Goal: Task Accomplishment & Management: Complete application form

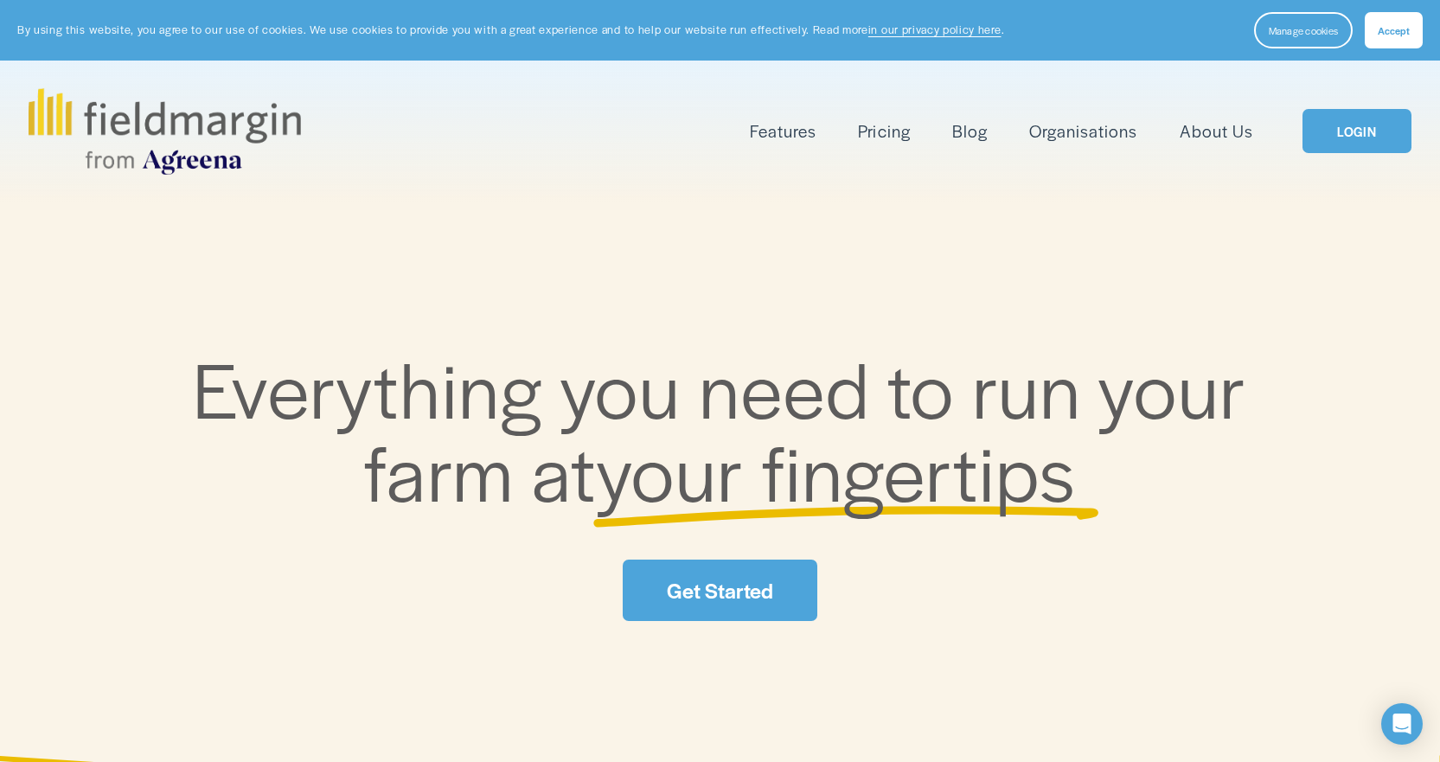
click at [1401, 28] on span "Accept" at bounding box center [1394, 30] width 32 height 14
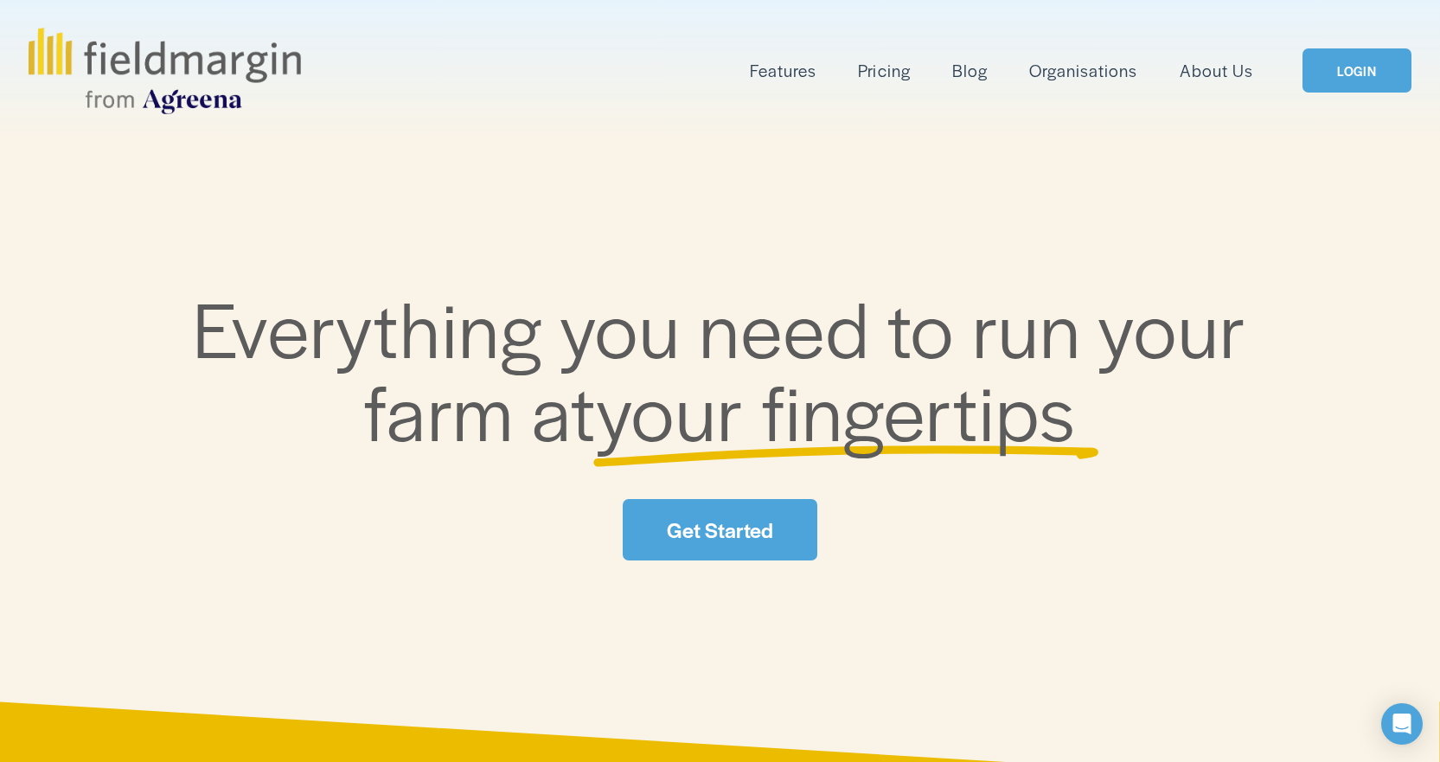
click at [1362, 74] on link "LOGIN" at bounding box center [1357, 70] width 109 height 44
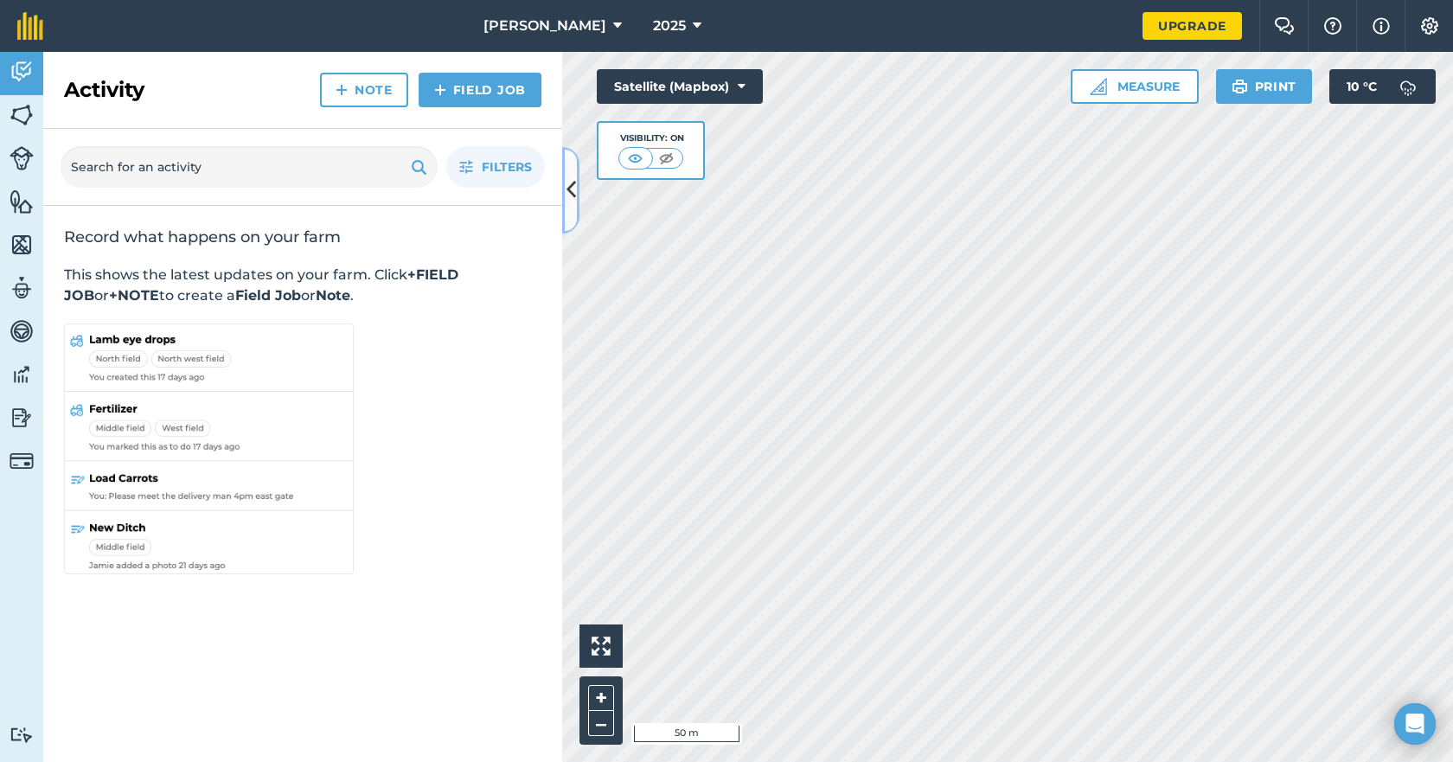
click at [569, 187] on icon at bounding box center [572, 190] width 10 height 30
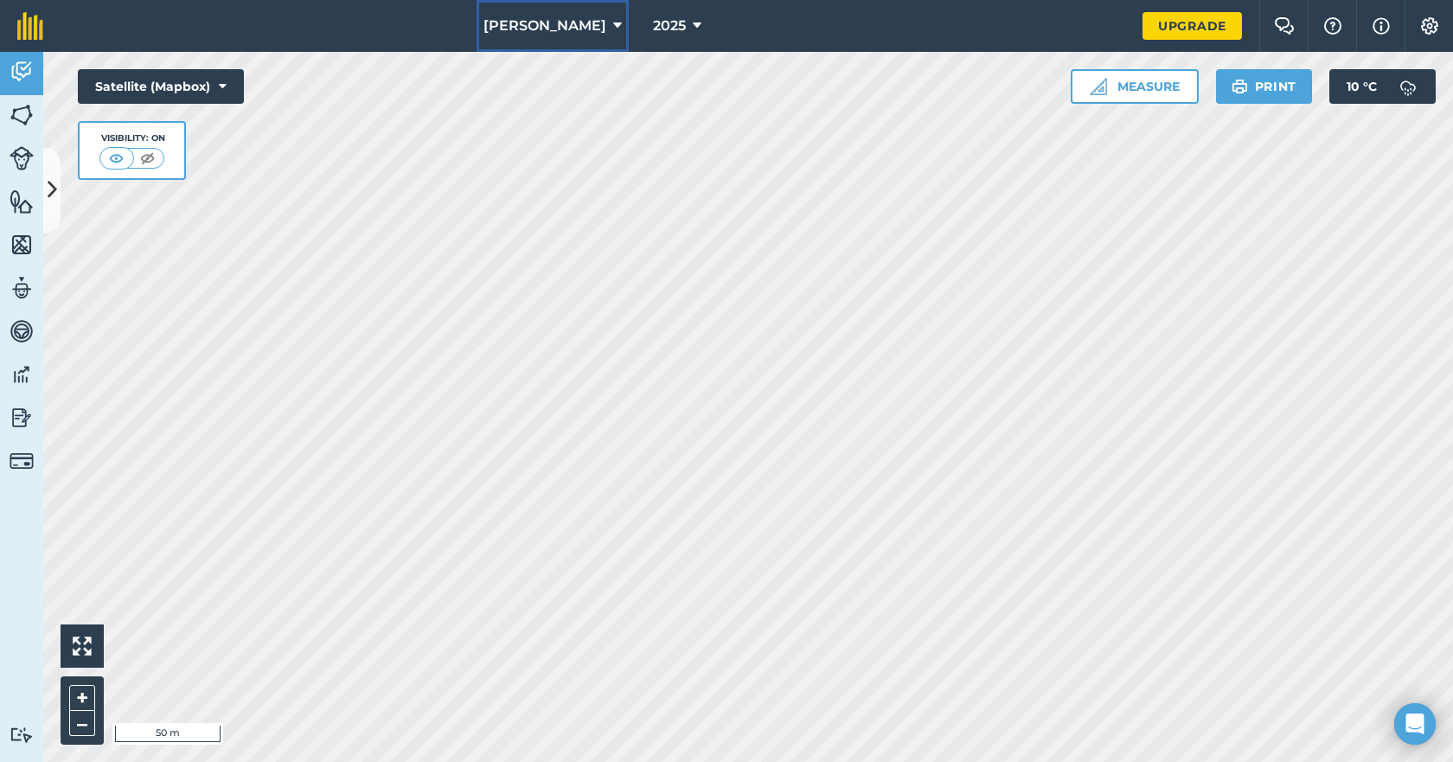
click at [613, 23] on icon at bounding box center [617, 26] width 9 height 21
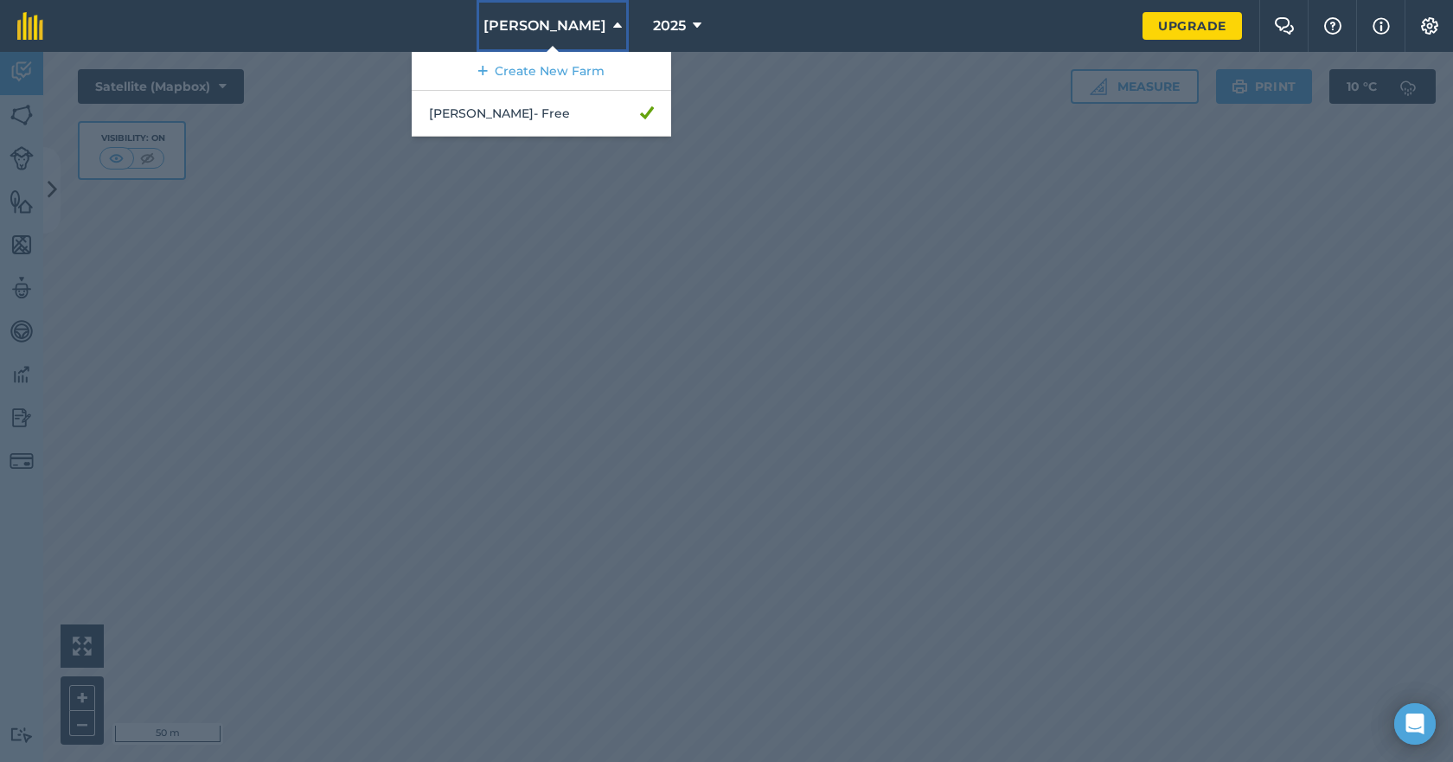
click at [613, 22] on icon at bounding box center [617, 26] width 9 height 21
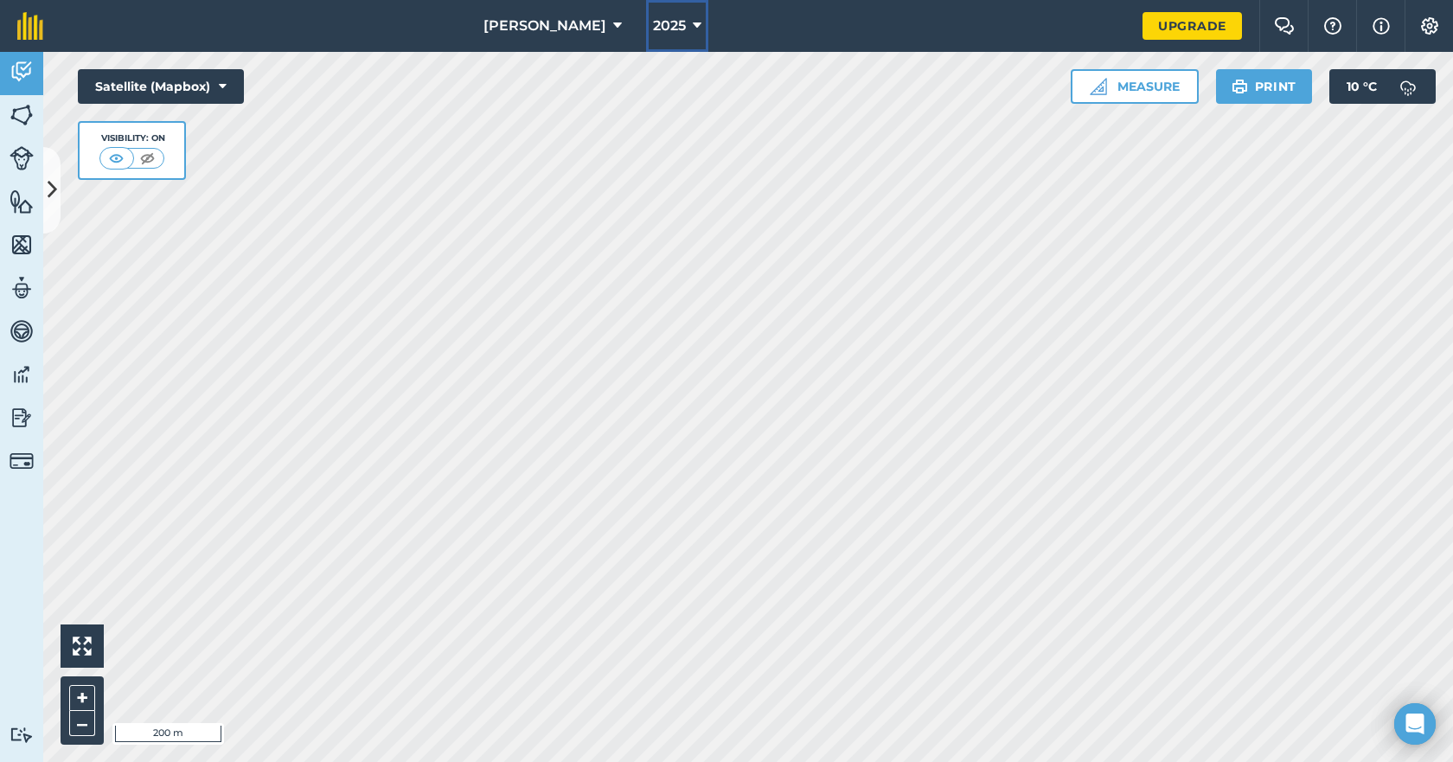
click at [693, 23] on icon at bounding box center [697, 26] width 9 height 21
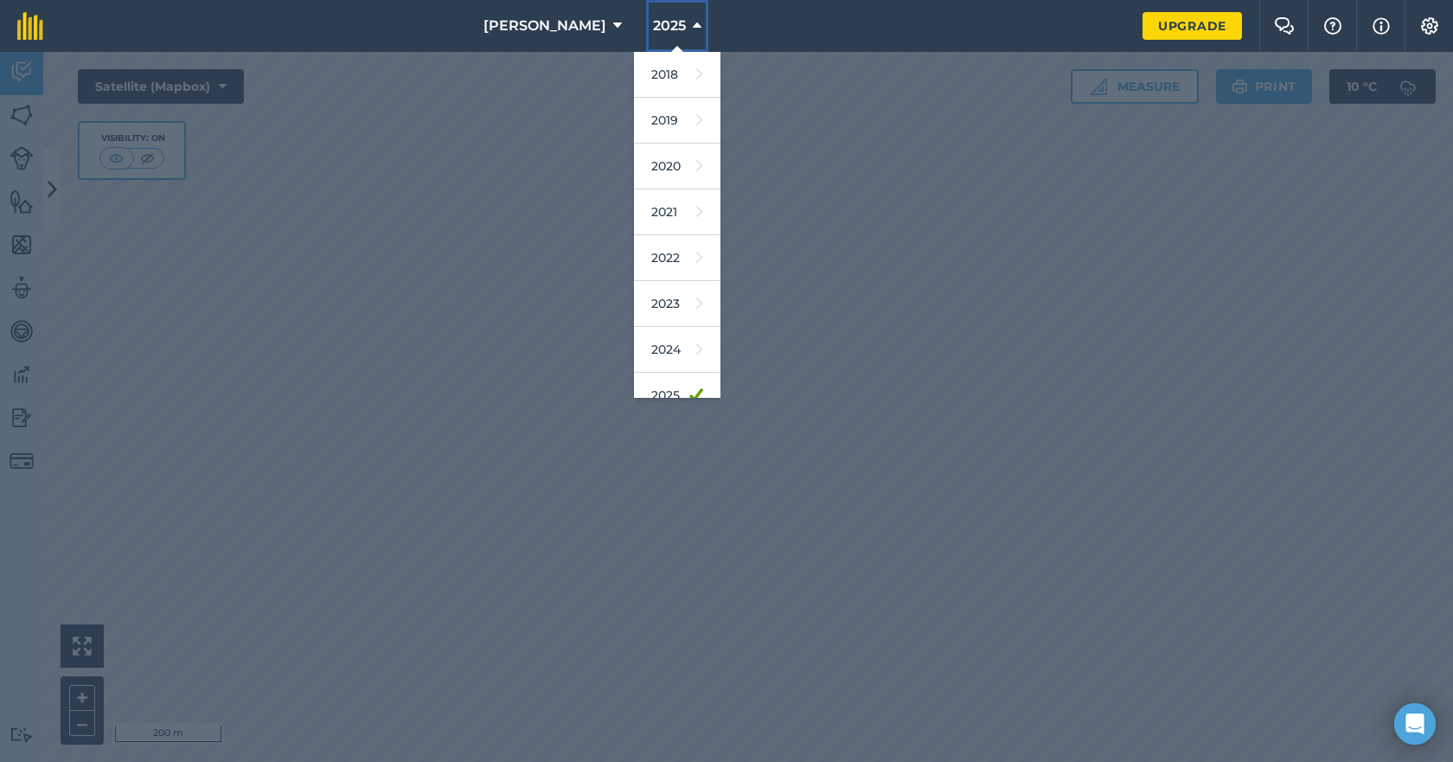
click at [693, 25] on icon at bounding box center [697, 26] width 9 height 21
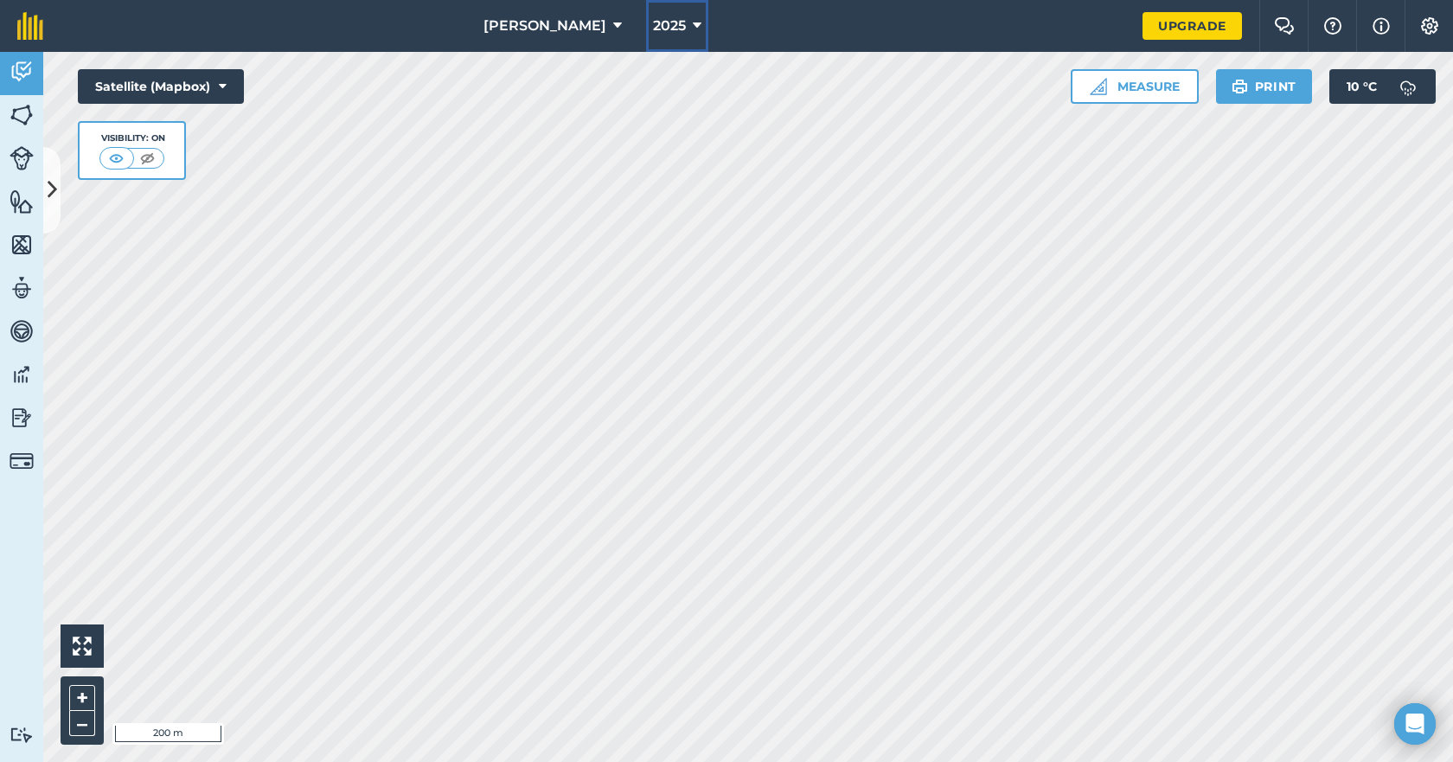
click at [693, 25] on icon at bounding box center [697, 26] width 9 height 21
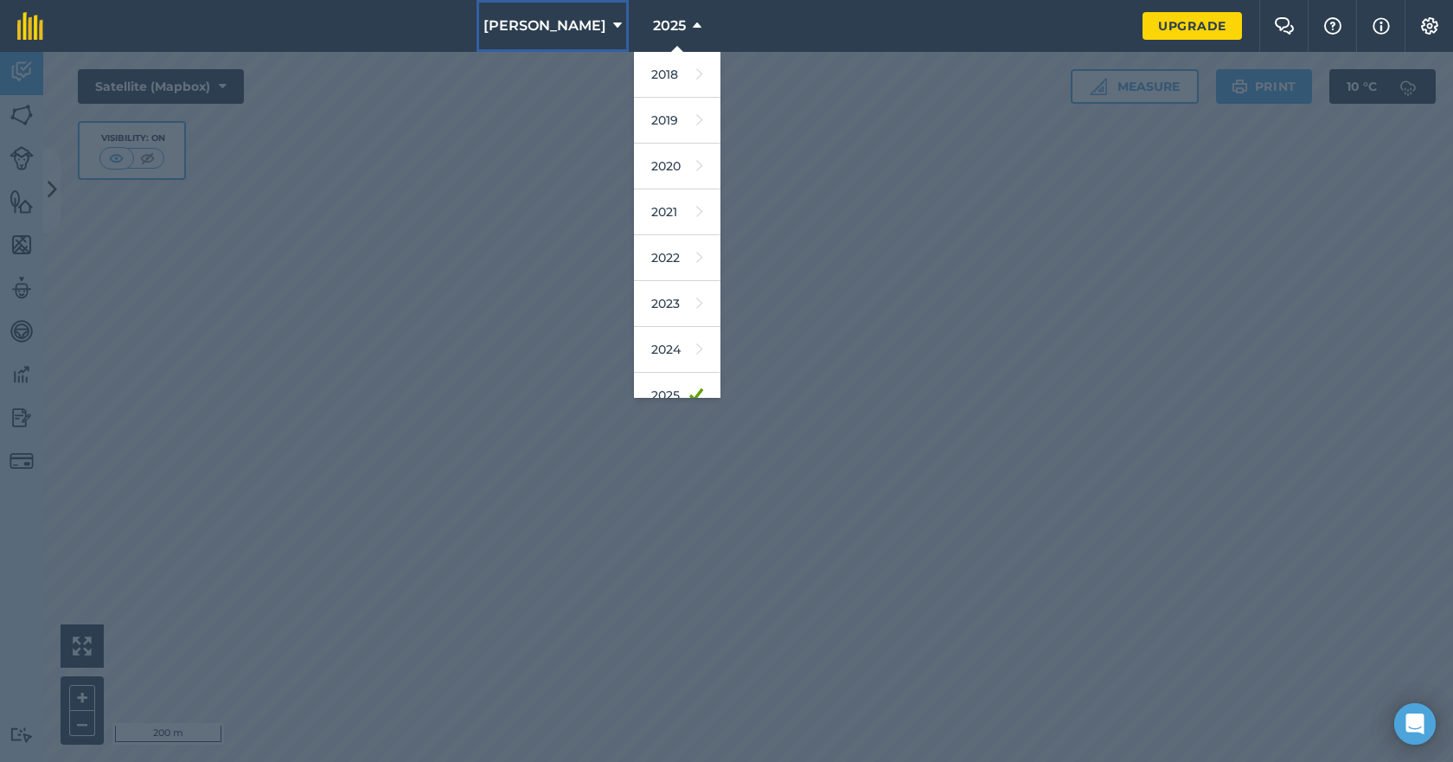
click at [613, 23] on icon at bounding box center [617, 26] width 9 height 21
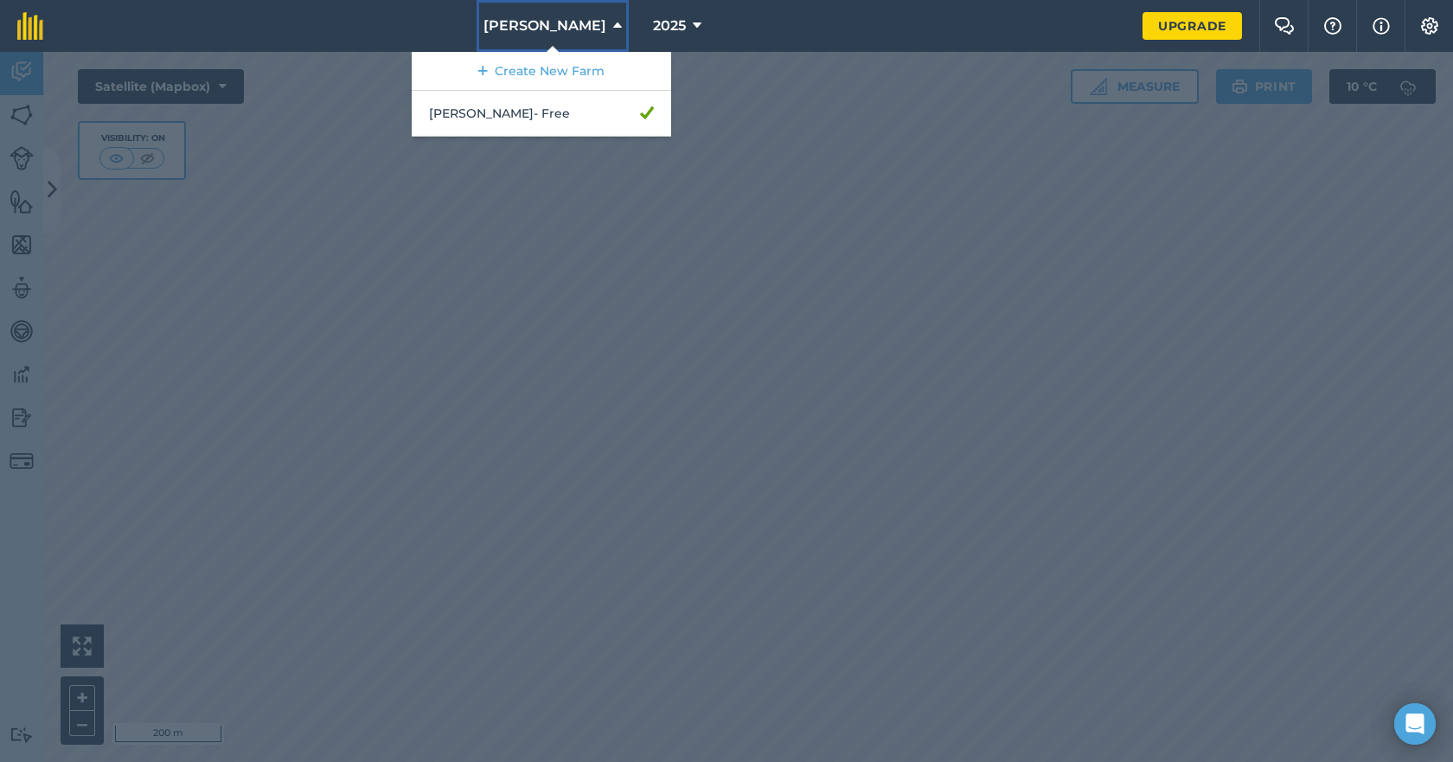
click at [613, 23] on icon at bounding box center [617, 26] width 9 height 21
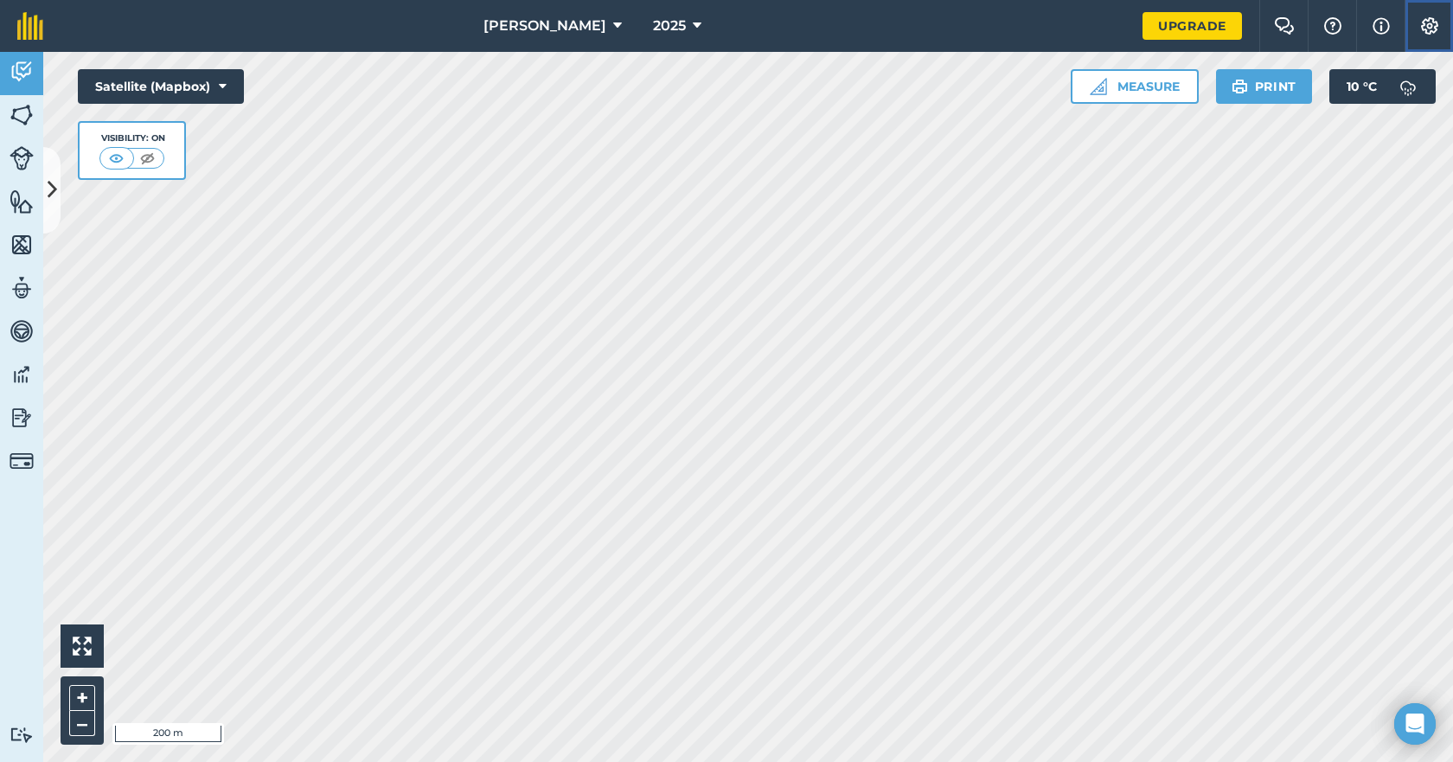
click at [1429, 26] on img at bounding box center [1430, 25] width 21 height 17
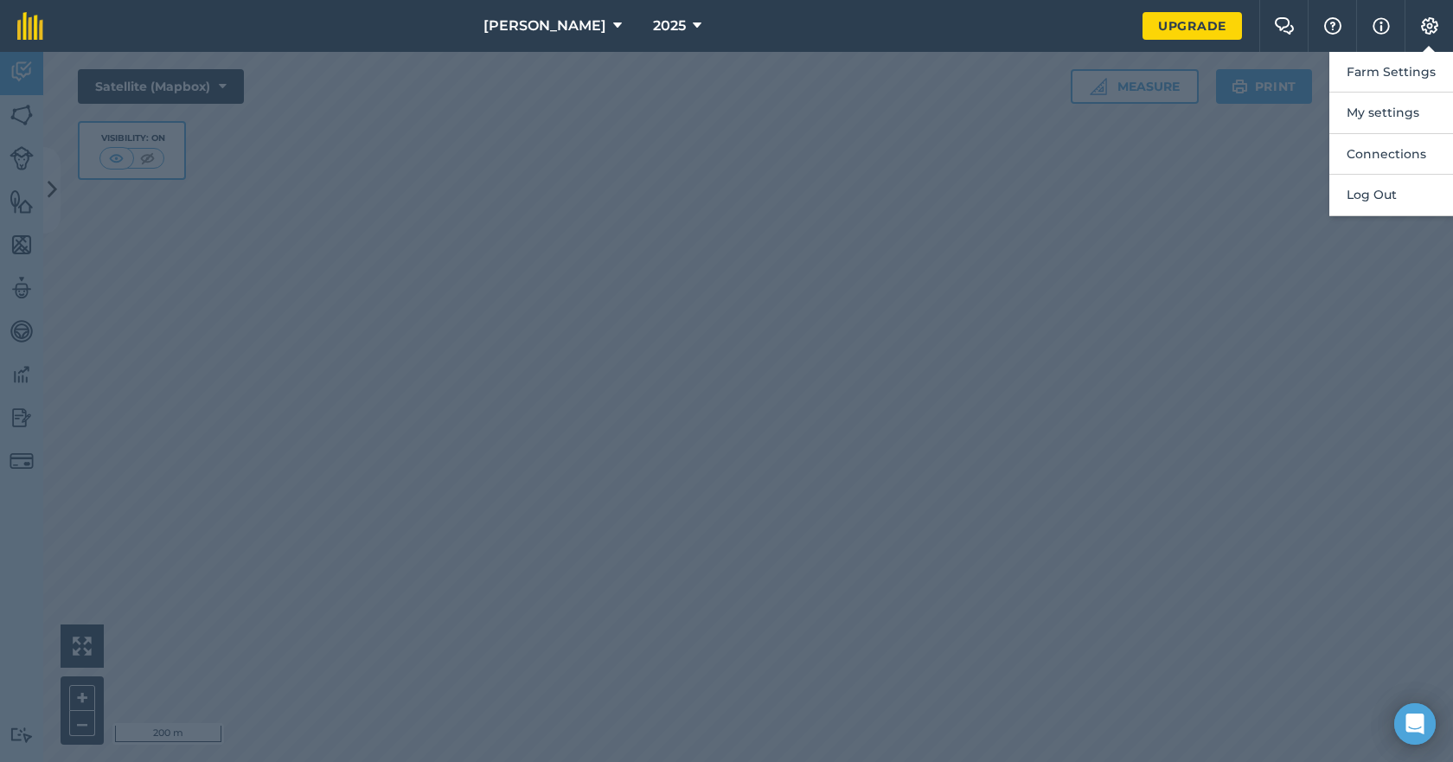
click at [1163, 277] on div at bounding box center [726, 407] width 1453 height 710
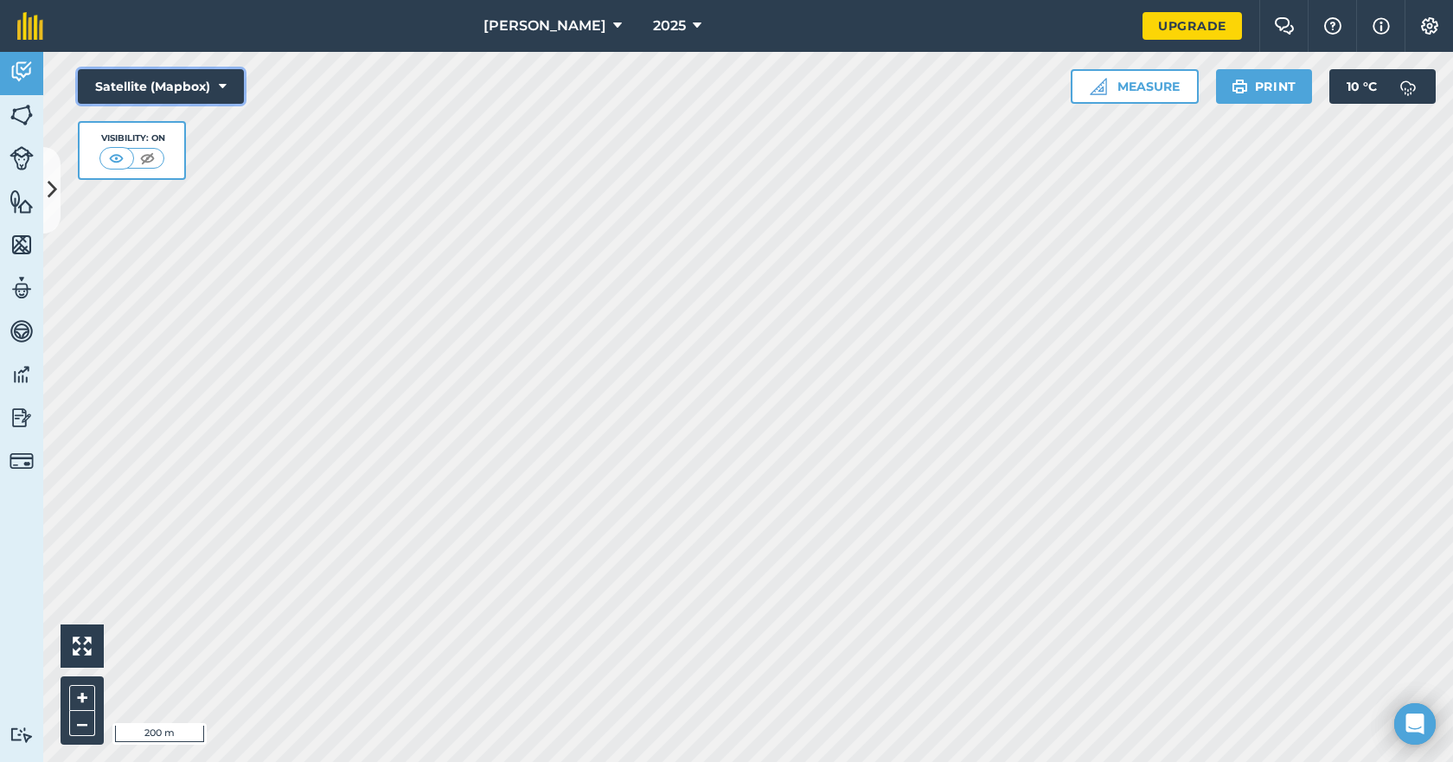
click at [224, 84] on icon at bounding box center [223, 86] width 8 height 17
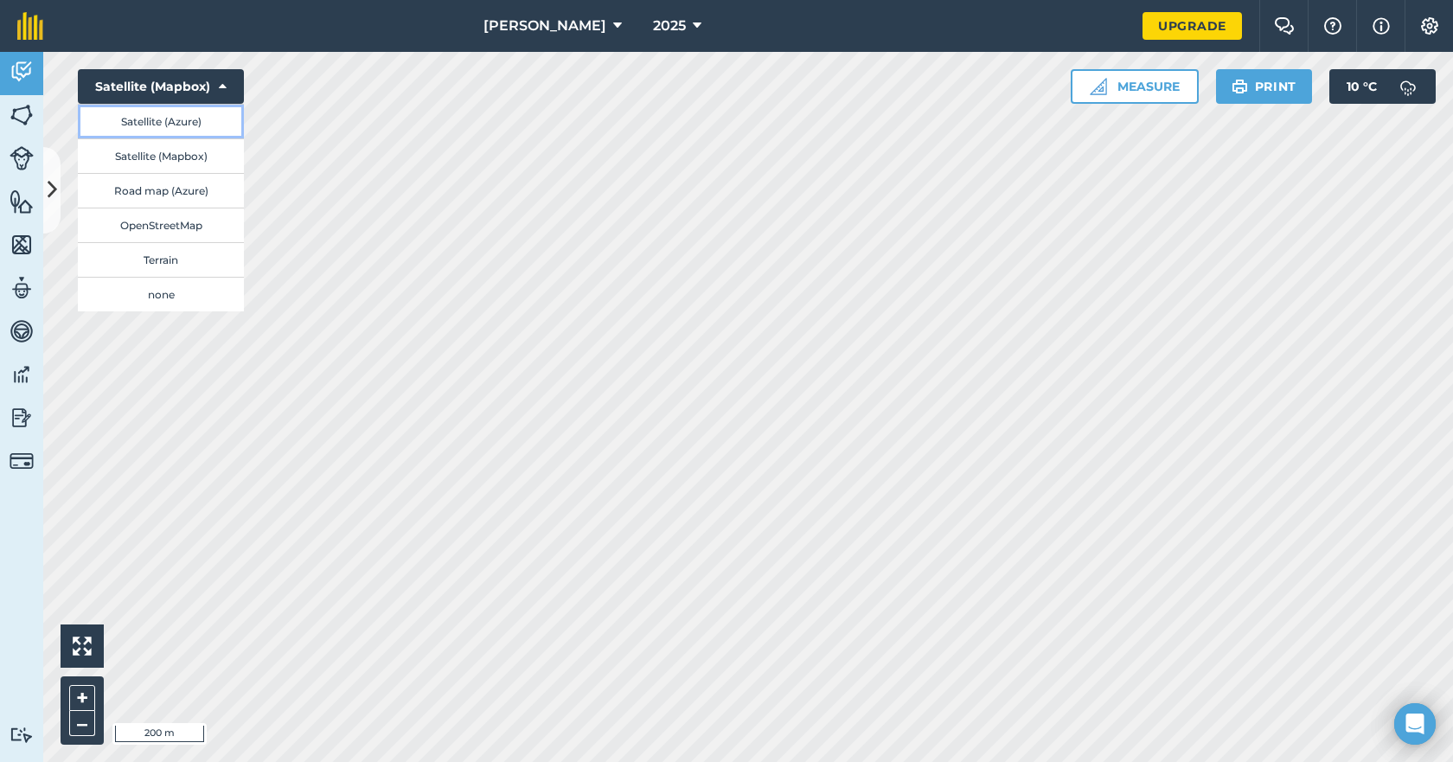
click at [167, 119] on button "Satellite (Azure)" at bounding box center [161, 121] width 166 height 35
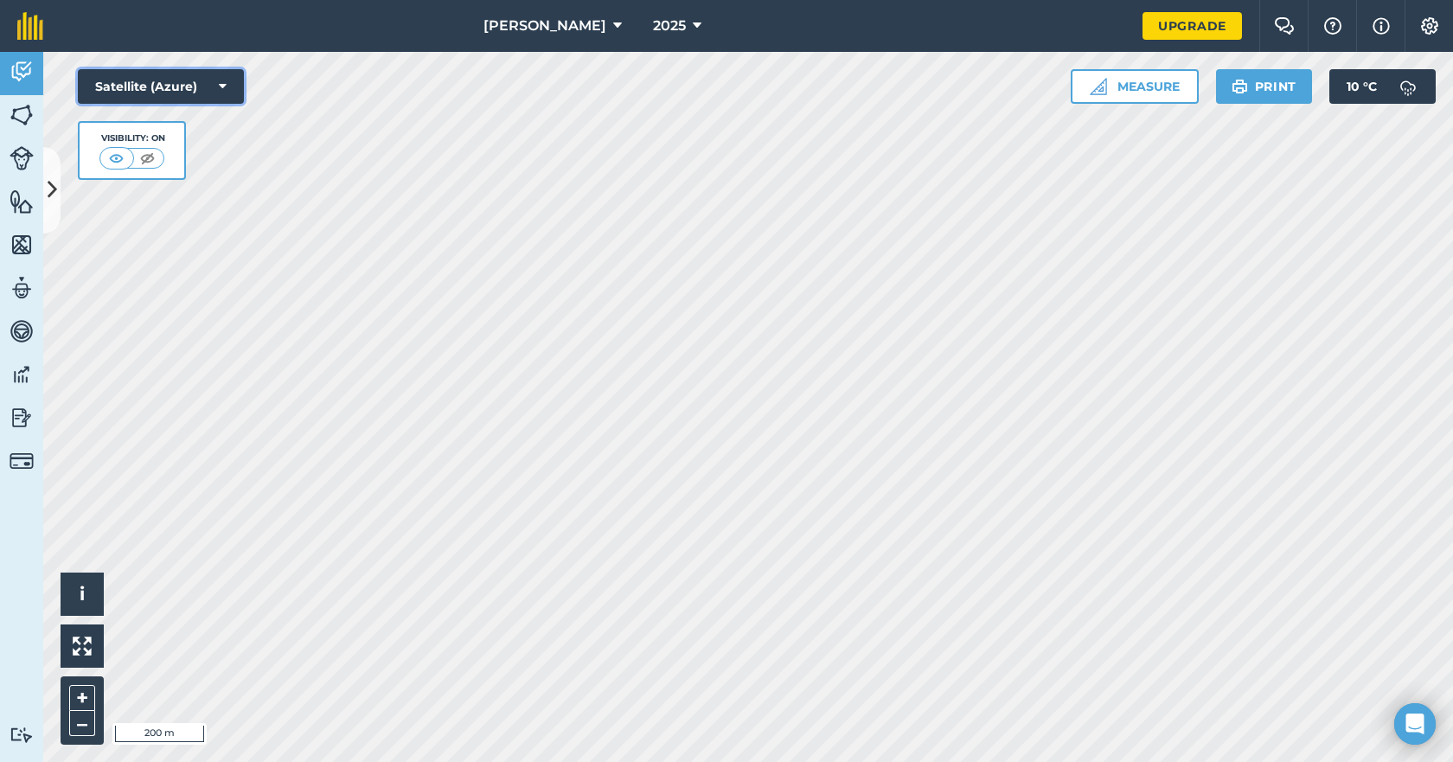
click at [225, 84] on icon at bounding box center [223, 86] width 8 height 17
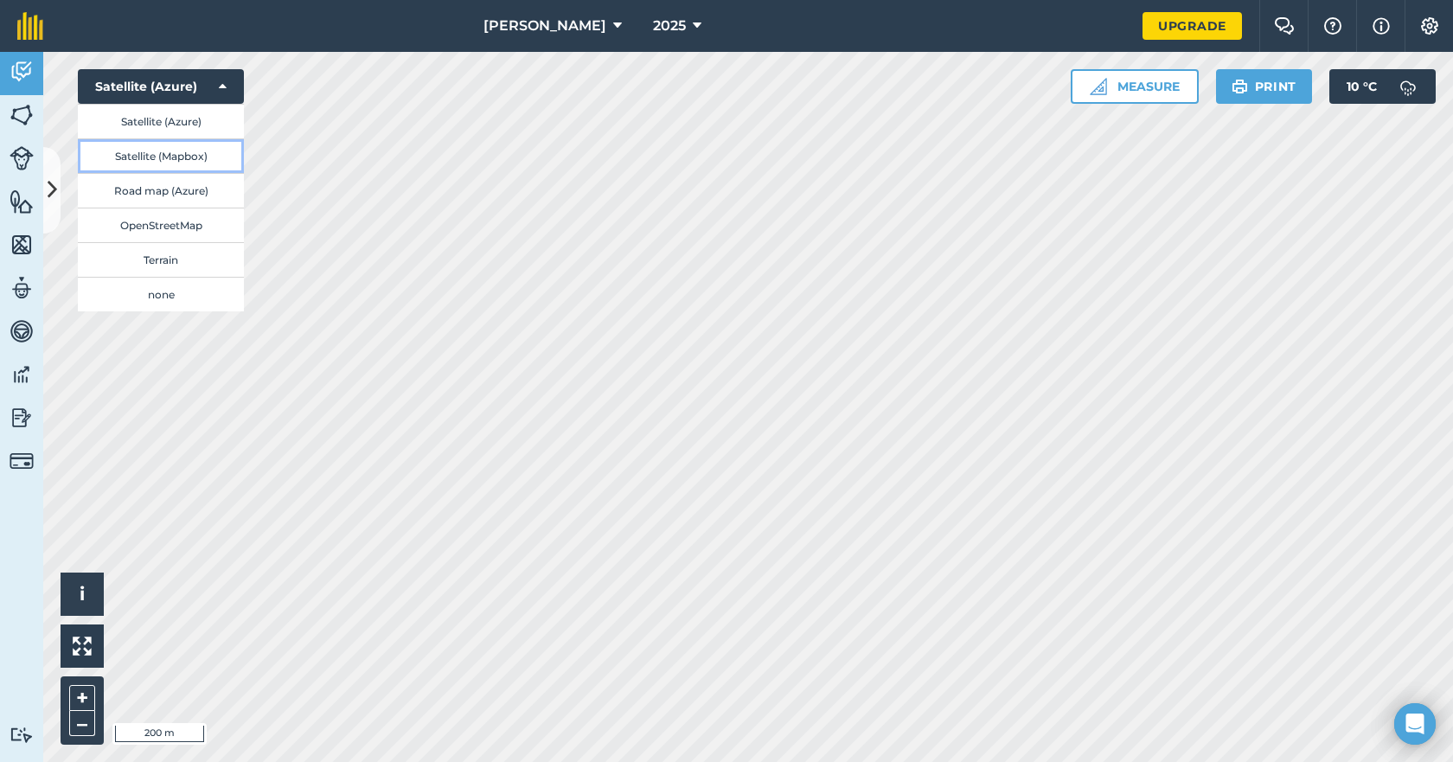
click at [191, 155] on button "Satellite (Mapbox)" at bounding box center [161, 155] width 166 height 35
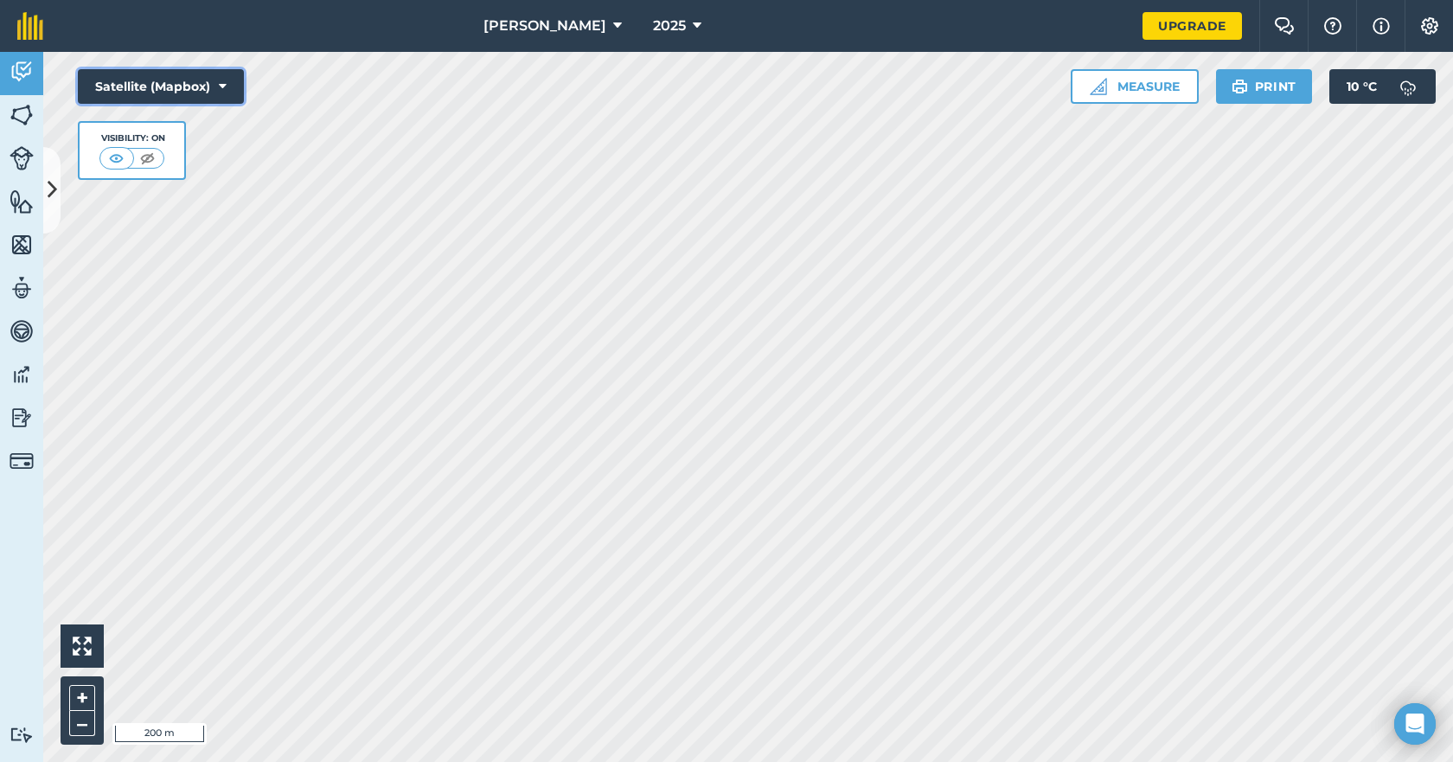
click at [225, 87] on icon at bounding box center [223, 86] width 8 height 17
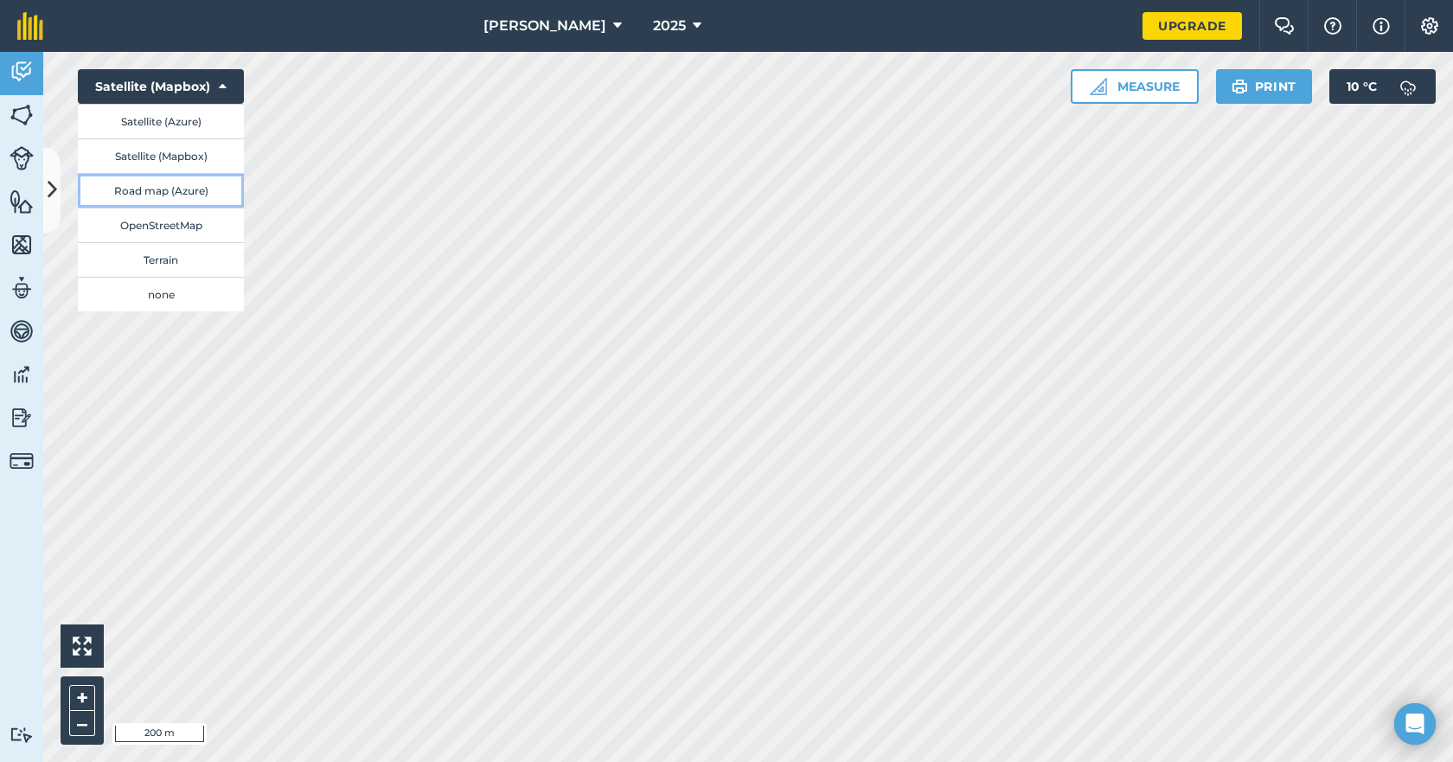
click at [185, 189] on button "Road map (Azure)" at bounding box center [161, 190] width 166 height 35
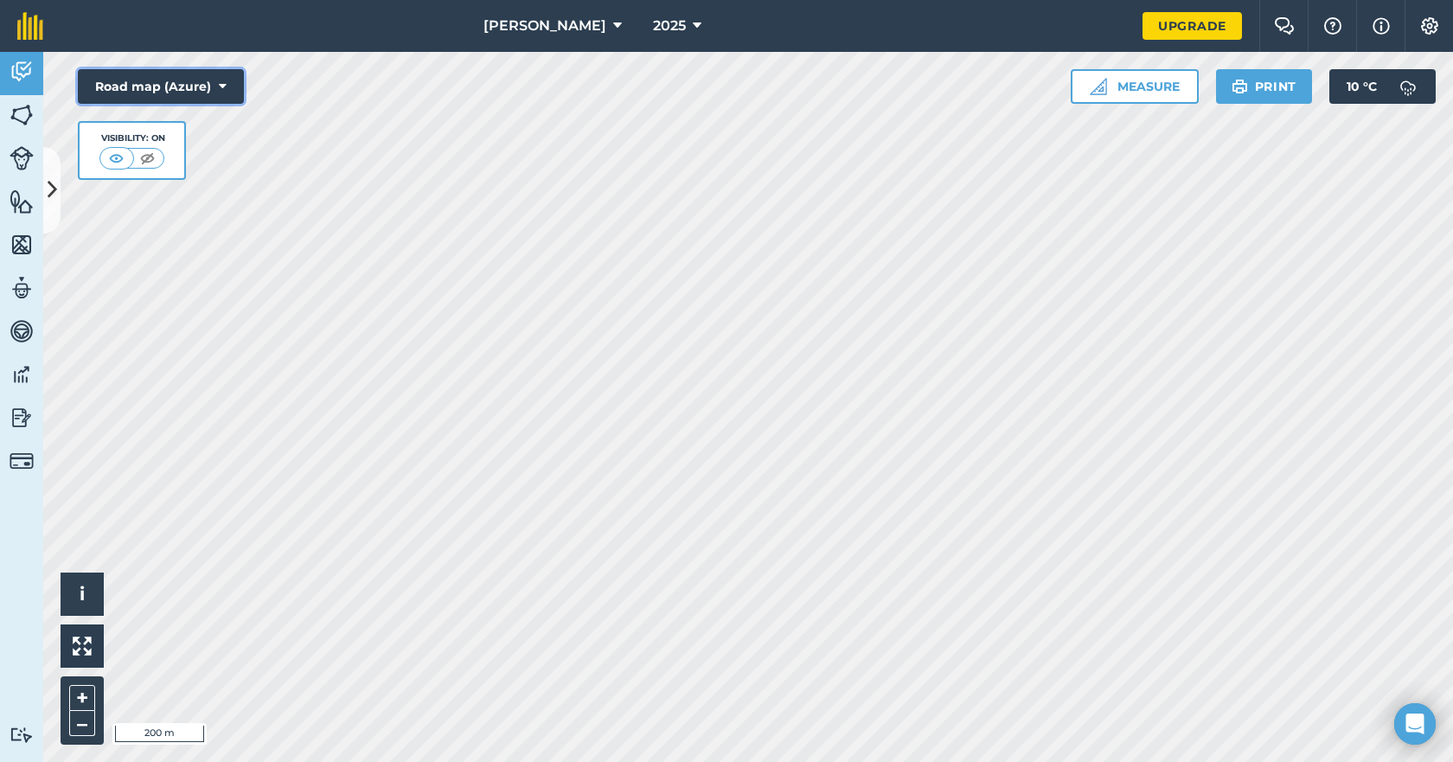
click at [226, 82] on icon at bounding box center [223, 86] width 8 height 17
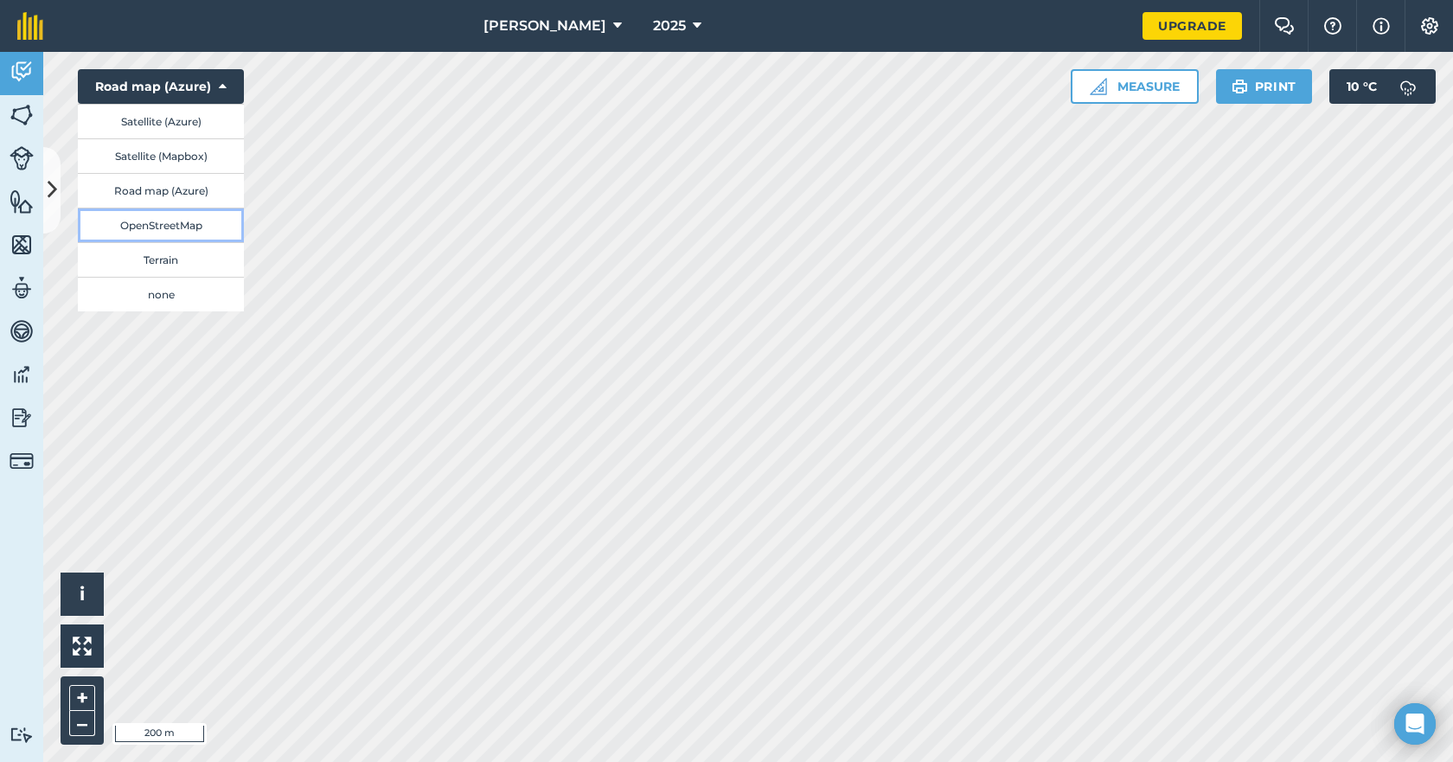
click at [148, 226] on button "OpenStreetMap" at bounding box center [161, 225] width 166 height 35
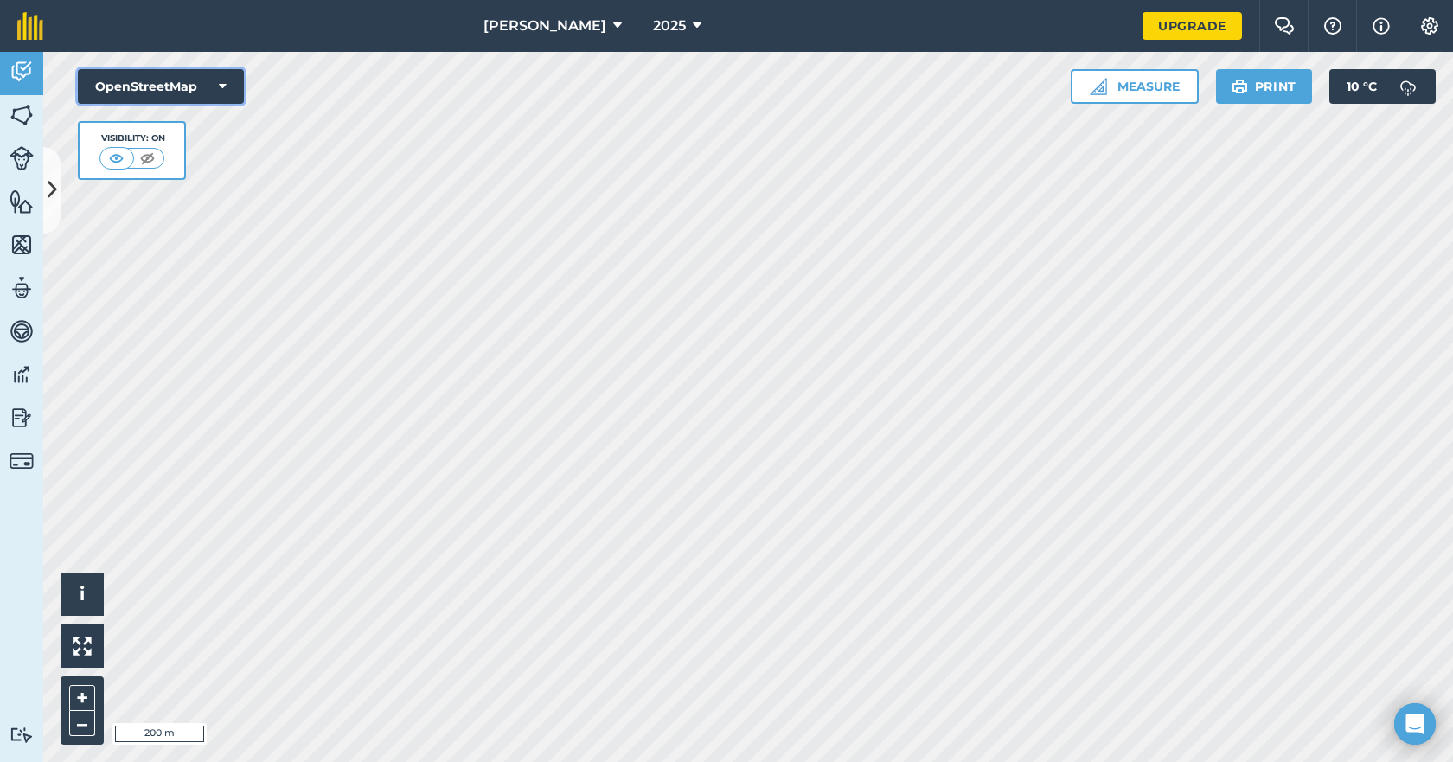
click at [228, 84] on button "OpenStreetMap" at bounding box center [161, 86] width 166 height 35
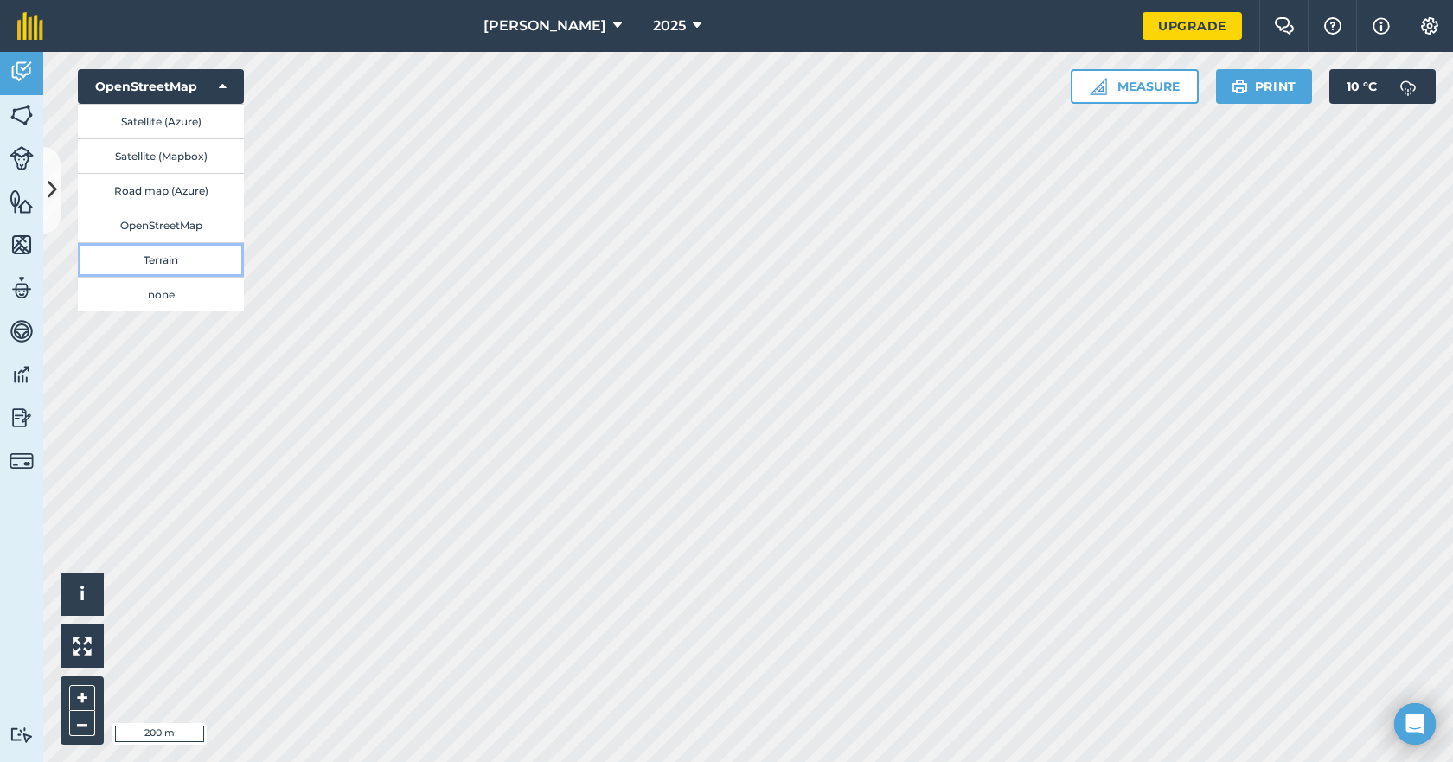
click at [159, 259] on button "Terrain" at bounding box center [161, 259] width 166 height 35
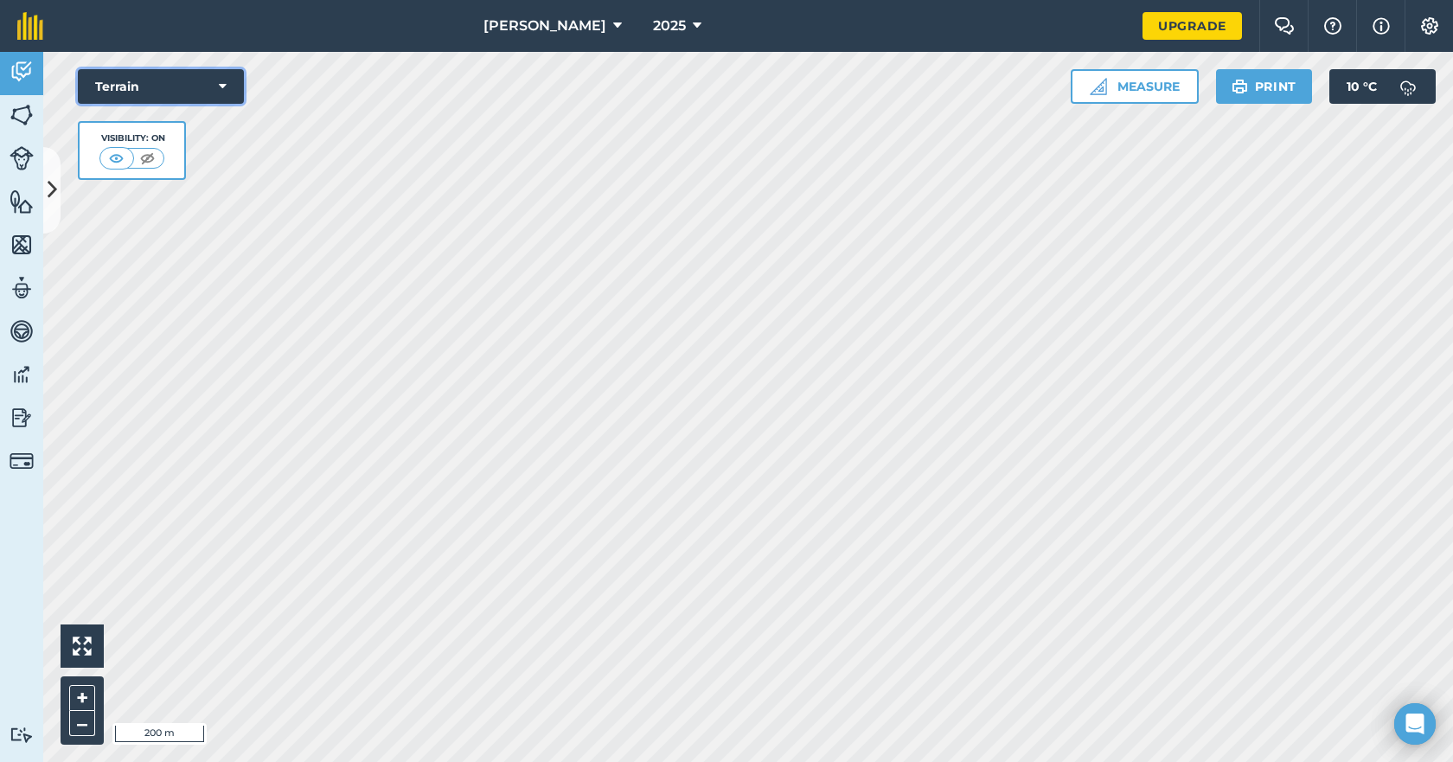
click at [227, 82] on button "Terrain" at bounding box center [161, 86] width 166 height 35
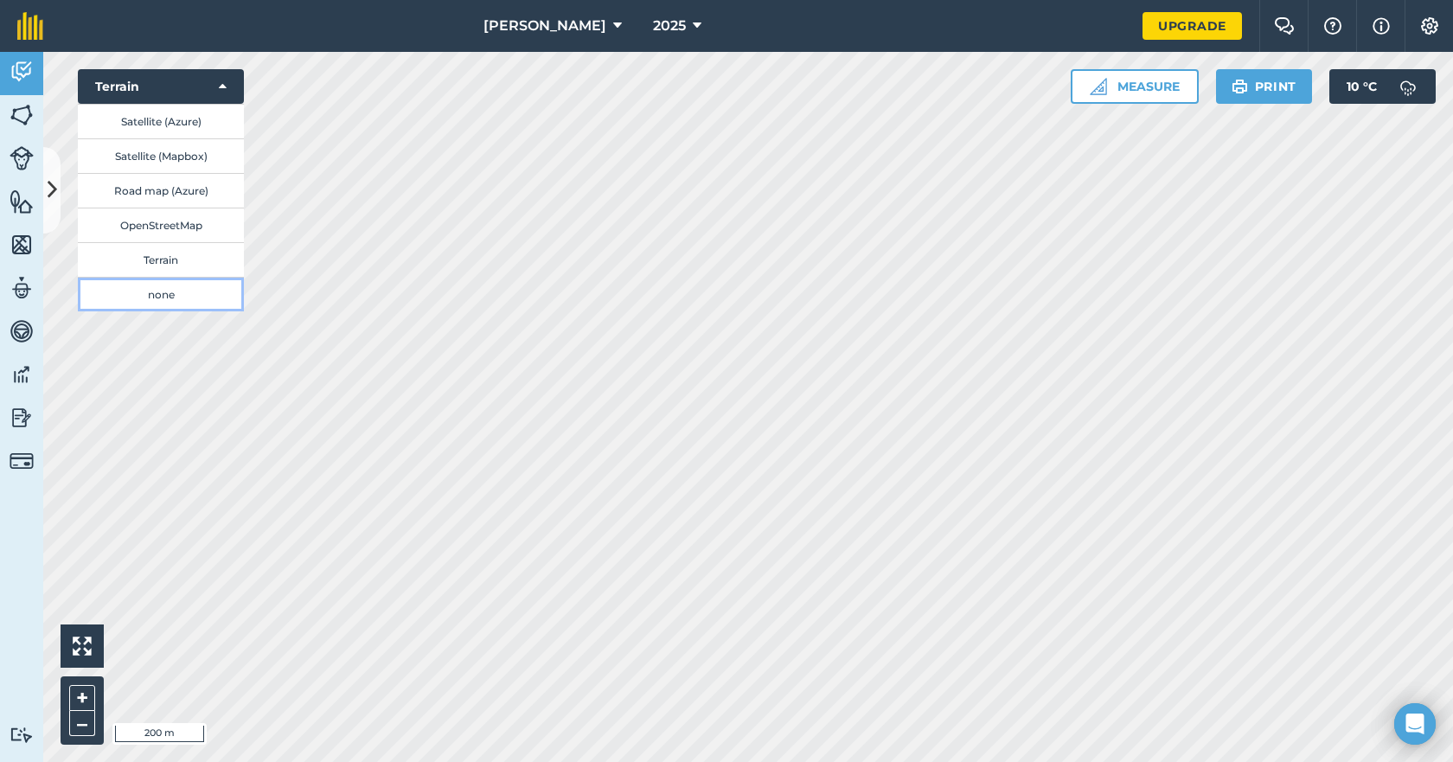
click at [163, 293] on button "none" at bounding box center [161, 294] width 166 height 35
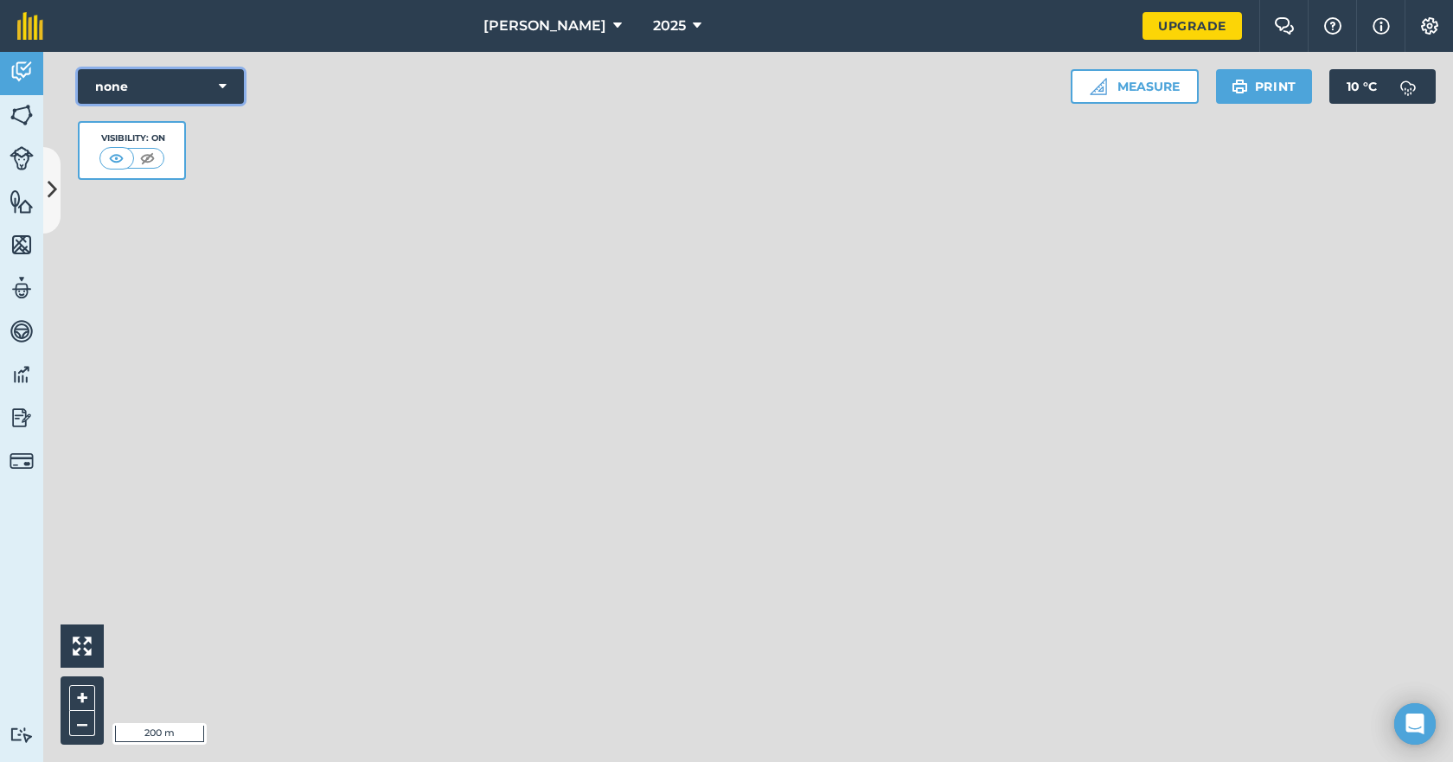
click at [222, 84] on icon at bounding box center [223, 86] width 8 height 17
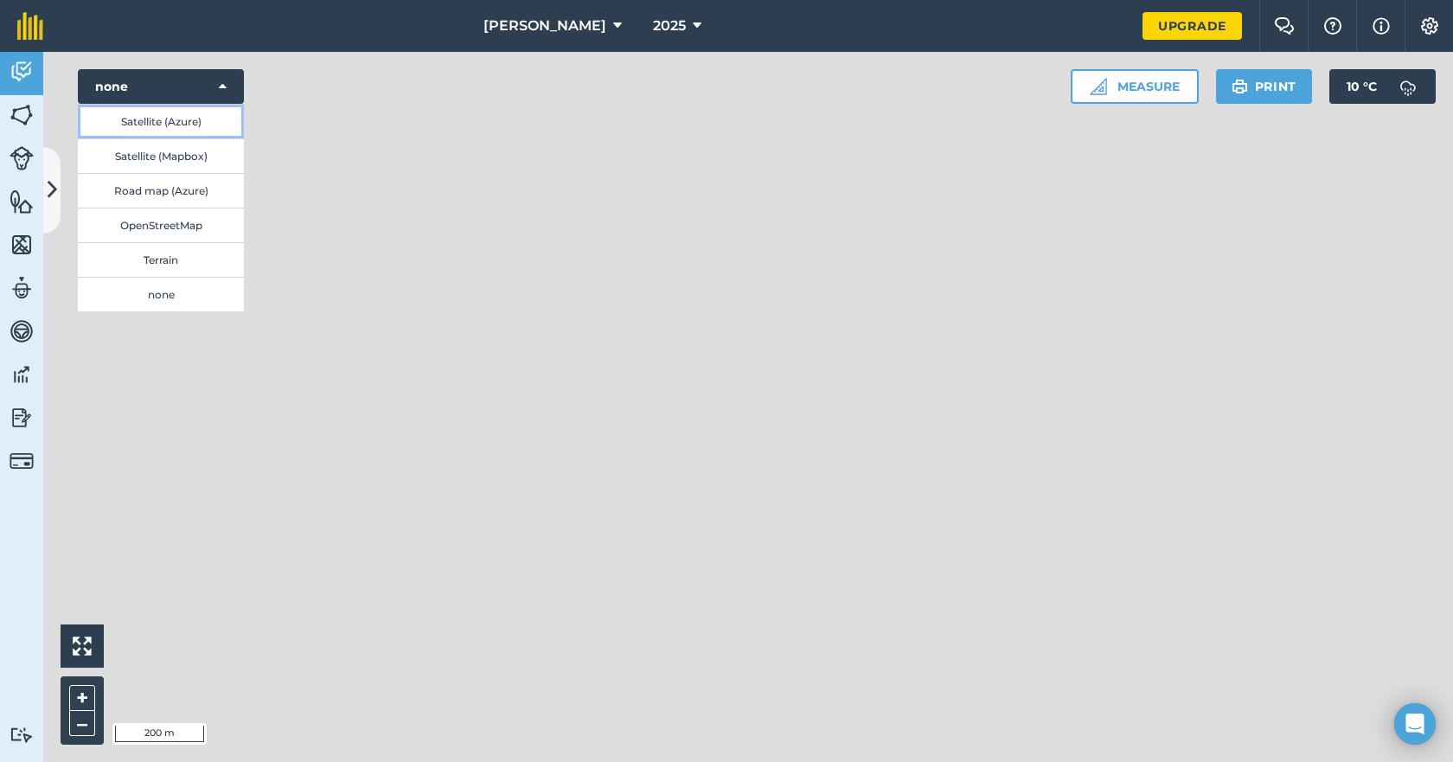
click at [199, 119] on button "Satellite (Azure)" at bounding box center [161, 121] width 166 height 35
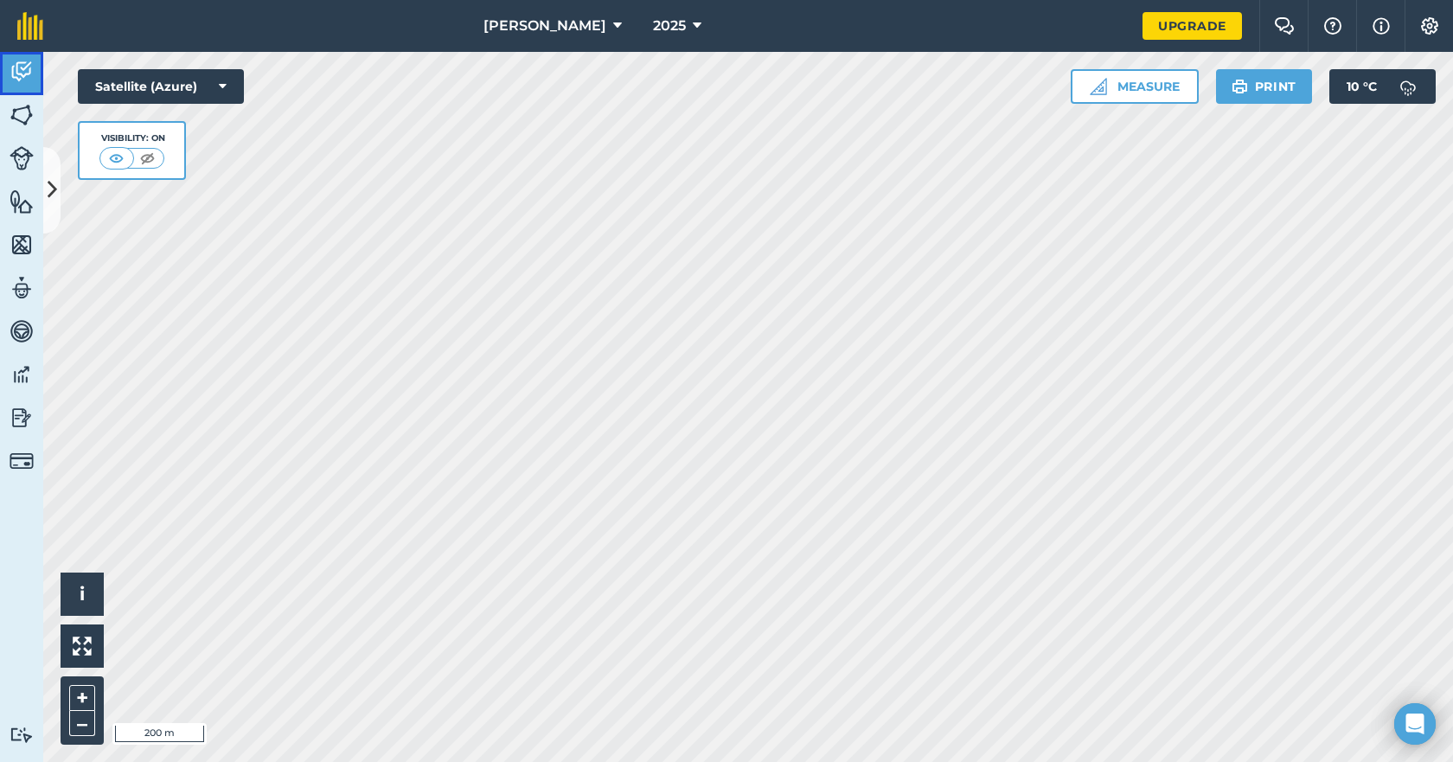
click at [23, 67] on img at bounding box center [22, 72] width 24 height 26
click at [27, 117] on img at bounding box center [22, 115] width 24 height 26
click at [25, 116] on img at bounding box center [22, 115] width 24 height 26
click at [10, 118] on img at bounding box center [22, 115] width 24 height 26
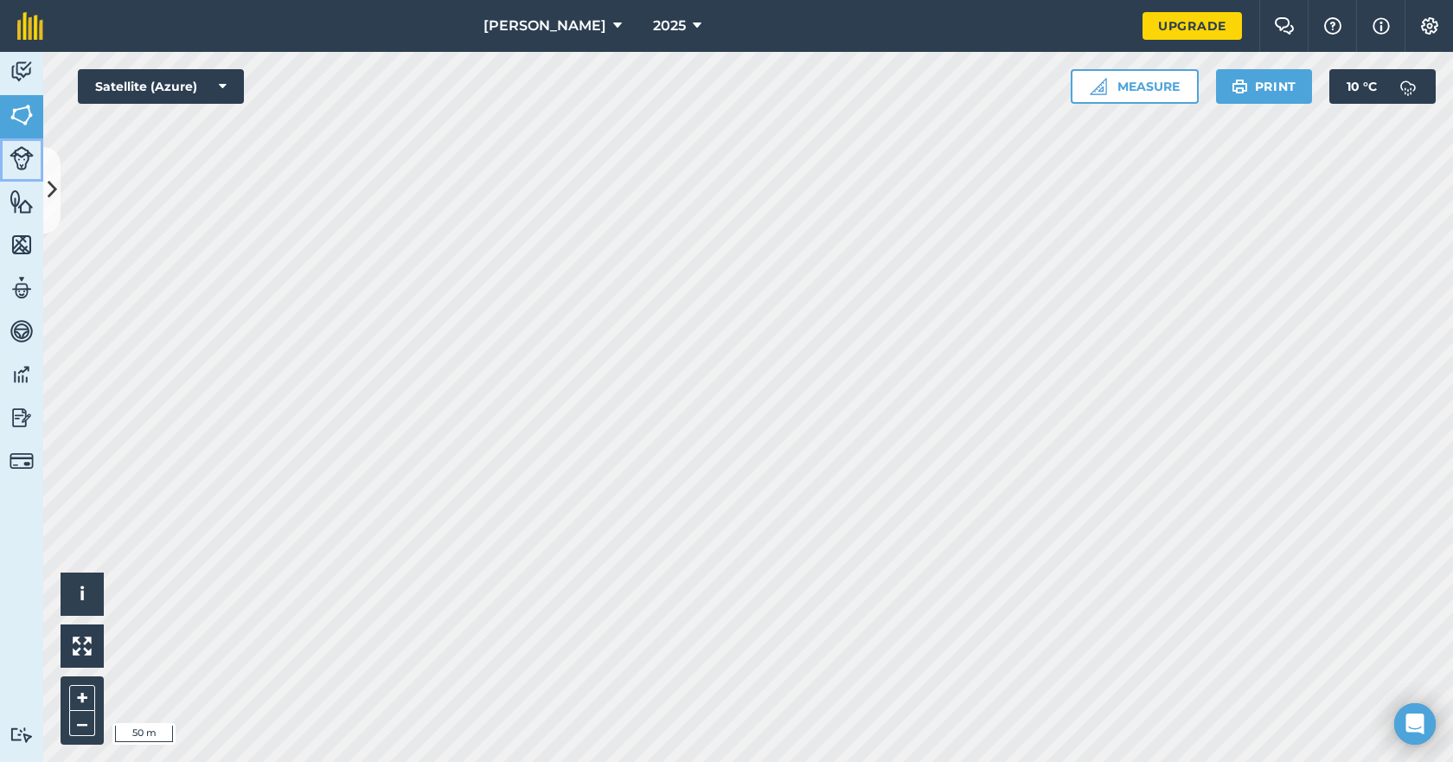
click at [22, 160] on img at bounding box center [22, 158] width 24 height 24
click at [56, 189] on icon at bounding box center [53, 190] width 10 height 30
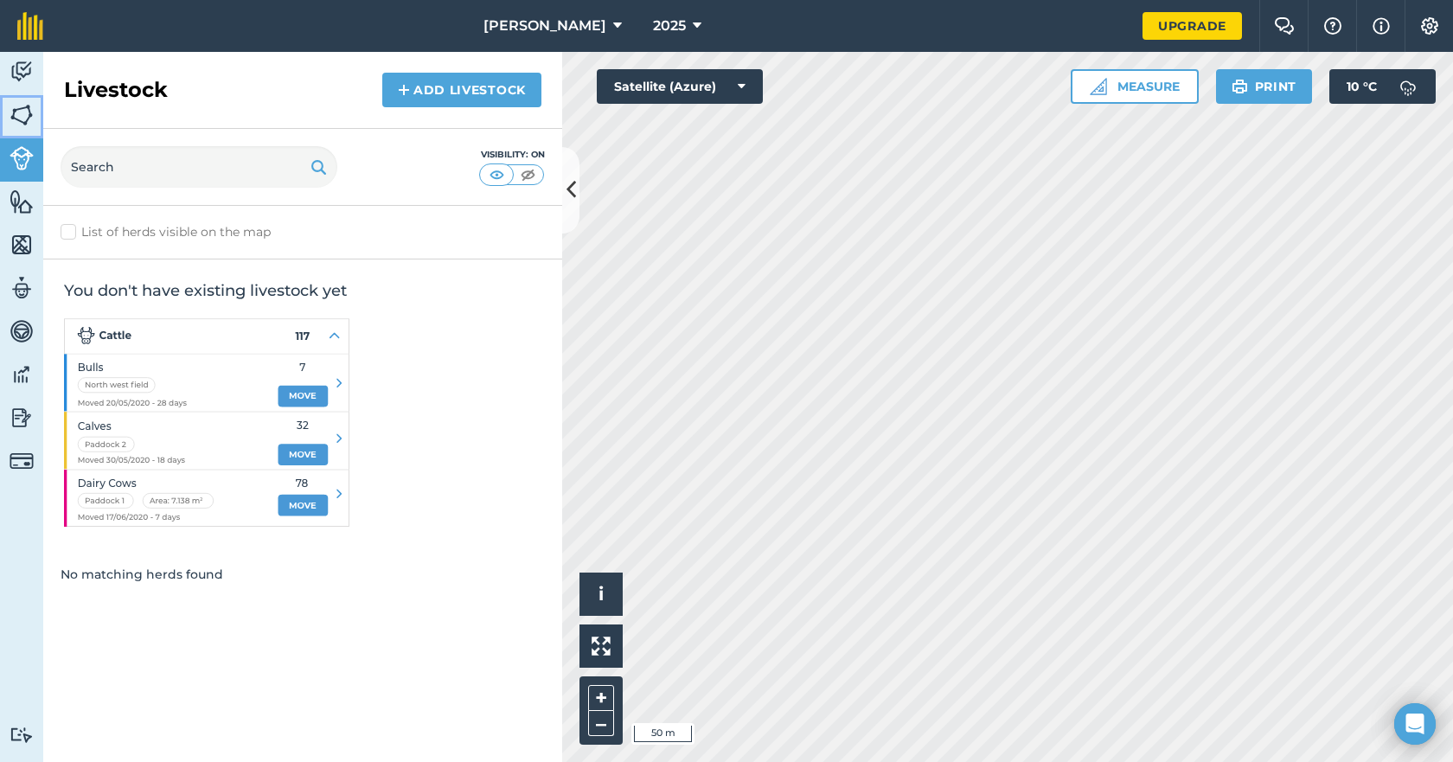
click at [22, 114] on img at bounding box center [22, 115] width 24 height 26
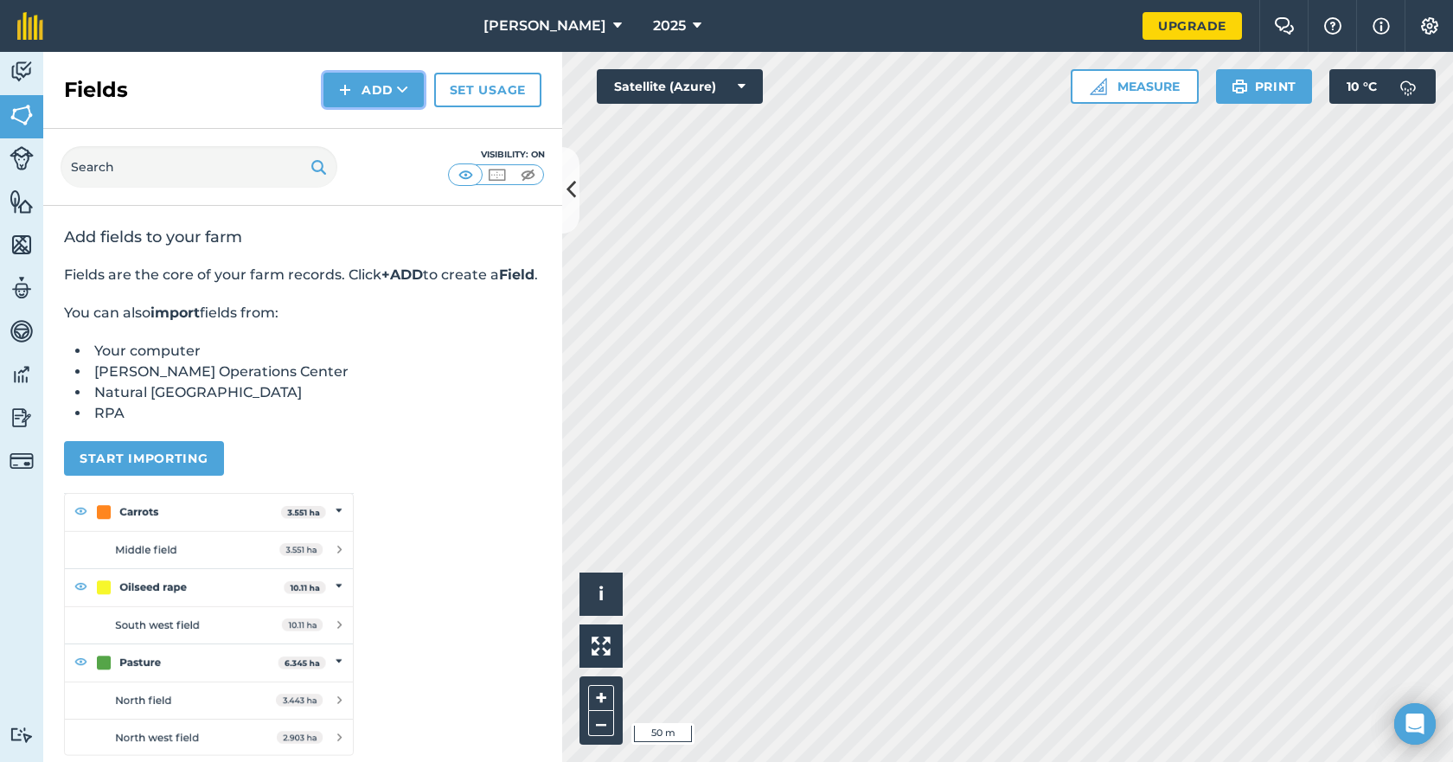
click at [346, 91] on img at bounding box center [345, 90] width 12 height 21
click at [365, 167] on link "Import" at bounding box center [373, 168] width 95 height 38
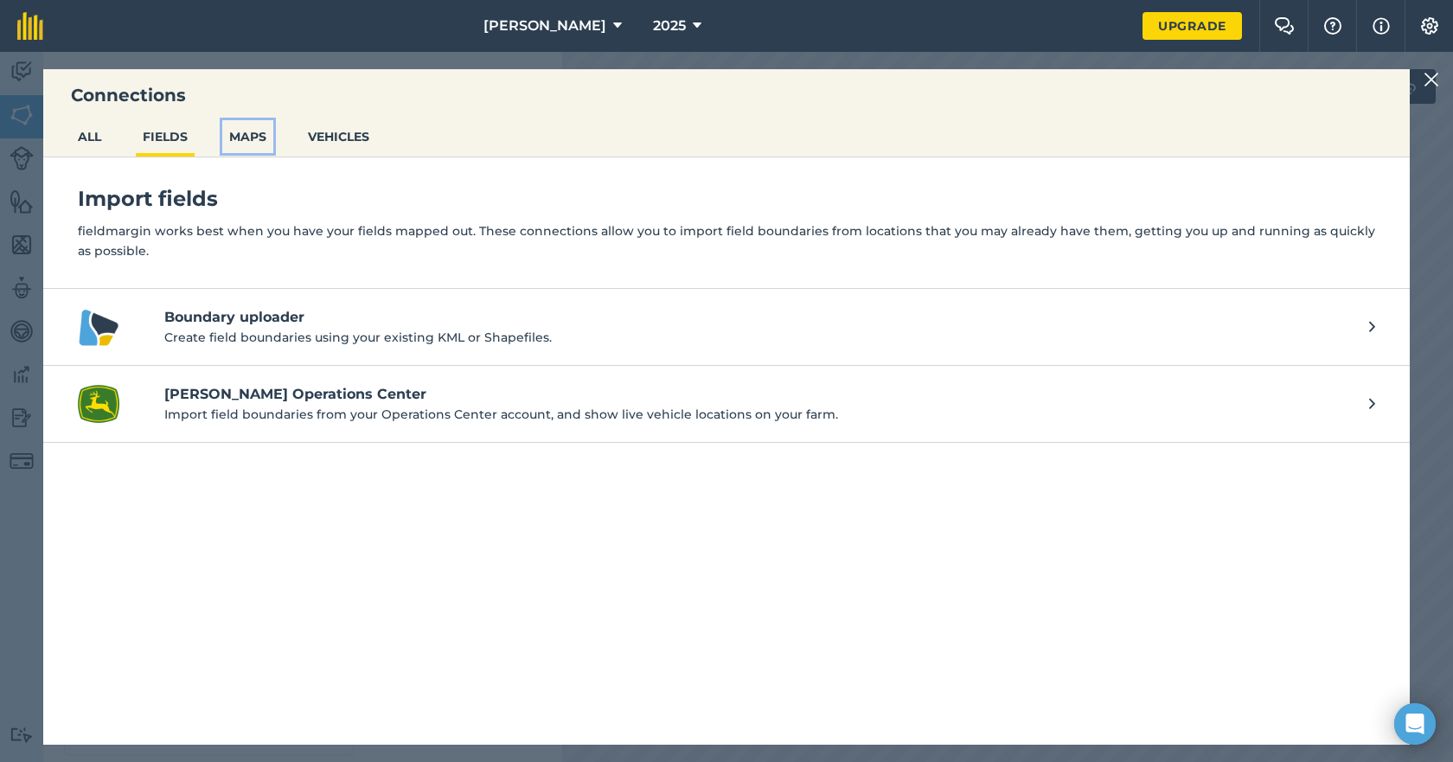
click at [252, 135] on button "MAPS" at bounding box center [247, 136] width 51 height 33
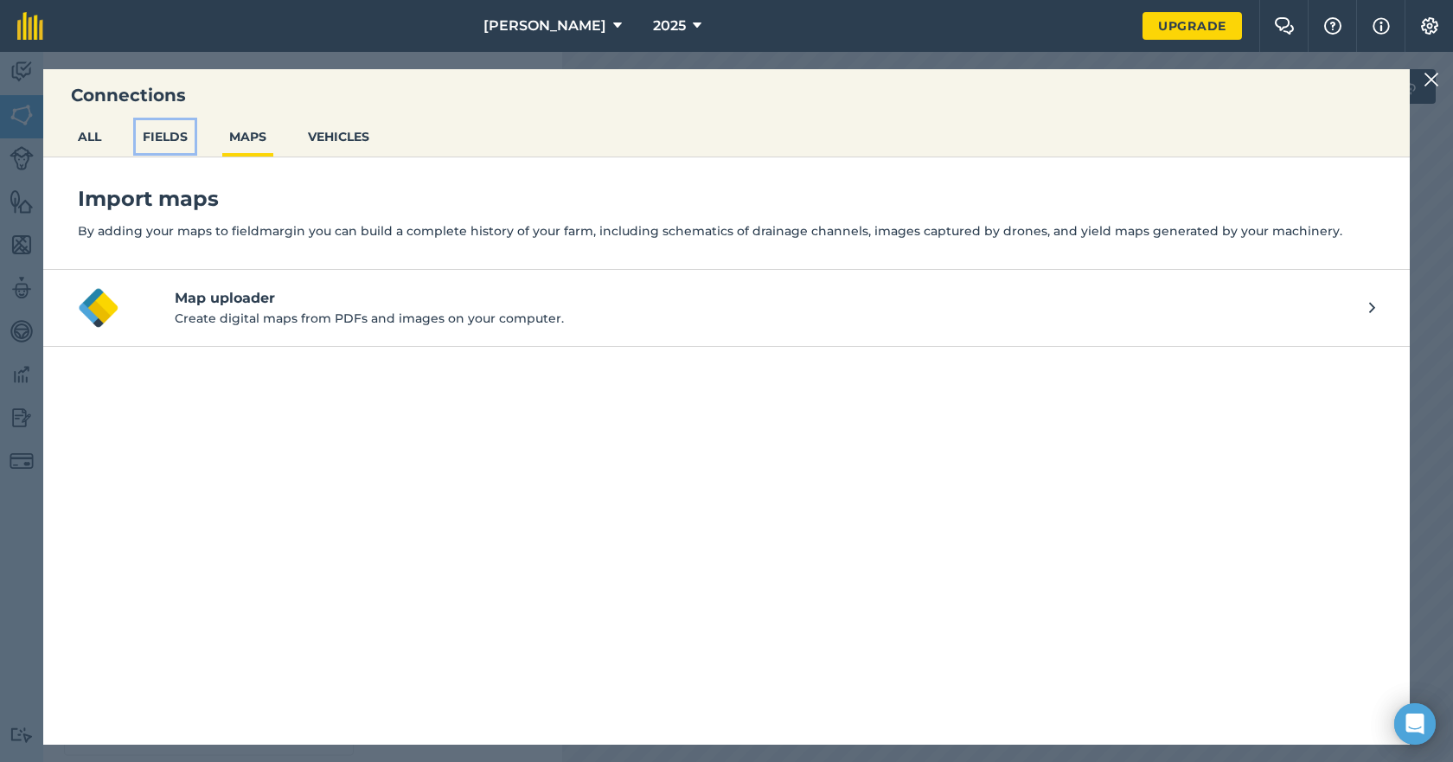
click at [165, 130] on button "FIELDS" at bounding box center [165, 136] width 59 height 33
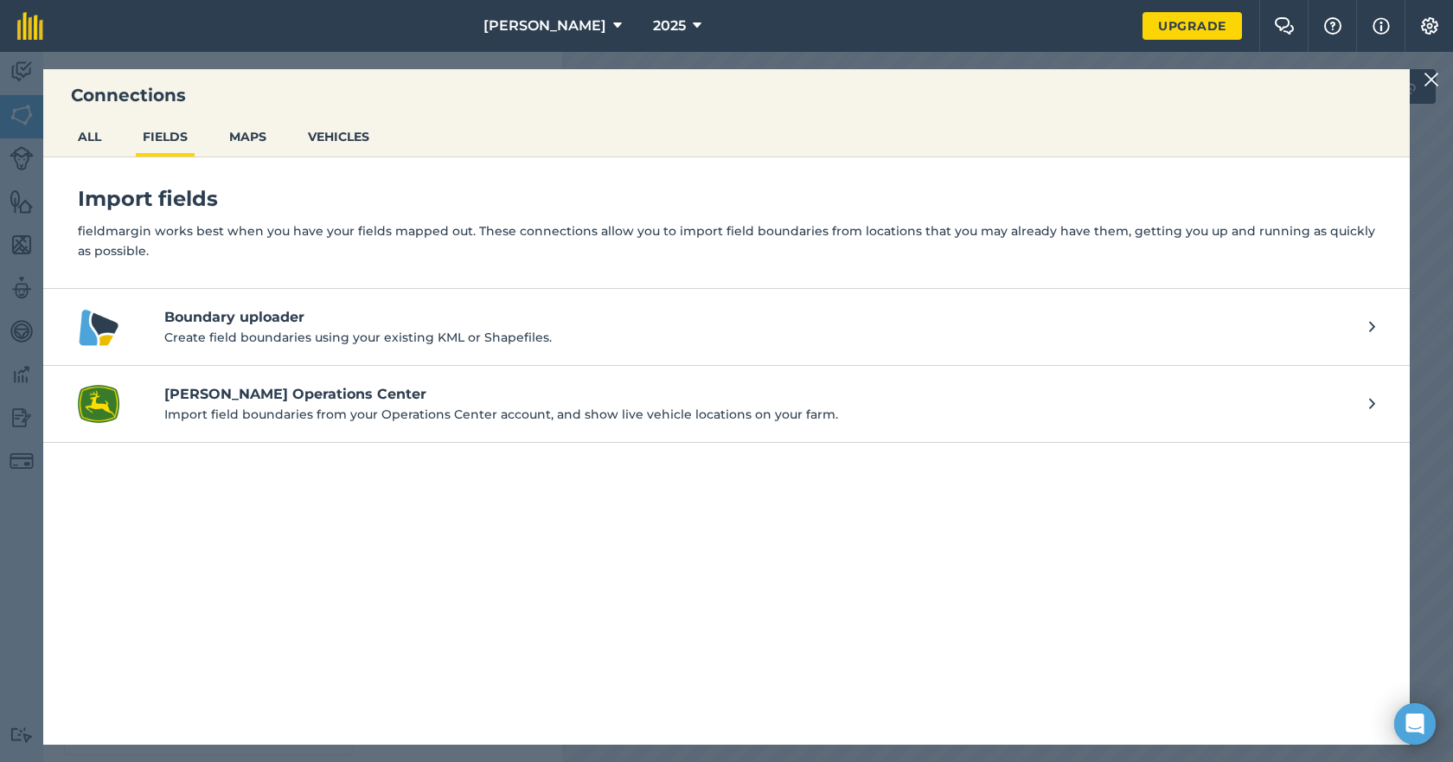
click at [189, 329] on p "Create field boundaries using your existing KML or Shapefiles." at bounding box center [758, 337] width 1188 height 19
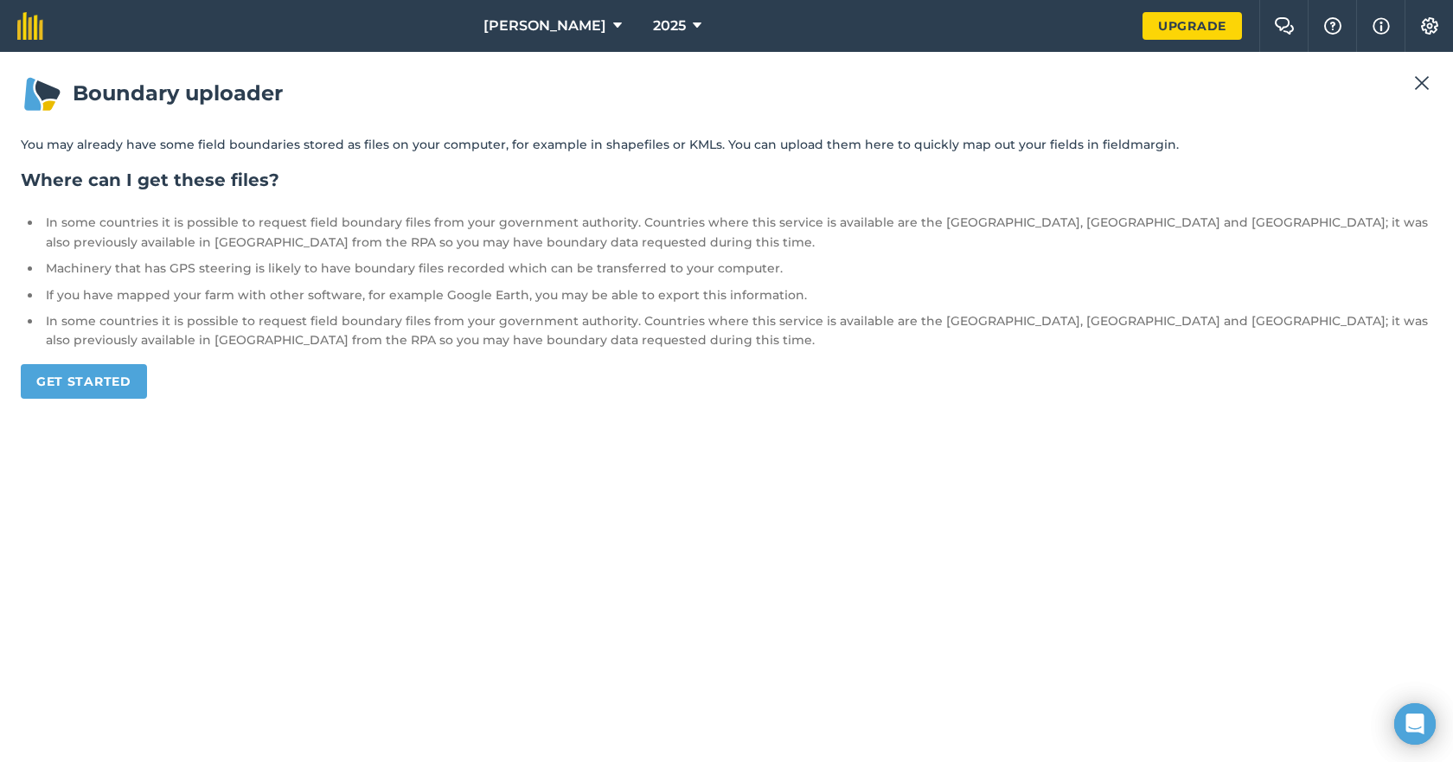
click at [1422, 81] on img at bounding box center [1422, 83] width 16 height 21
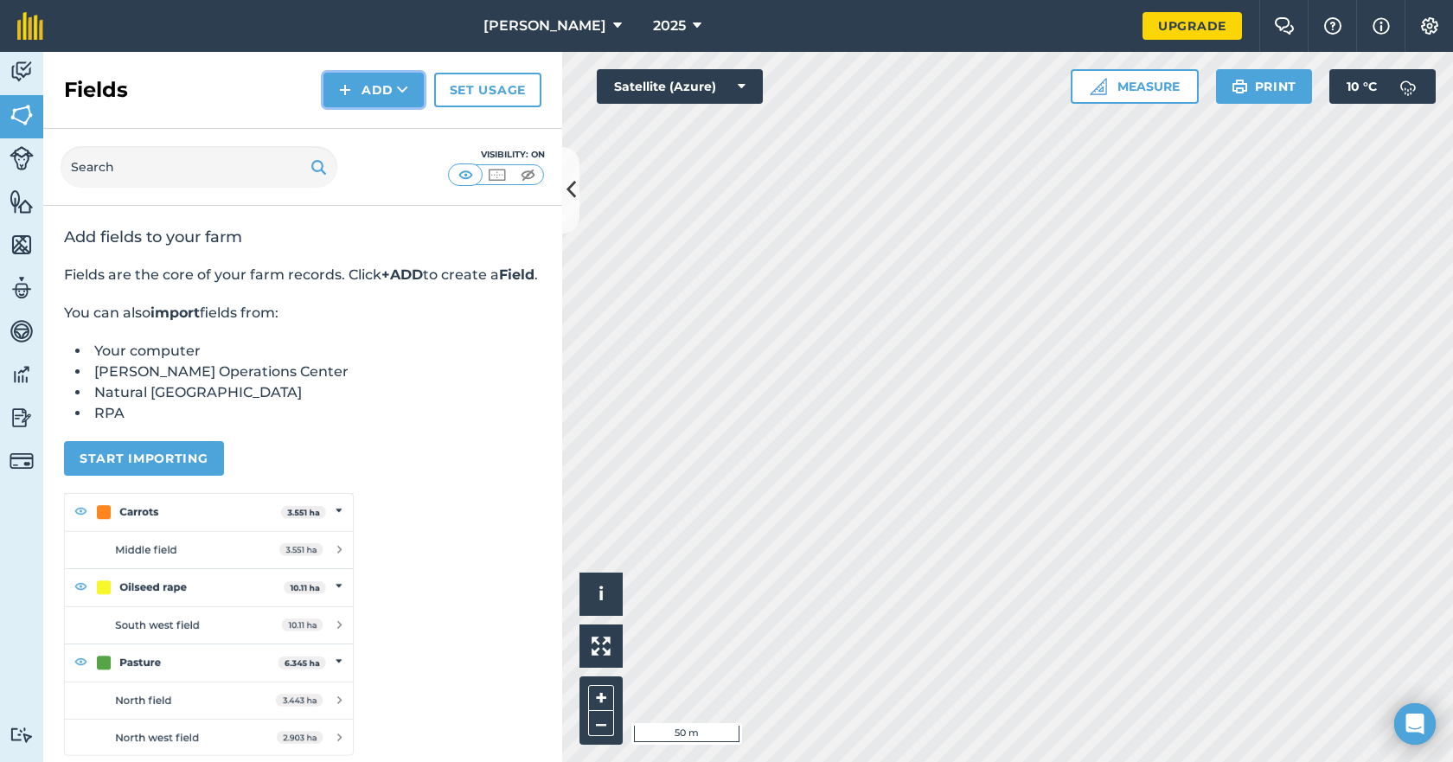
click at [389, 86] on button "Add" at bounding box center [374, 90] width 100 height 35
click at [376, 125] on link "Draw" at bounding box center [373, 129] width 95 height 38
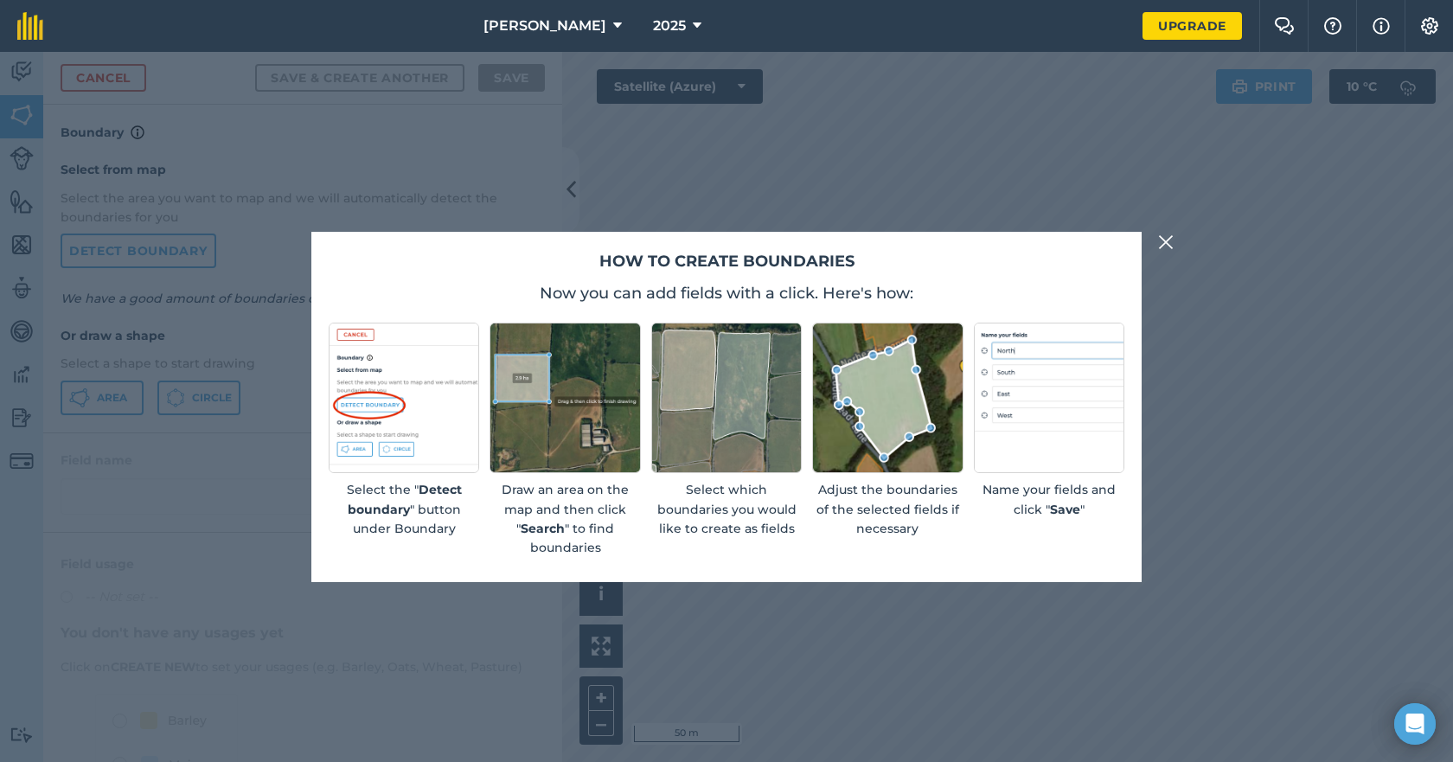
click at [1166, 243] on img at bounding box center [1166, 242] width 16 height 21
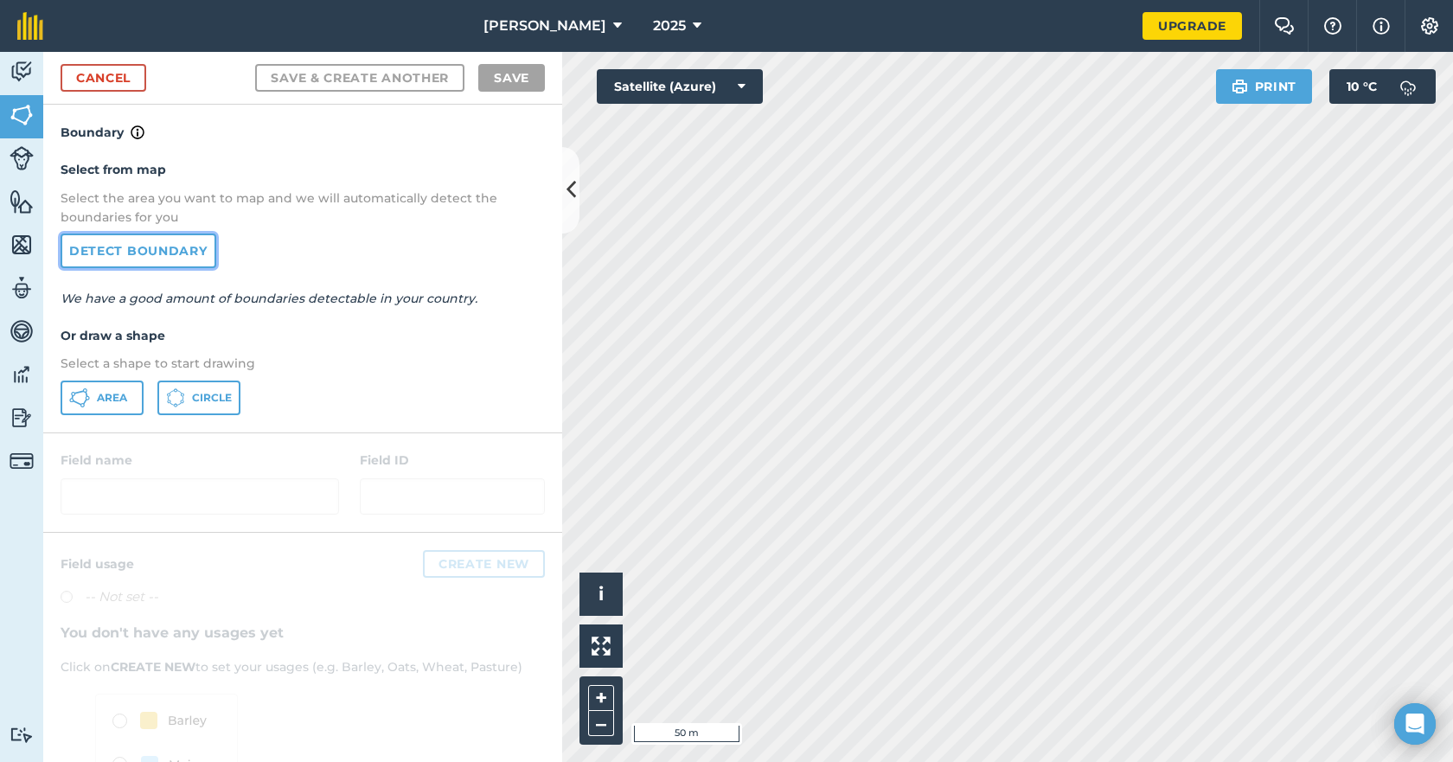
click at [118, 254] on link "Detect boundary" at bounding box center [139, 251] width 156 height 35
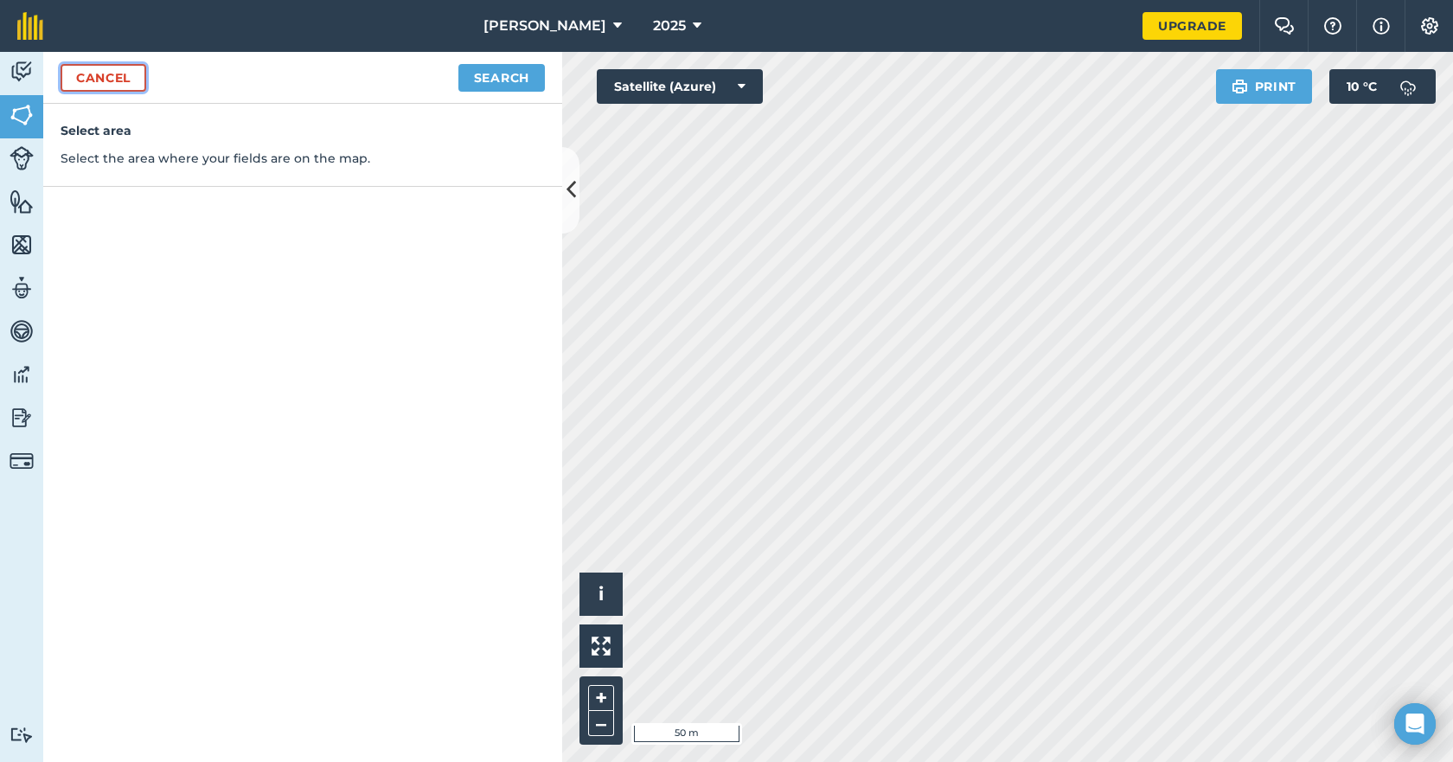
click at [118, 76] on link "Cancel" at bounding box center [104, 78] width 86 height 28
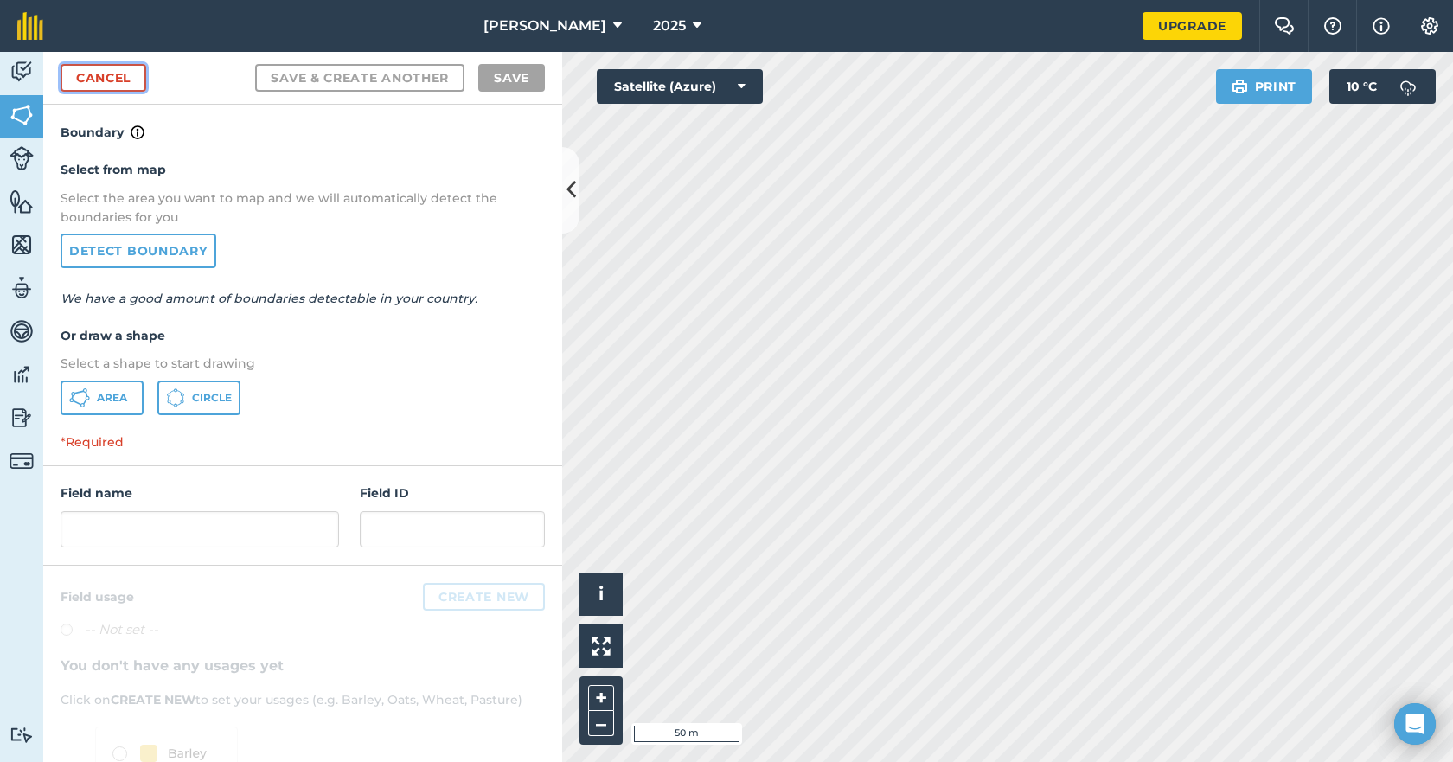
click at [106, 73] on link "Cancel" at bounding box center [104, 78] width 86 height 28
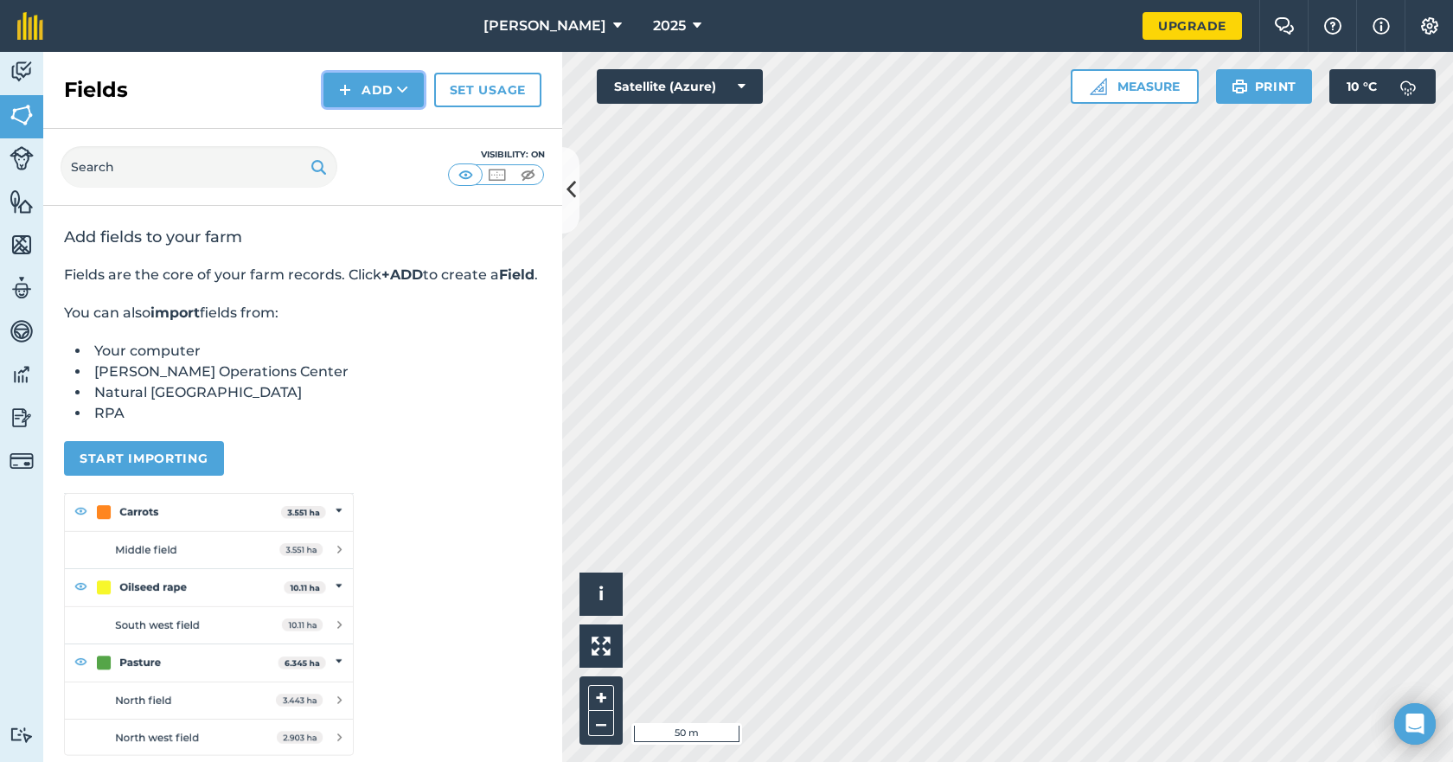
click at [392, 81] on button "Add" at bounding box center [374, 90] width 100 height 35
click at [381, 130] on link "Draw" at bounding box center [373, 129] width 95 height 38
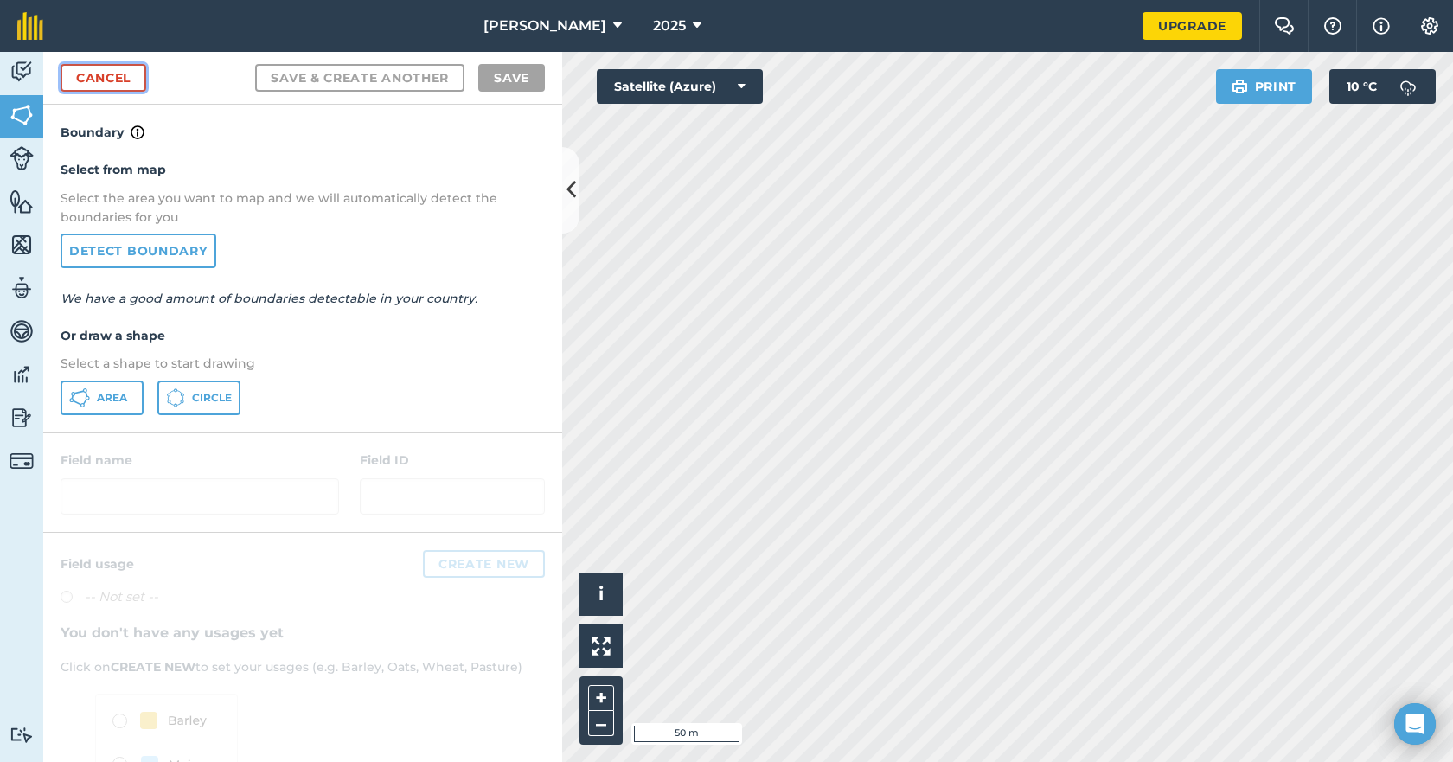
click at [93, 78] on link "Cancel" at bounding box center [104, 78] width 86 height 28
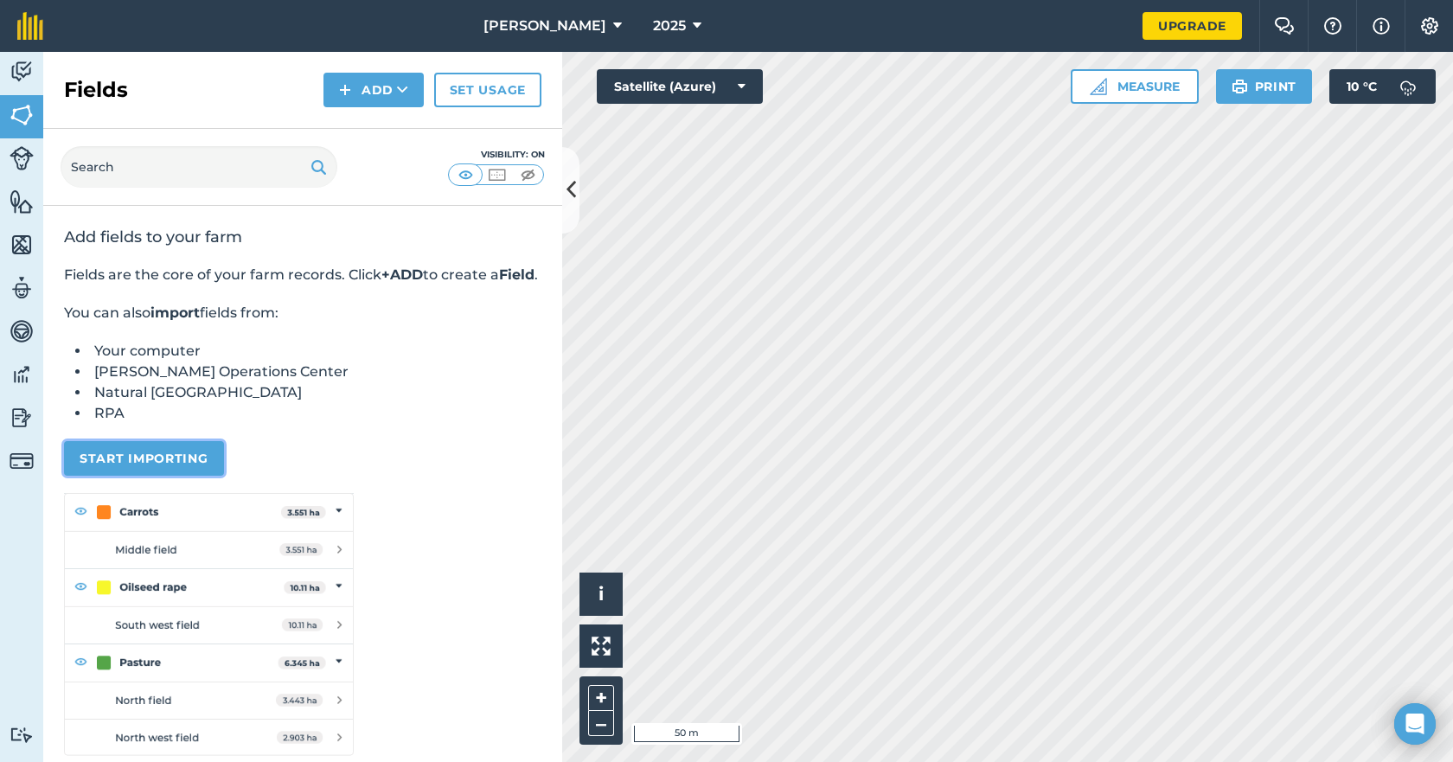
click at [127, 473] on button "Start importing" at bounding box center [144, 458] width 160 height 35
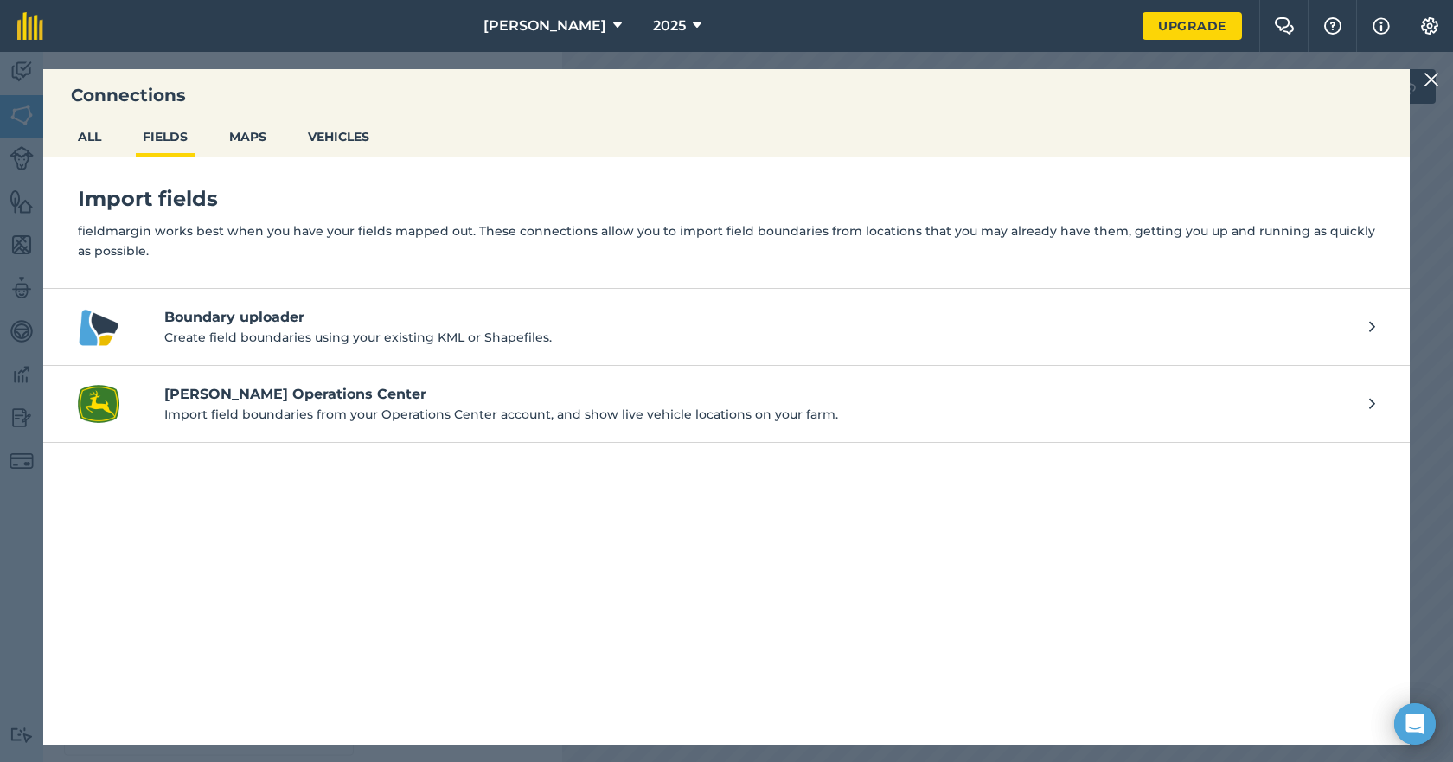
click at [1428, 79] on img at bounding box center [1432, 79] width 16 height 21
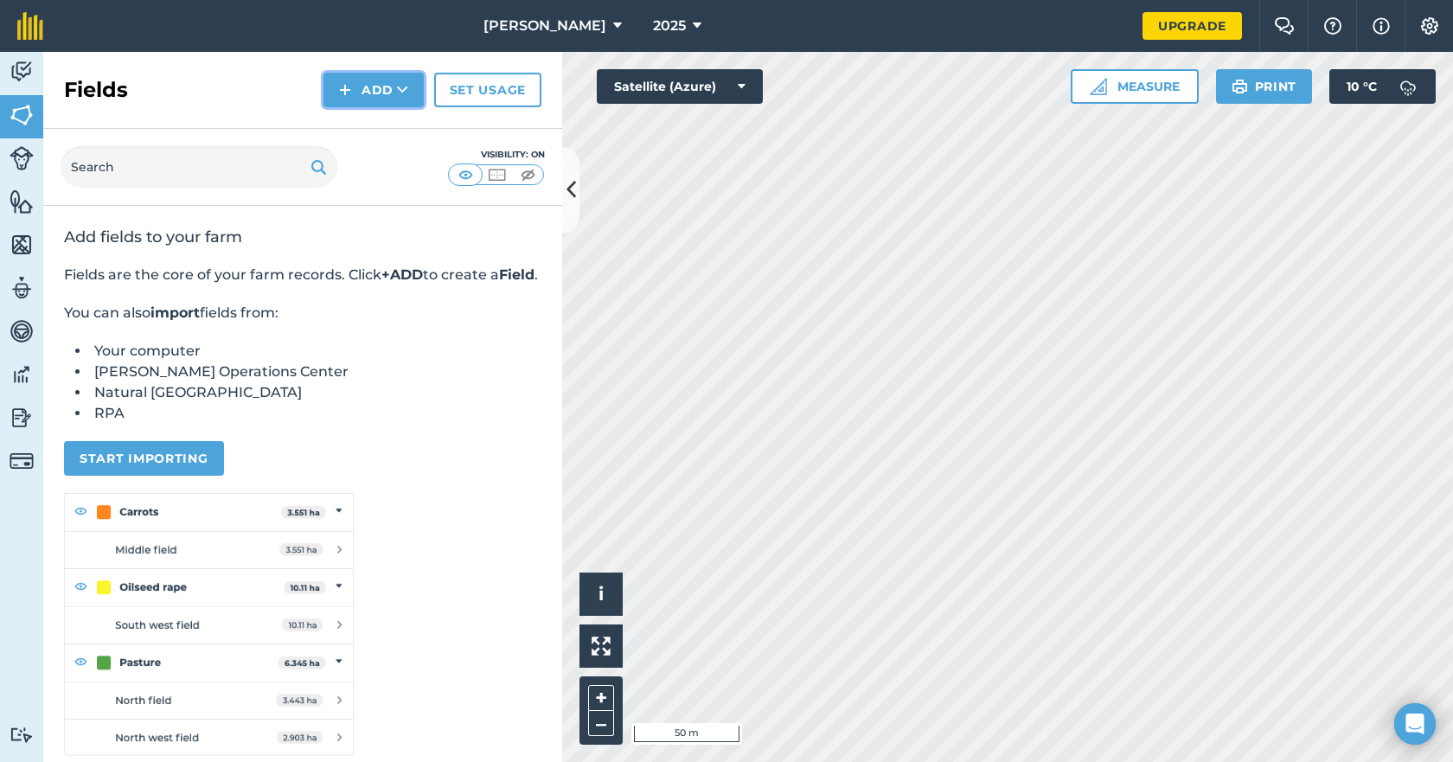
click at [403, 87] on icon at bounding box center [402, 89] width 11 height 17
click at [363, 129] on link "Draw" at bounding box center [373, 129] width 95 height 38
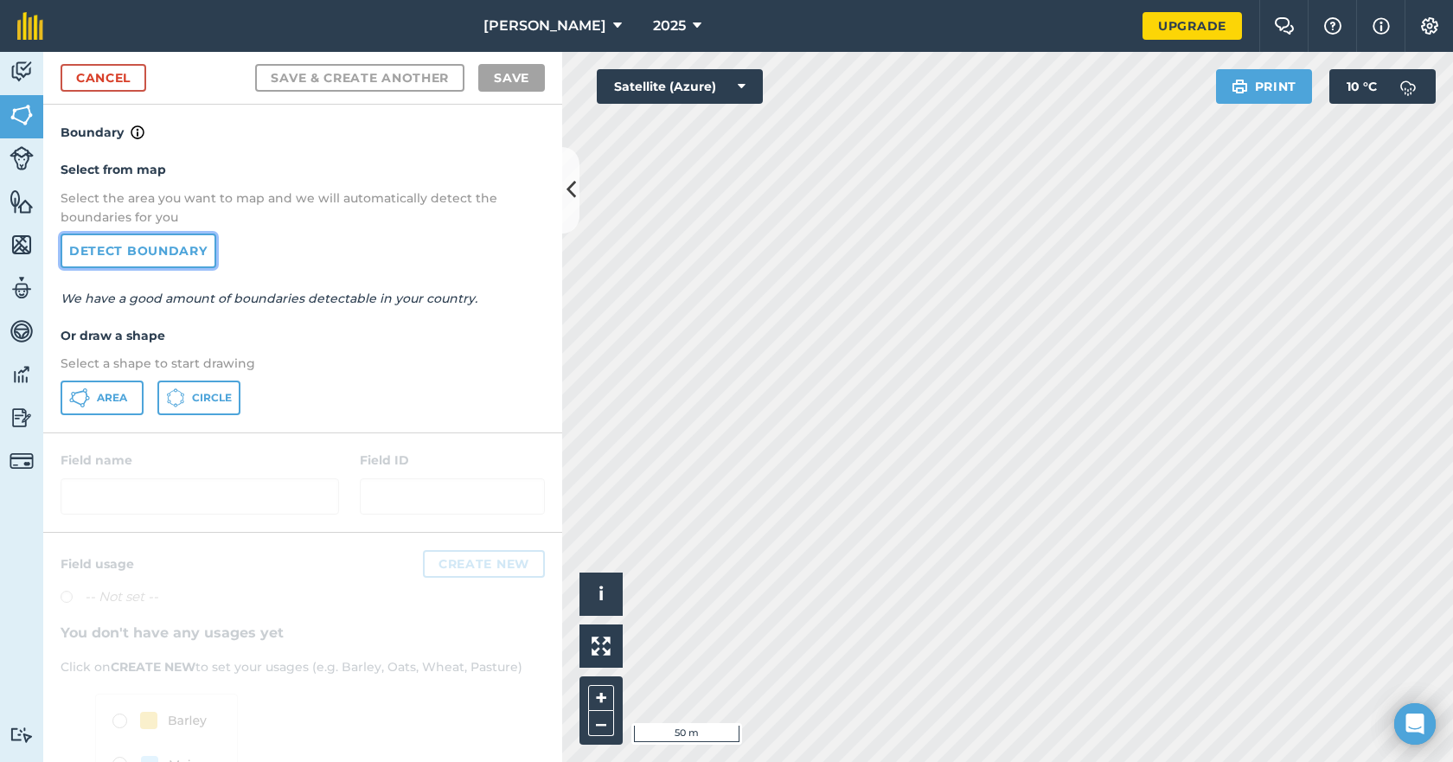
click at [135, 251] on link "Detect boundary" at bounding box center [139, 251] width 156 height 35
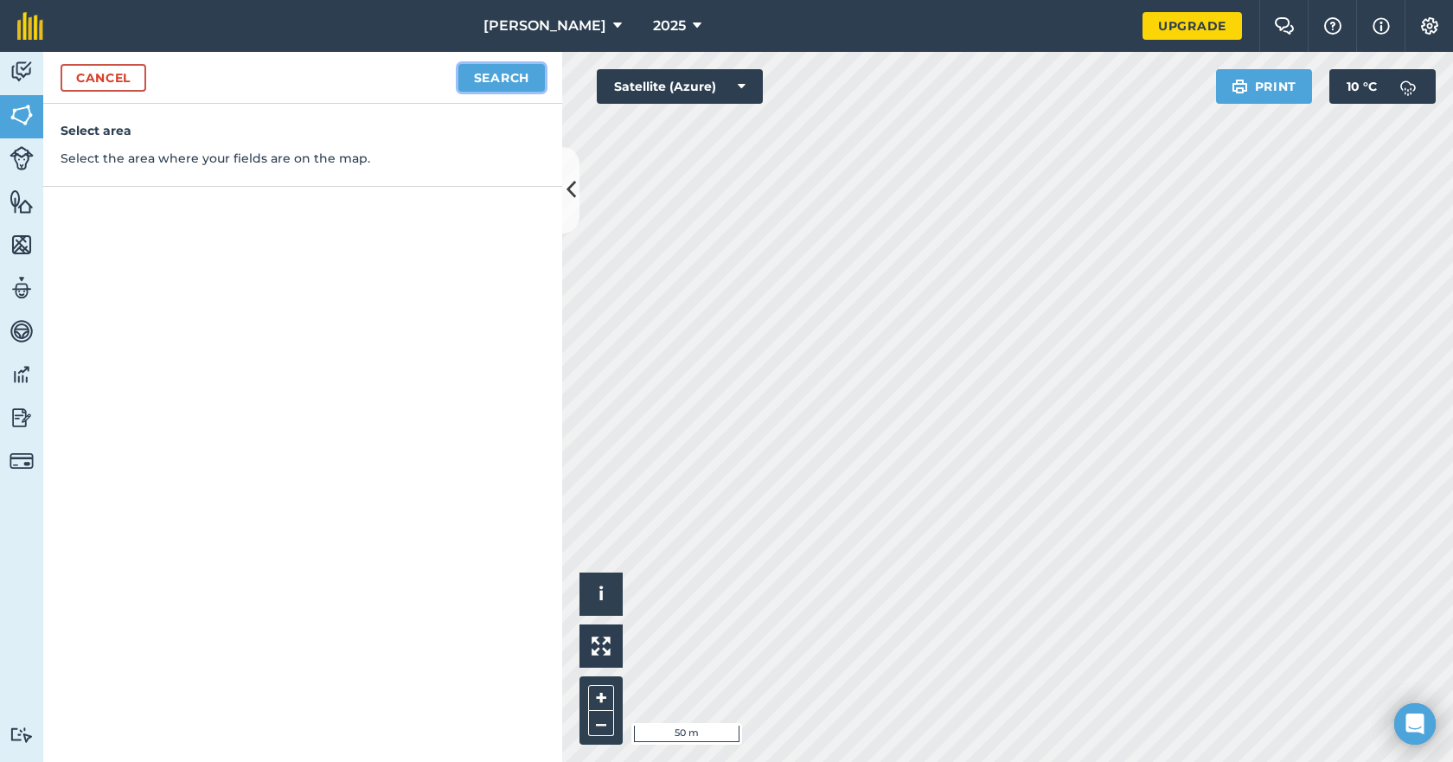
click at [516, 81] on button "Search" at bounding box center [501, 78] width 87 height 28
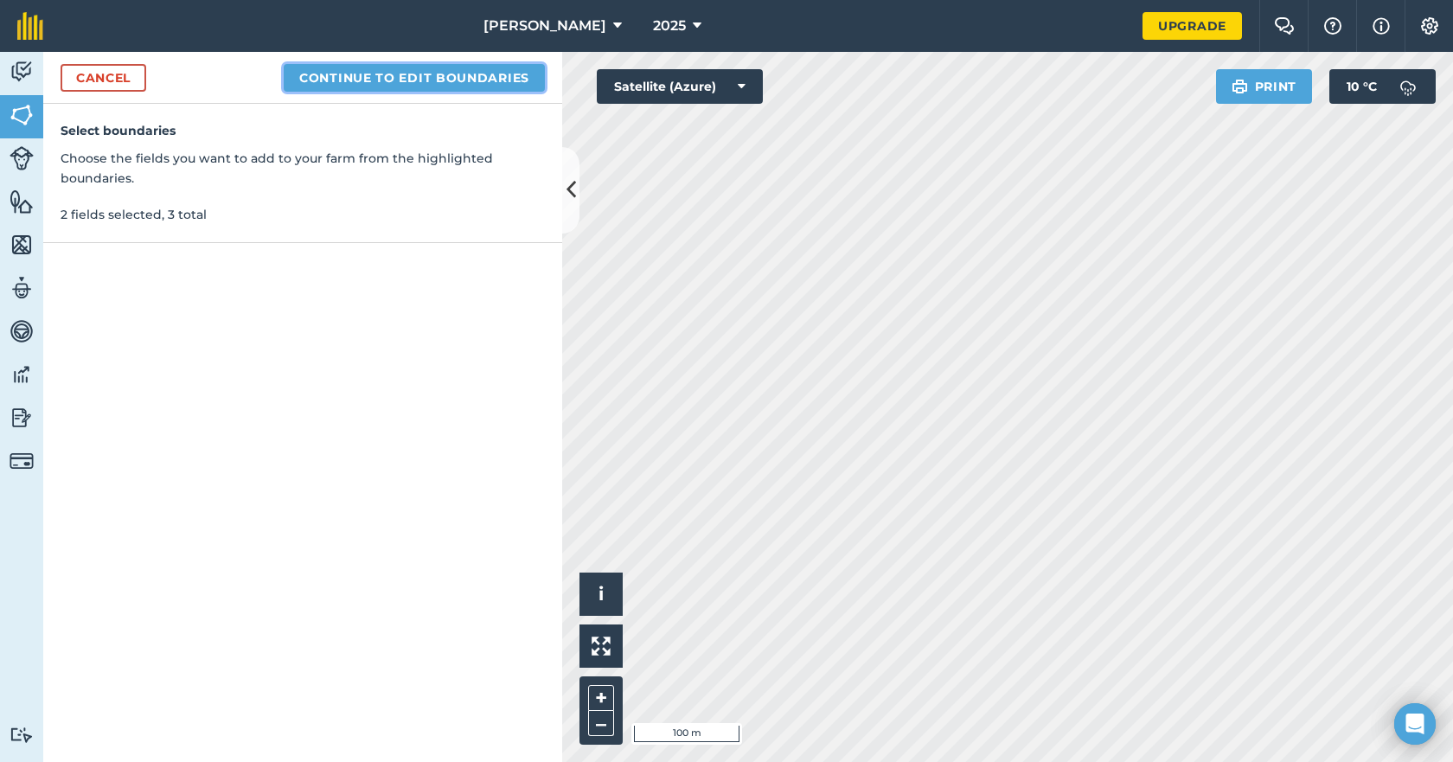
click at [520, 72] on button "Continue to edit boundaries" at bounding box center [414, 78] width 261 height 28
click at [492, 75] on button "Continue to name fields" at bounding box center [433, 78] width 224 height 28
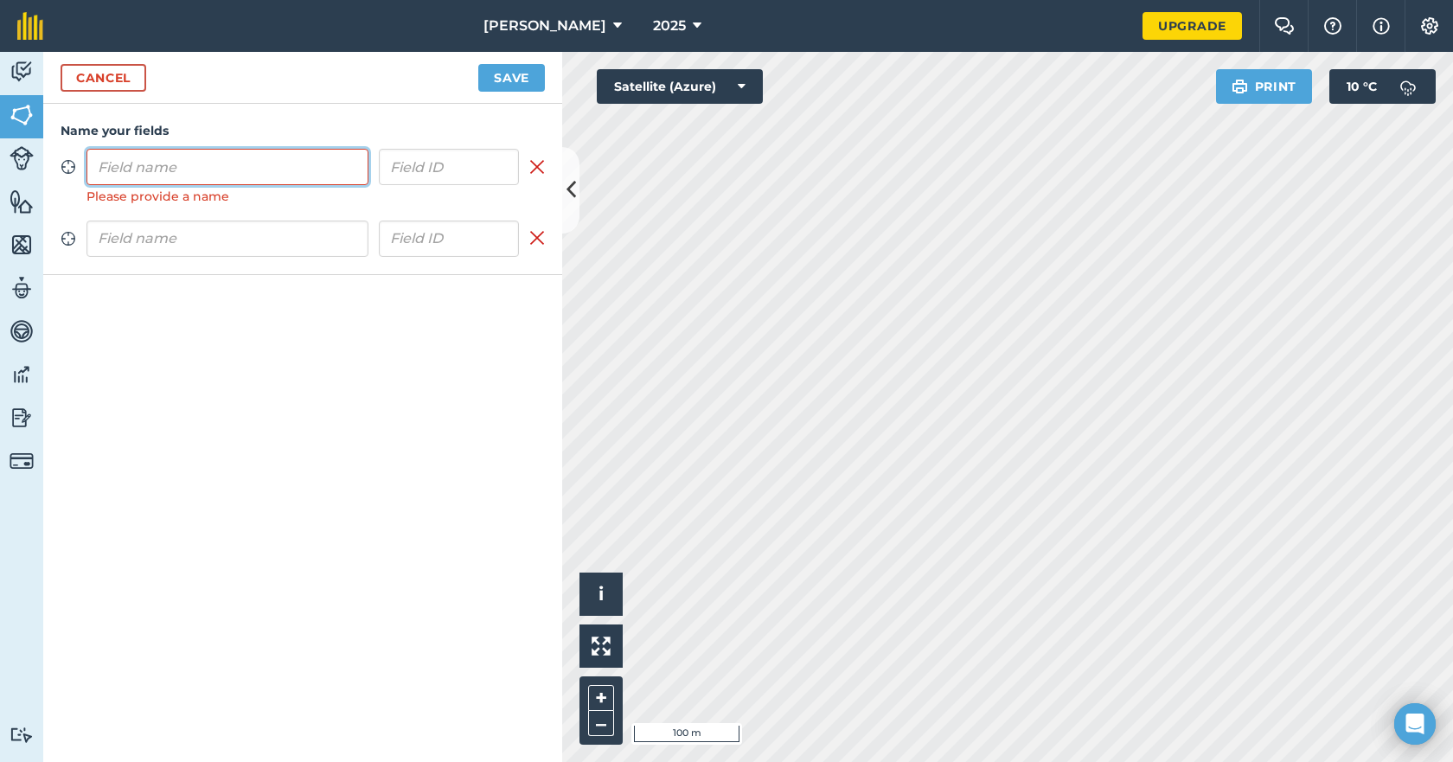
click at [206, 170] on input "text" at bounding box center [228, 167] width 282 height 36
type input "I'll find out"
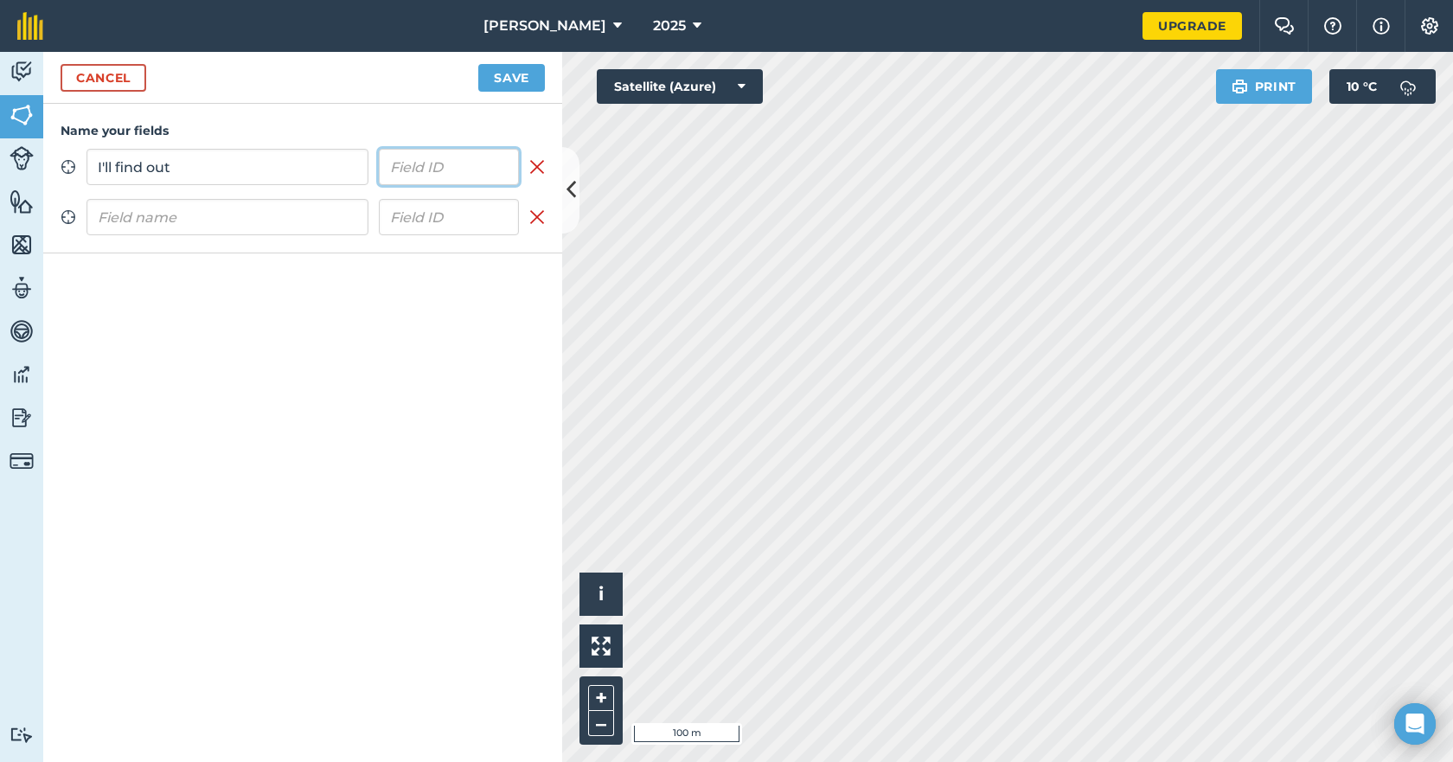
click at [456, 170] on input "text" at bounding box center [449, 167] width 141 height 36
click at [514, 78] on button "Save" at bounding box center [511, 78] width 67 height 28
click at [515, 76] on button "Save" at bounding box center [511, 78] width 67 height 28
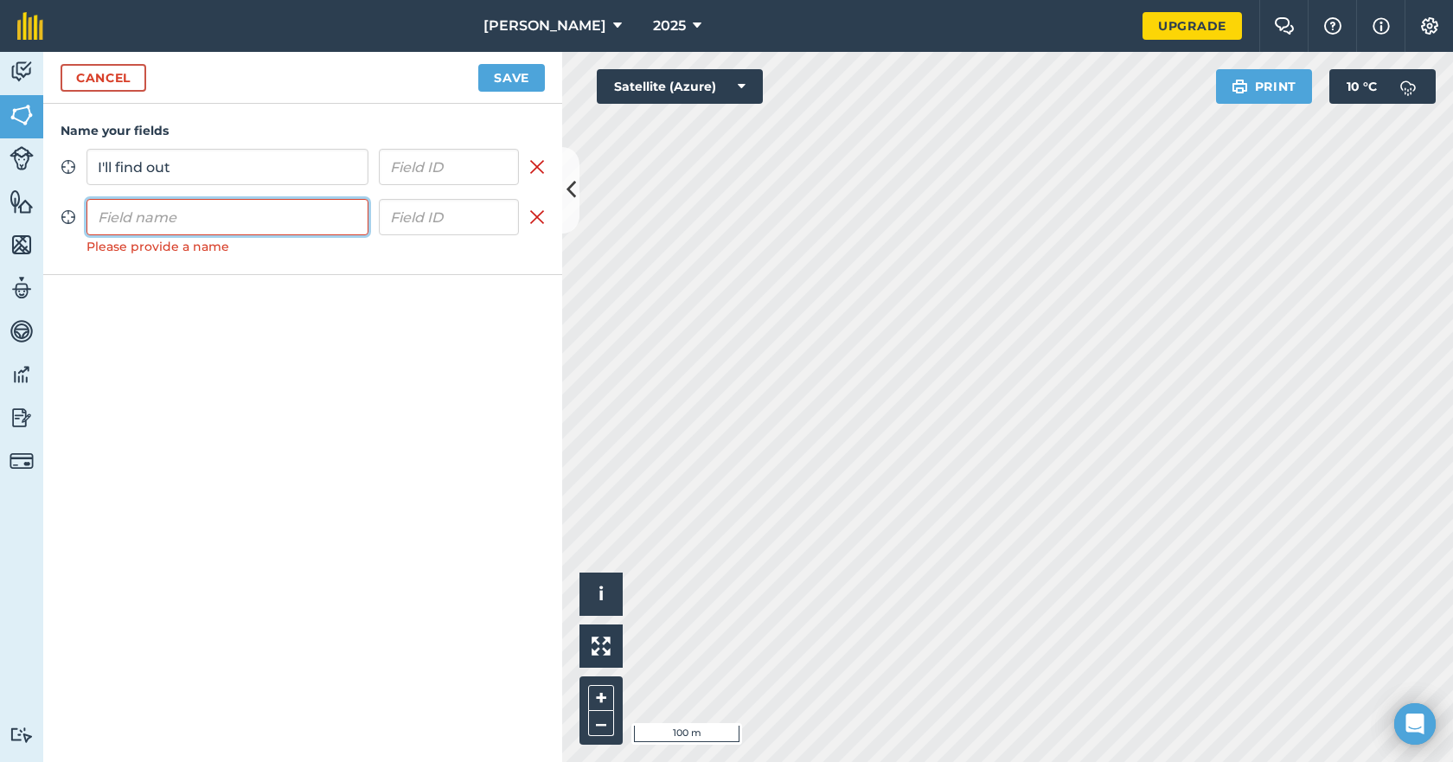
click at [242, 223] on input "text" at bounding box center [228, 217] width 282 height 36
type input "To come"
click at [517, 85] on button "Save" at bounding box center [511, 78] width 67 height 28
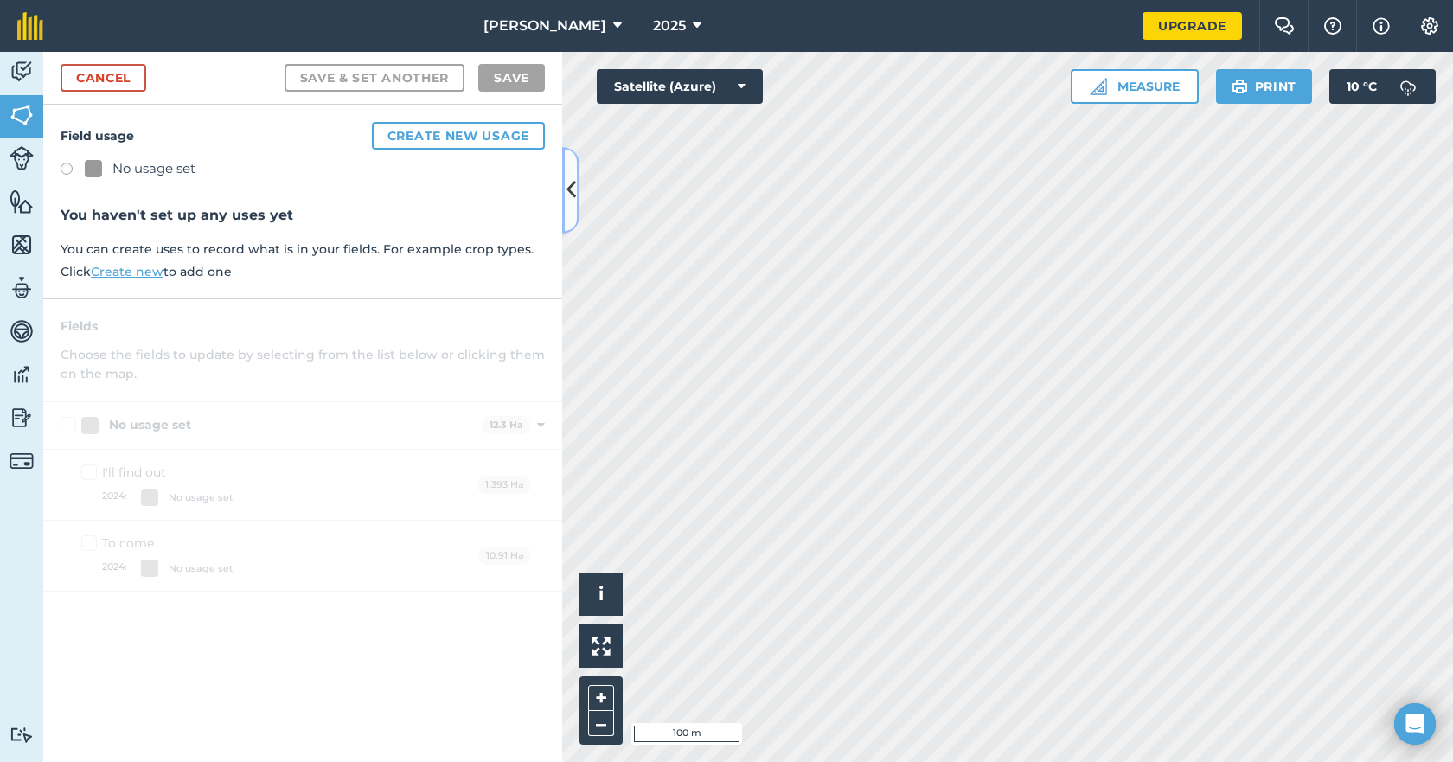
click at [568, 190] on icon at bounding box center [572, 190] width 10 height 30
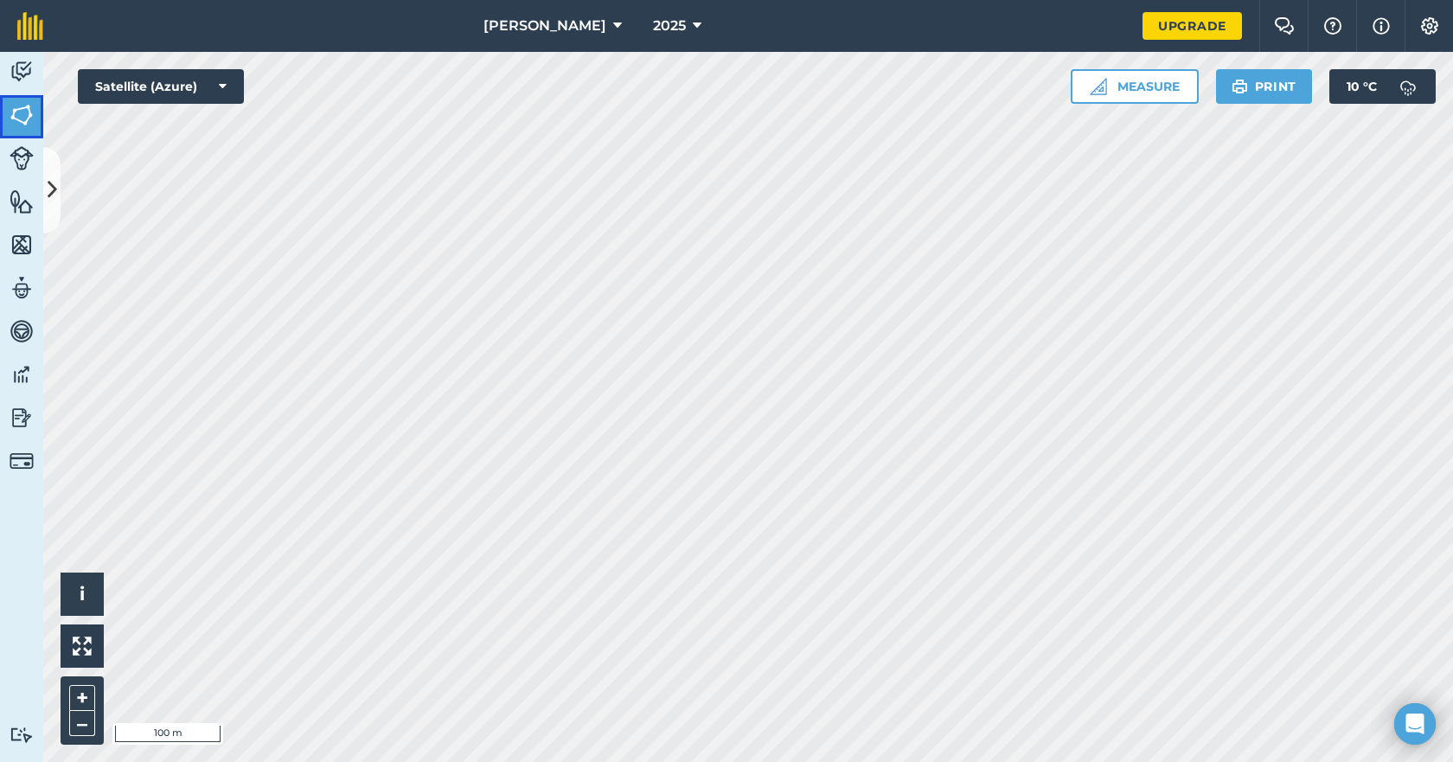
click at [27, 117] on img at bounding box center [22, 115] width 24 height 26
click at [52, 201] on icon at bounding box center [53, 190] width 10 height 30
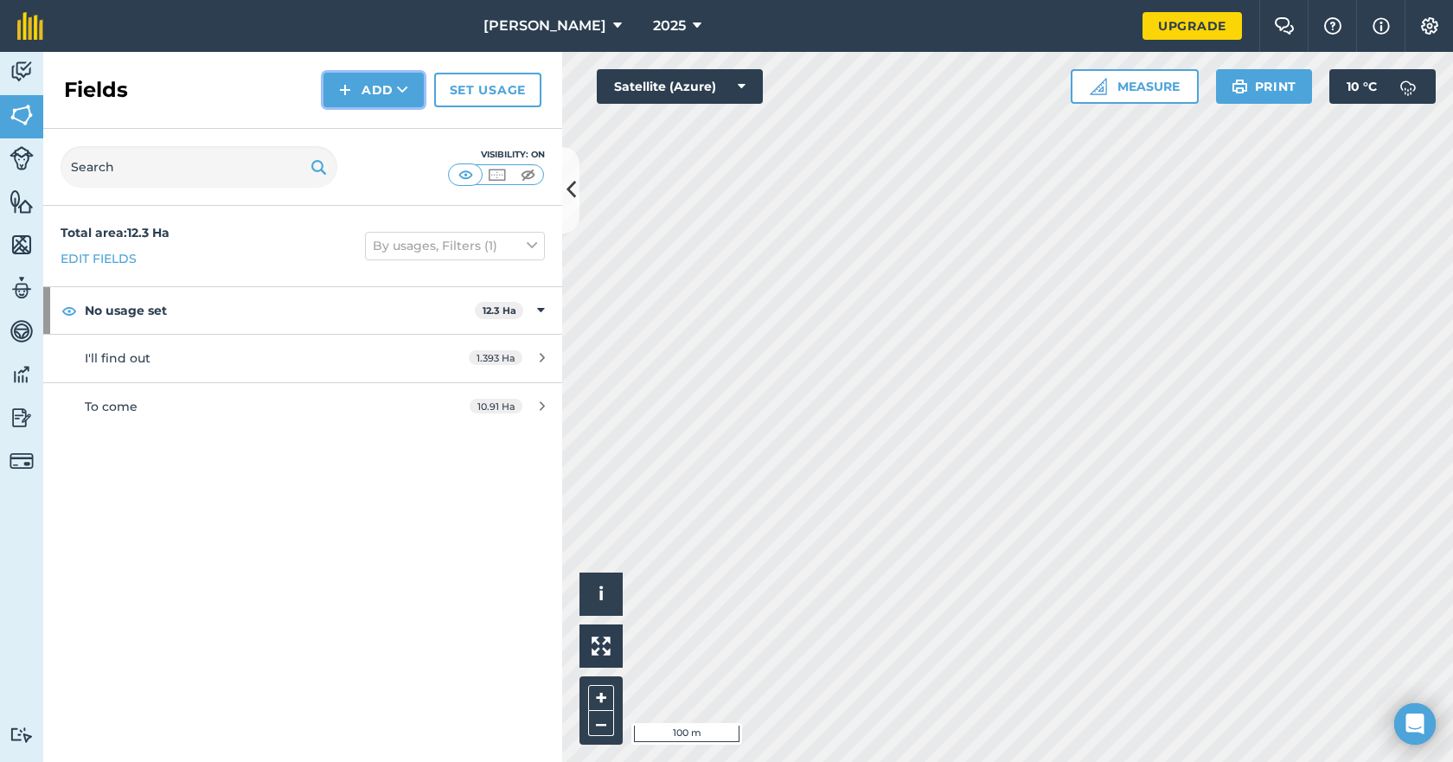
click at [388, 88] on button "Add" at bounding box center [374, 90] width 100 height 35
click at [375, 131] on link "Draw" at bounding box center [373, 129] width 95 height 38
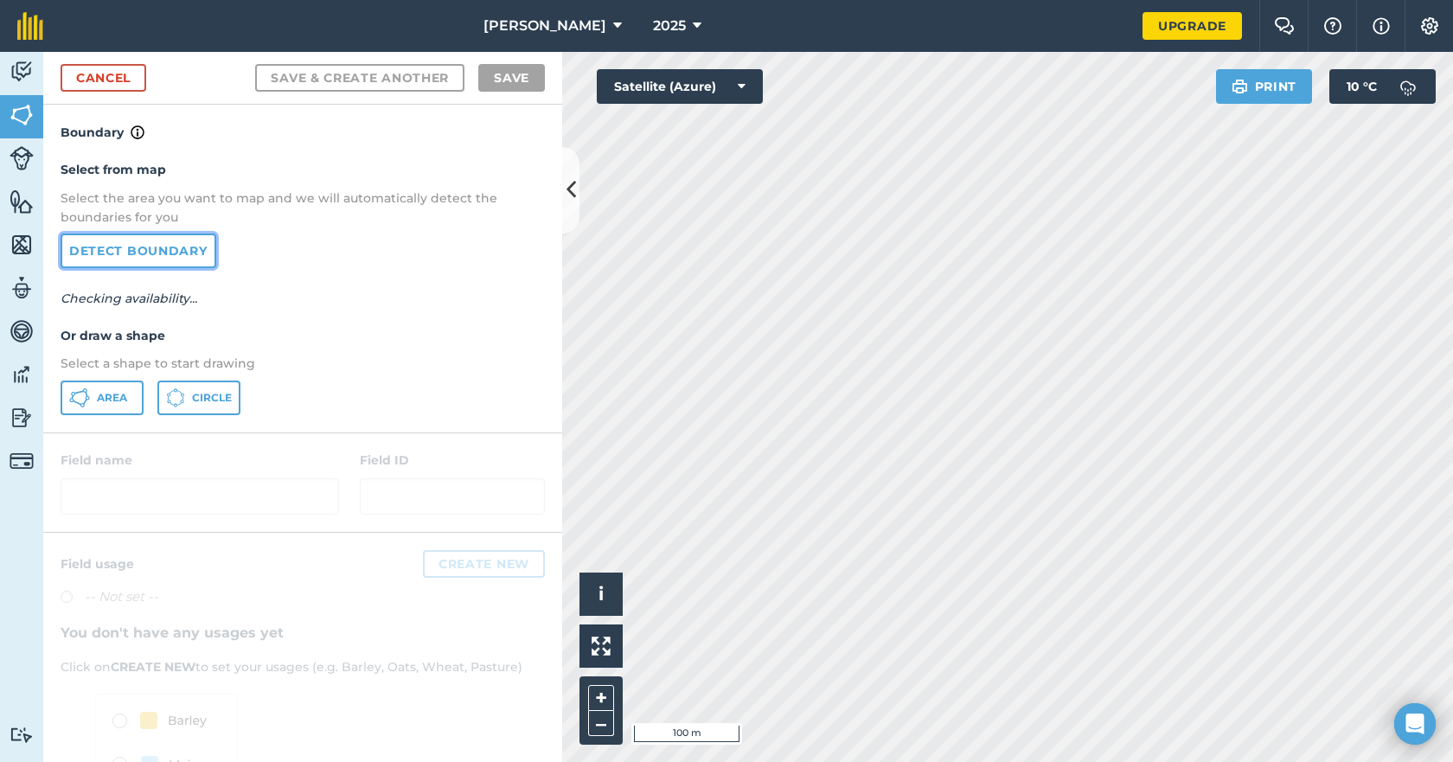
click at [158, 244] on link "Detect boundary" at bounding box center [139, 251] width 156 height 35
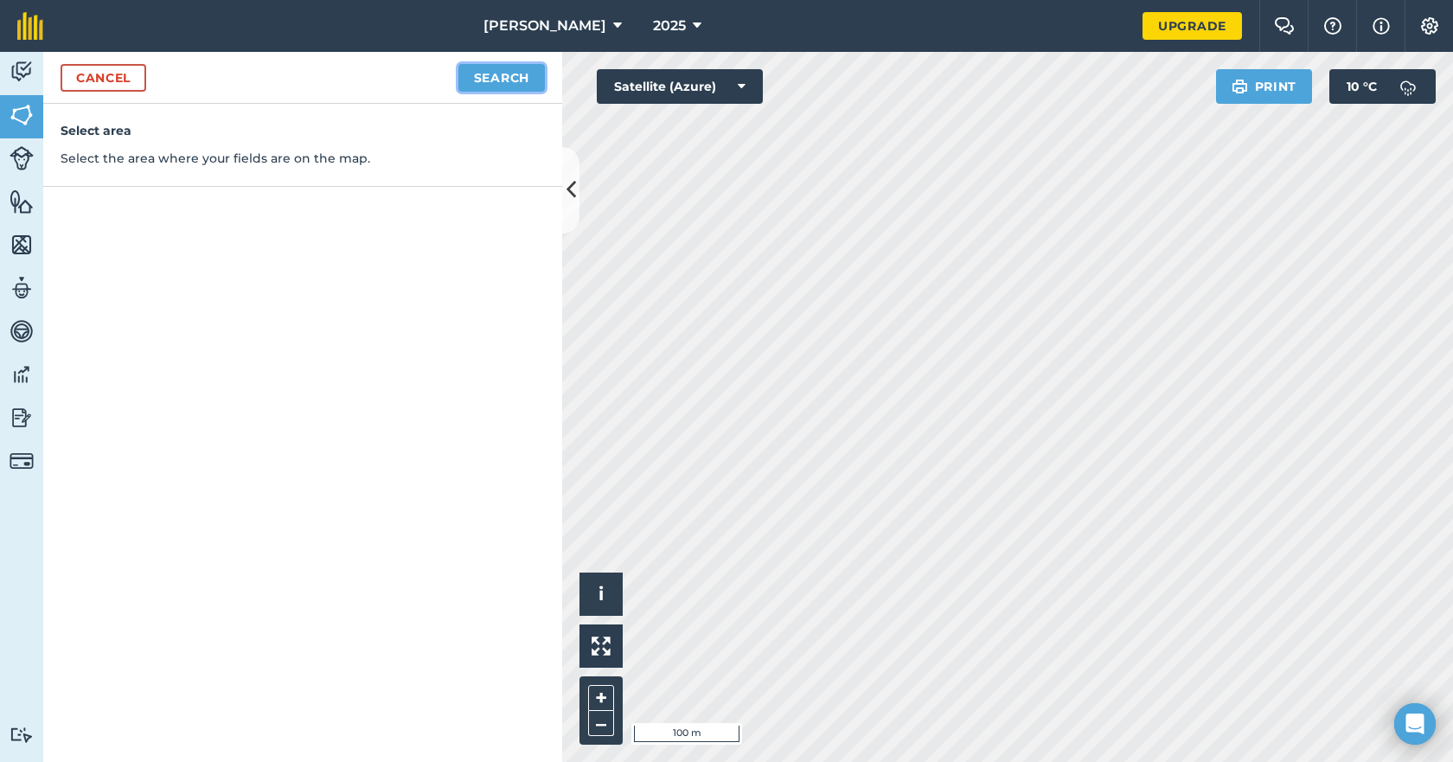
click at [514, 74] on button "Search" at bounding box center [501, 78] width 87 height 28
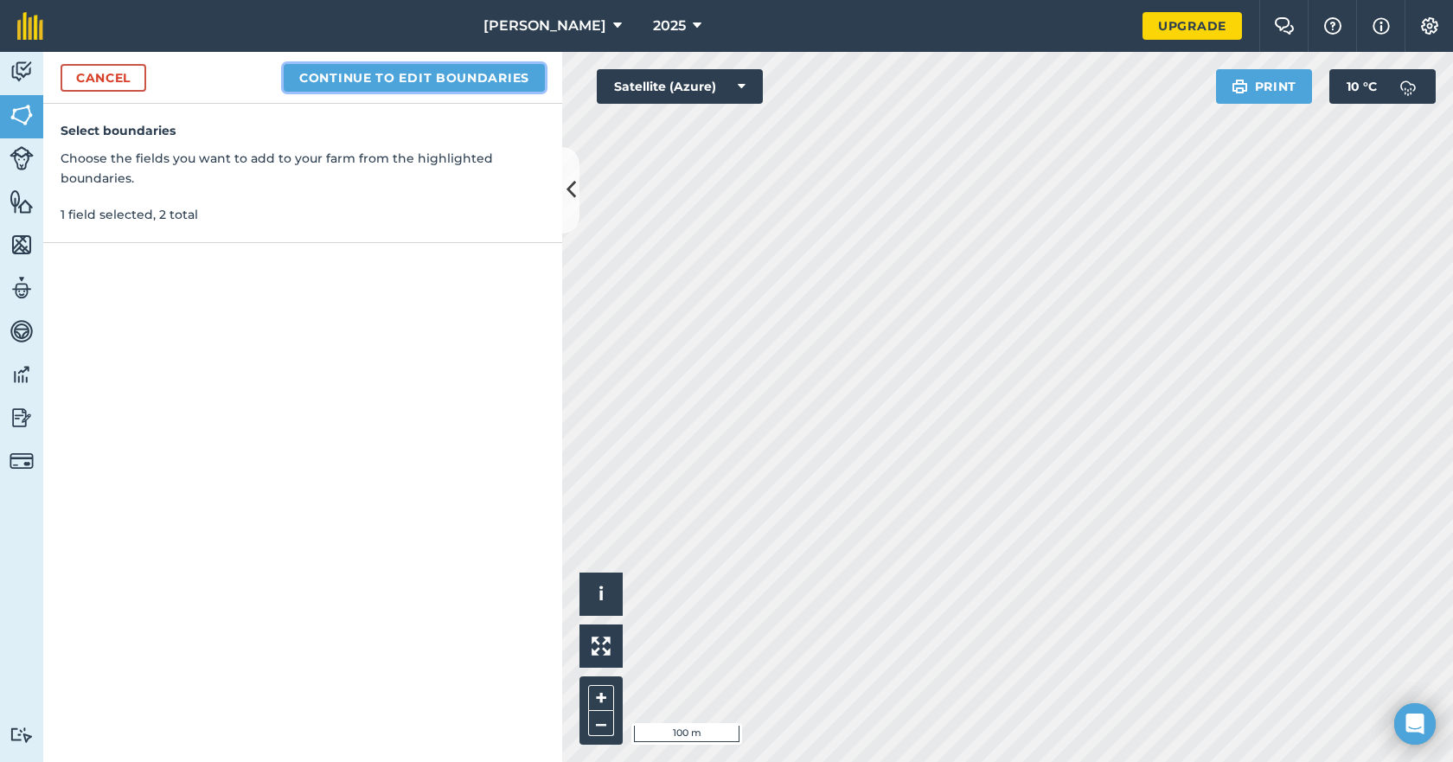
click at [515, 74] on button "Continue to edit boundaries" at bounding box center [414, 78] width 261 height 28
click at [376, 75] on button "Continue to name fields" at bounding box center [433, 78] width 224 height 28
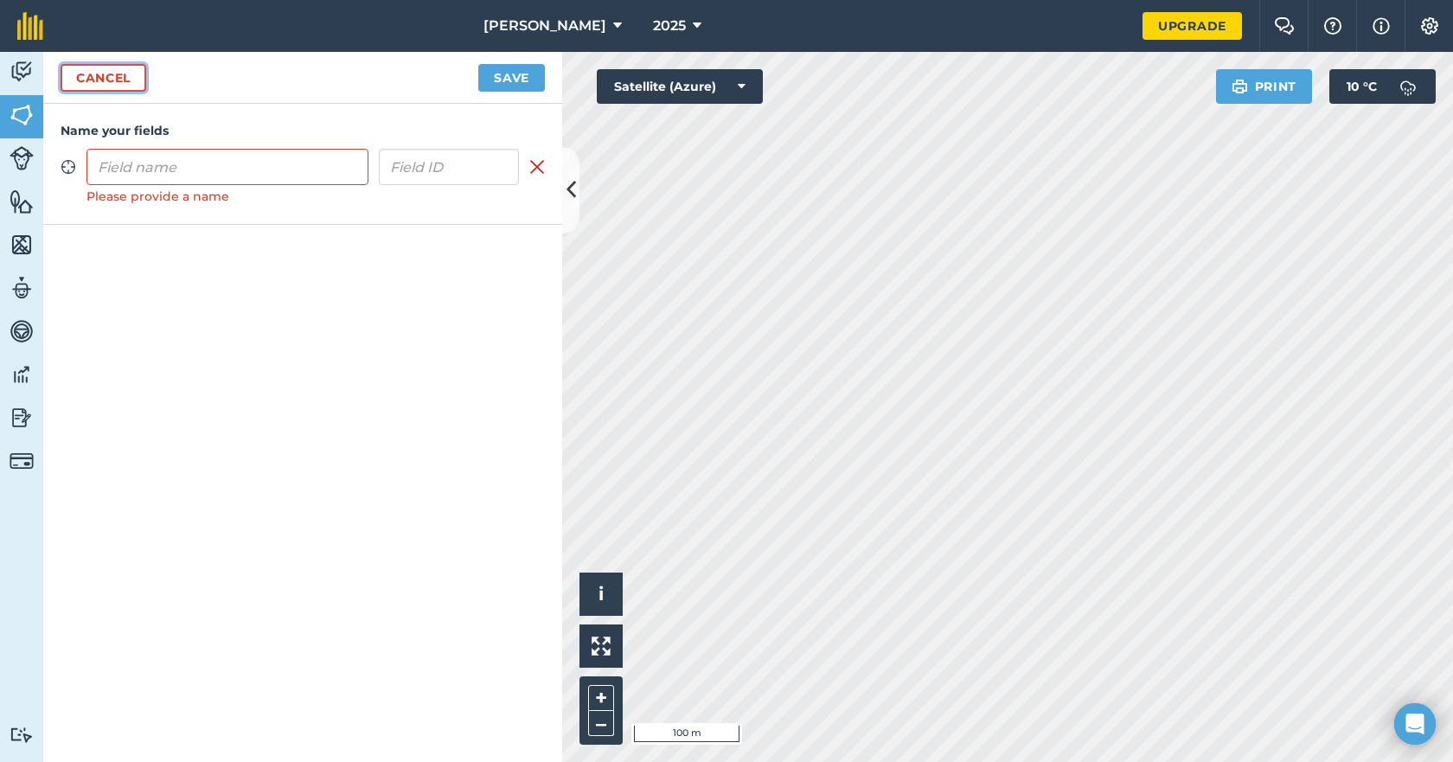
click at [106, 76] on link "Cancel" at bounding box center [104, 78] width 86 height 28
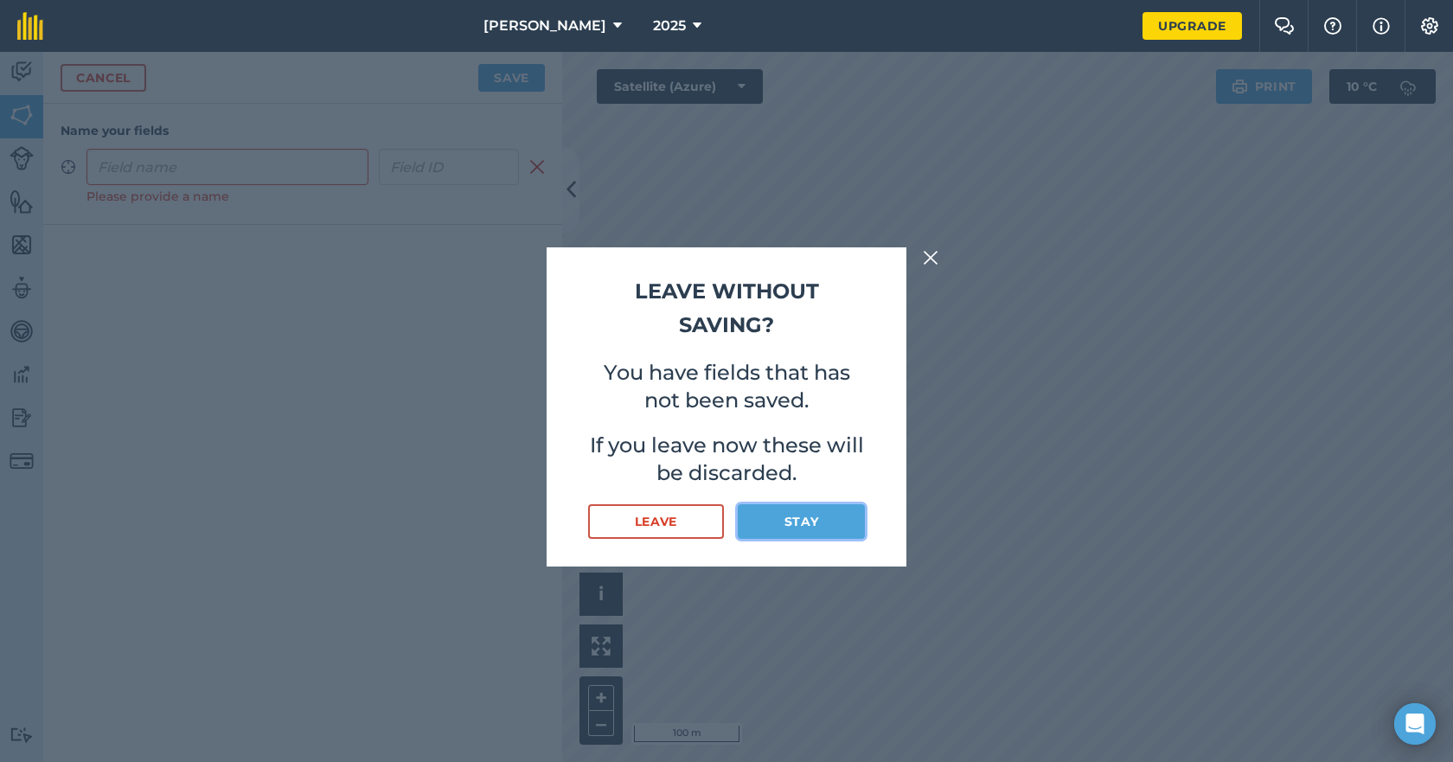
click at [758, 520] on button "Stay" at bounding box center [801, 521] width 127 height 35
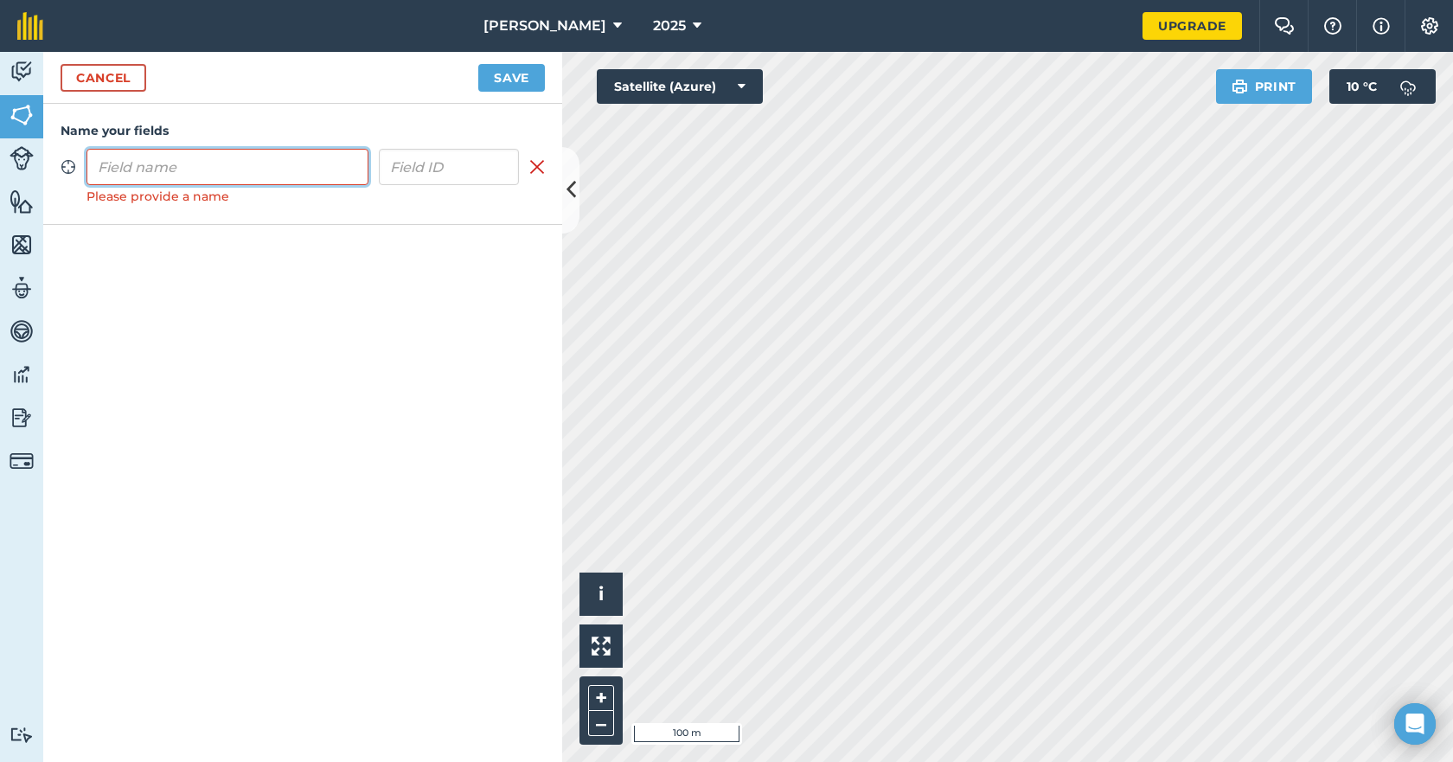
click at [207, 172] on input "text" at bounding box center [228, 167] width 282 height 36
type input "Cattle yards"
click at [510, 71] on button "Save" at bounding box center [511, 78] width 67 height 28
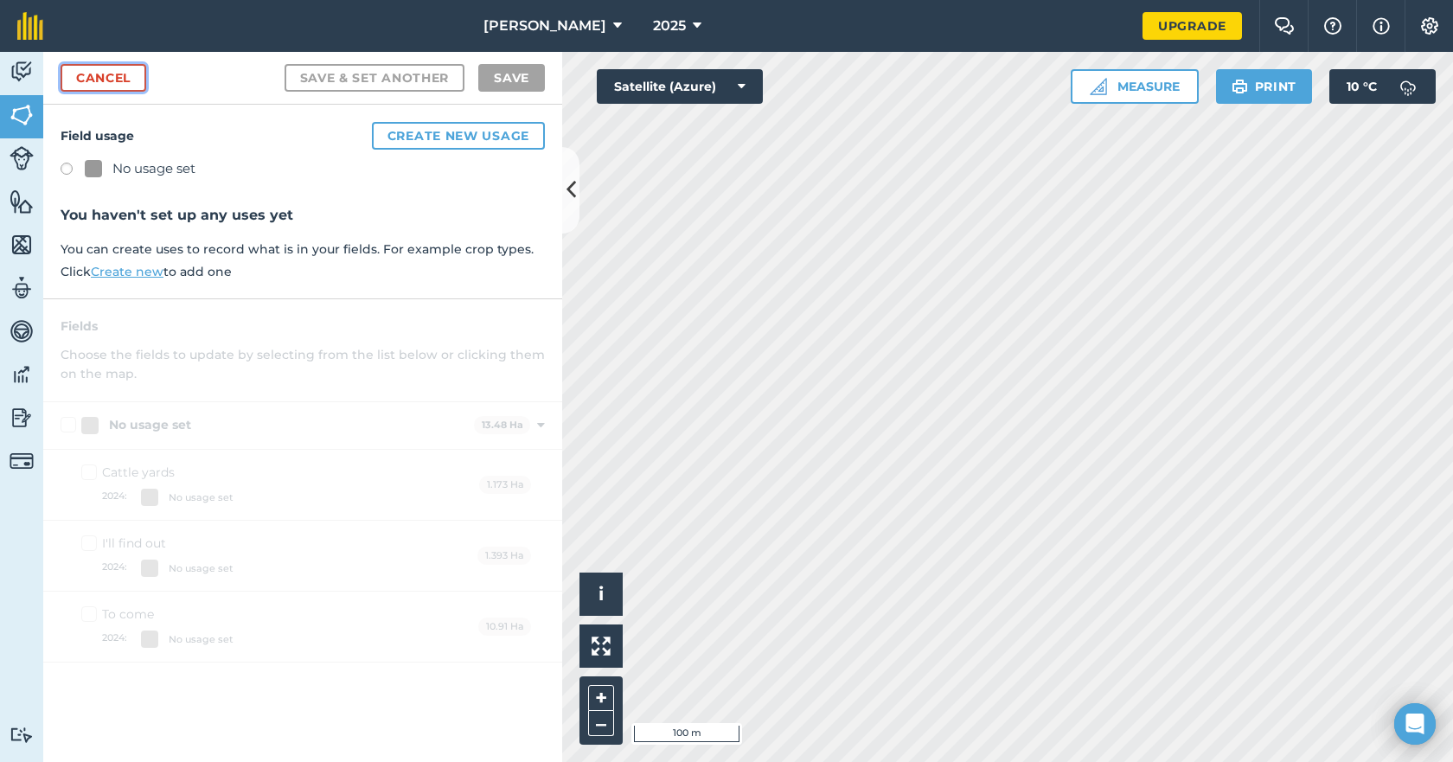
click at [91, 74] on link "Cancel" at bounding box center [104, 78] width 86 height 28
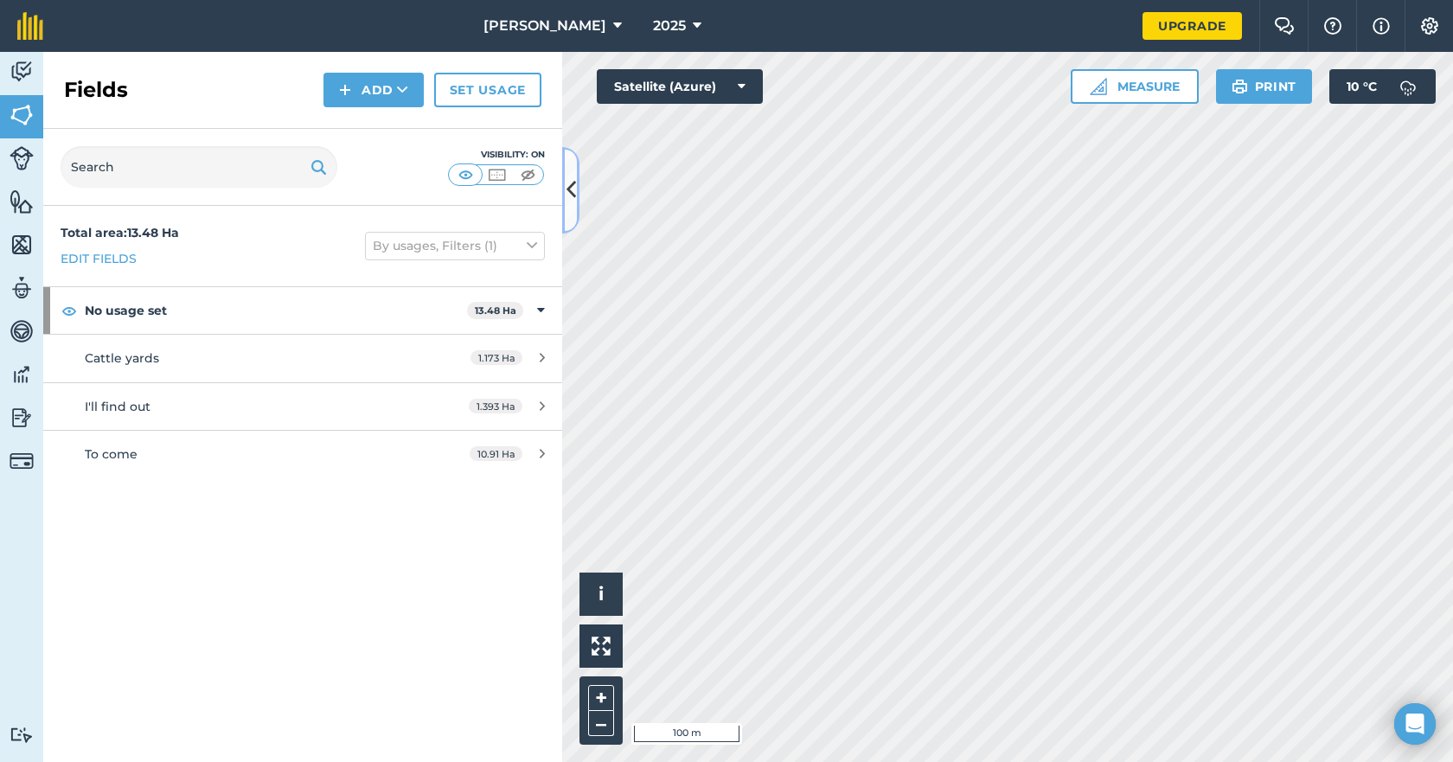
click at [569, 195] on icon at bounding box center [572, 190] width 10 height 30
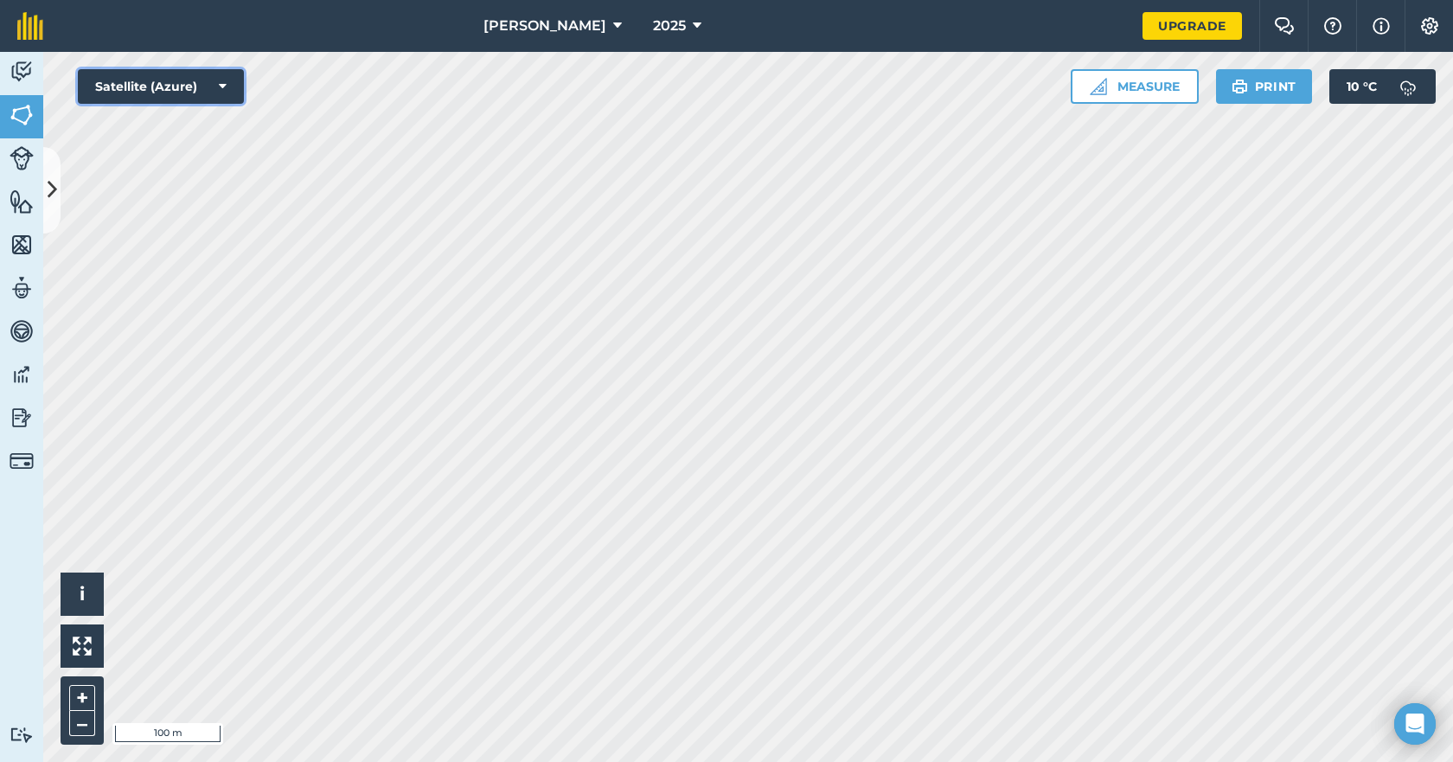
click at [225, 85] on icon at bounding box center [223, 86] width 8 height 17
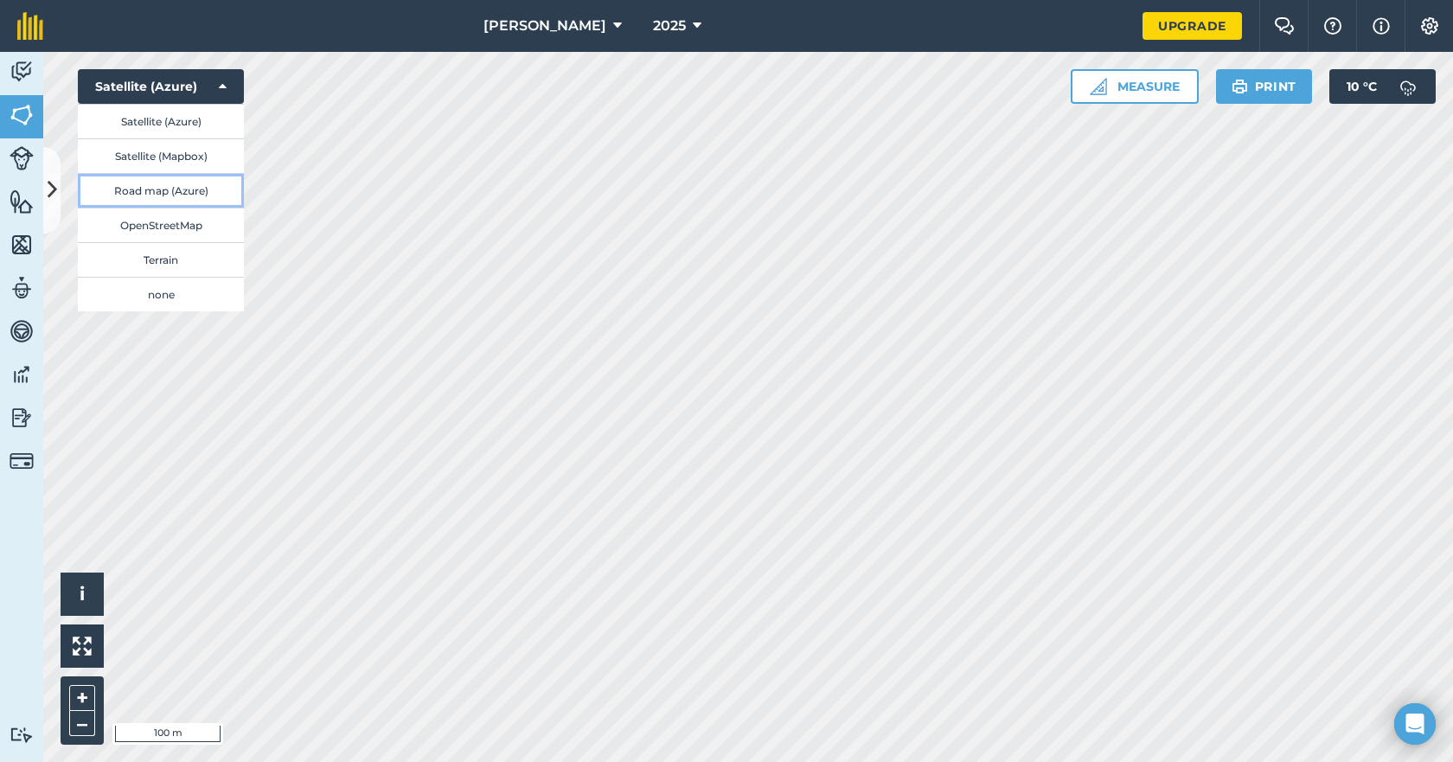
click at [163, 190] on button "Road map (Azure)" at bounding box center [161, 190] width 166 height 35
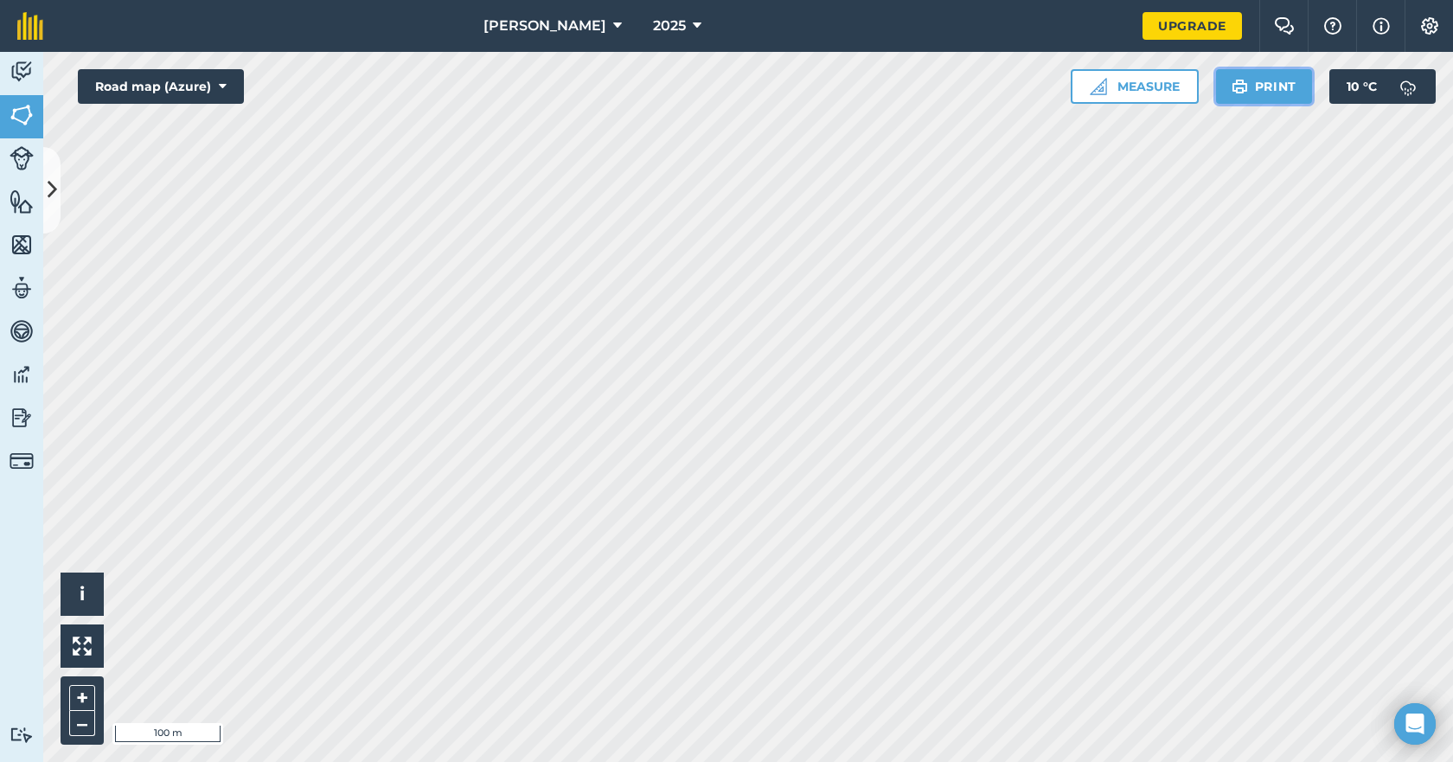
click at [1273, 87] on button "Print" at bounding box center [1264, 86] width 97 height 35
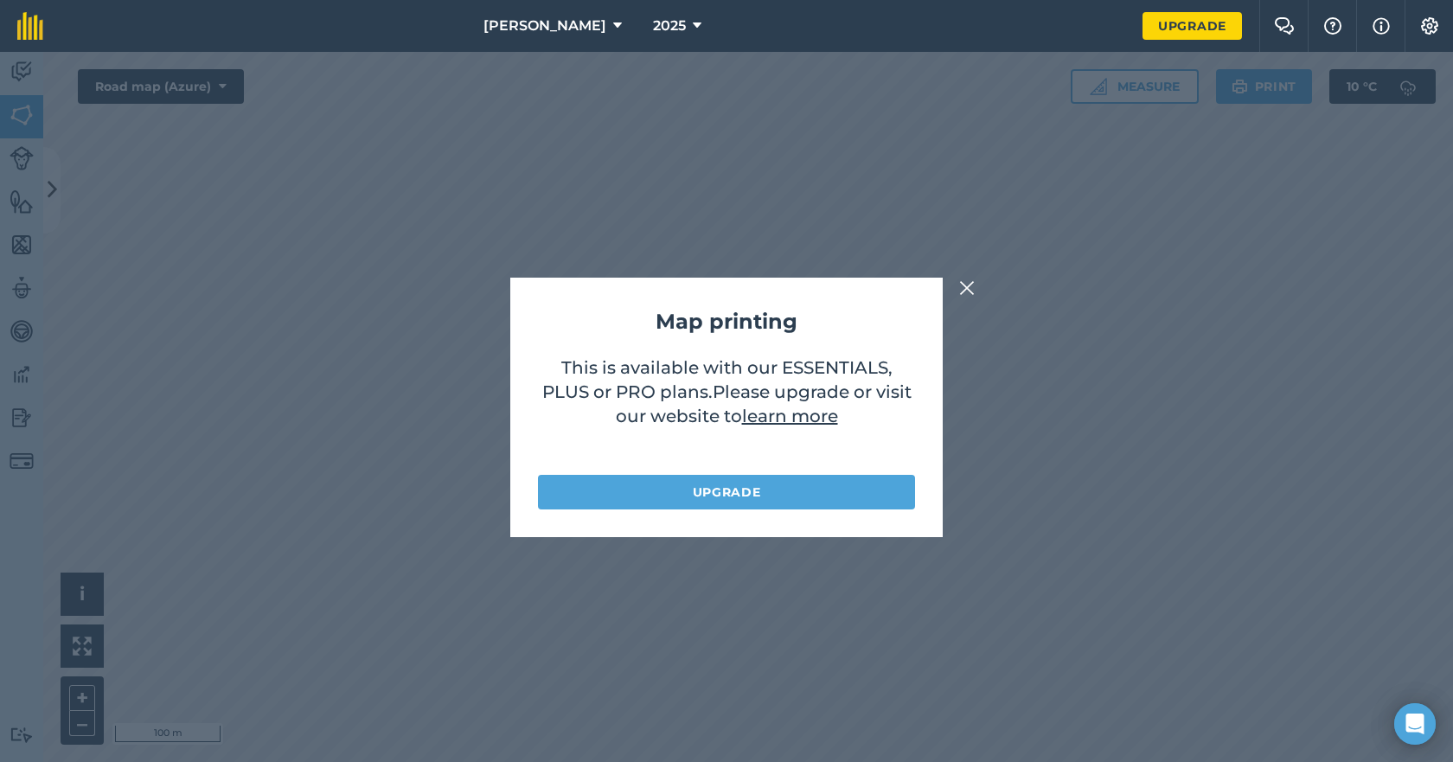
click at [969, 288] on img at bounding box center [967, 288] width 16 height 21
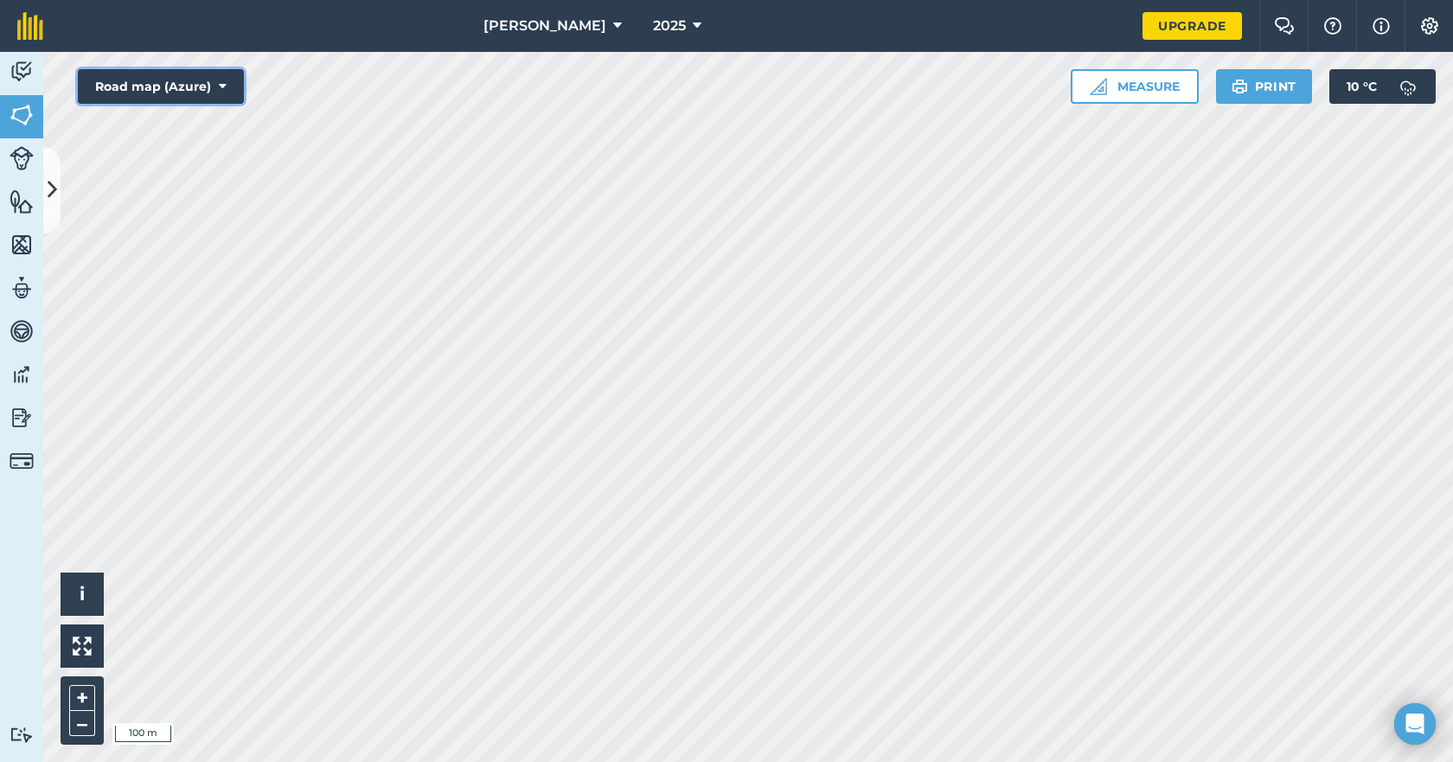
click at [232, 85] on button "Road map (Azure)" at bounding box center [161, 86] width 166 height 35
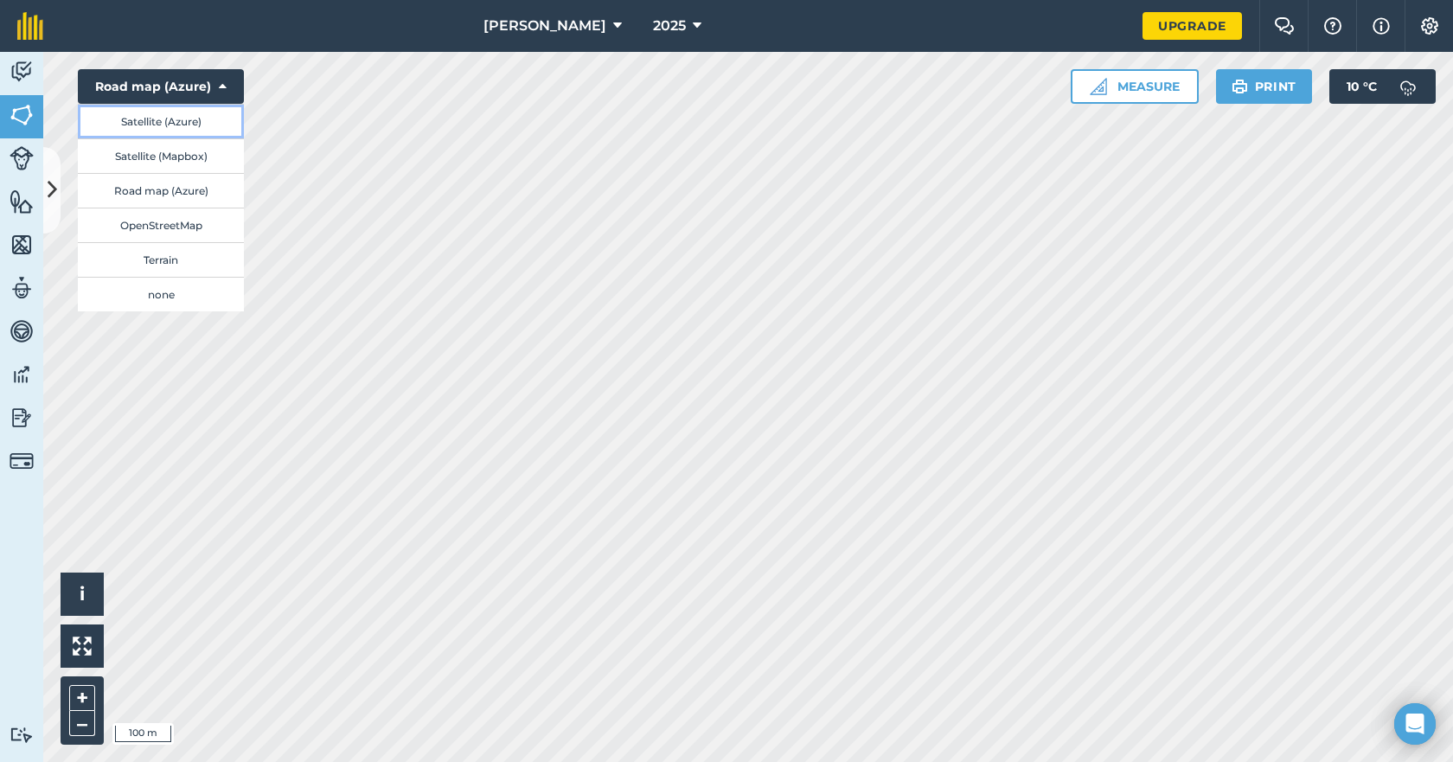
click at [178, 123] on button "Satellite (Azure)" at bounding box center [161, 121] width 166 height 35
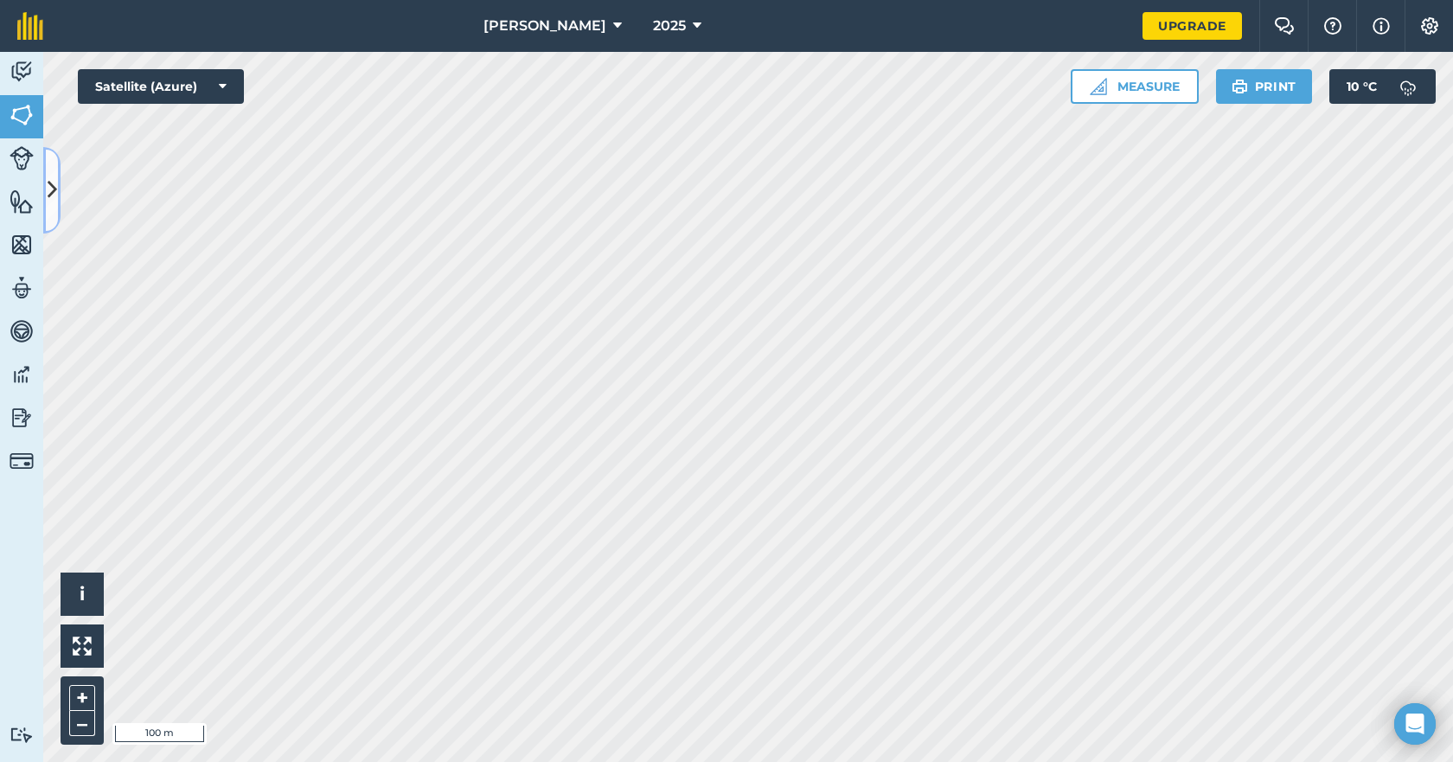
click at [50, 194] on icon at bounding box center [53, 190] width 10 height 30
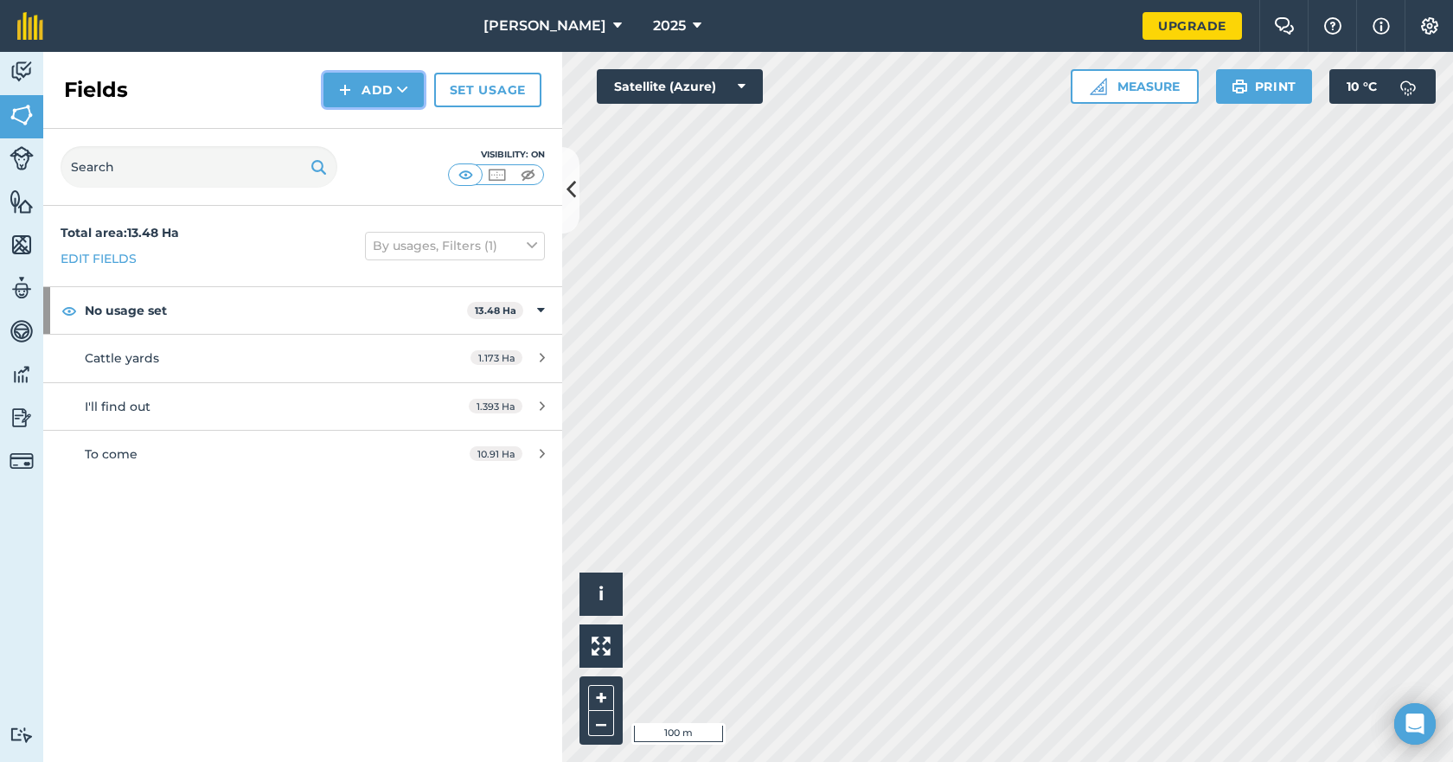
click at [415, 80] on button "Add" at bounding box center [374, 90] width 100 height 35
click at [375, 129] on link "Draw" at bounding box center [373, 129] width 95 height 38
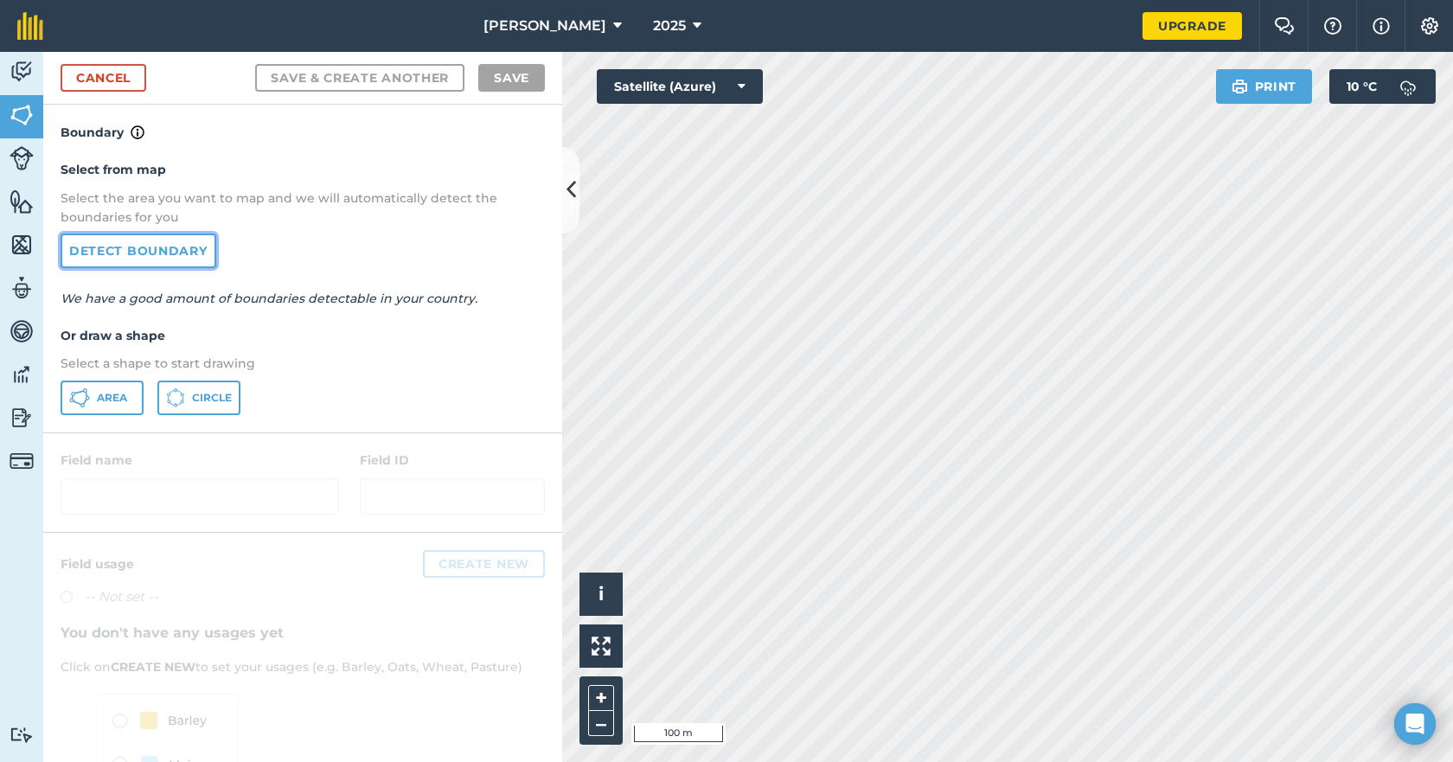
click at [188, 248] on link "Detect boundary" at bounding box center [139, 251] width 156 height 35
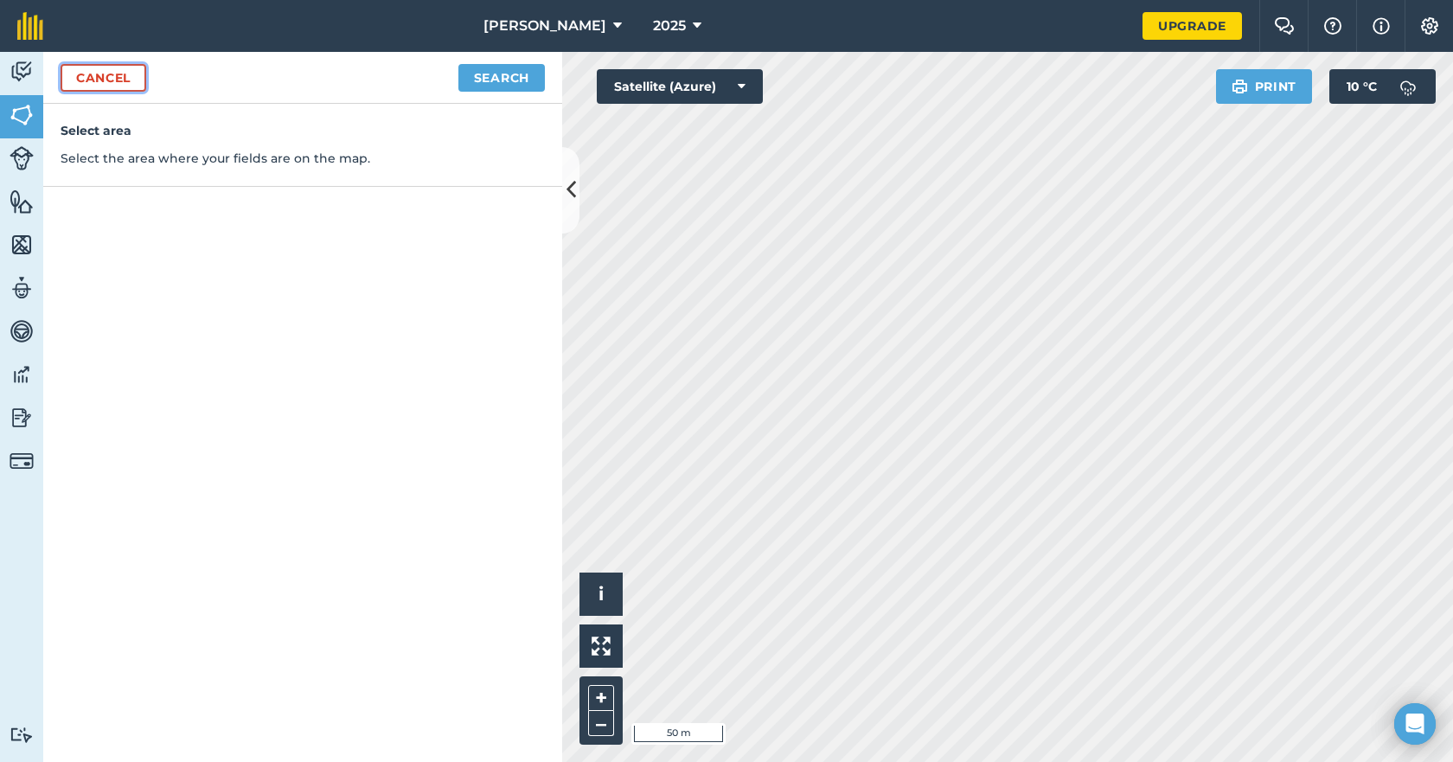
click at [119, 82] on link "Cancel" at bounding box center [104, 78] width 86 height 28
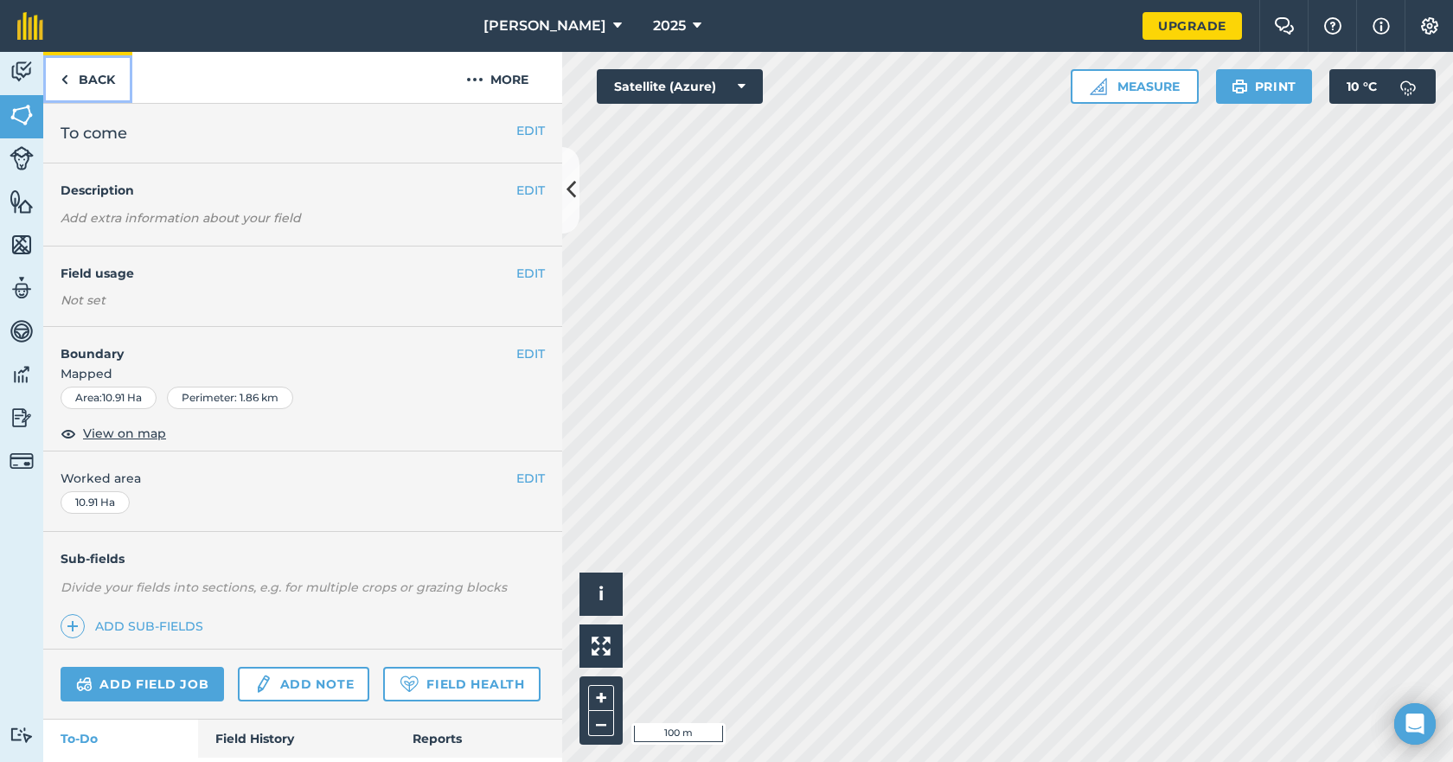
click at [91, 76] on link "Back" at bounding box center [87, 77] width 89 height 51
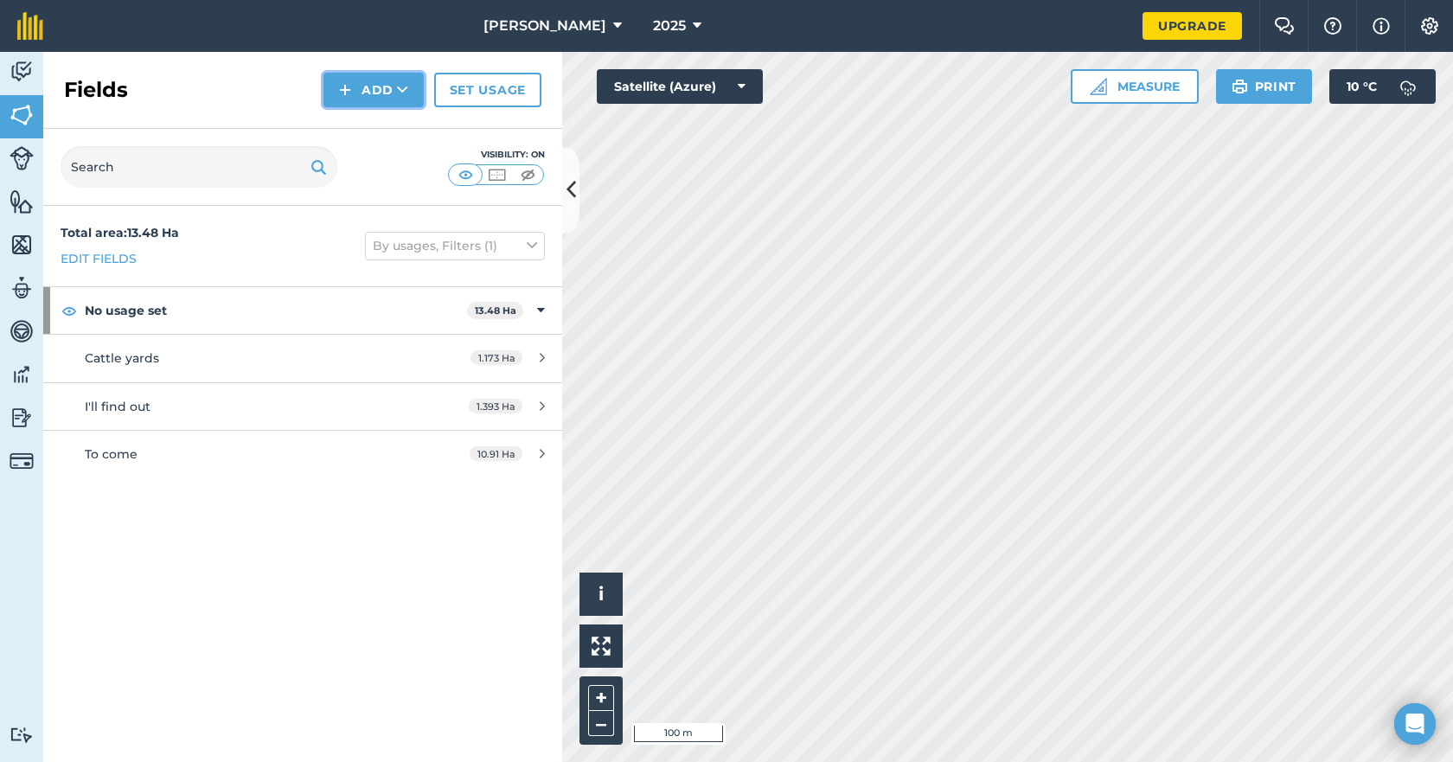
click at [374, 90] on button "Add" at bounding box center [374, 90] width 100 height 35
click at [369, 127] on link "Draw" at bounding box center [373, 129] width 95 height 38
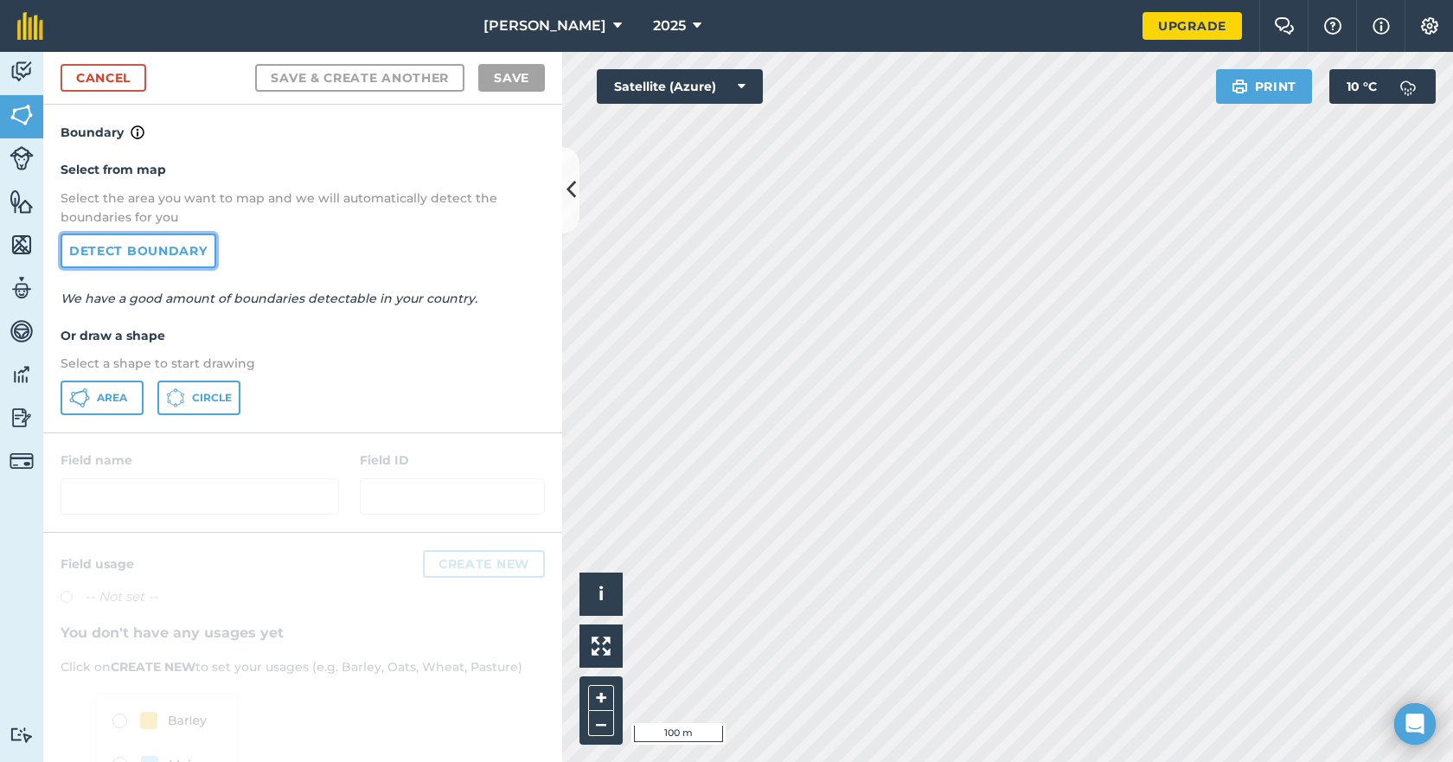
click at [177, 241] on link "Detect boundary" at bounding box center [139, 251] width 156 height 35
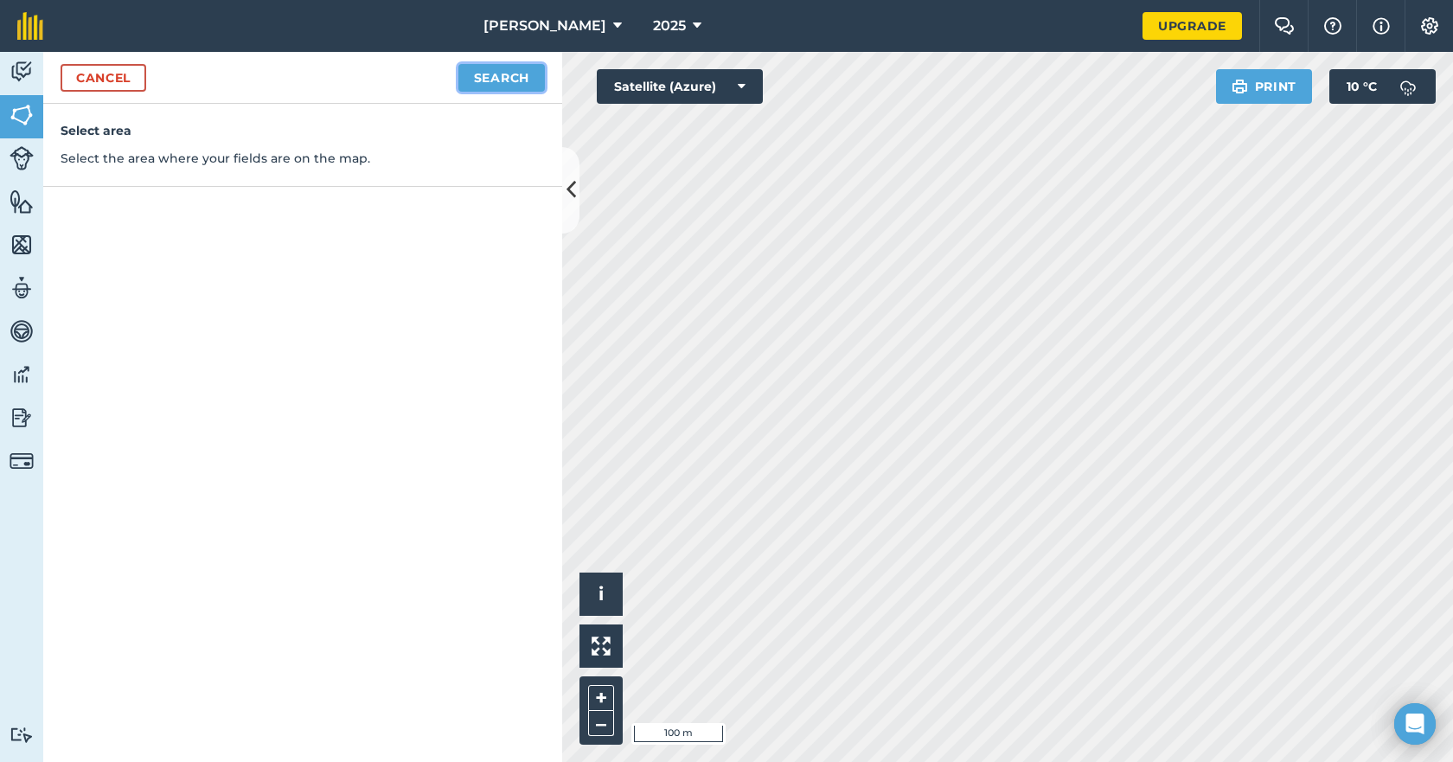
click at [510, 75] on button "Search" at bounding box center [501, 78] width 87 height 28
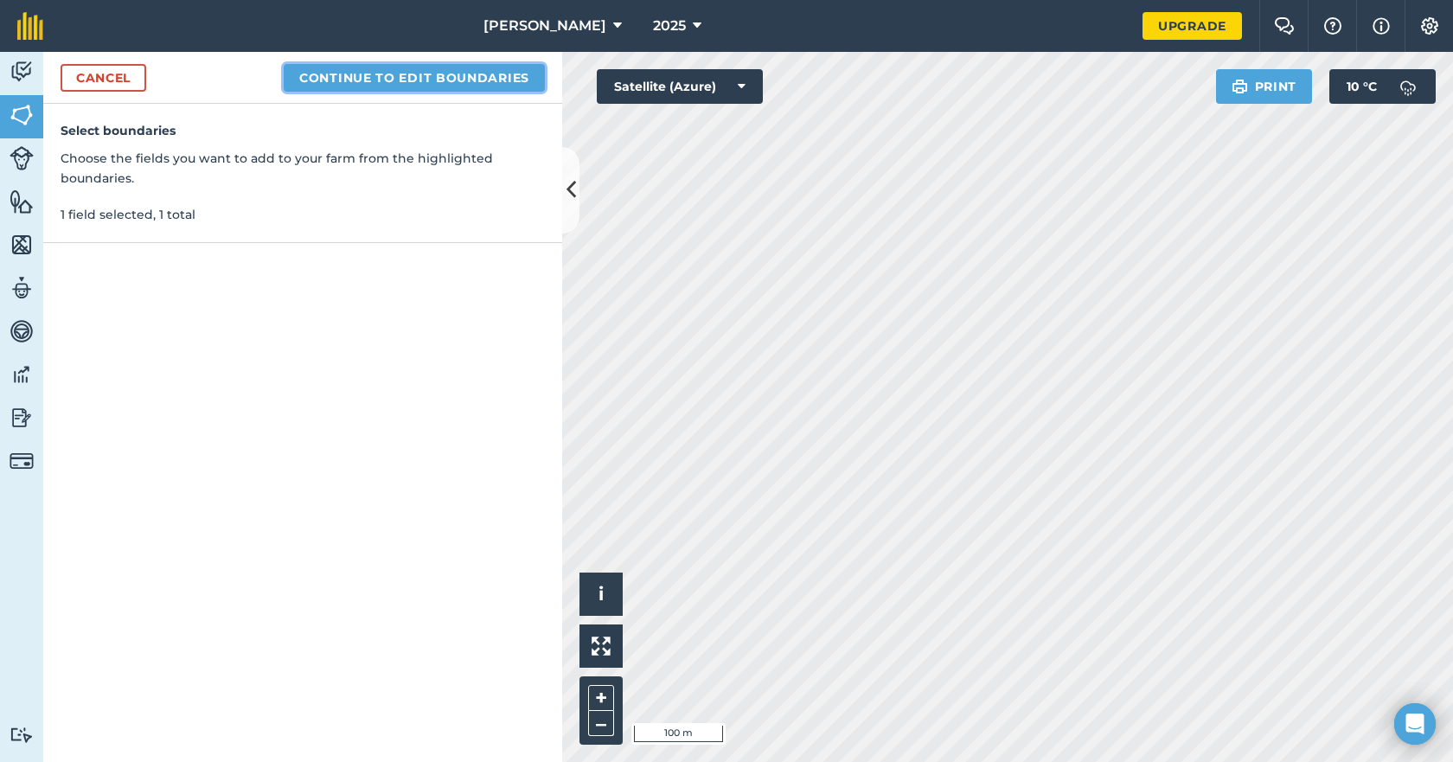
click at [474, 78] on button "Continue to edit boundaries" at bounding box center [414, 78] width 261 height 28
click at [481, 78] on button "Continue to name fields" at bounding box center [433, 78] width 224 height 28
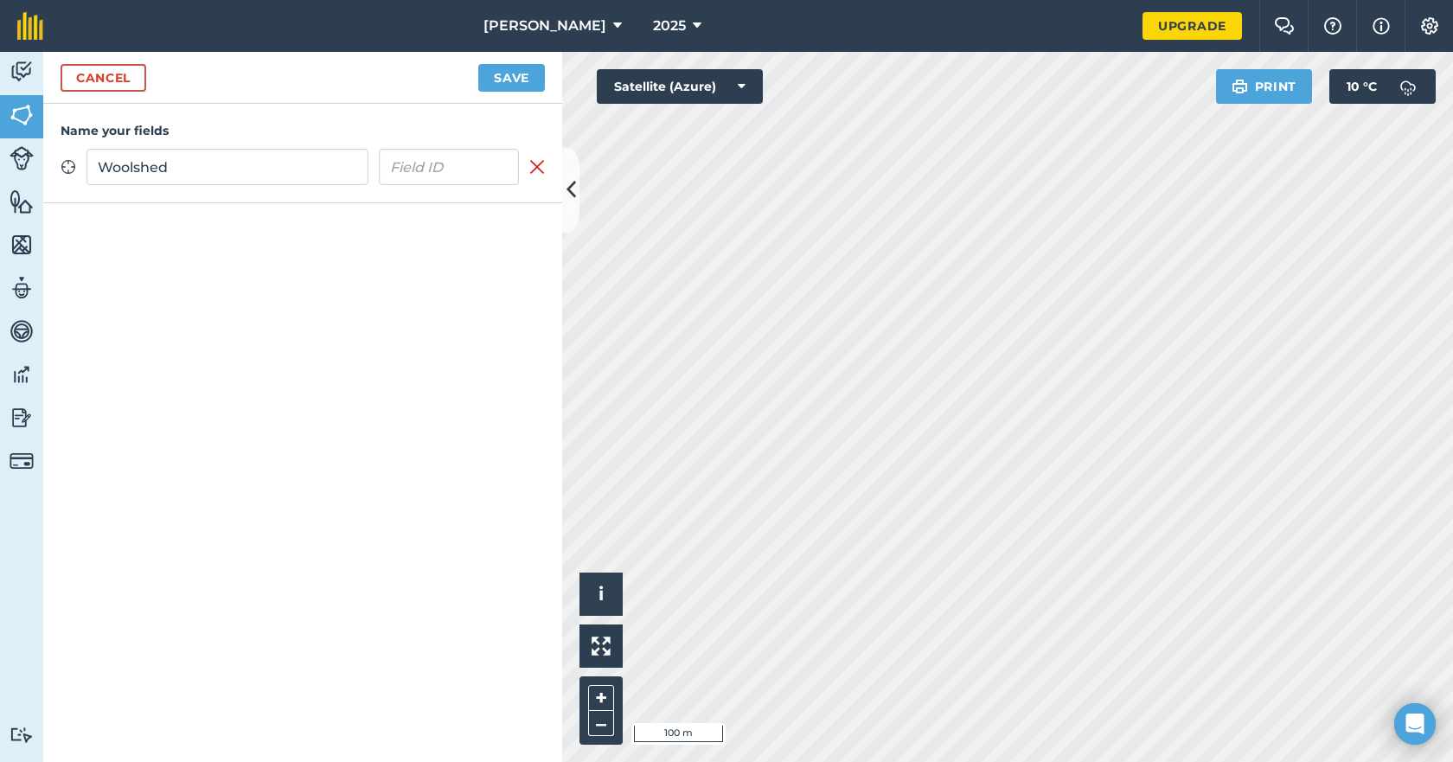
type input "Woolshed"
click at [456, 170] on input "text" at bounding box center [449, 167] width 141 height 36
click at [511, 74] on button "Save" at bounding box center [511, 78] width 67 height 28
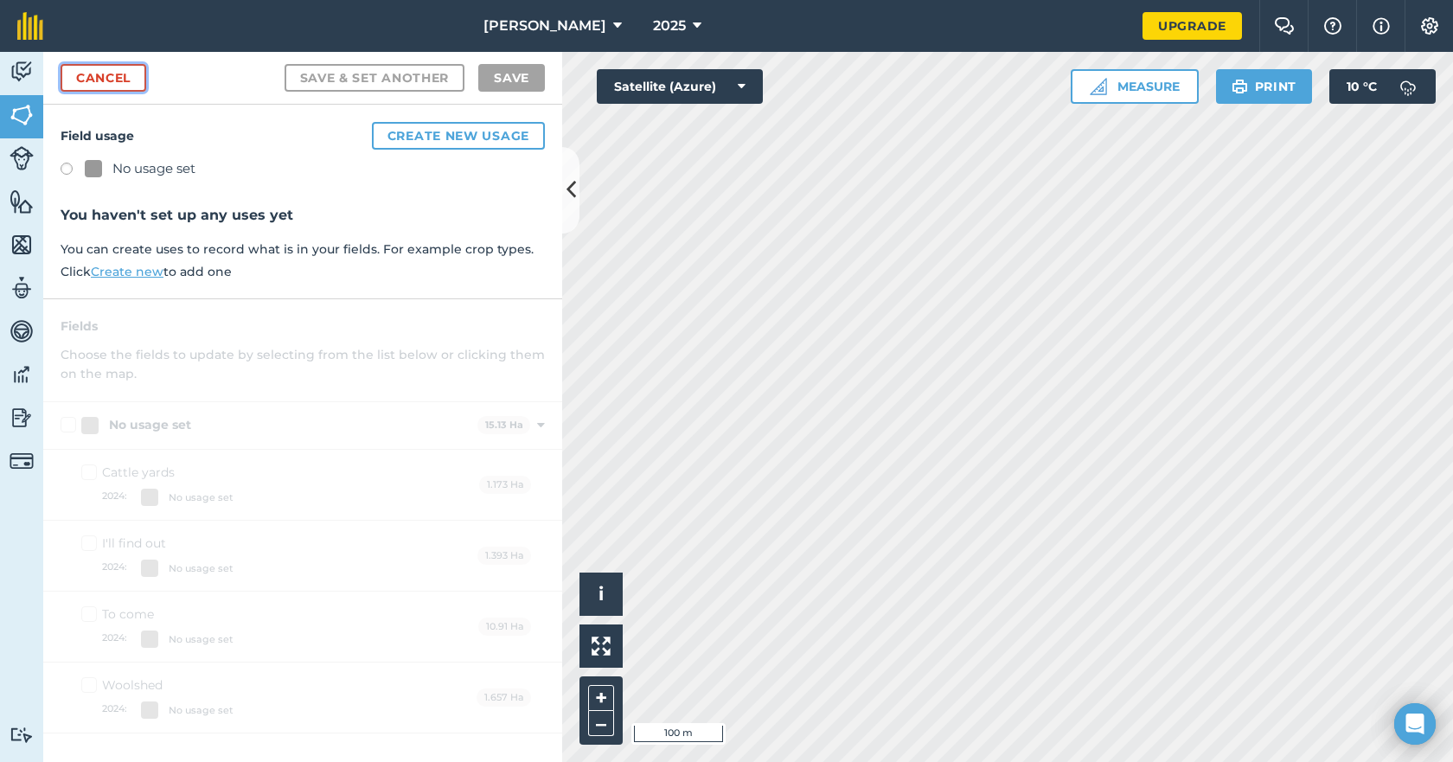
click at [129, 77] on link "Cancel" at bounding box center [104, 78] width 86 height 28
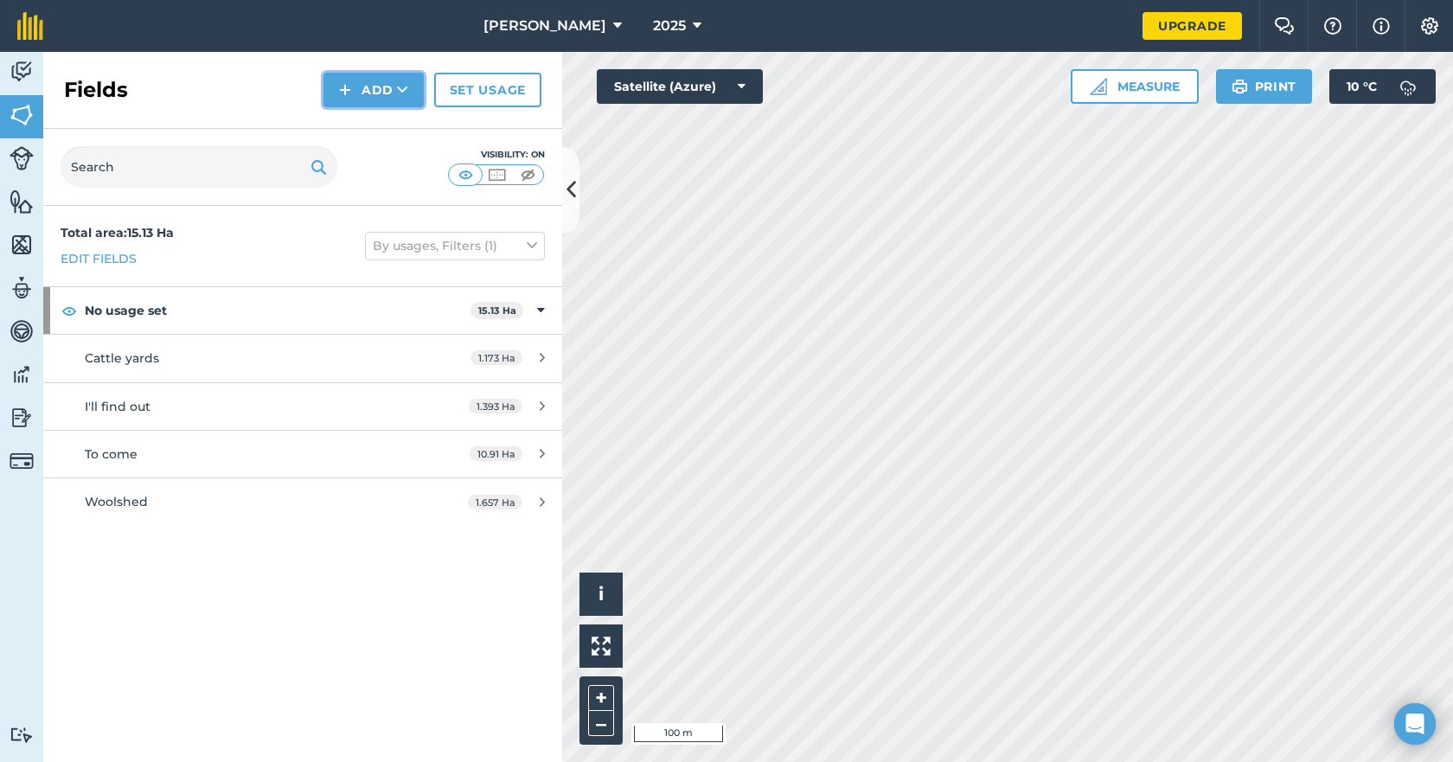
click at [380, 85] on button "Add" at bounding box center [374, 90] width 100 height 35
click at [376, 131] on link "Draw" at bounding box center [373, 129] width 95 height 38
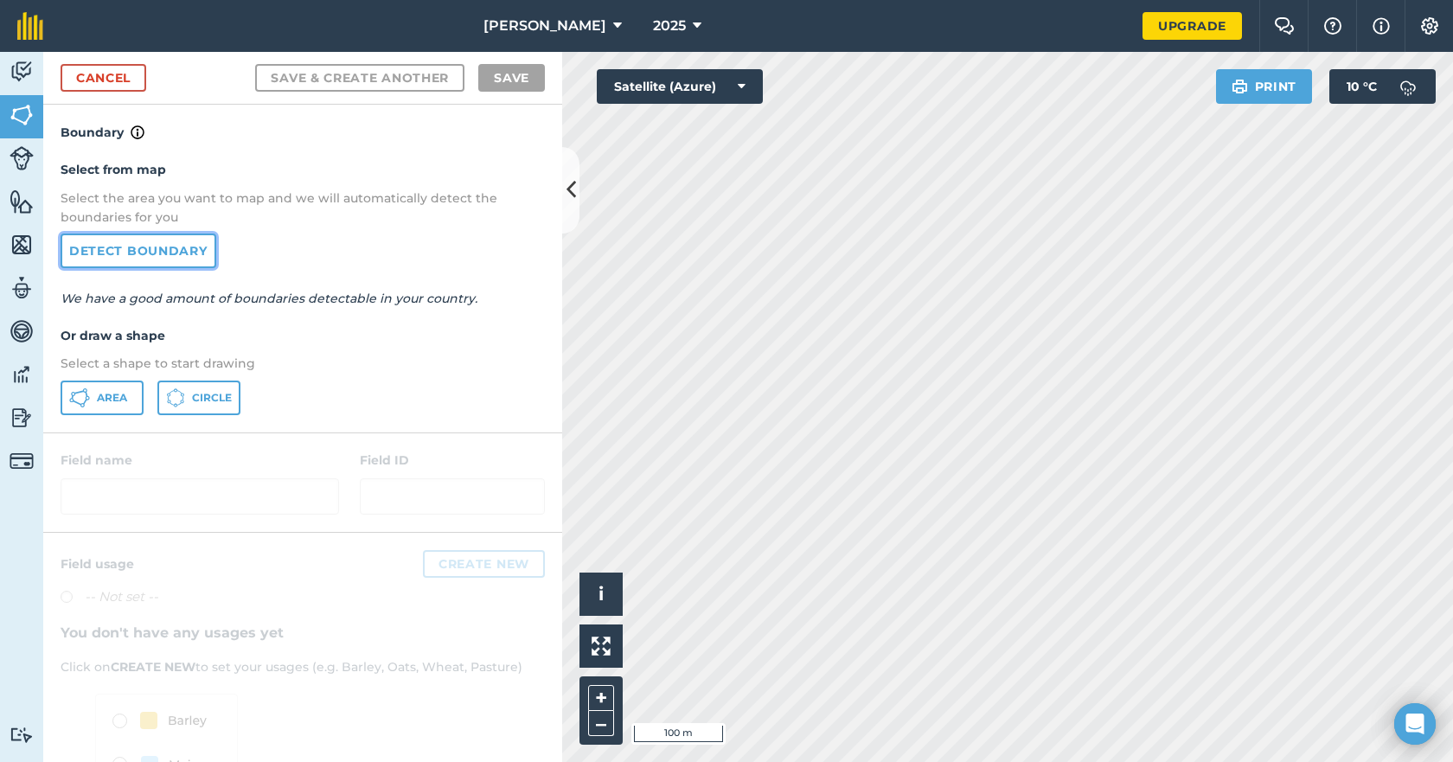
click at [162, 253] on link "Detect boundary" at bounding box center [139, 251] width 156 height 35
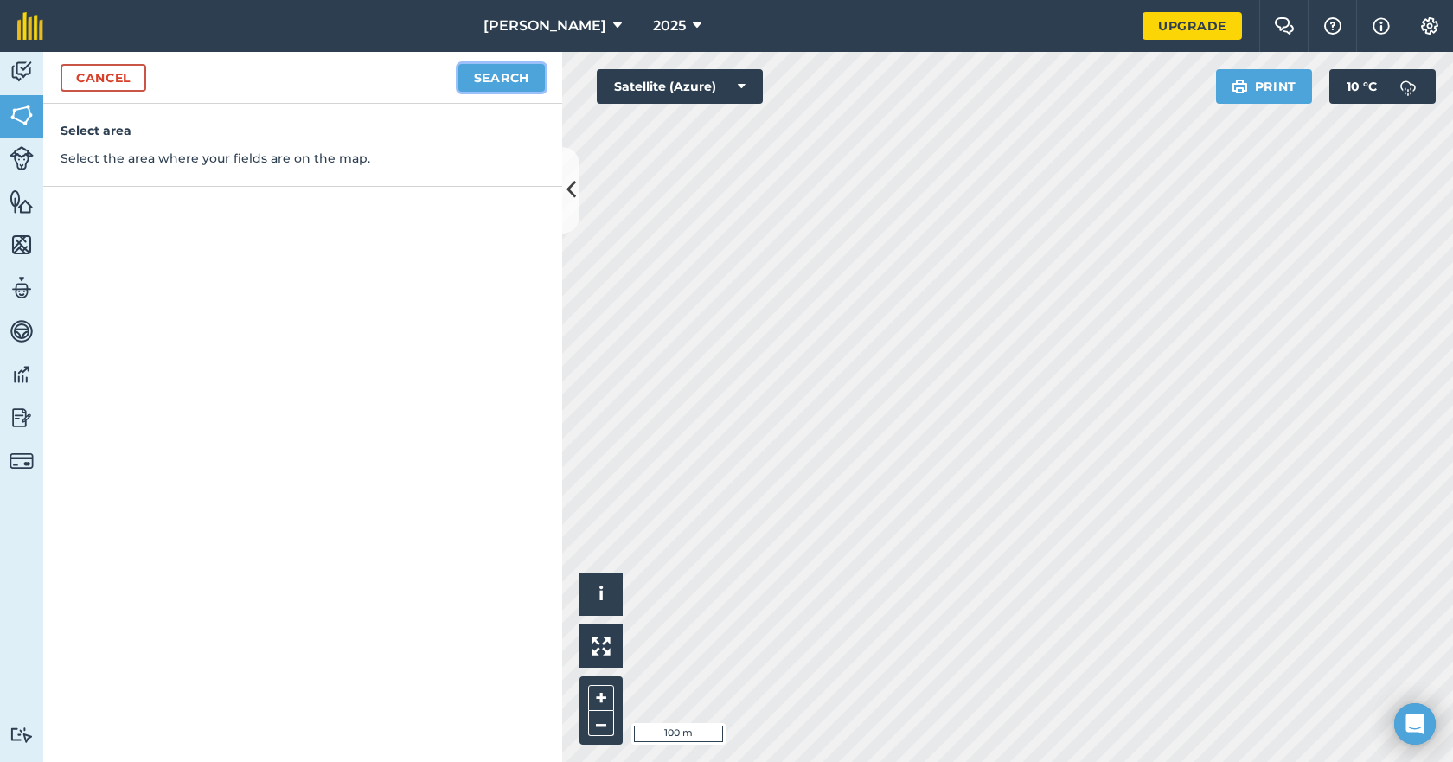
click at [490, 75] on button "Search" at bounding box center [501, 78] width 87 height 28
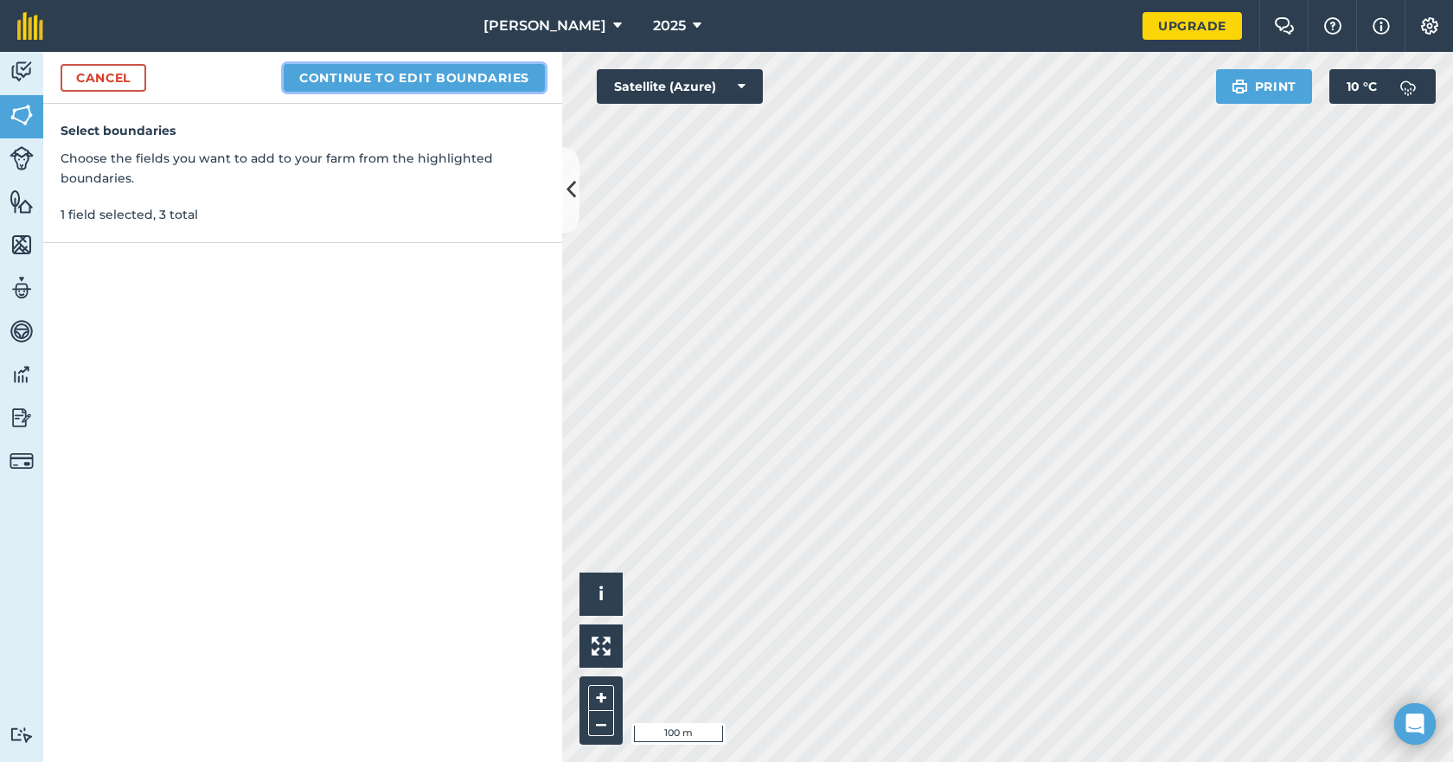
click at [496, 69] on button "Continue to edit boundaries" at bounding box center [414, 78] width 261 height 28
click at [369, 74] on button "Continue to name fields" at bounding box center [433, 78] width 224 height 28
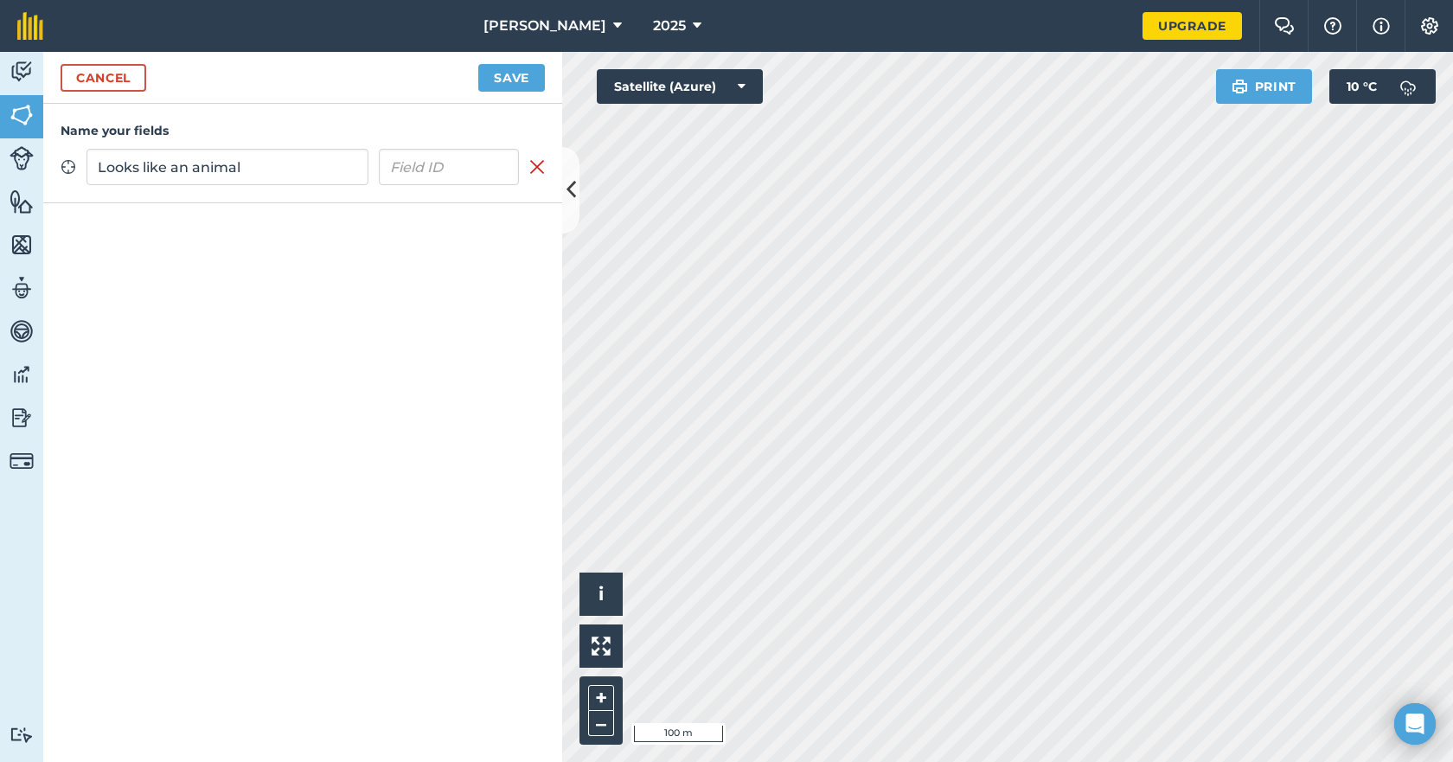
type input "Looks like an animal"
click at [527, 75] on button "Save" at bounding box center [511, 78] width 67 height 28
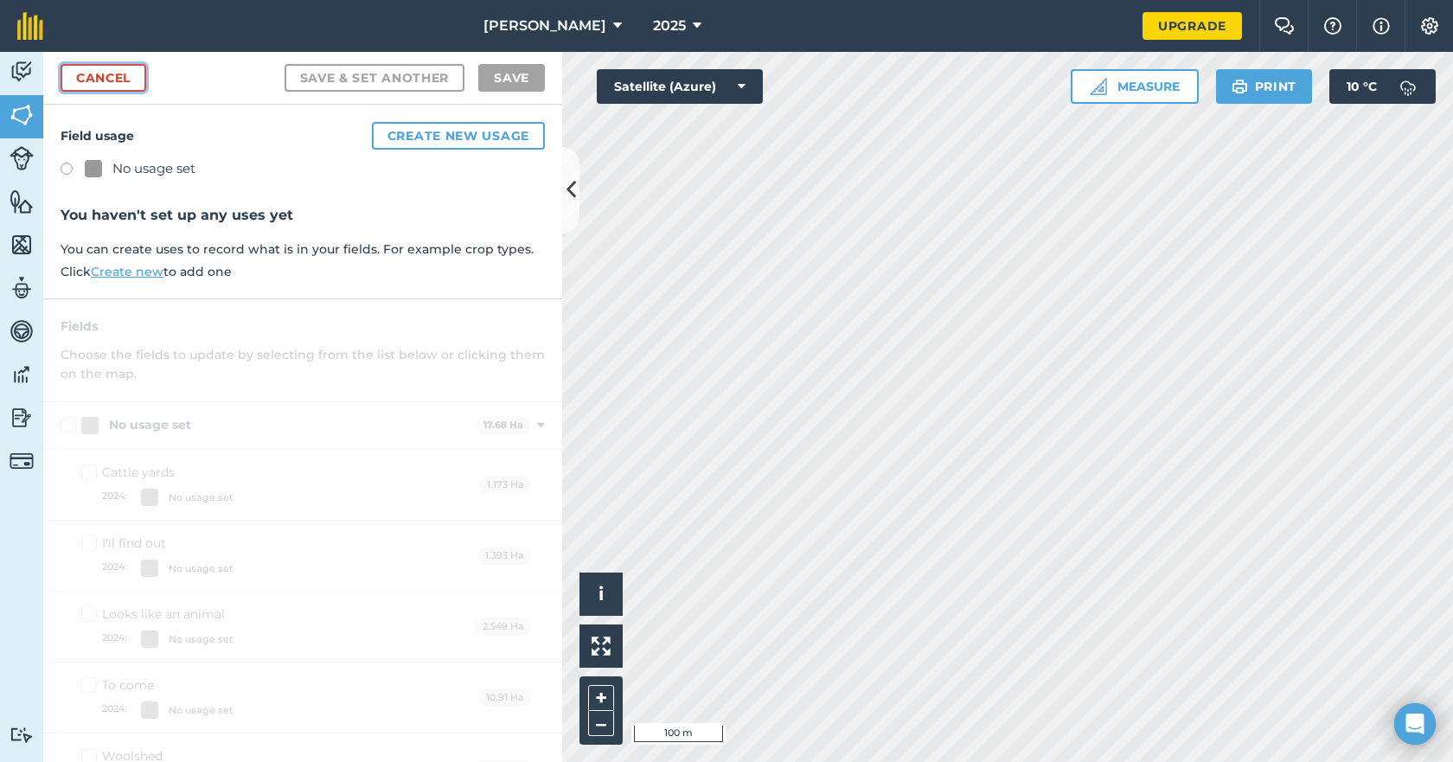
click at [124, 78] on link "Cancel" at bounding box center [104, 78] width 86 height 28
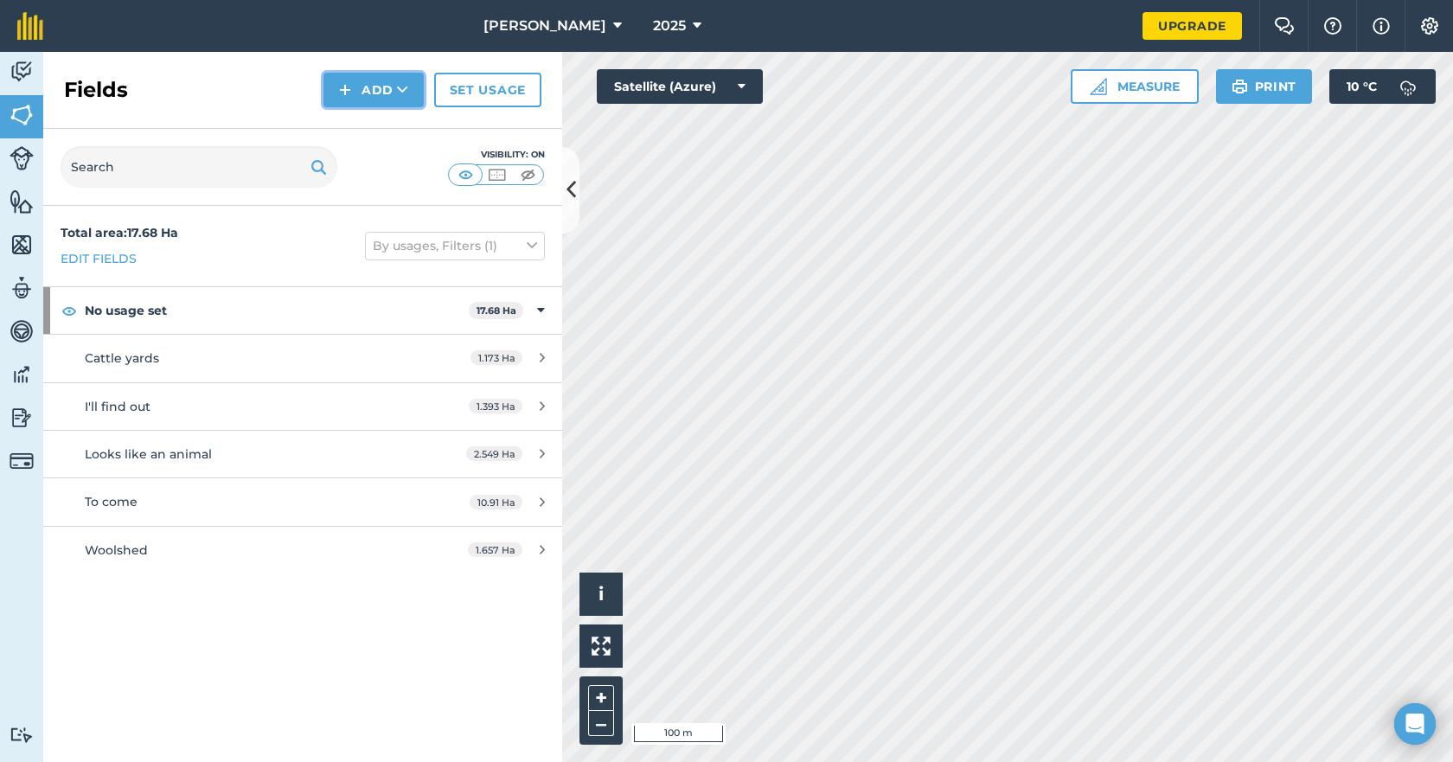
click at [356, 85] on button "Add" at bounding box center [374, 90] width 100 height 35
click at [367, 128] on link "Draw" at bounding box center [373, 129] width 95 height 38
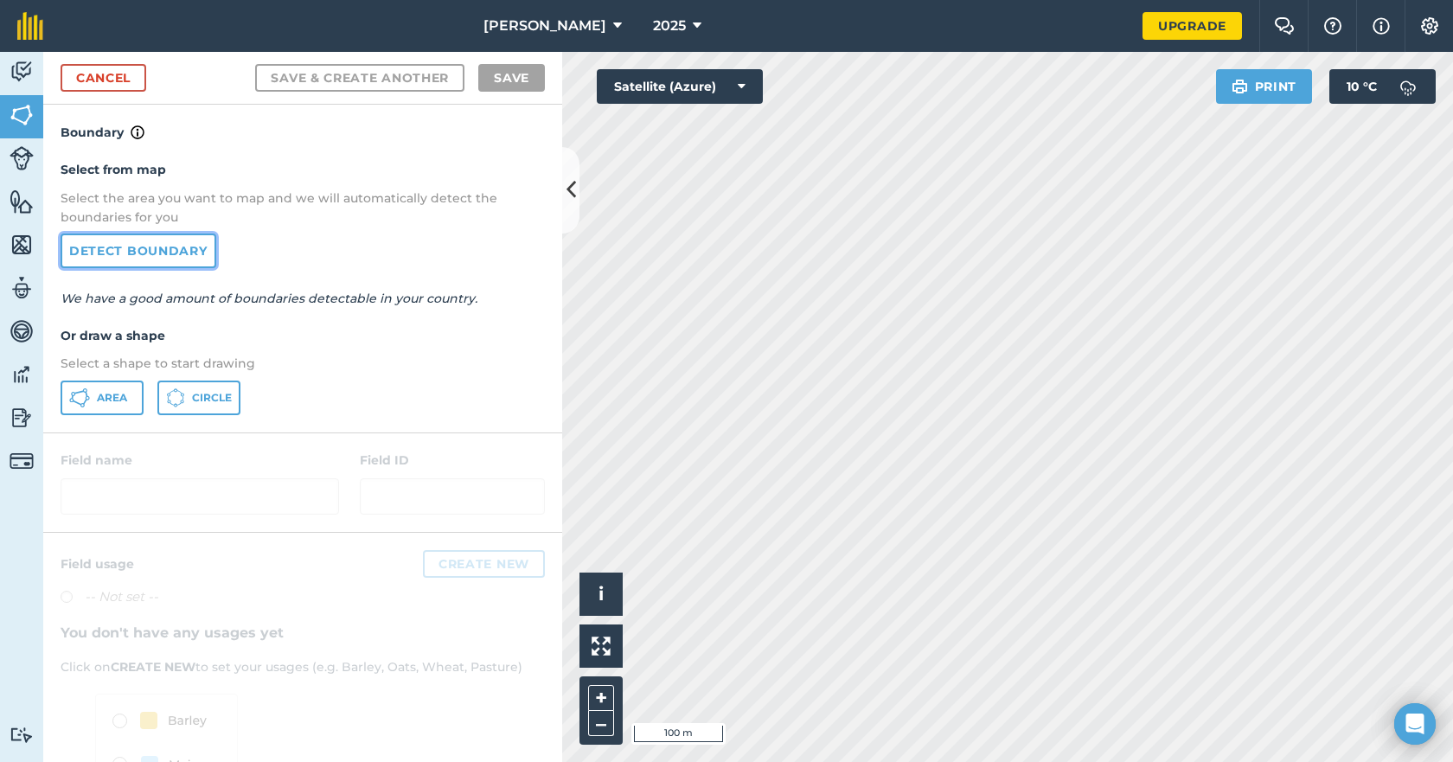
click at [190, 244] on link "Detect boundary" at bounding box center [139, 251] width 156 height 35
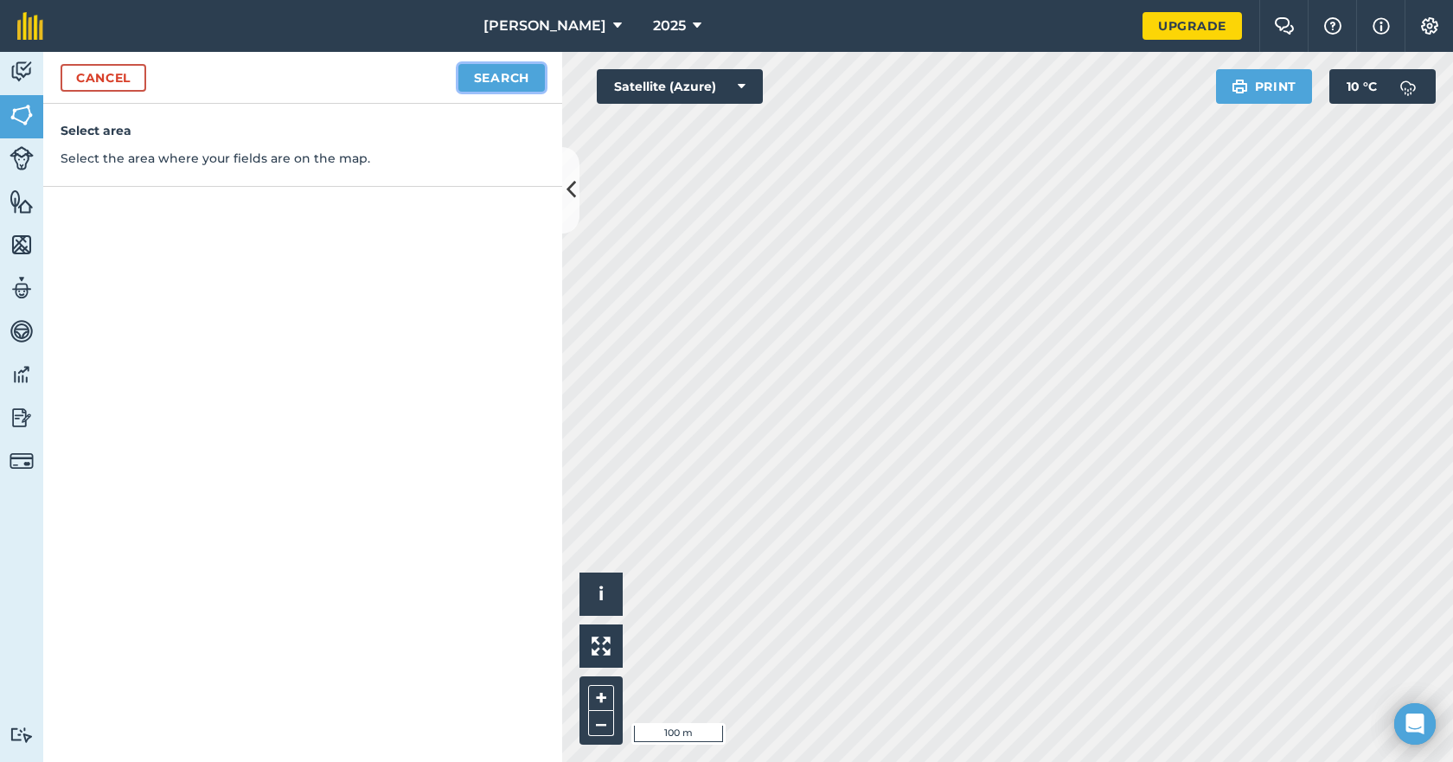
click at [505, 77] on button "Search" at bounding box center [501, 78] width 87 height 28
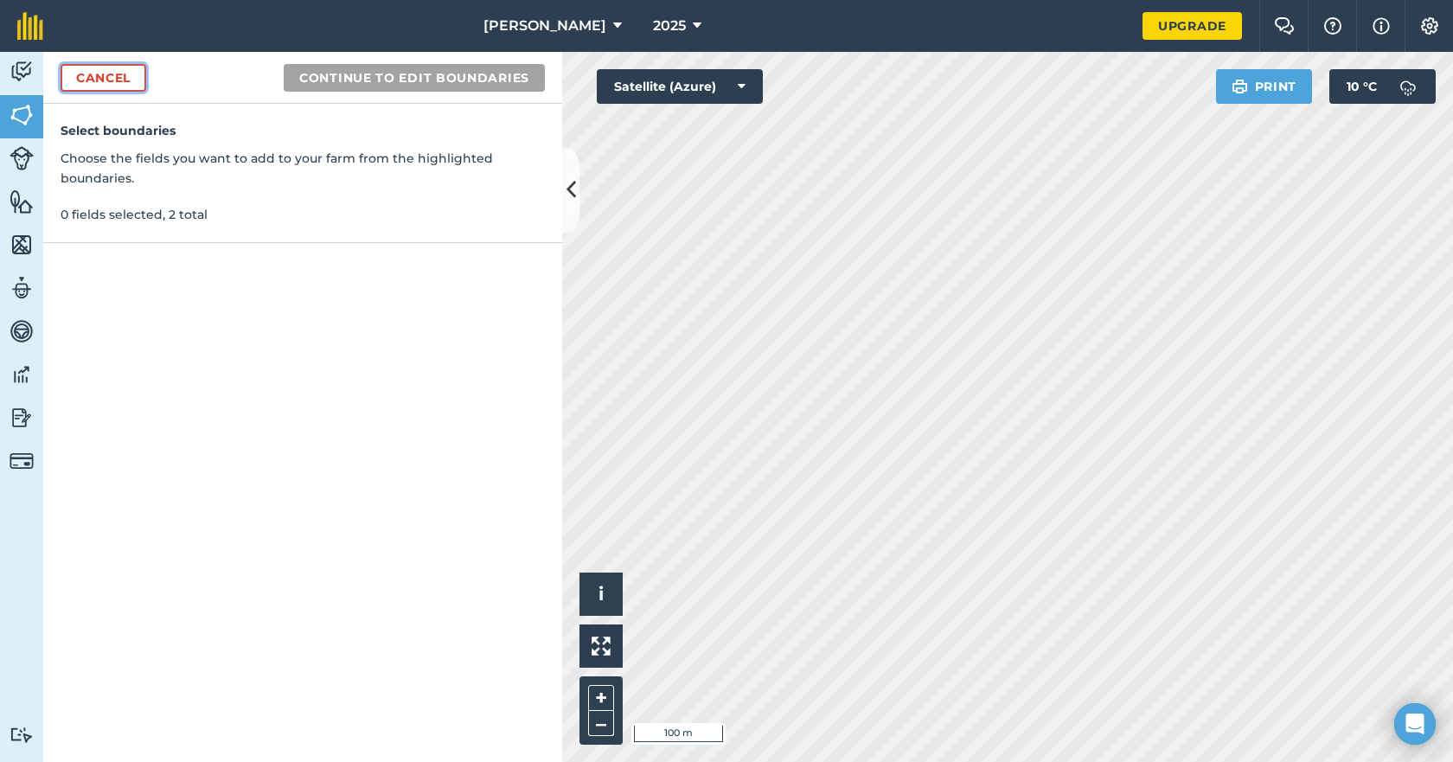
click at [109, 79] on link "Cancel" at bounding box center [104, 78] width 86 height 28
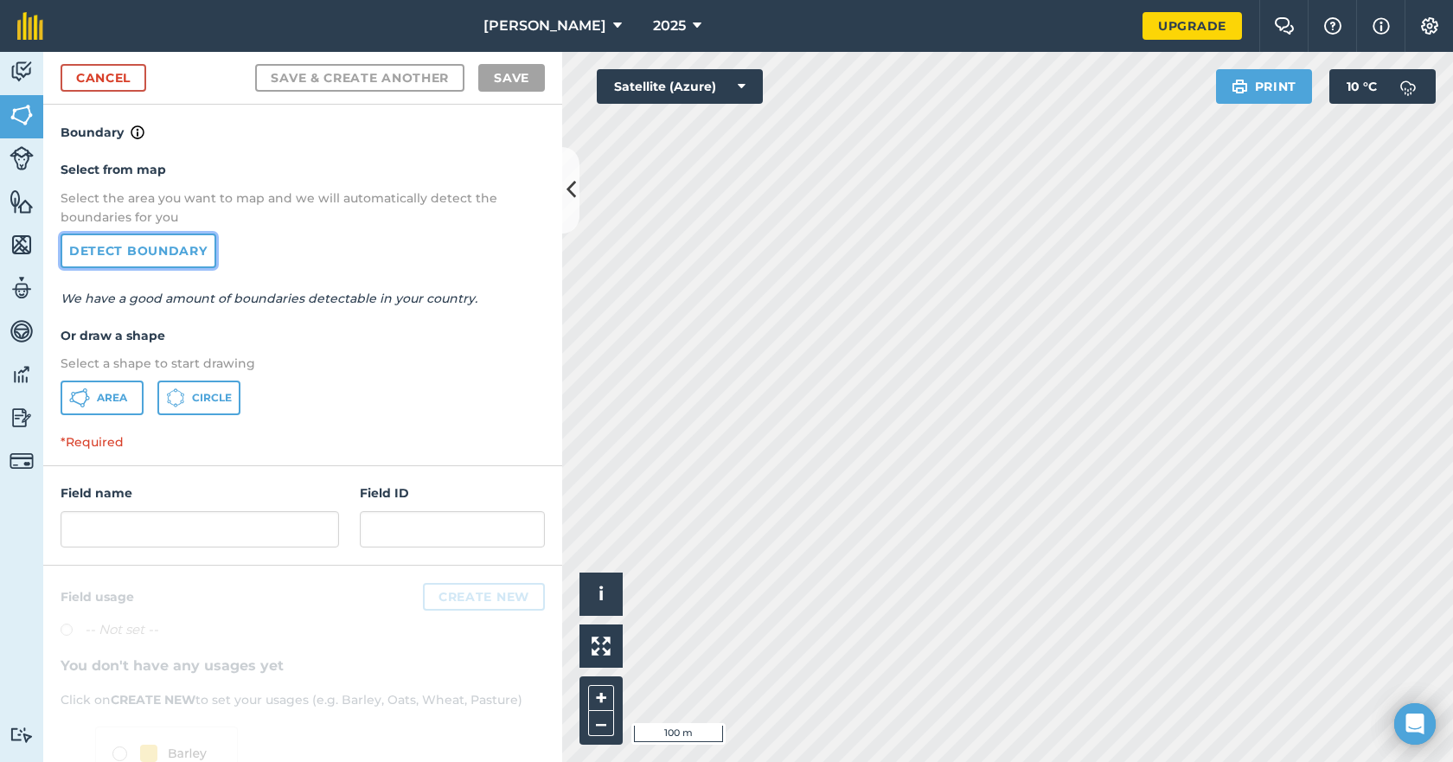
click at [183, 247] on link "Detect boundary" at bounding box center [139, 251] width 156 height 35
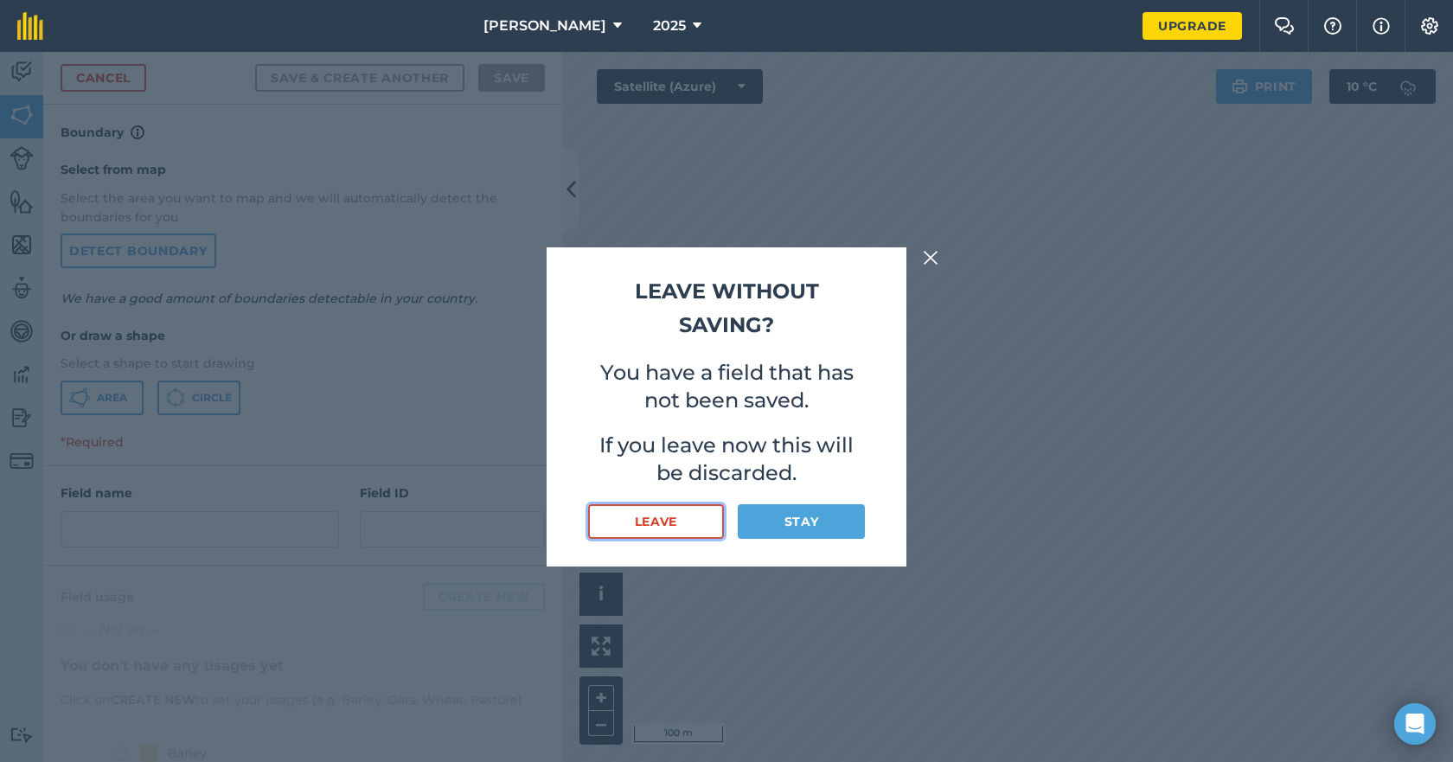
click at [713, 527] on button "Leave" at bounding box center [656, 521] width 136 height 35
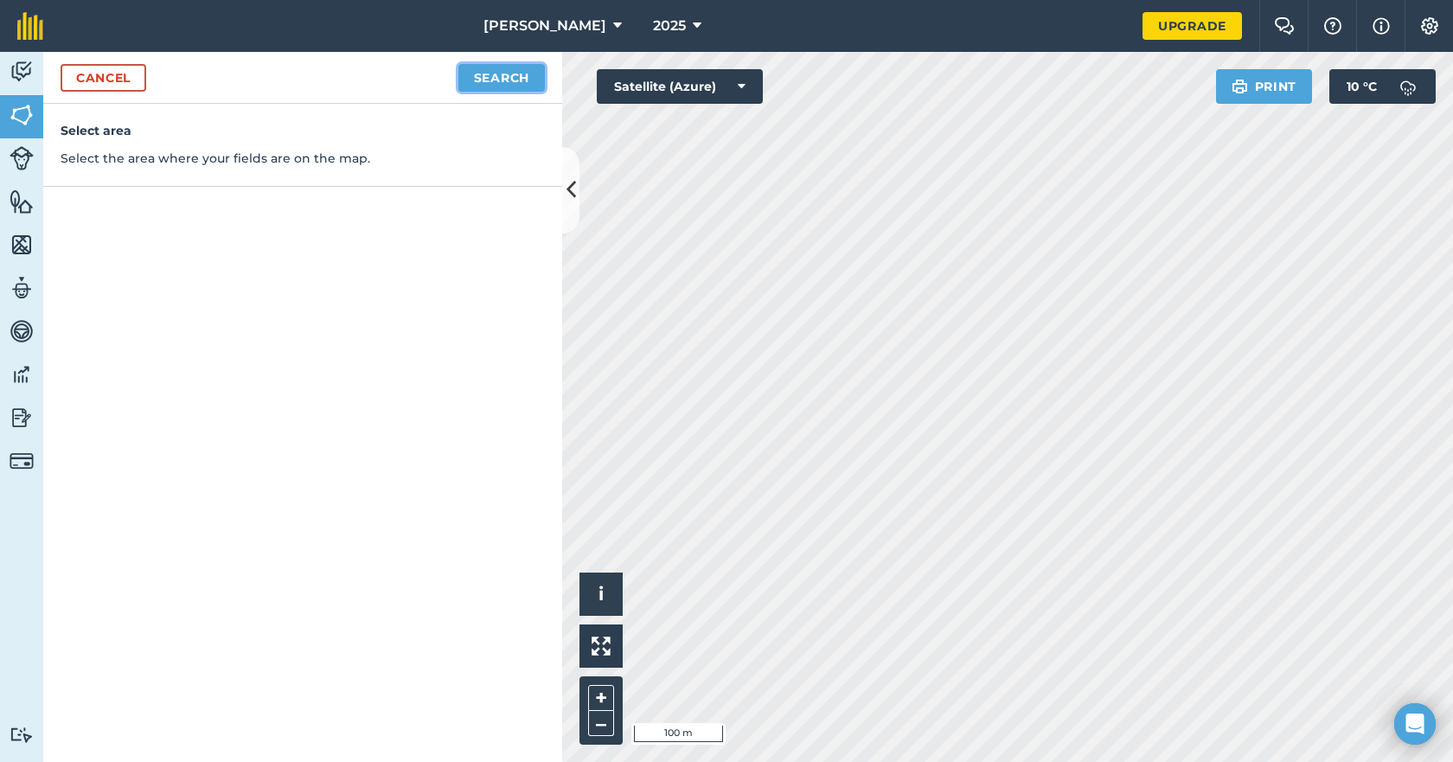
click at [506, 78] on button "Search" at bounding box center [501, 78] width 87 height 28
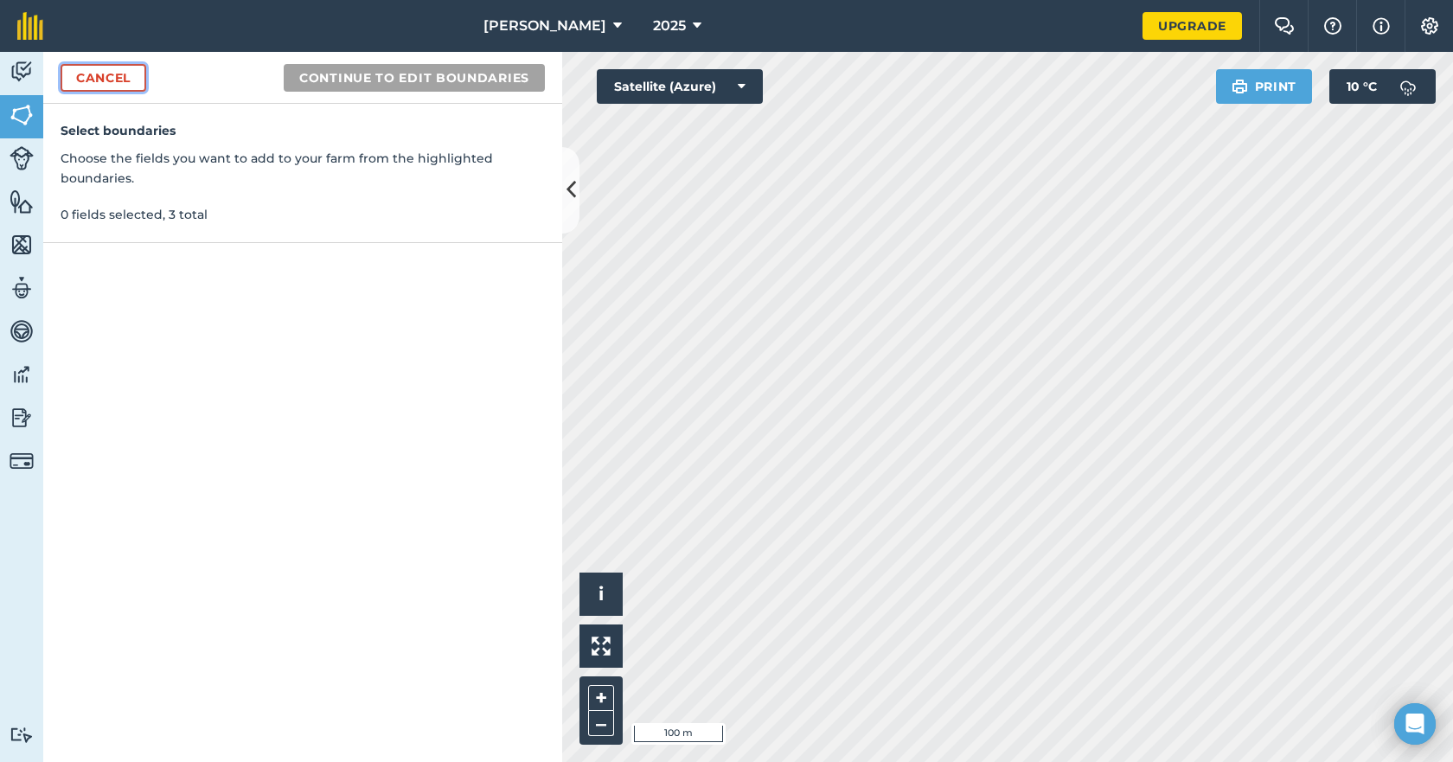
click at [121, 80] on link "Cancel" at bounding box center [104, 78] width 86 height 28
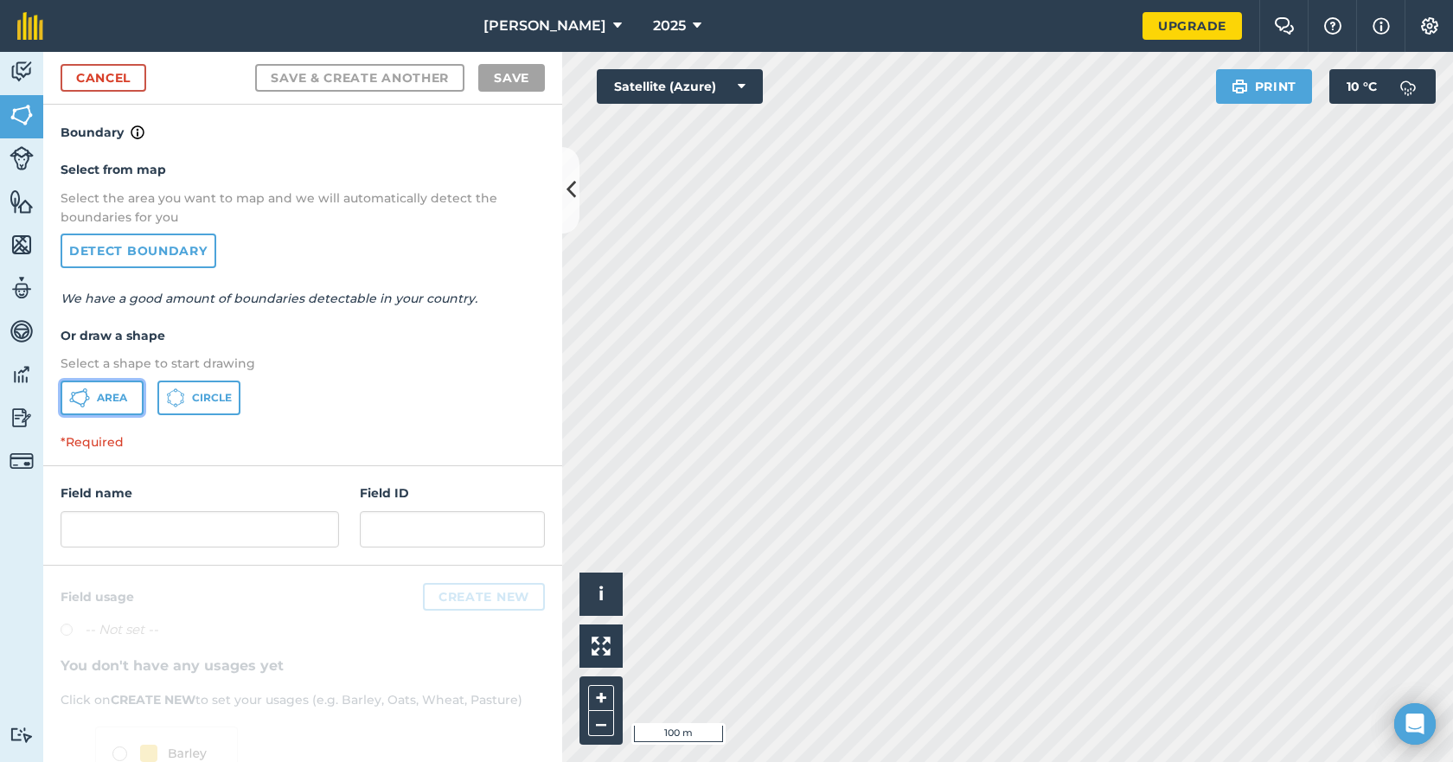
click at [99, 384] on button "Area" at bounding box center [102, 398] width 83 height 35
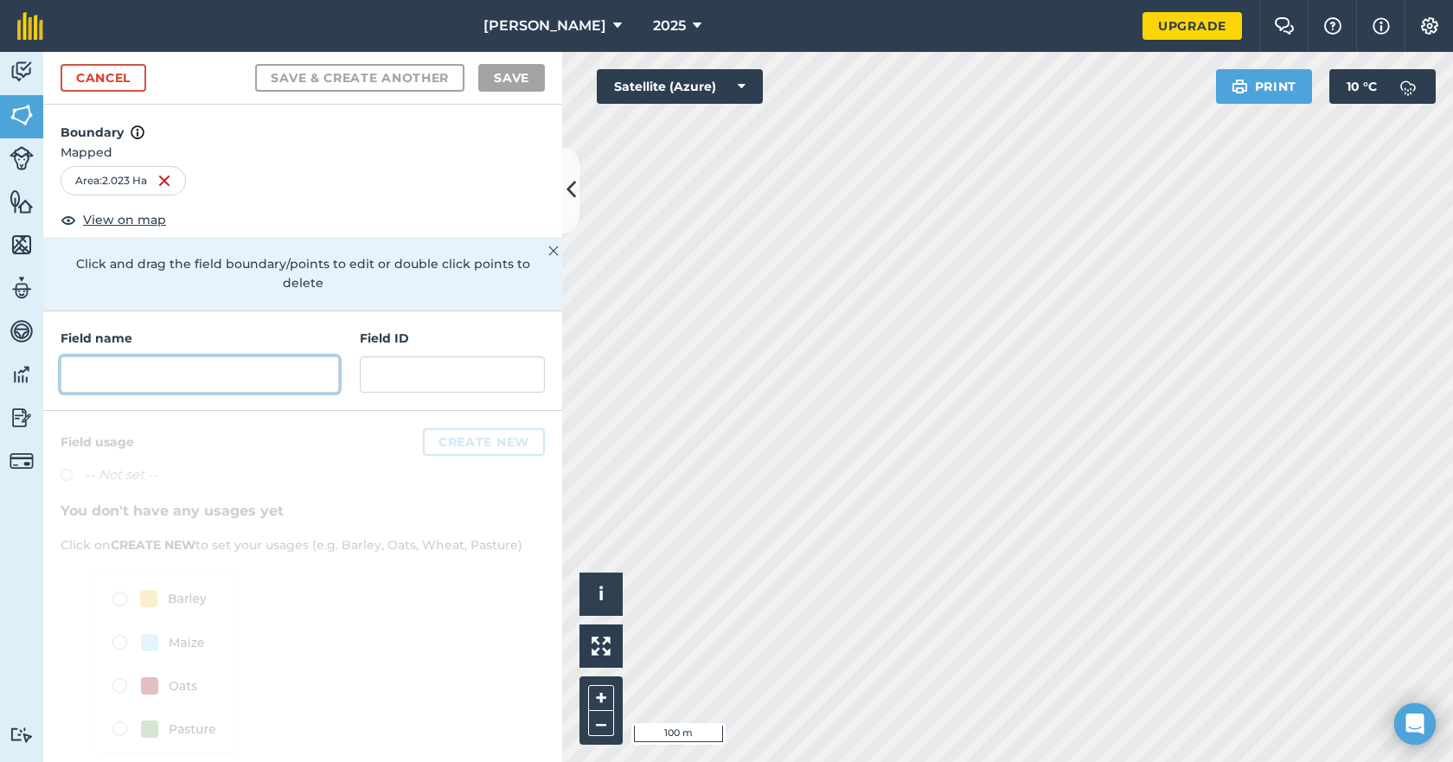
click at [224, 378] on input "text" at bounding box center [200, 374] width 279 height 36
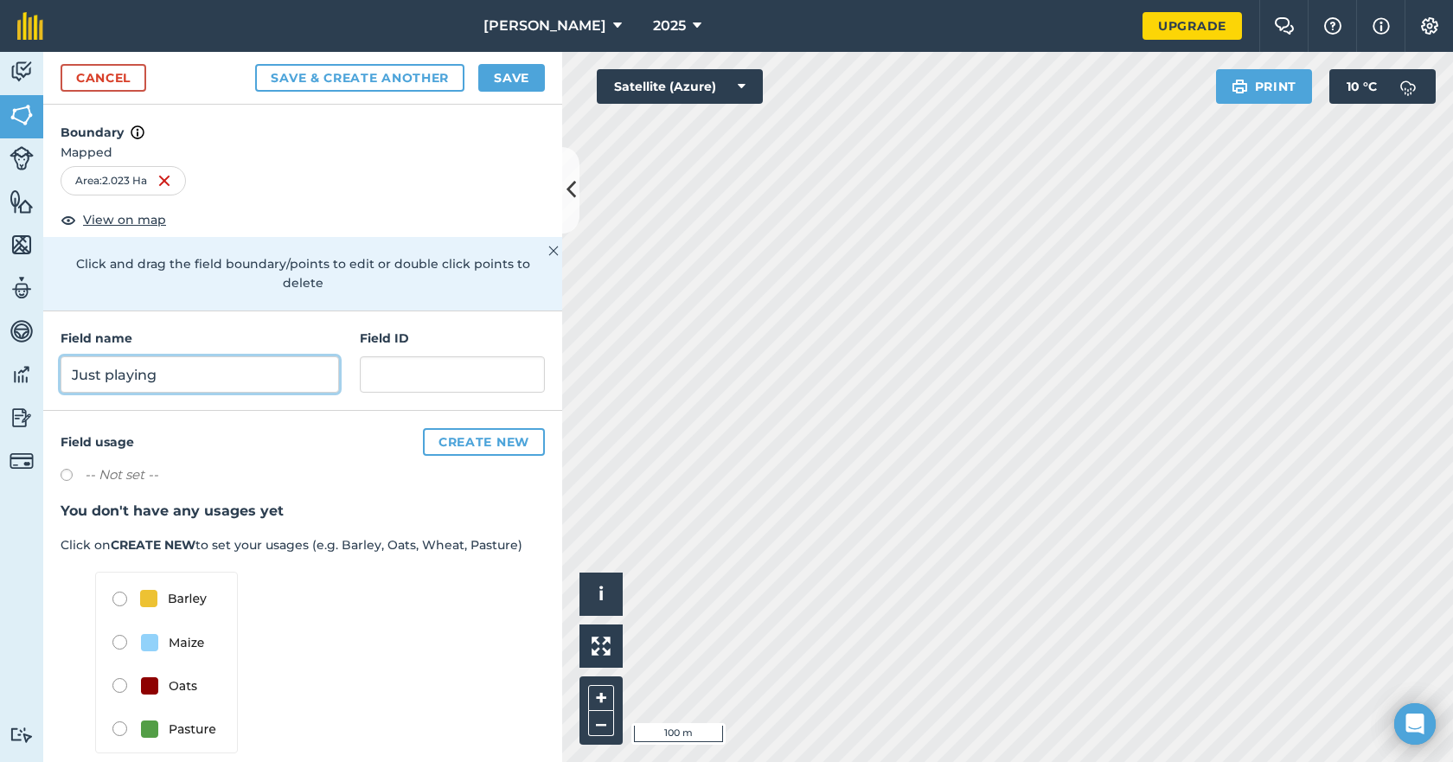
type input "Just playing"
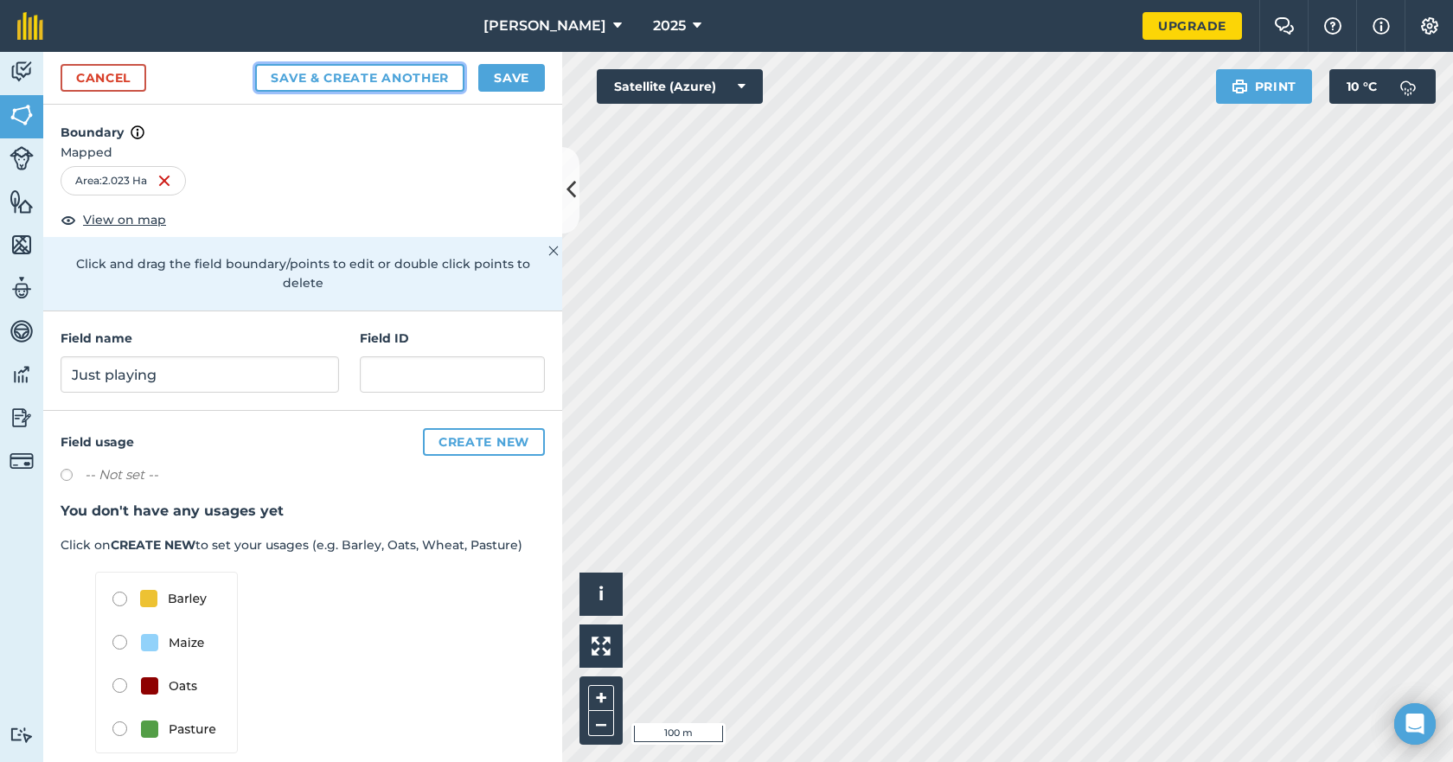
click at [385, 80] on button "Save & Create Another" at bounding box center [359, 78] width 209 height 28
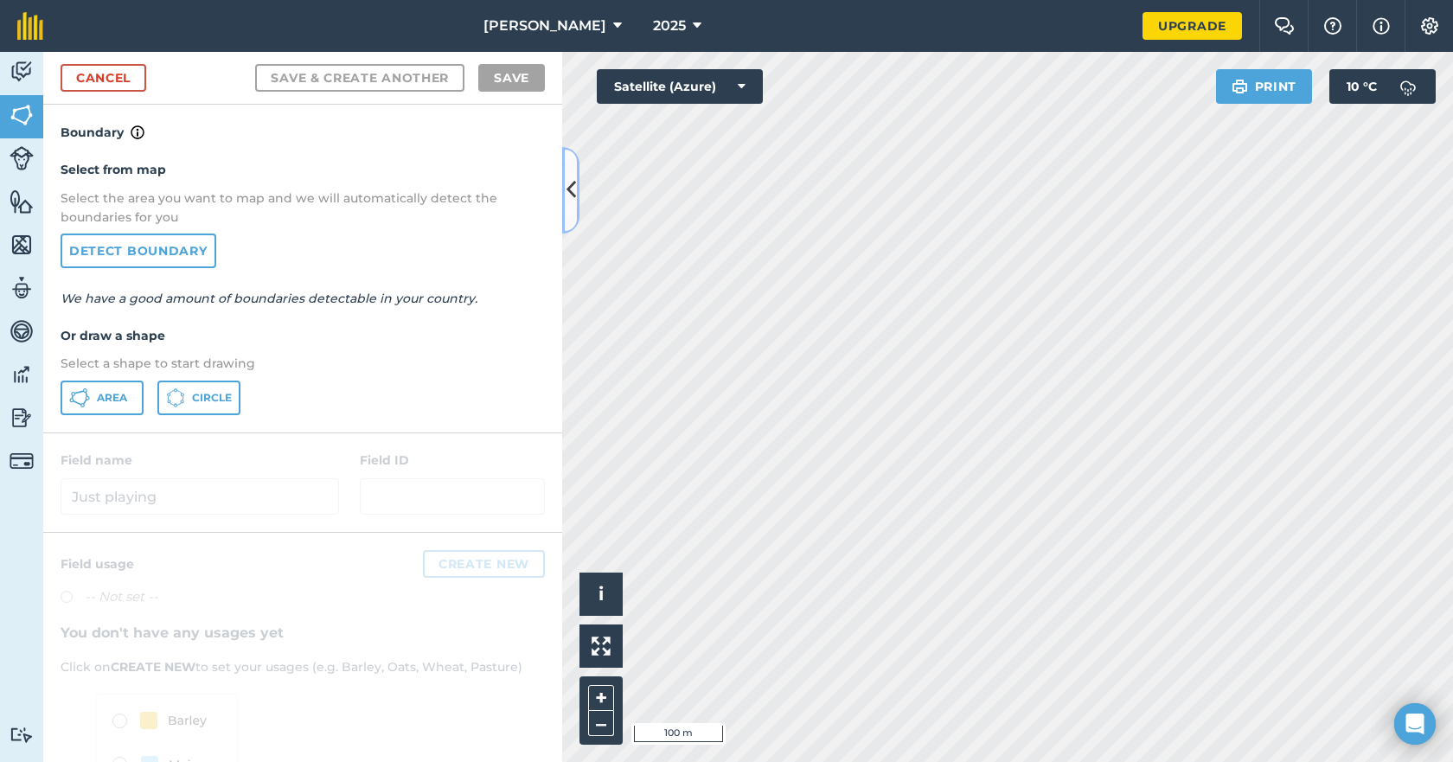
click at [569, 192] on icon at bounding box center [572, 190] width 10 height 30
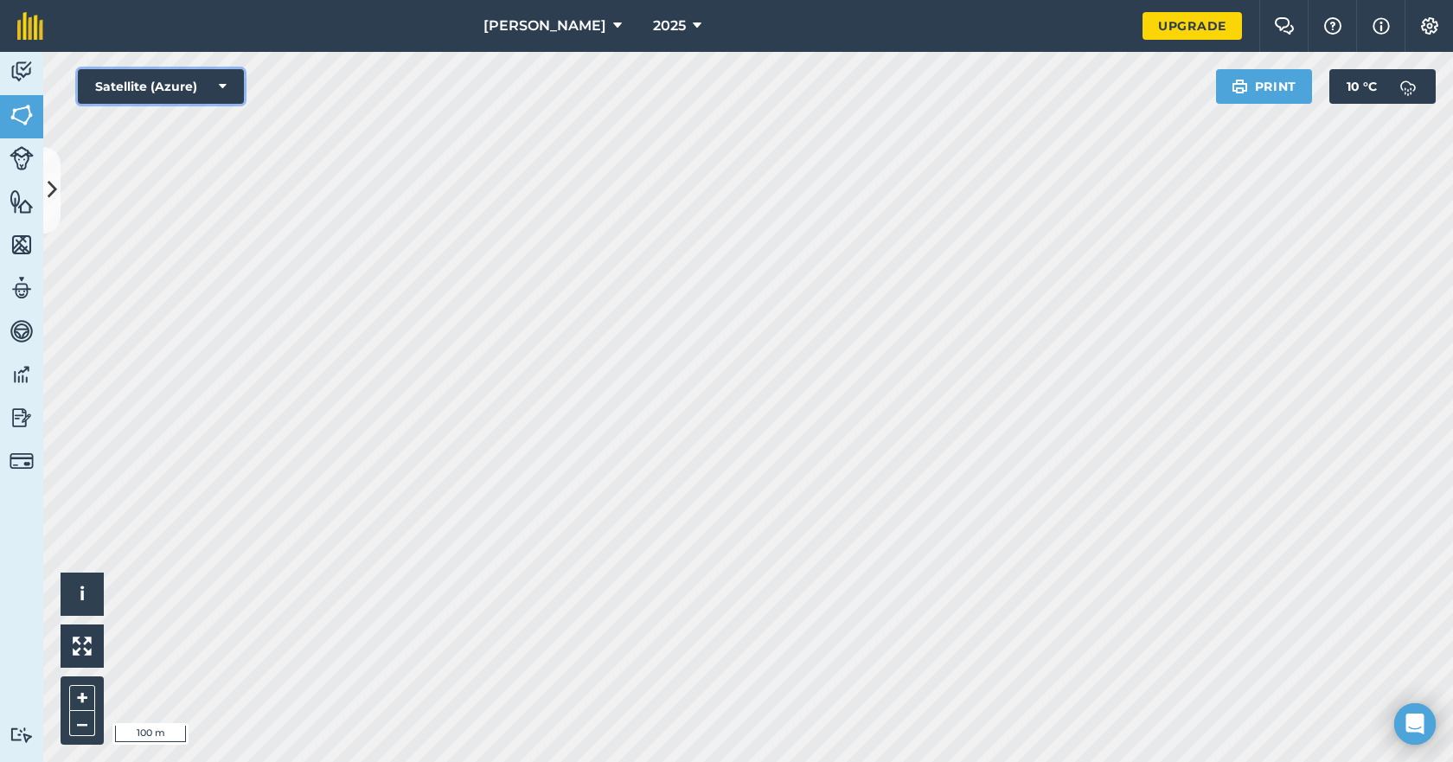
click at [223, 80] on icon at bounding box center [223, 86] width 8 height 17
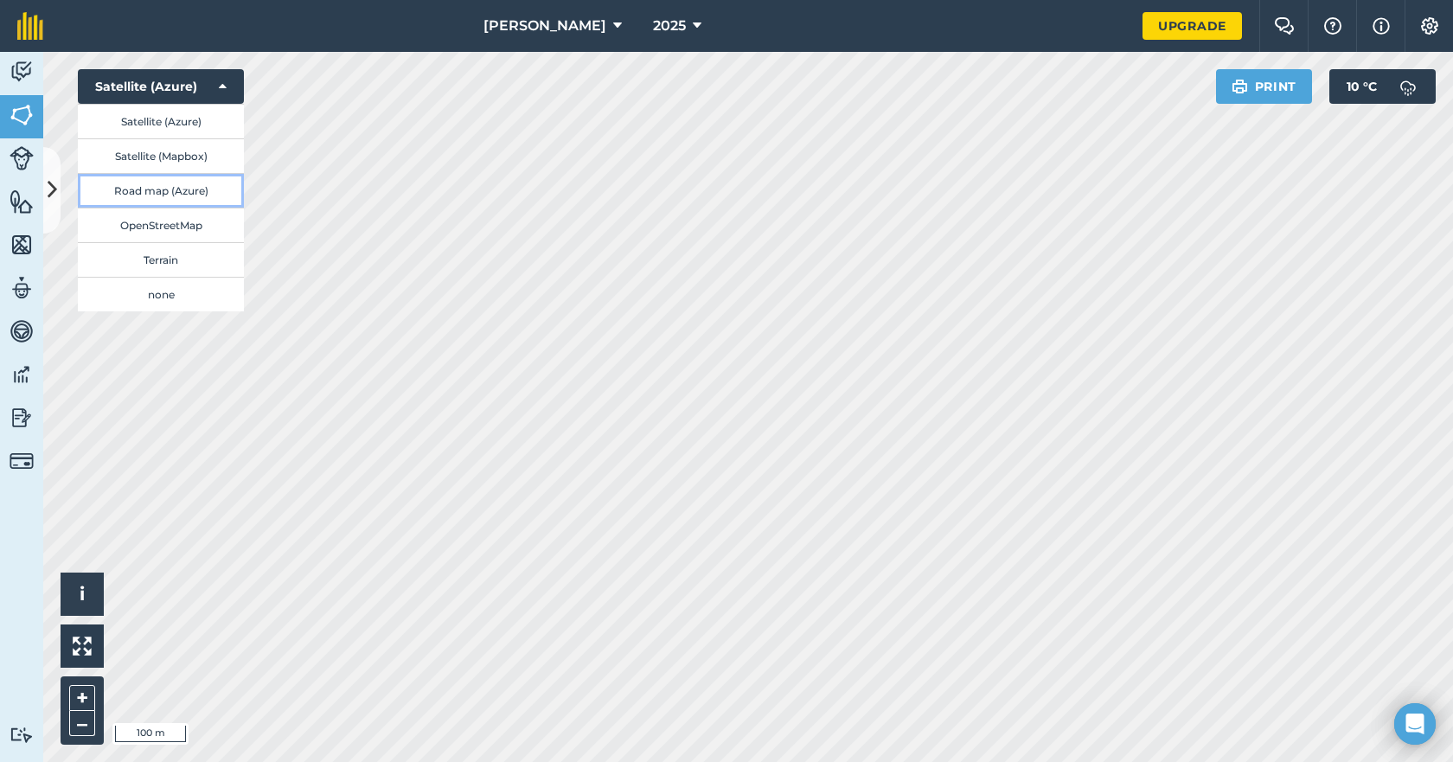
click at [175, 196] on button "Road map (Azure)" at bounding box center [161, 190] width 166 height 35
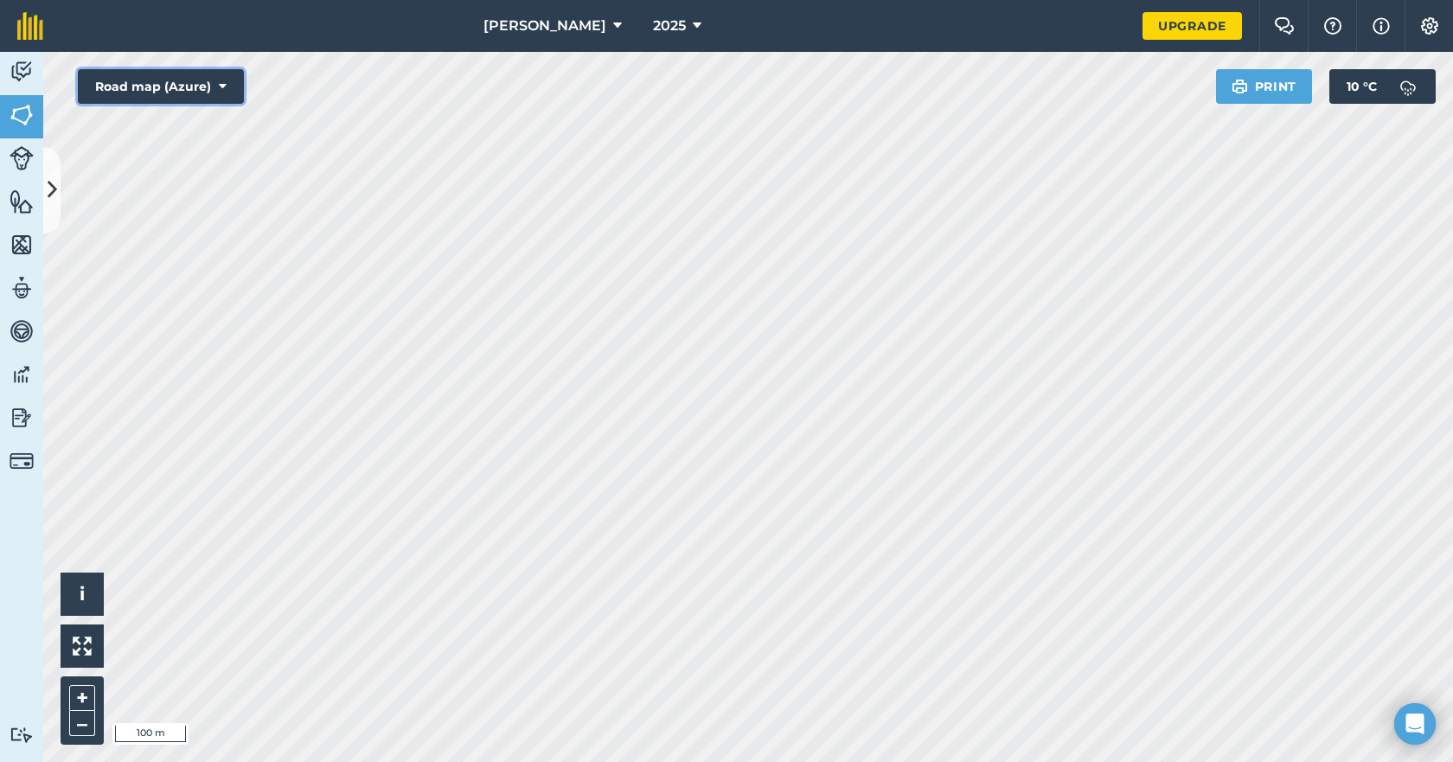
click at [228, 80] on button "Road map (Azure)" at bounding box center [161, 86] width 166 height 35
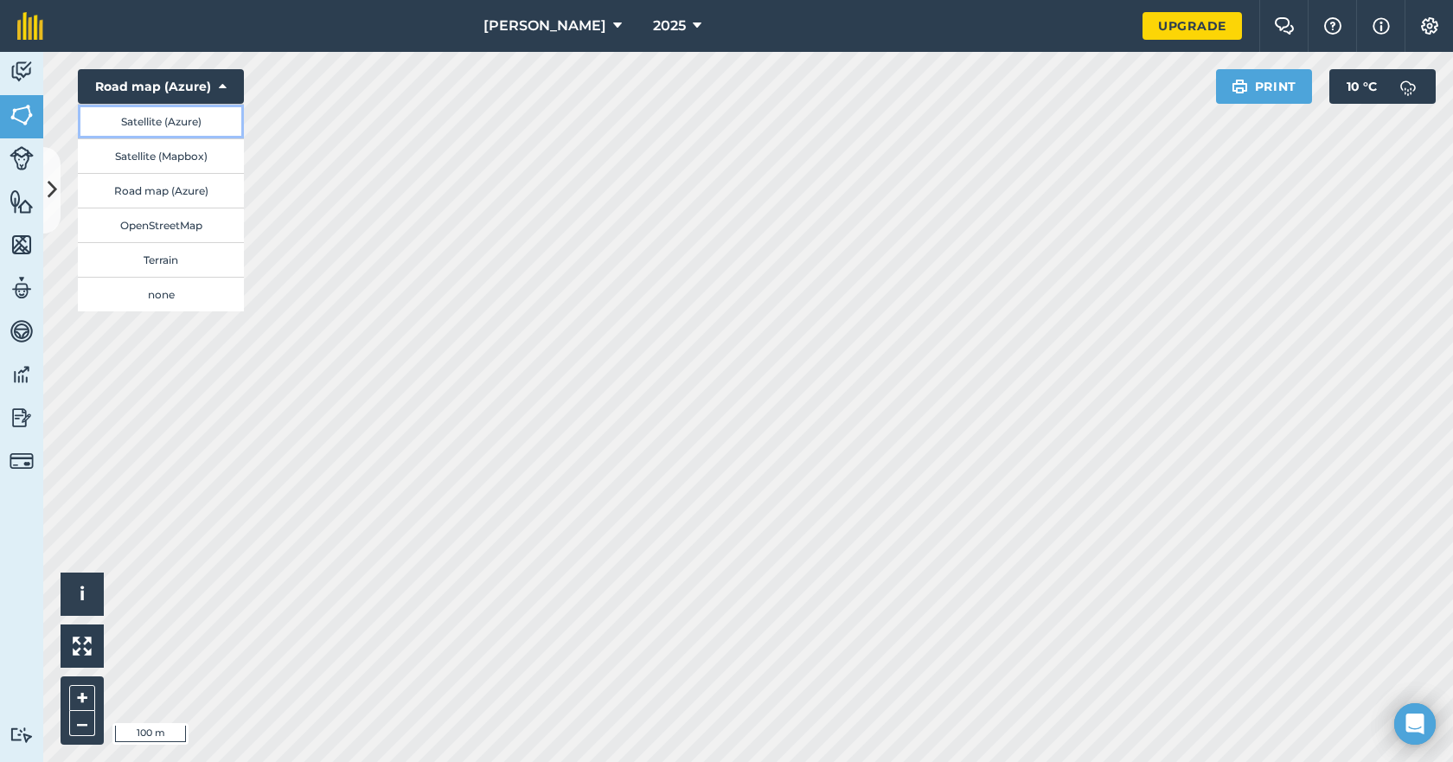
click at [172, 124] on button "Satellite (Azure)" at bounding box center [161, 121] width 166 height 35
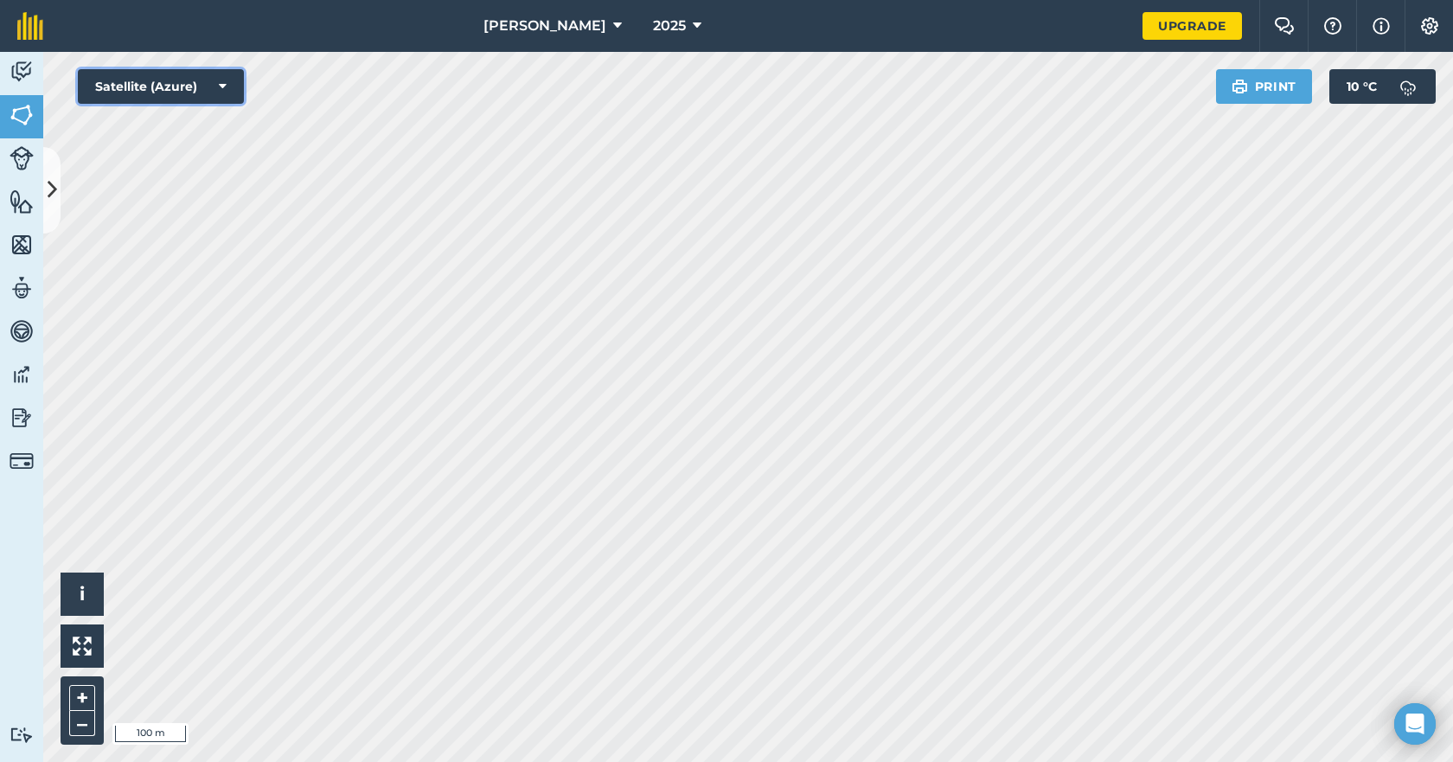
click at [222, 80] on icon at bounding box center [223, 86] width 8 height 17
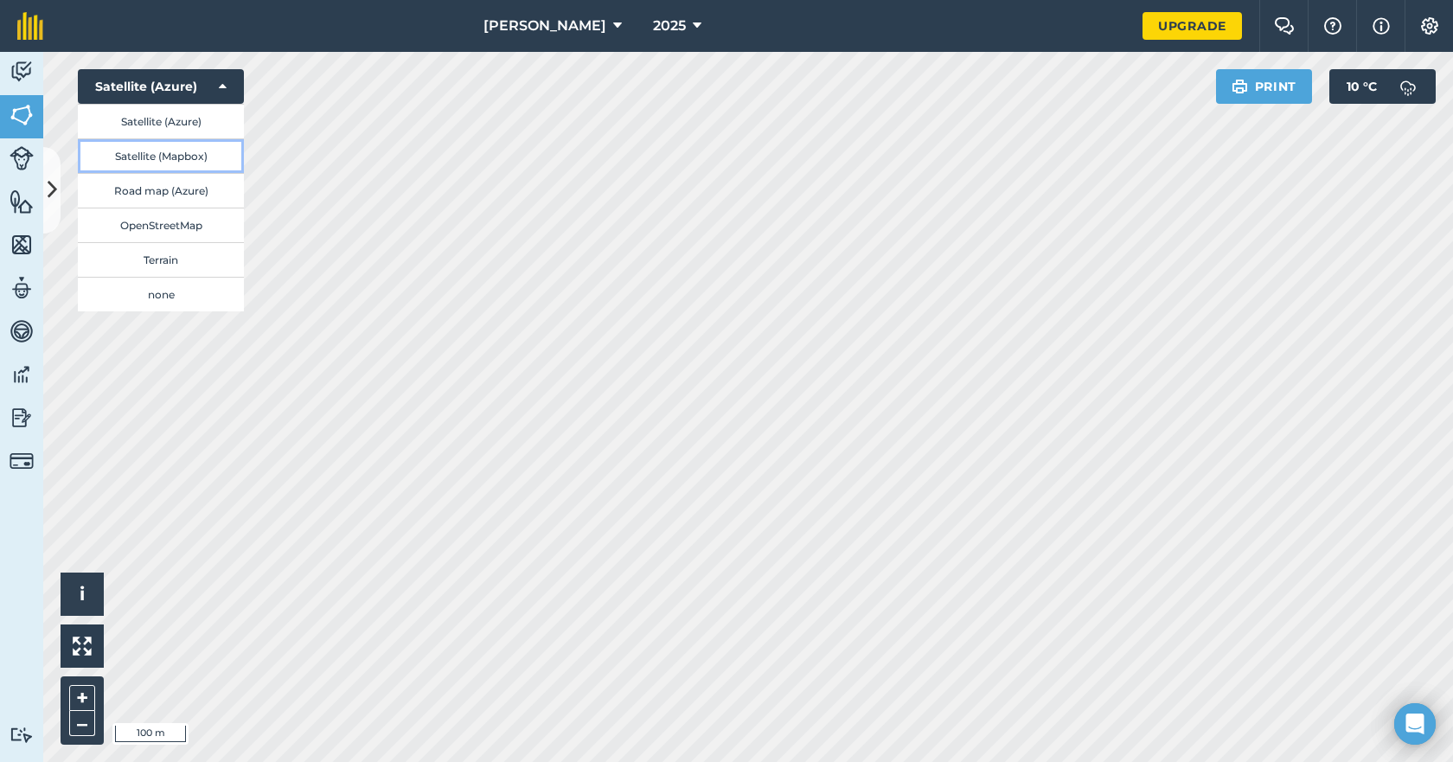
click at [185, 157] on button "Satellite (Mapbox)" at bounding box center [161, 155] width 166 height 35
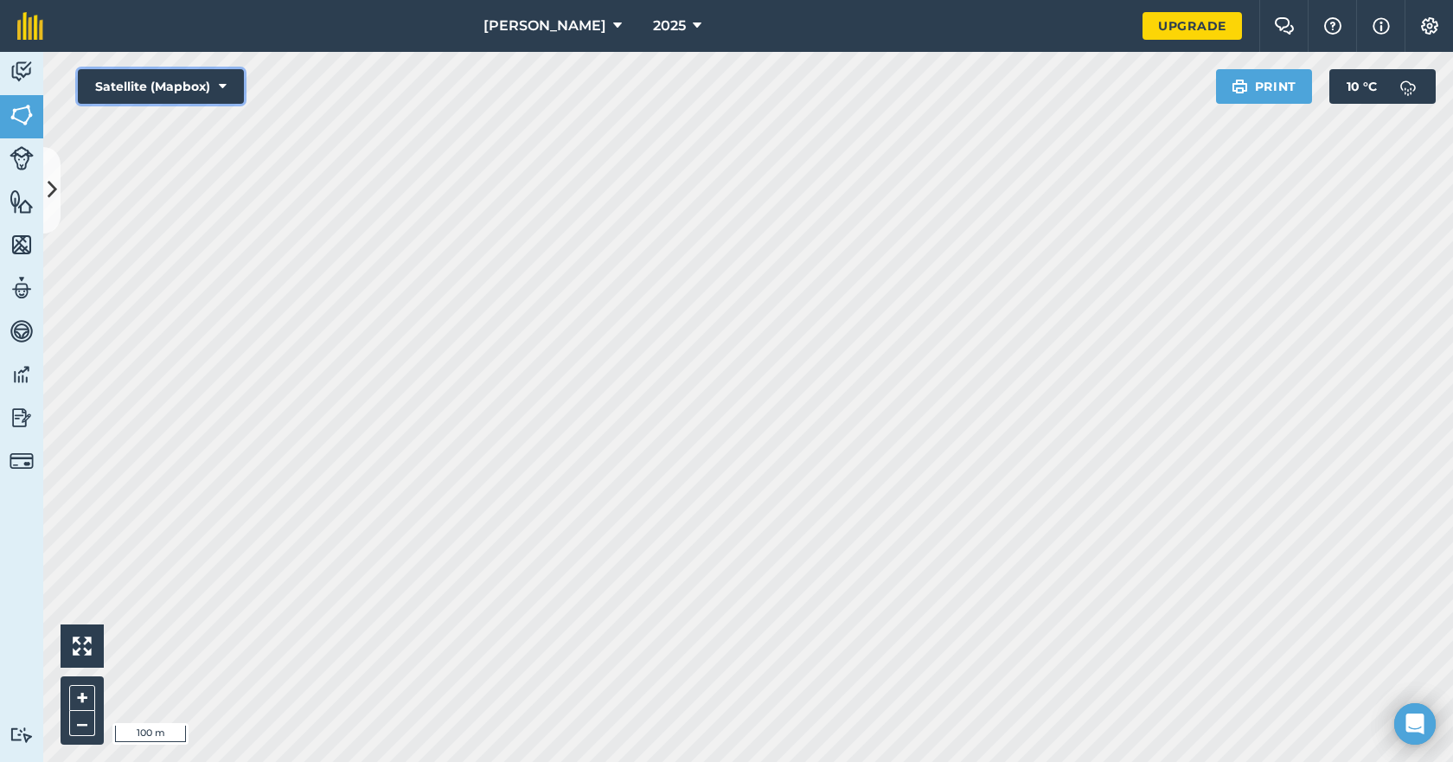
click at [222, 87] on icon at bounding box center [223, 86] width 8 height 17
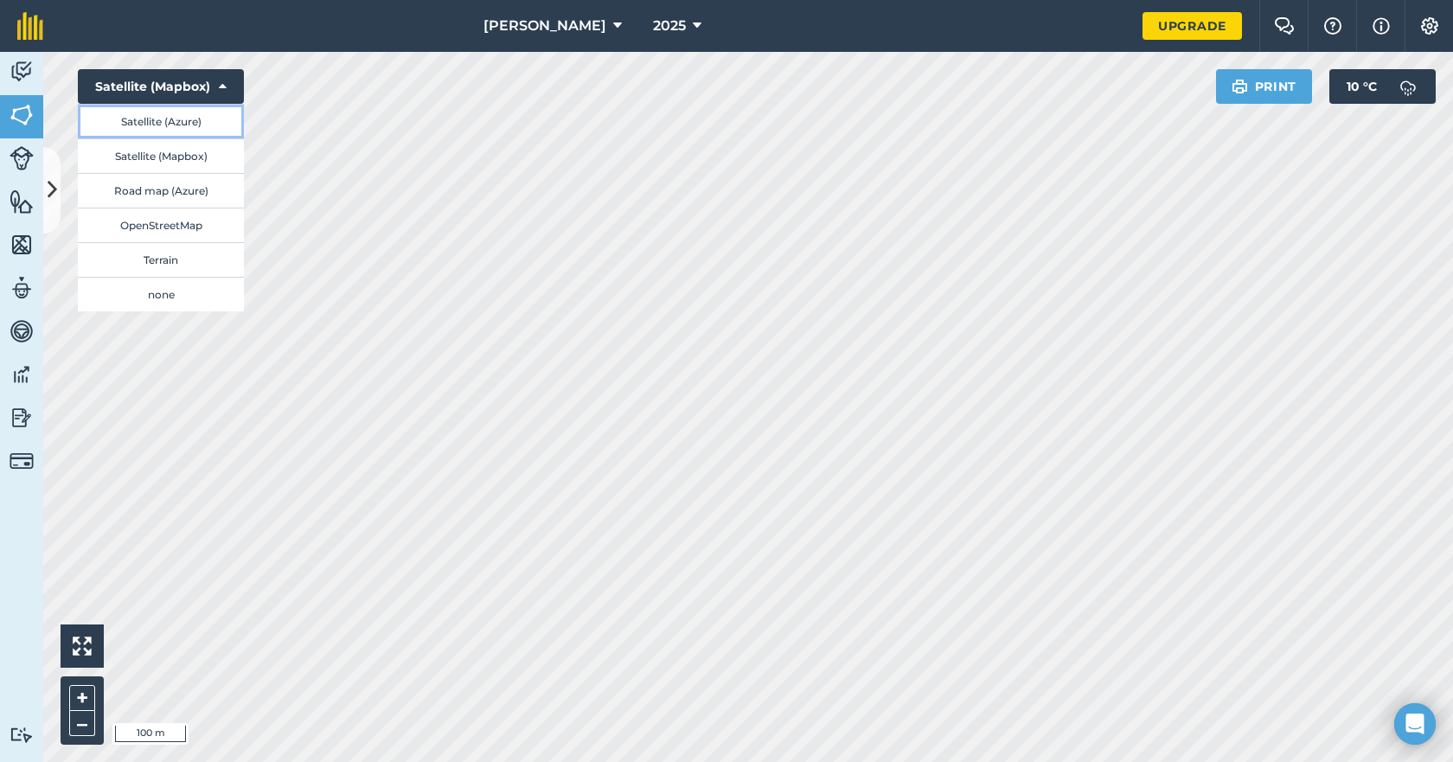
click at [166, 119] on button "Satellite (Azure)" at bounding box center [161, 121] width 166 height 35
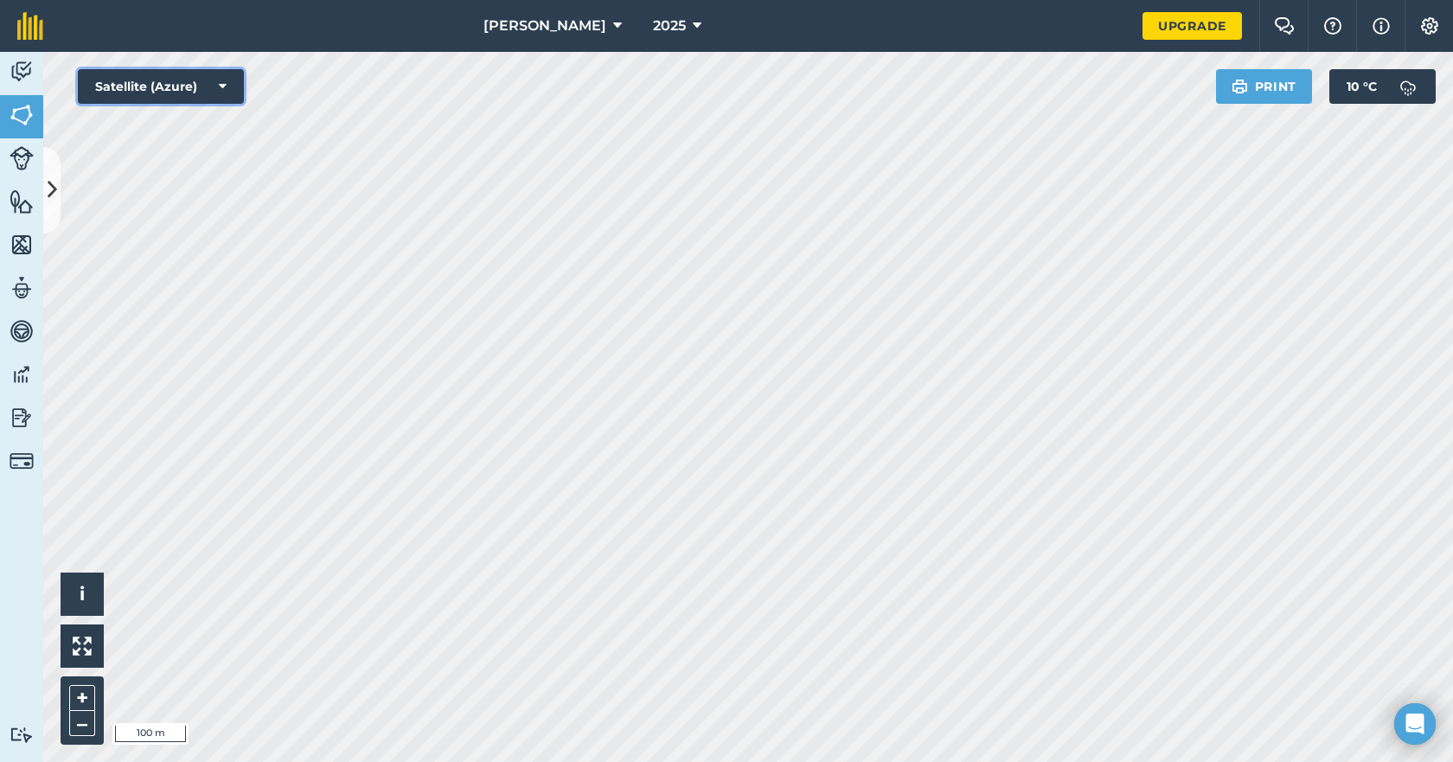
click at [227, 82] on button "Satellite (Azure)" at bounding box center [161, 86] width 166 height 35
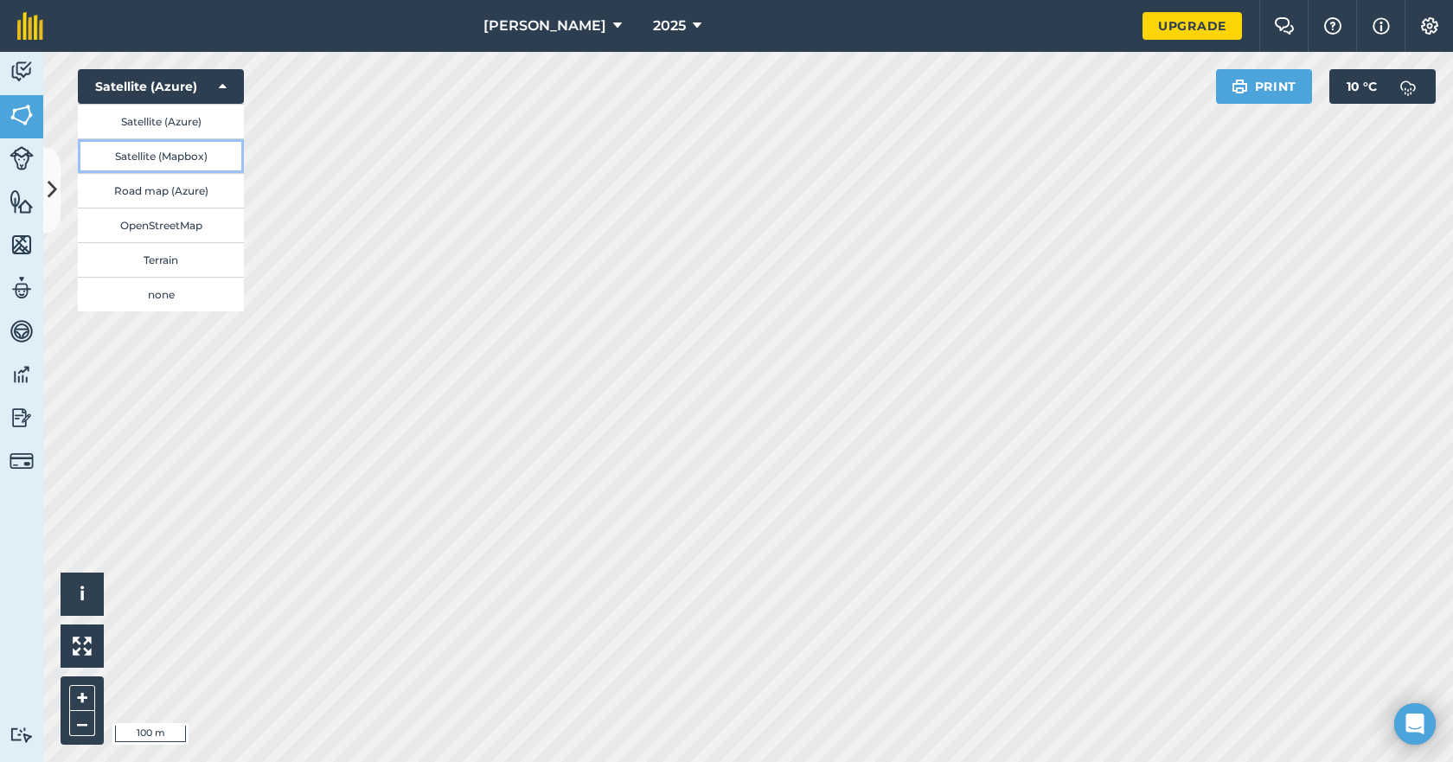
click at [183, 156] on button "Satellite (Mapbox)" at bounding box center [161, 155] width 166 height 35
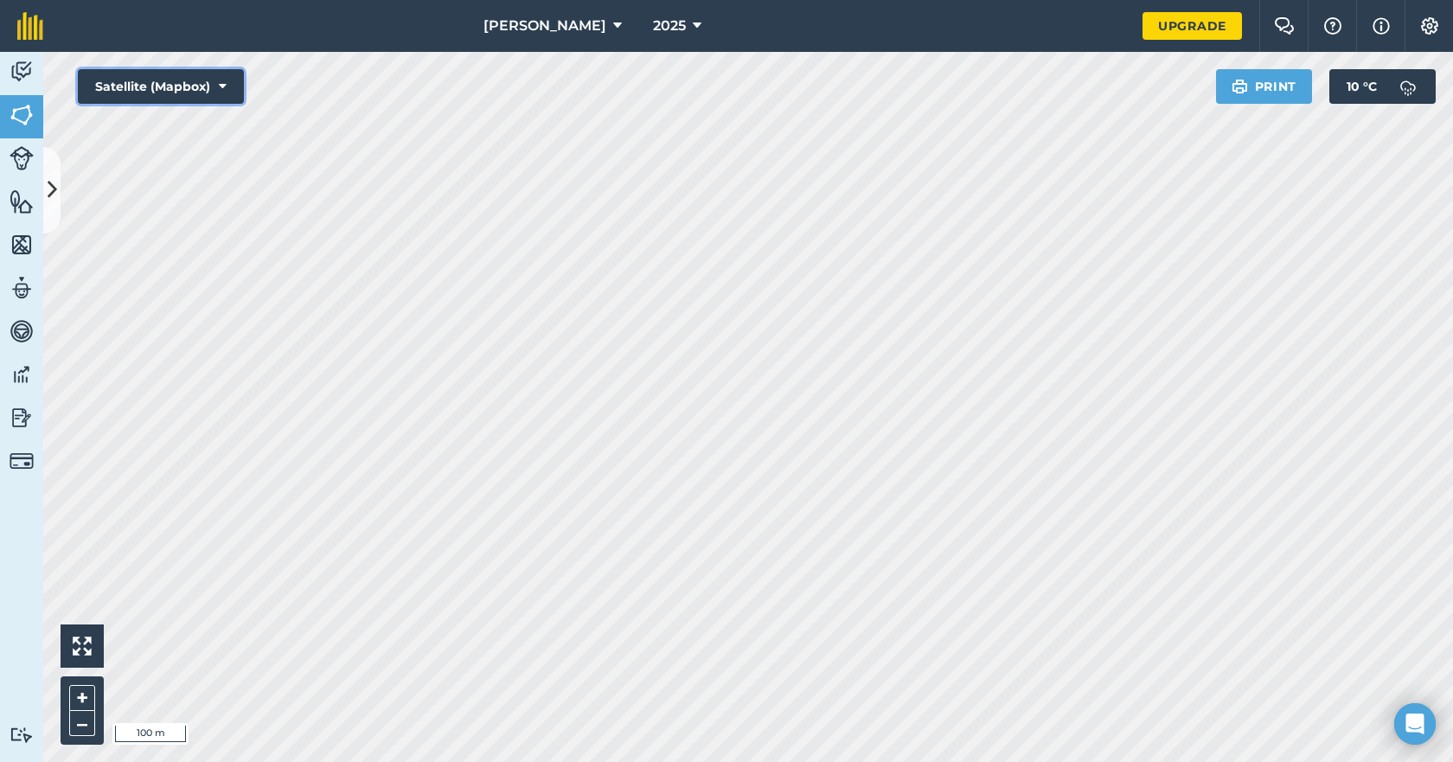
click at [224, 86] on icon at bounding box center [223, 86] width 8 height 17
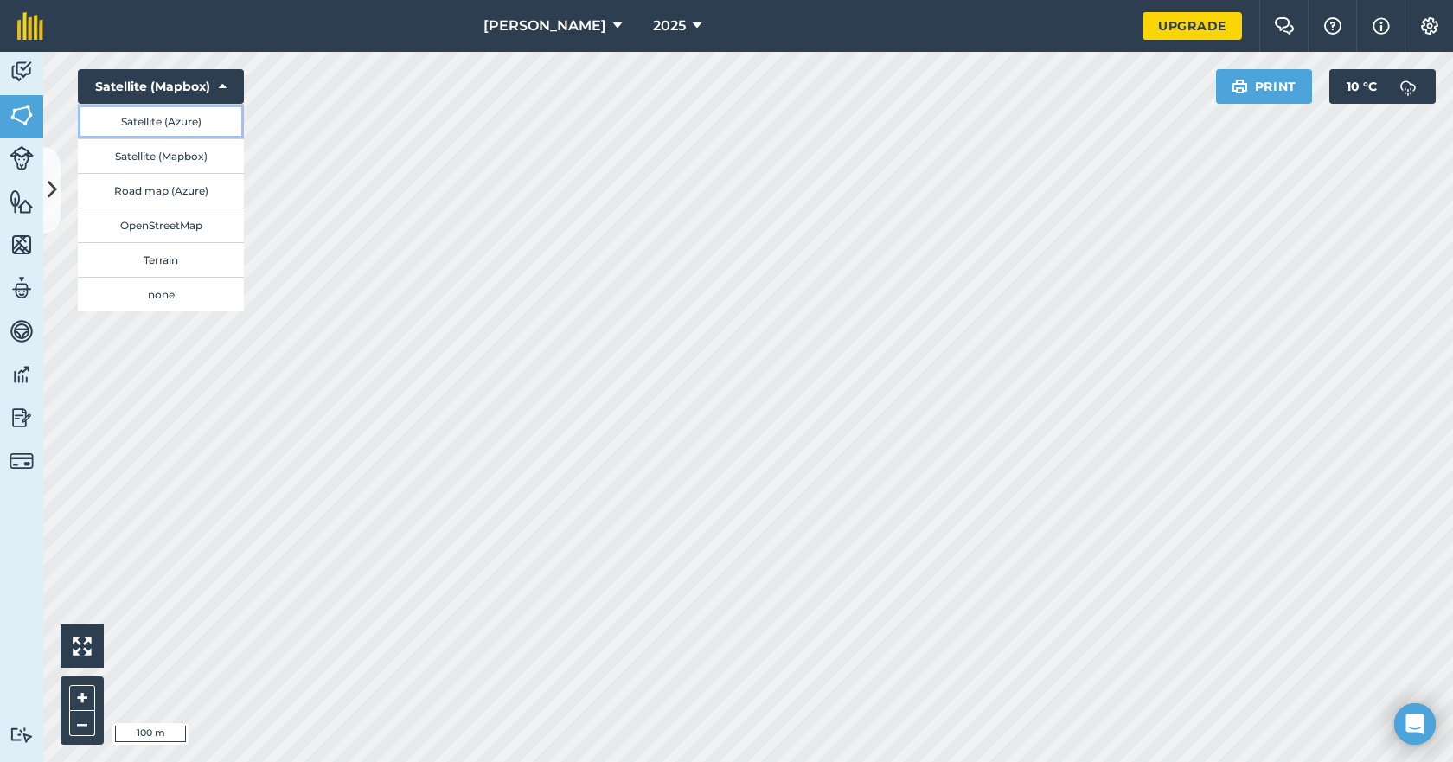
click at [196, 122] on button "Satellite (Azure)" at bounding box center [161, 121] width 166 height 35
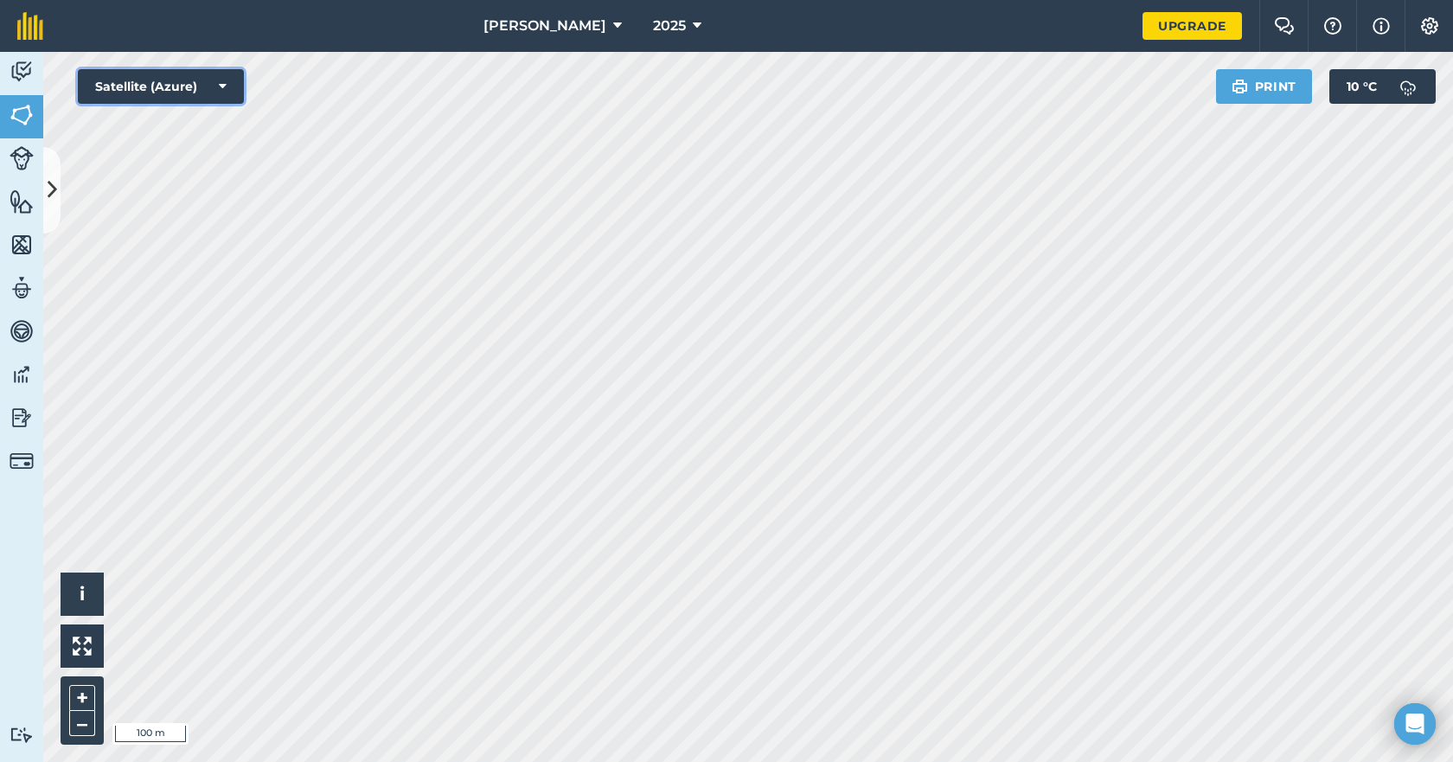
click at [228, 84] on button "Satellite (Azure)" at bounding box center [161, 86] width 166 height 35
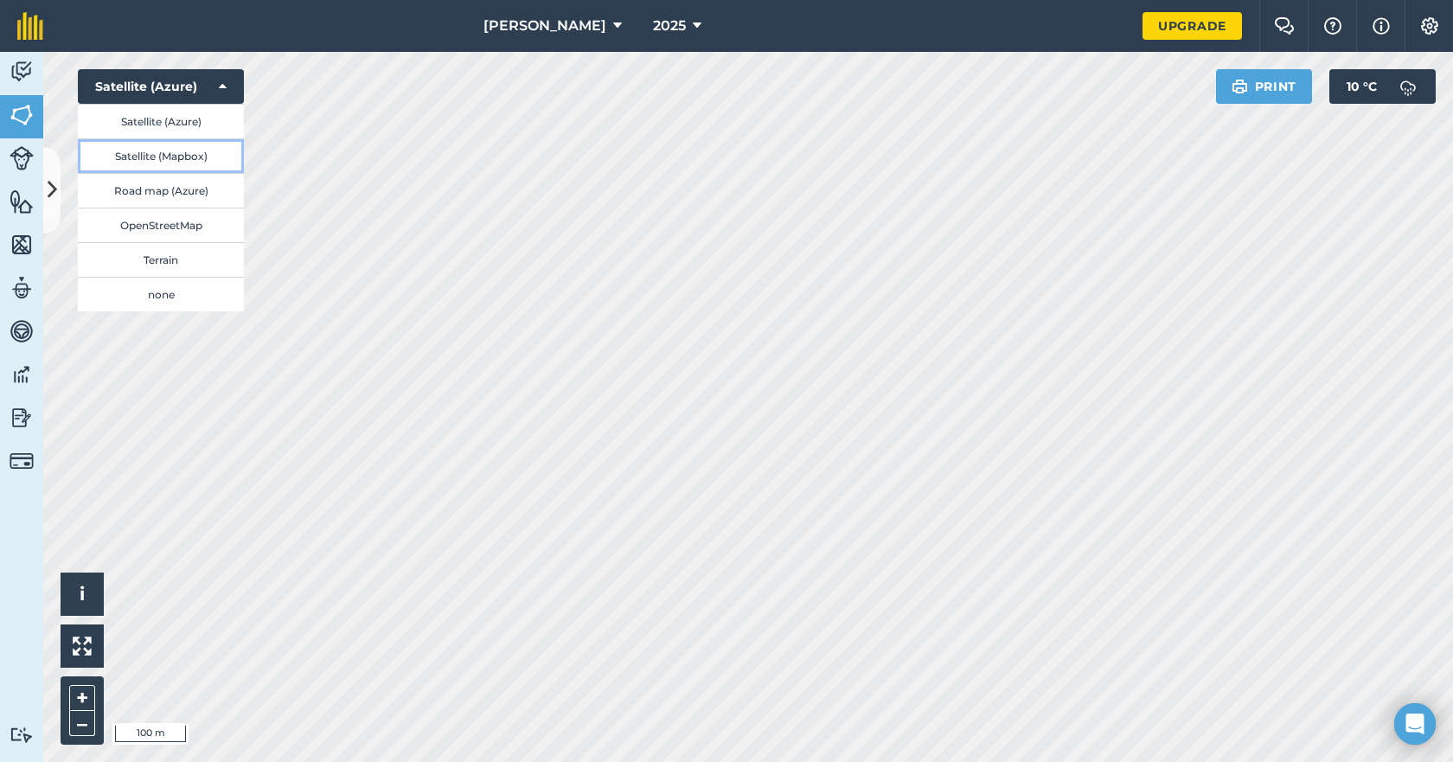
click at [186, 157] on button "Satellite (Mapbox)" at bounding box center [161, 155] width 166 height 35
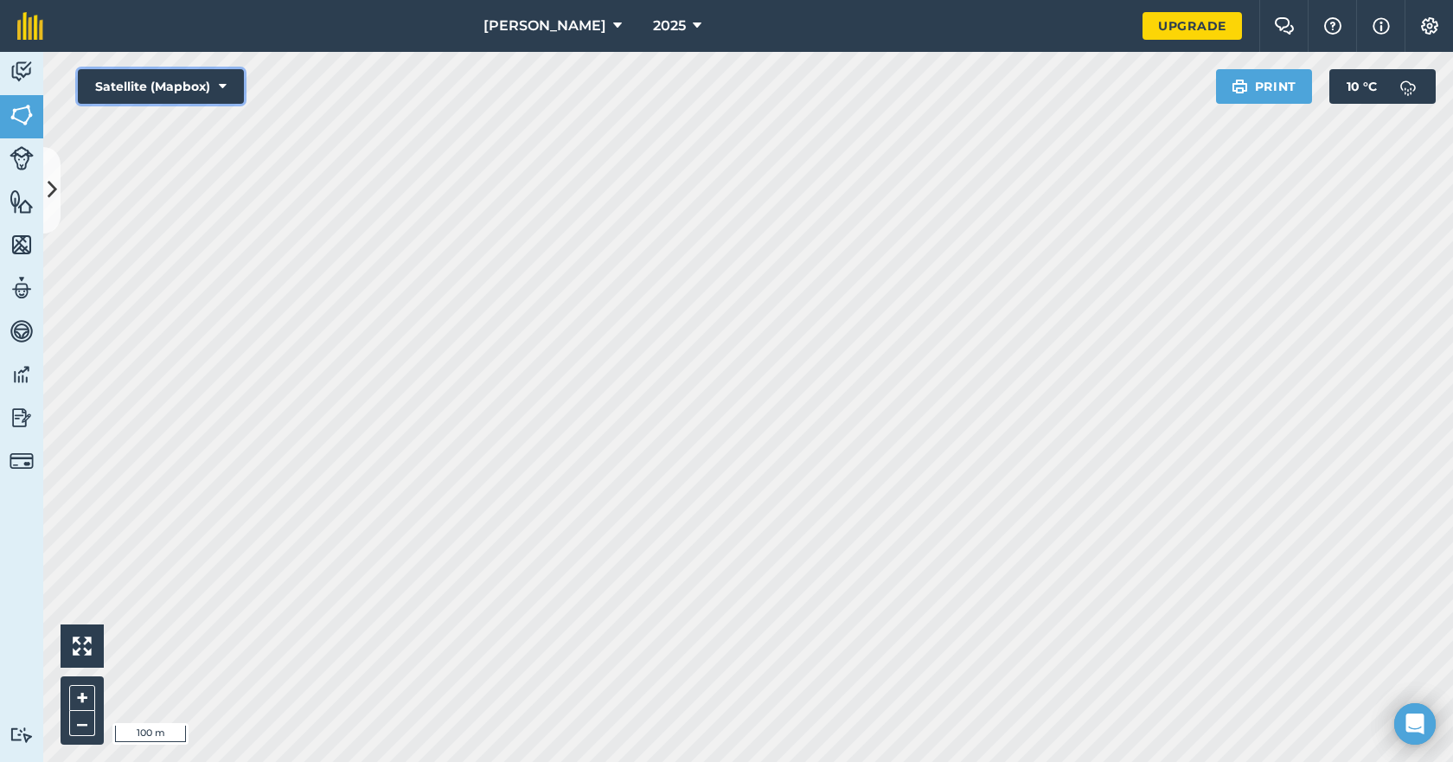
click at [225, 85] on icon at bounding box center [223, 86] width 8 height 17
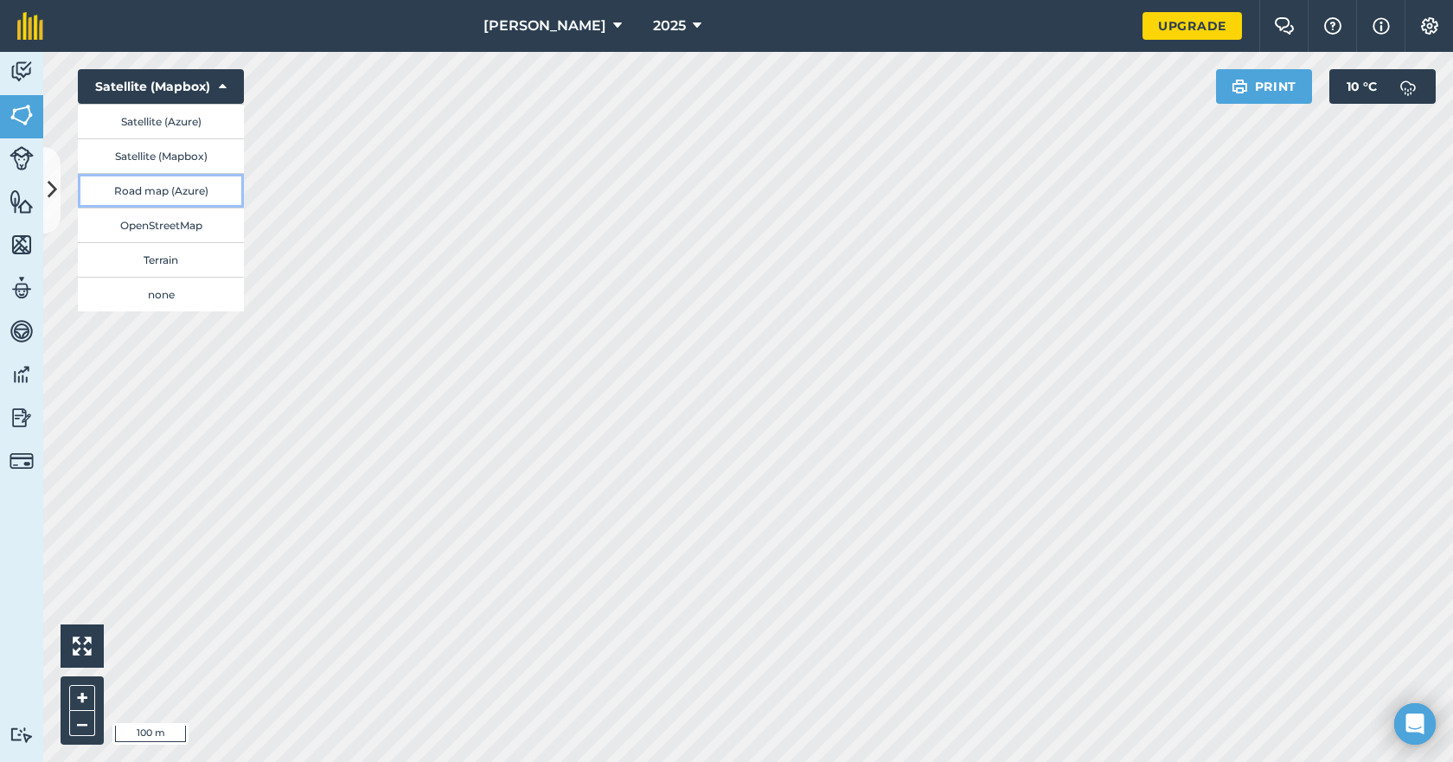
click at [176, 189] on button "Road map (Azure)" at bounding box center [161, 190] width 166 height 35
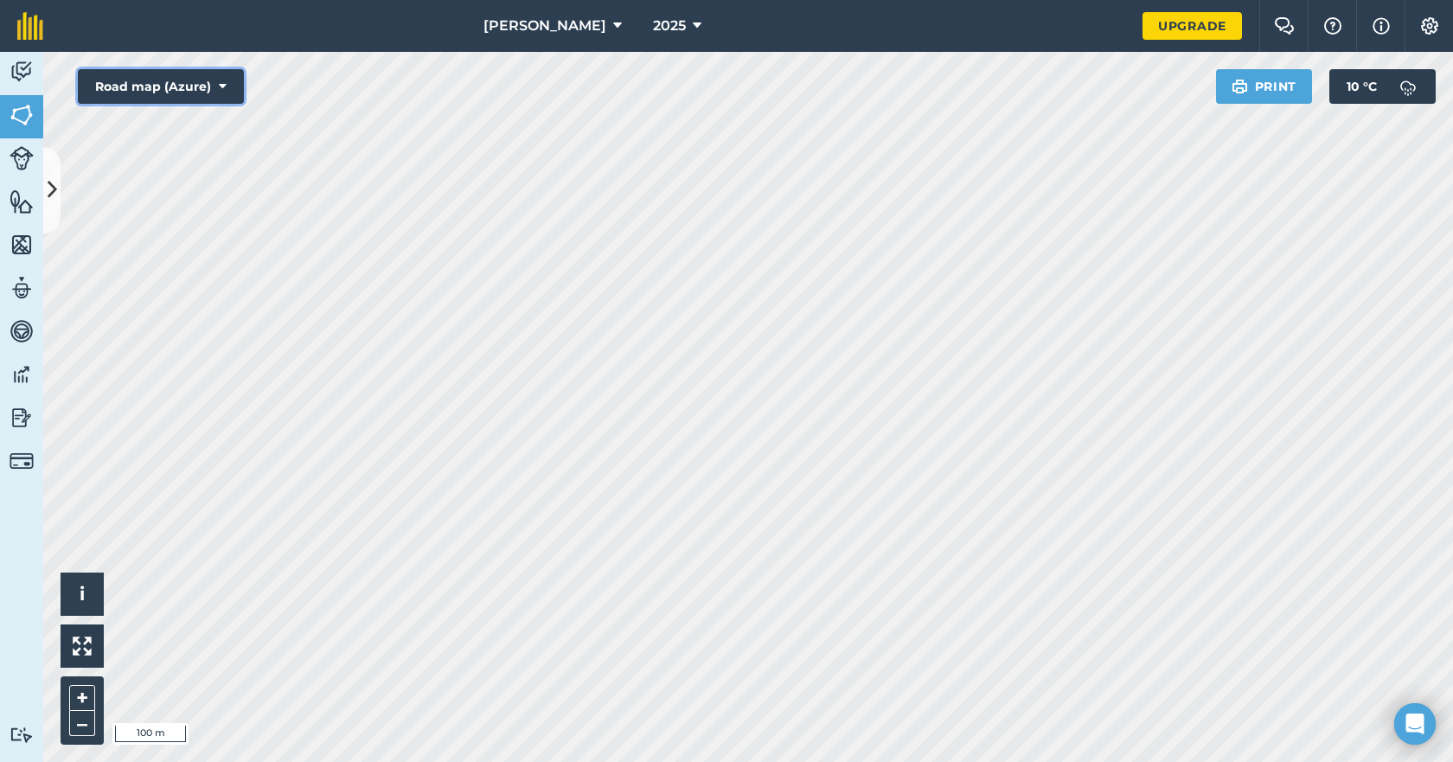
click at [225, 79] on icon at bounding box center [223, 86] width 8 height 17
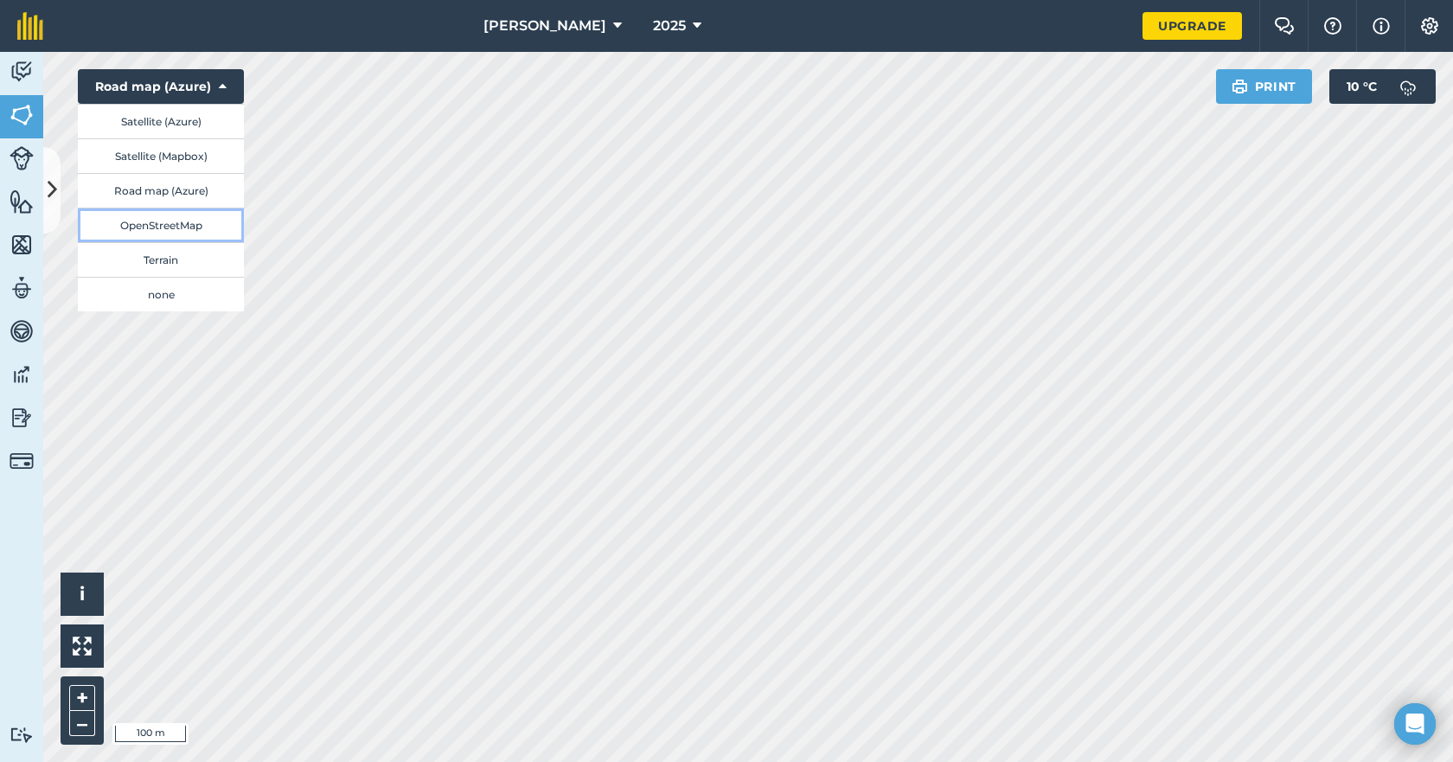
click at [161, 220] on button "OpenStreetMap" at bounding box center [161, 225] width 166 height 35
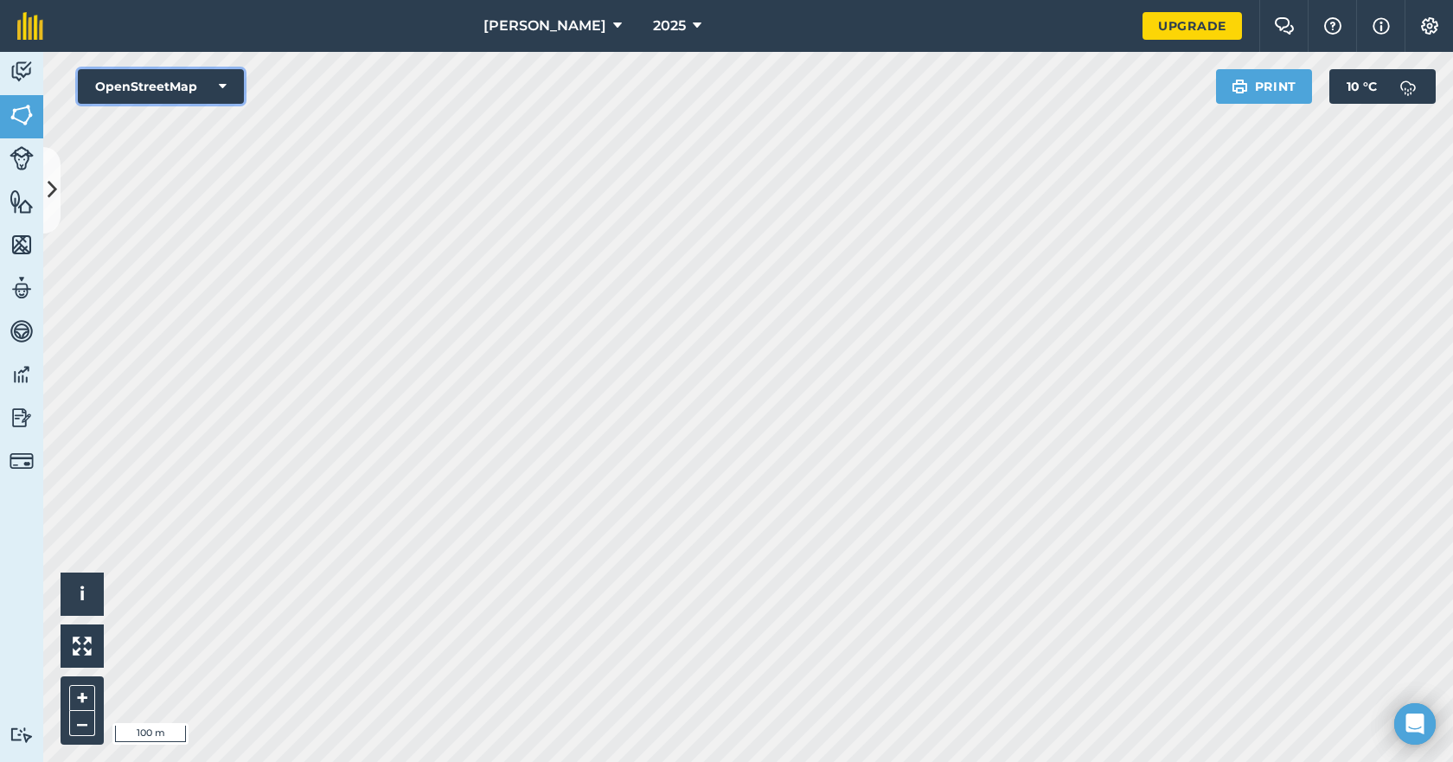
click at [221, 87] on icon at bounding box center [223, 86] width 8 height 17
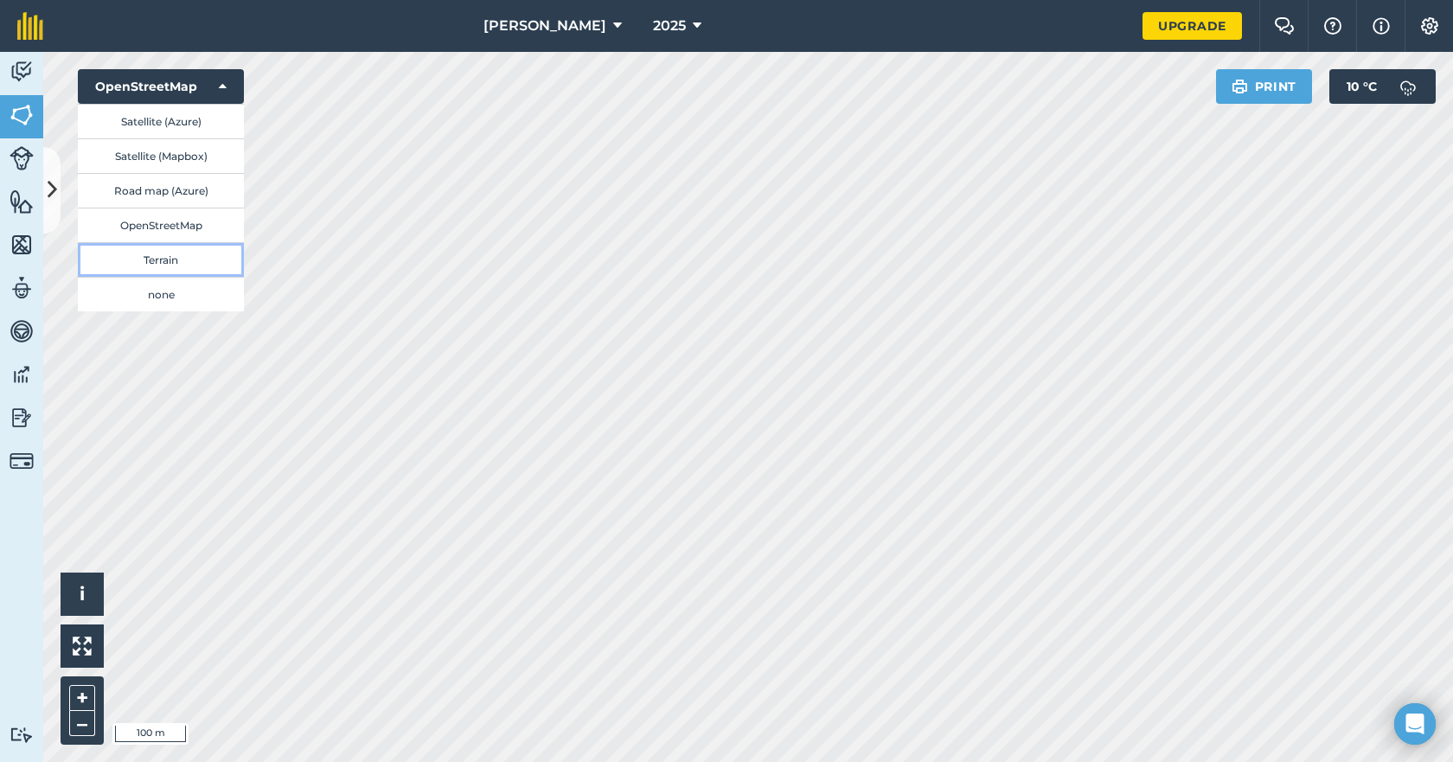
click at [150, 257] on button "Terrain" at bounding box center [161, 259] width 166 height 35
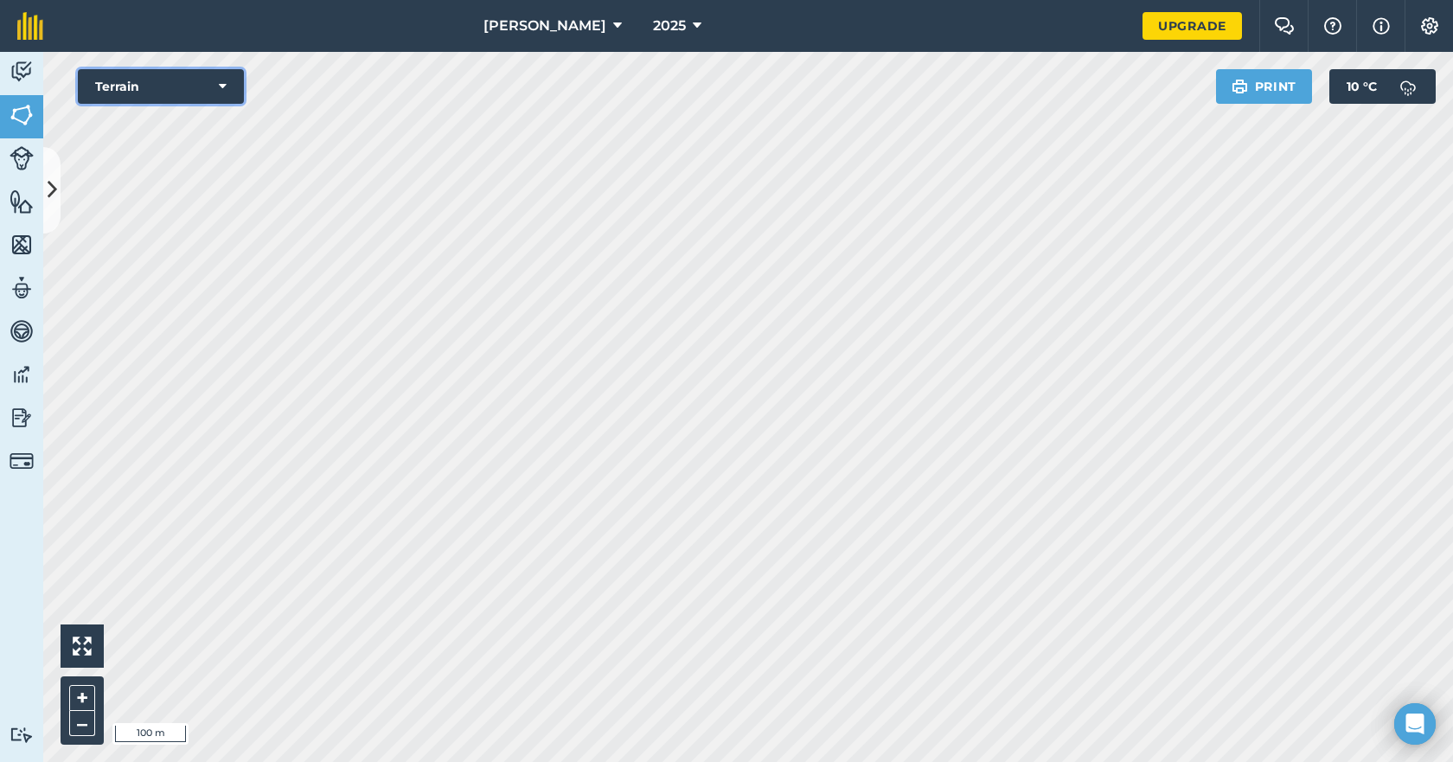
click at [221, 83] on icon at bounding box center [223, 86] width 8 height 17
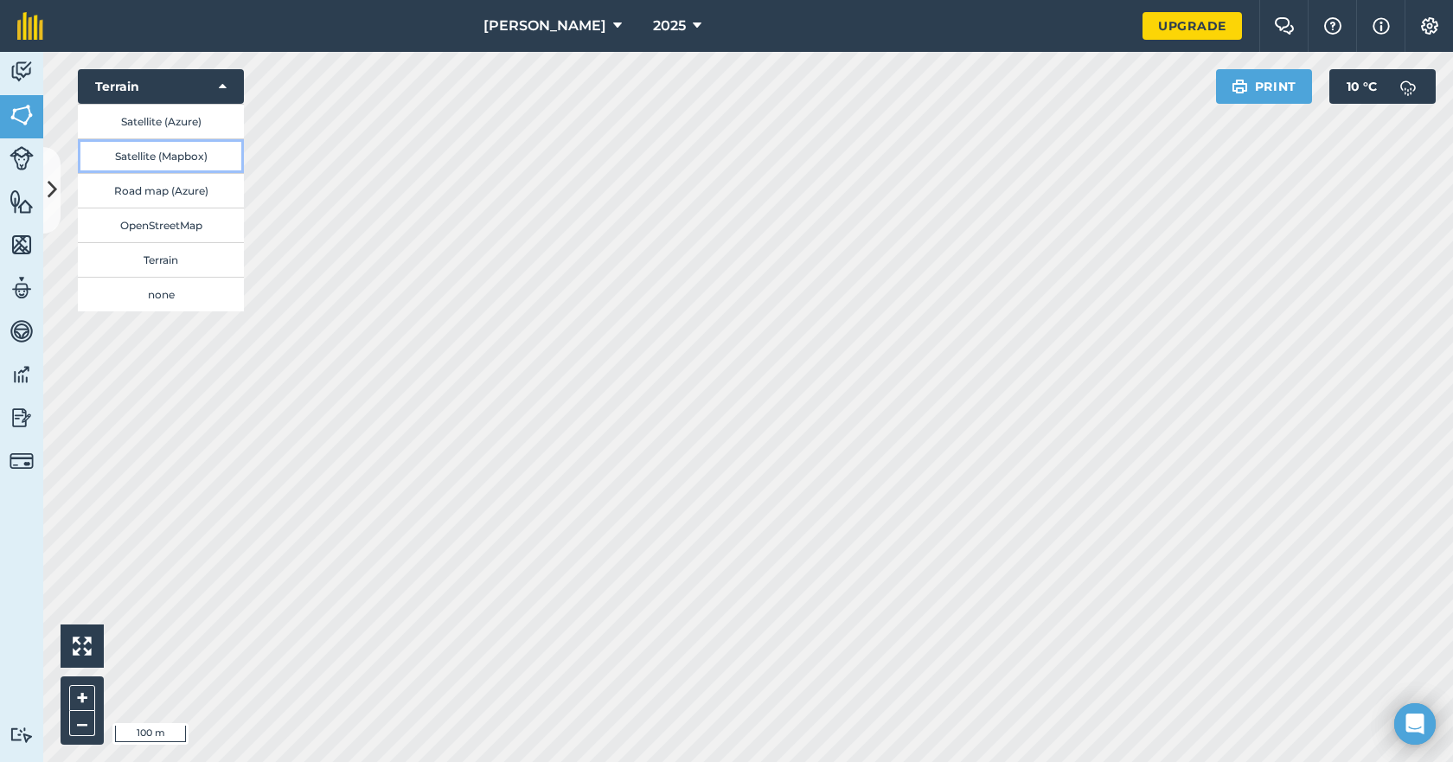
click at [189, 157] on button "Satellite (Mapbox)" at bounding box center [161, 155] width 166 height 35
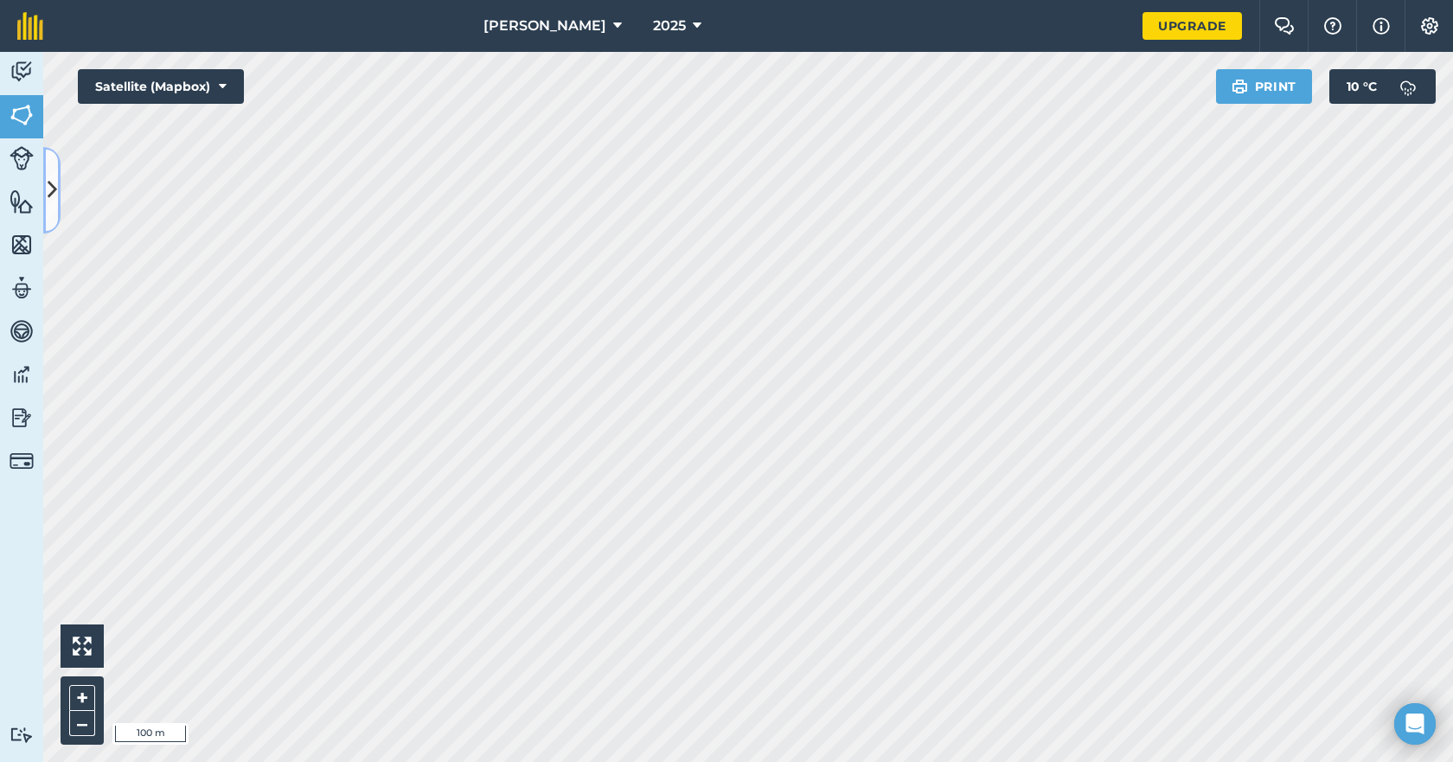
click at [54, 196] on icon at bounding box center [53, 190] width 10 height 30
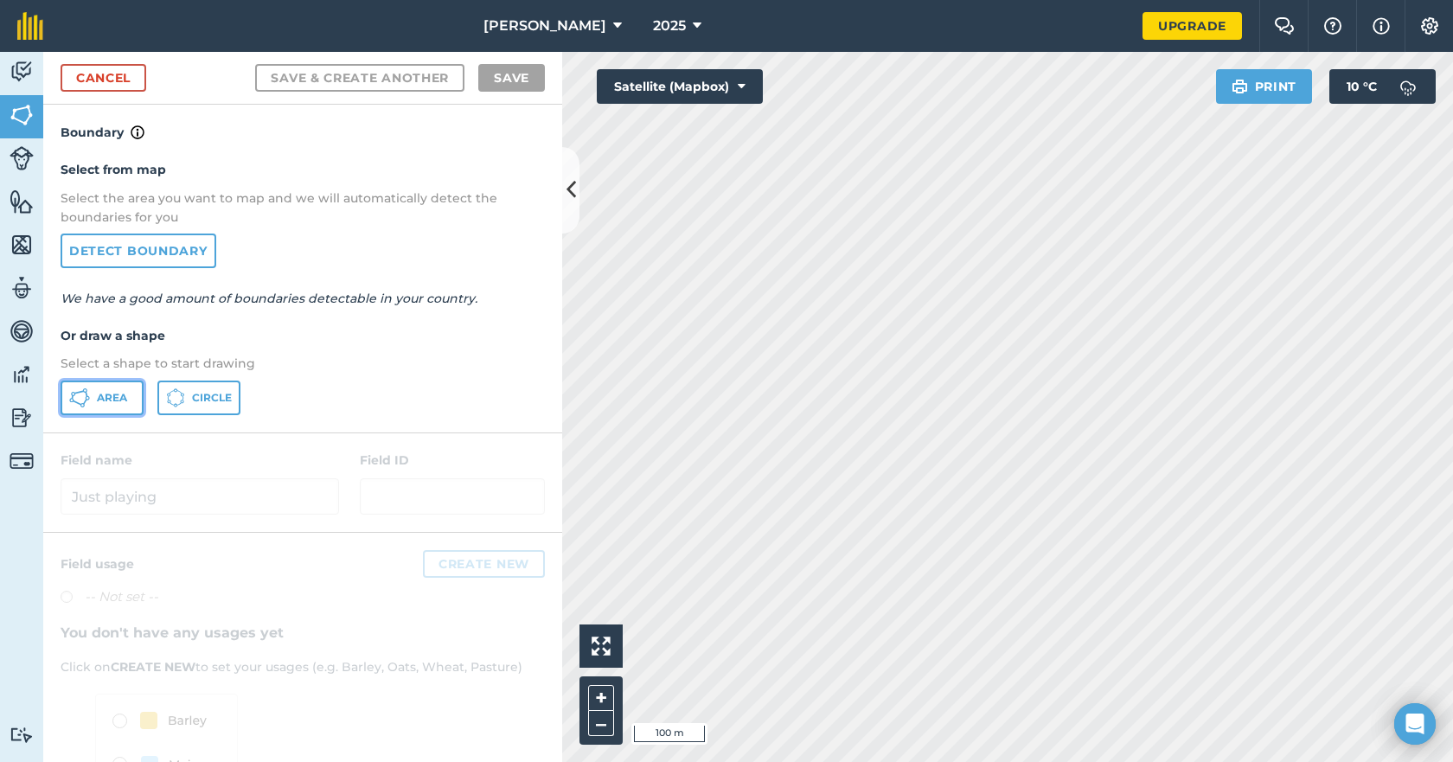
click at [107, 394] on span "Area" at bounding box center [112, 398] width 30 height 14
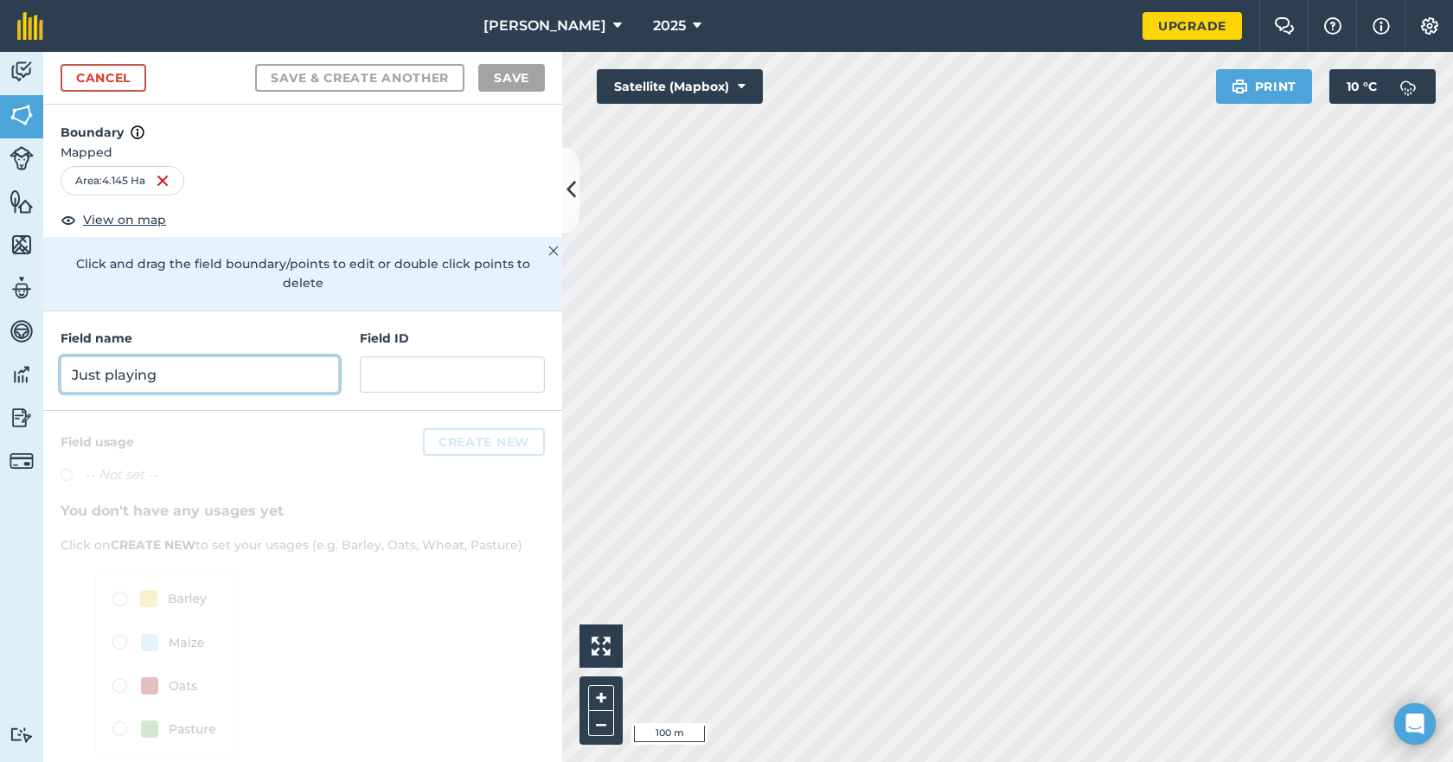
click at [214, 377] on input "Just playing" at bounding box center [200, 374] width 279 height 36
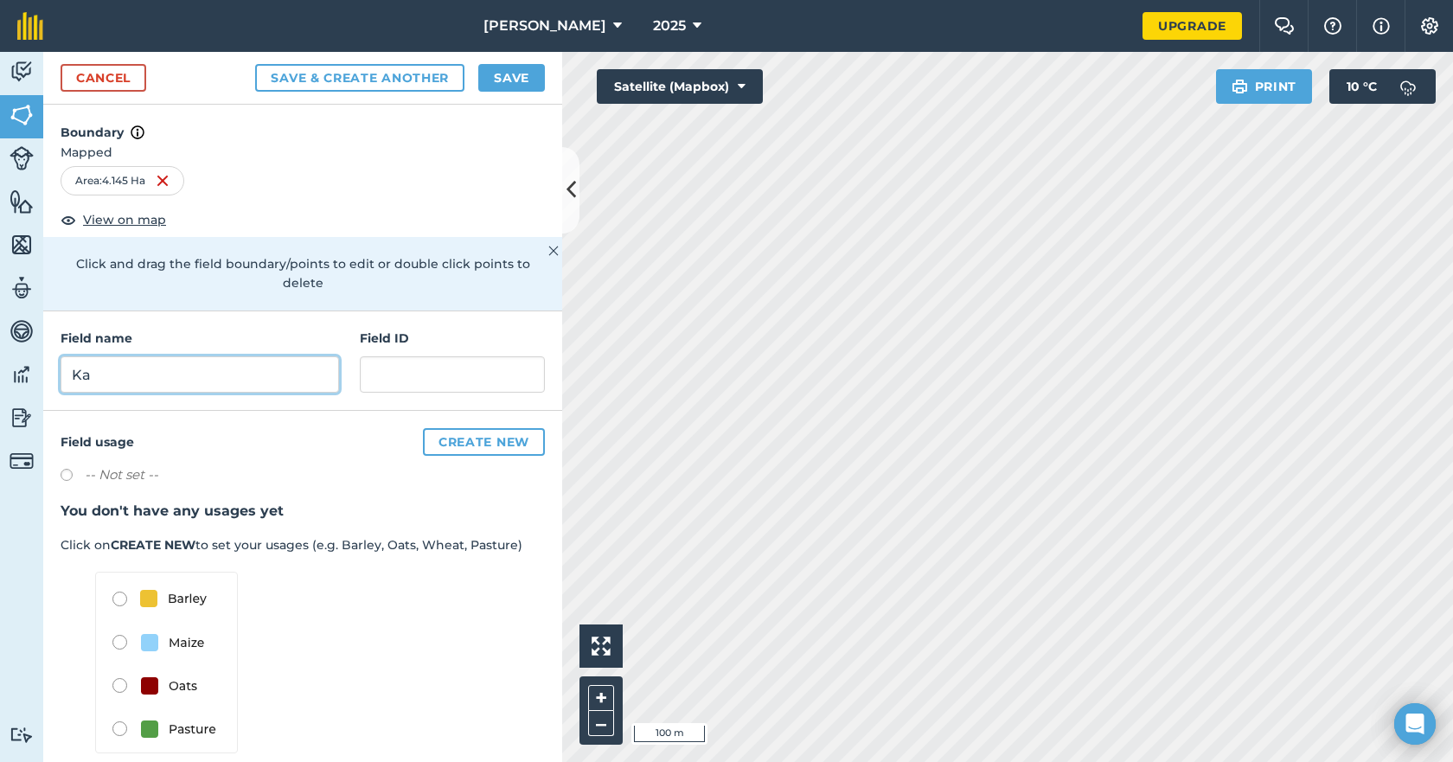
type input "K"
type input "Big one"
click at [497, 86] on button "Save" at bounding box center [511, 78] width 67 height 28
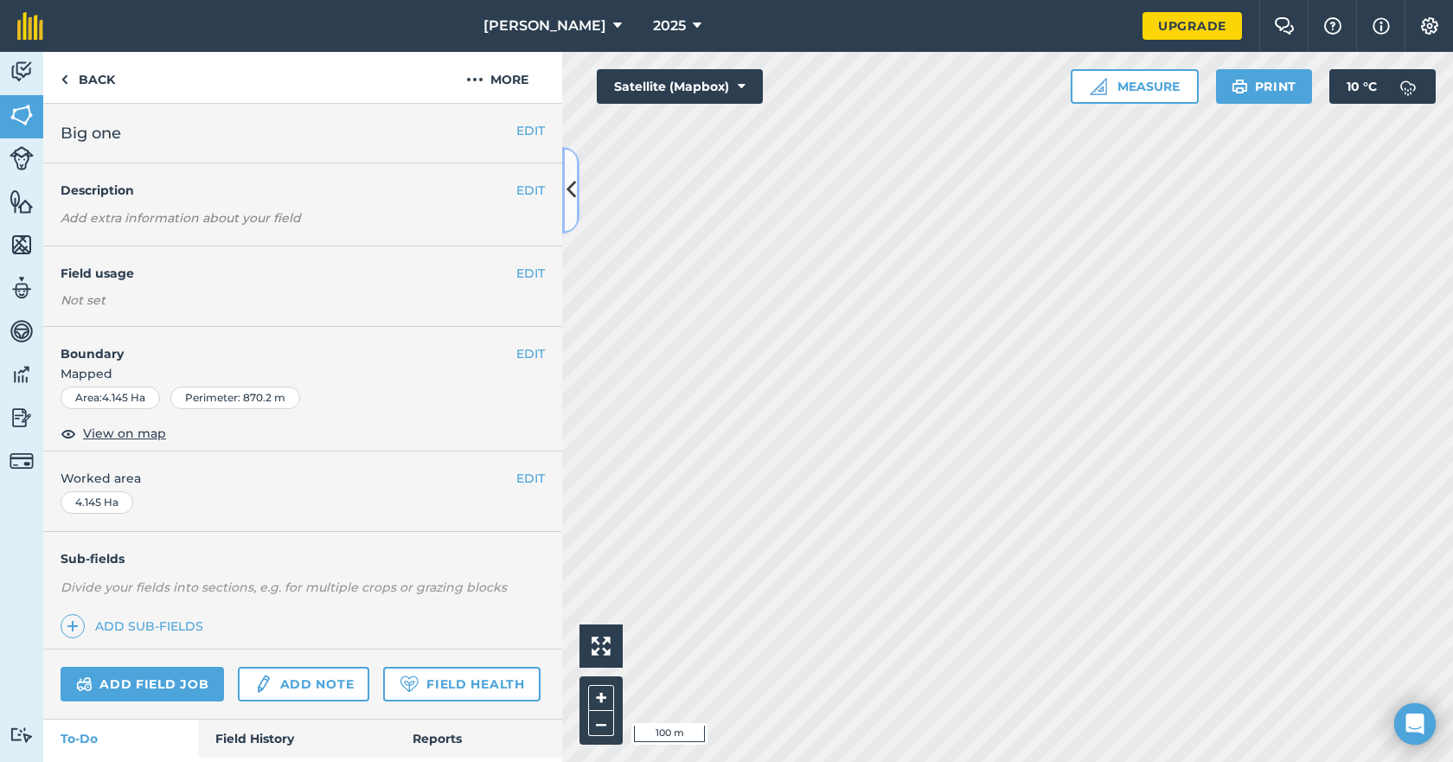
click at [572, 196] on icon at bounding box center [572, 190] width 10 height 30
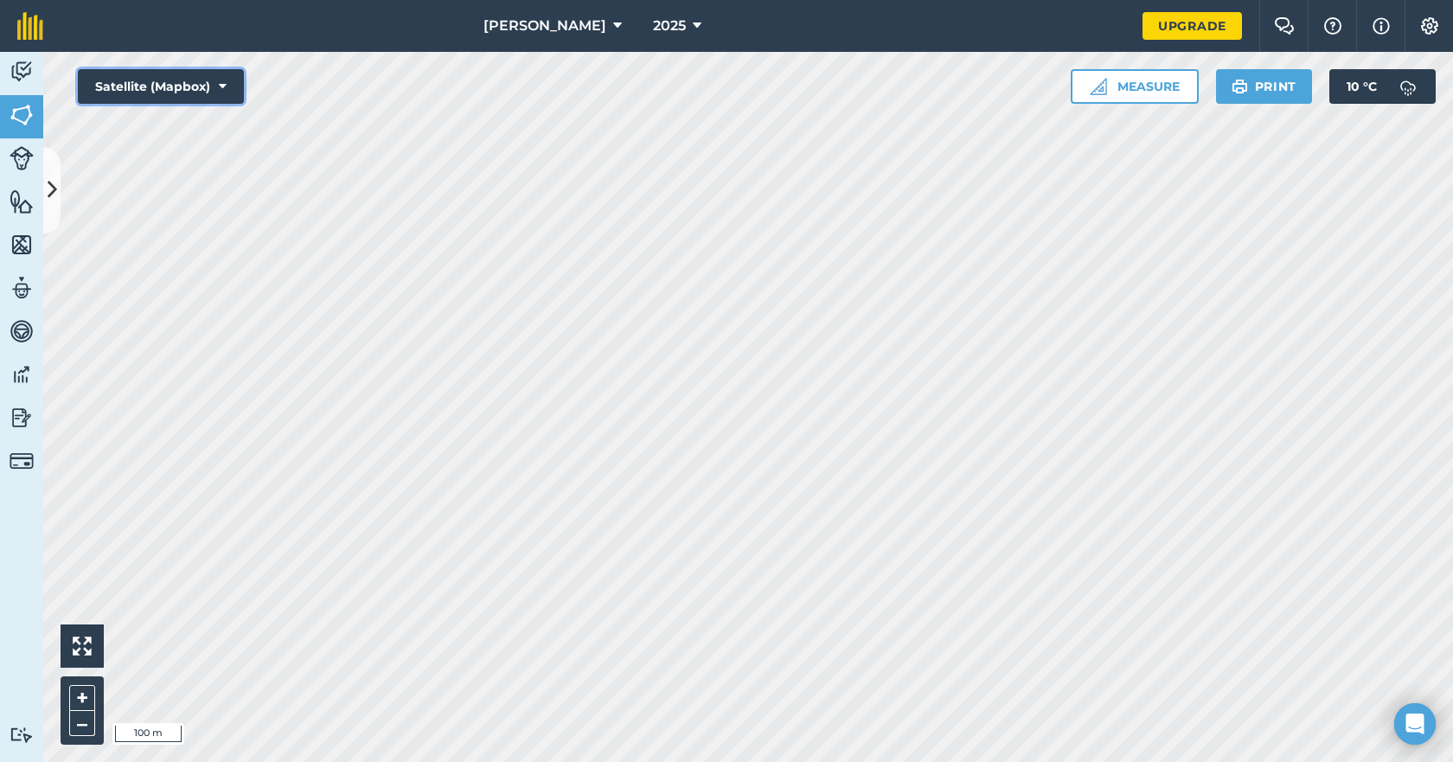
click at [227, 86] on button "Satellite (Mapbox)" at bounding box center [161, 86] width 166 height 35
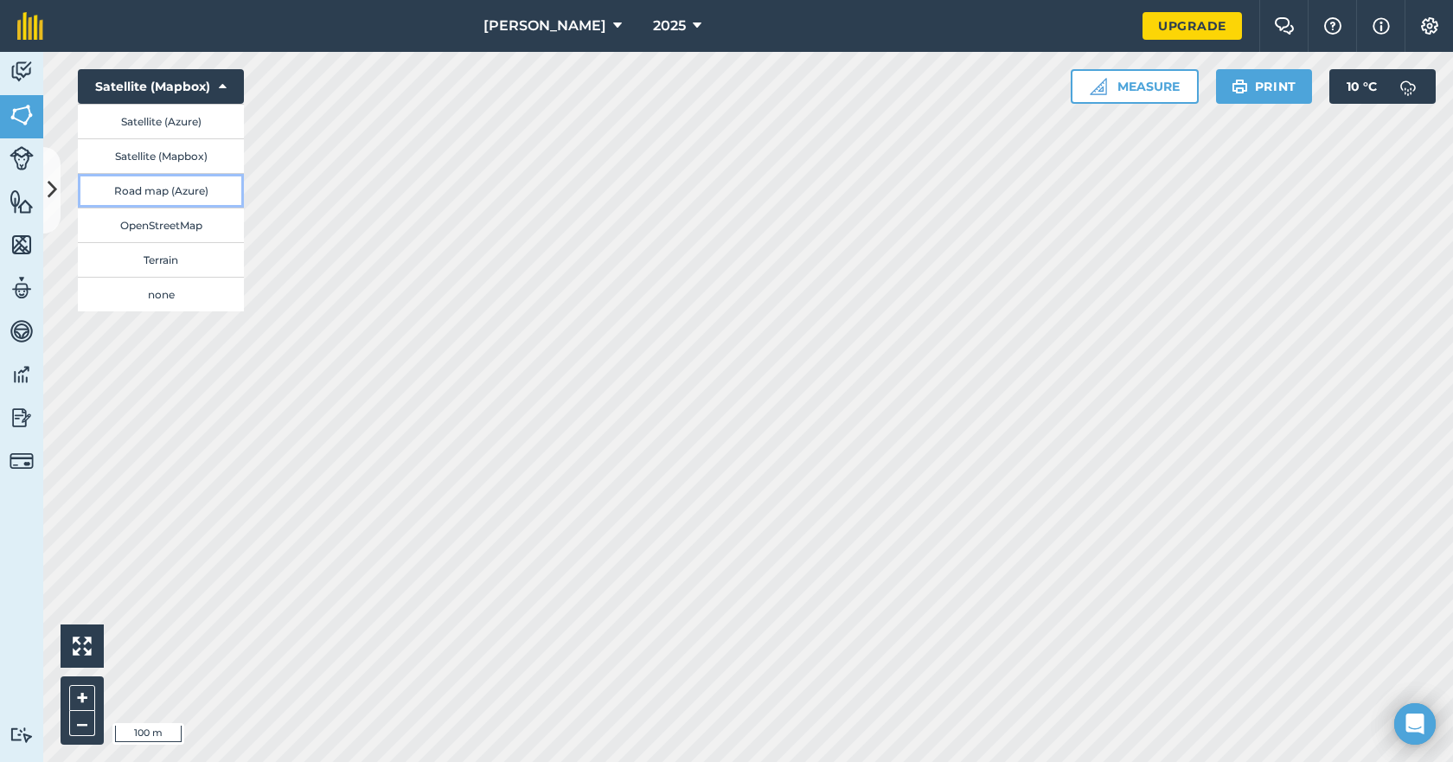
click at [153, 190] on button "Road map (Azure)" at bounding box center [161, 190] width 166 height 35
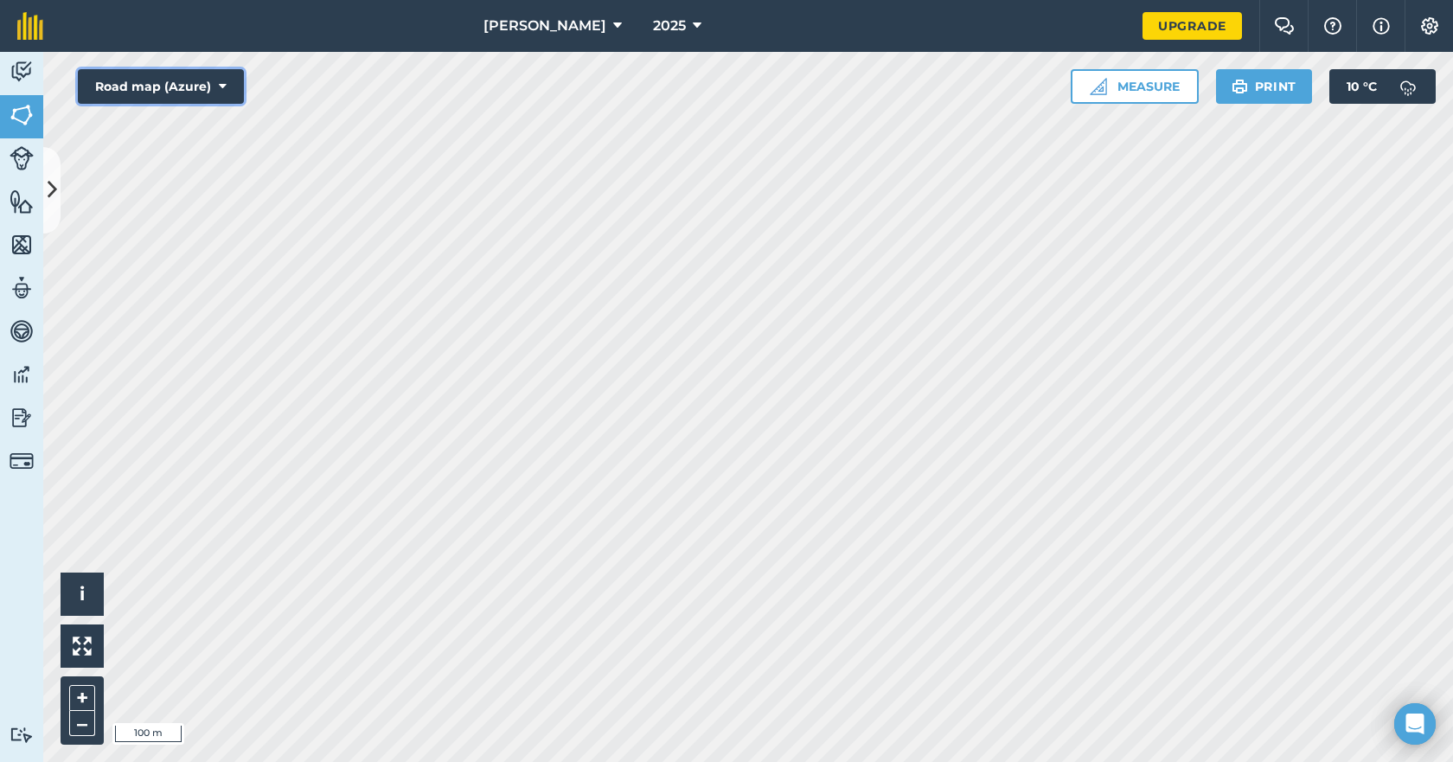
click at [222, 88] on icon at bounding box center [223, 86] width 8 height 17
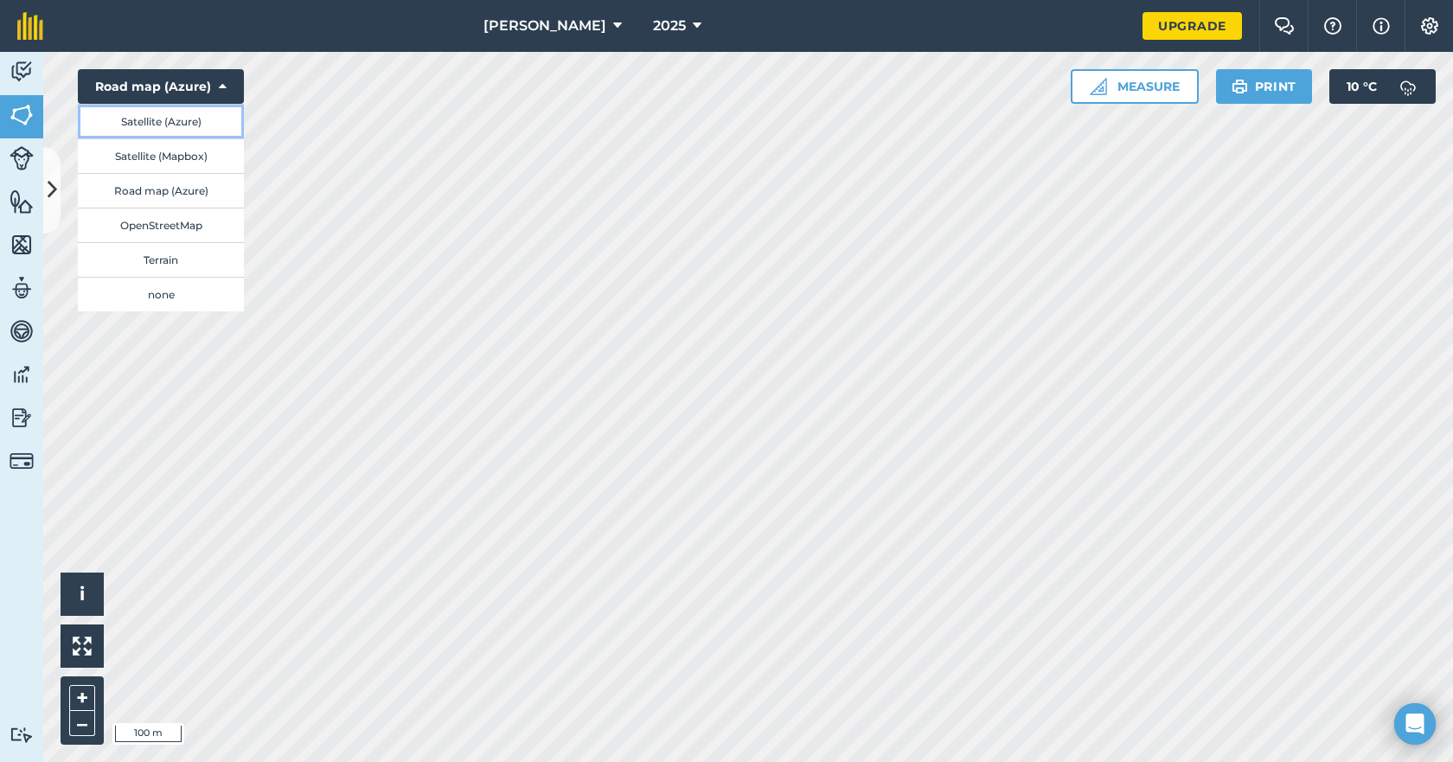
click at [178, 120] on button "Satellite (Azure)" at bounding box center [161, 121] width 166 height 35
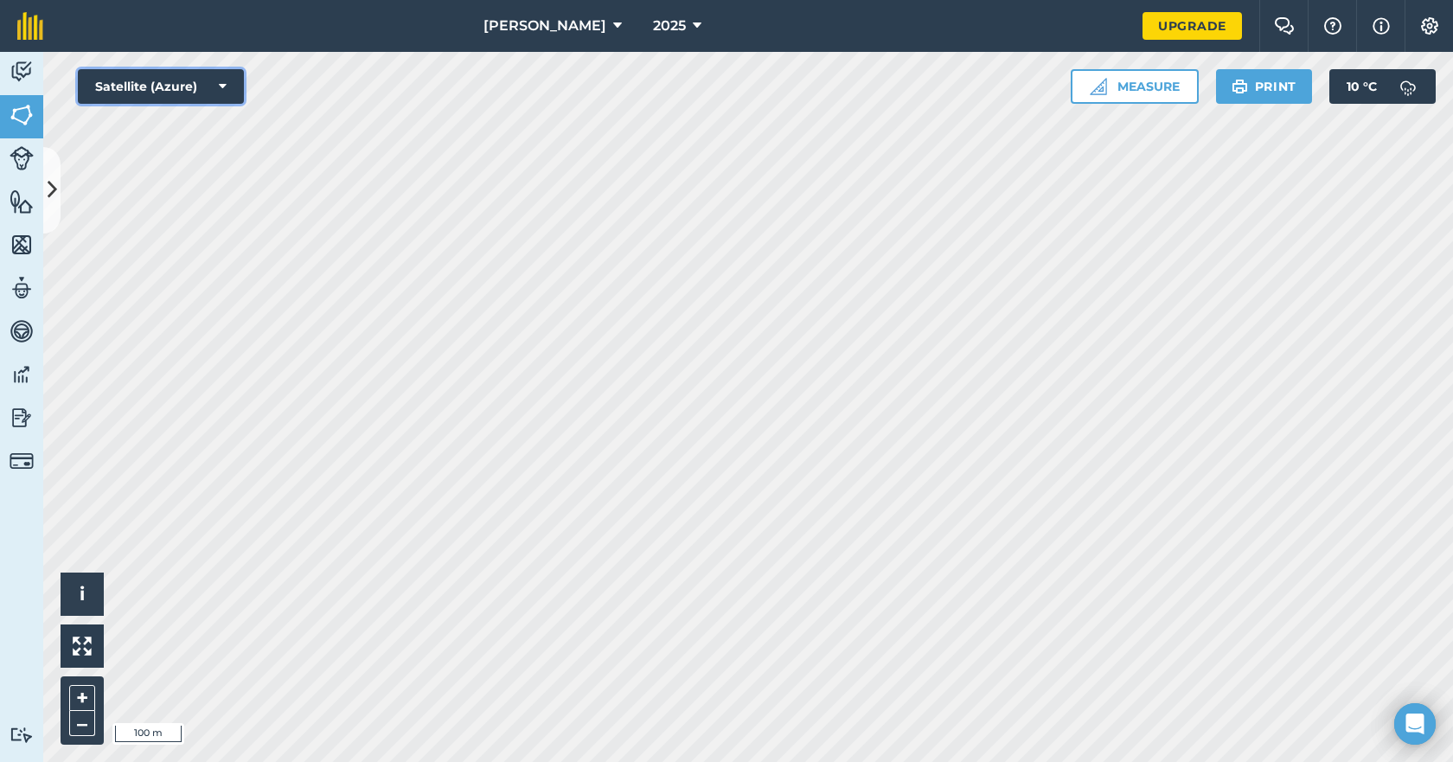
click at [224, 82] on icon at bounding box center [223, 86] width 8 height 17
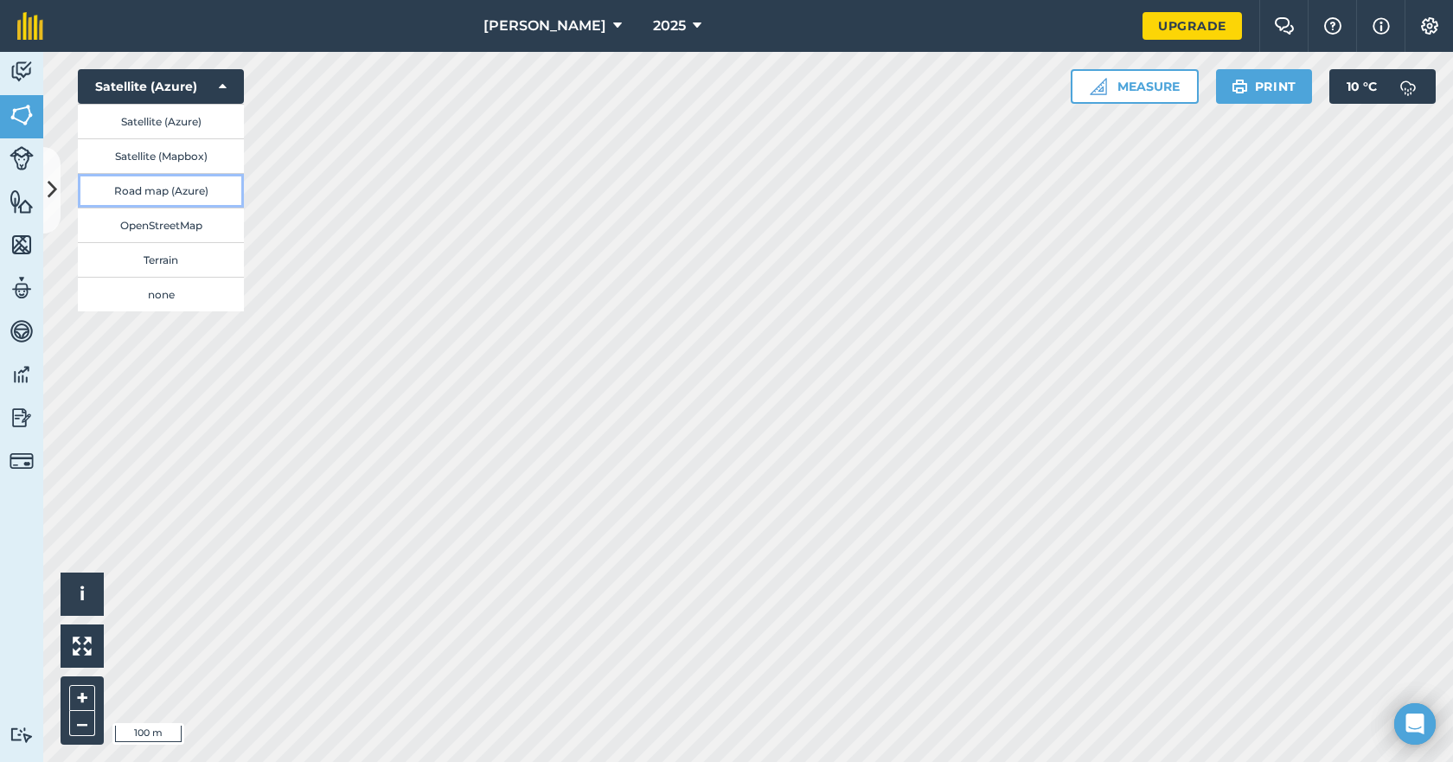
click at [184, 185] on button "Road map (Azure)" at bounding box center [161, 190] width 166 height 35
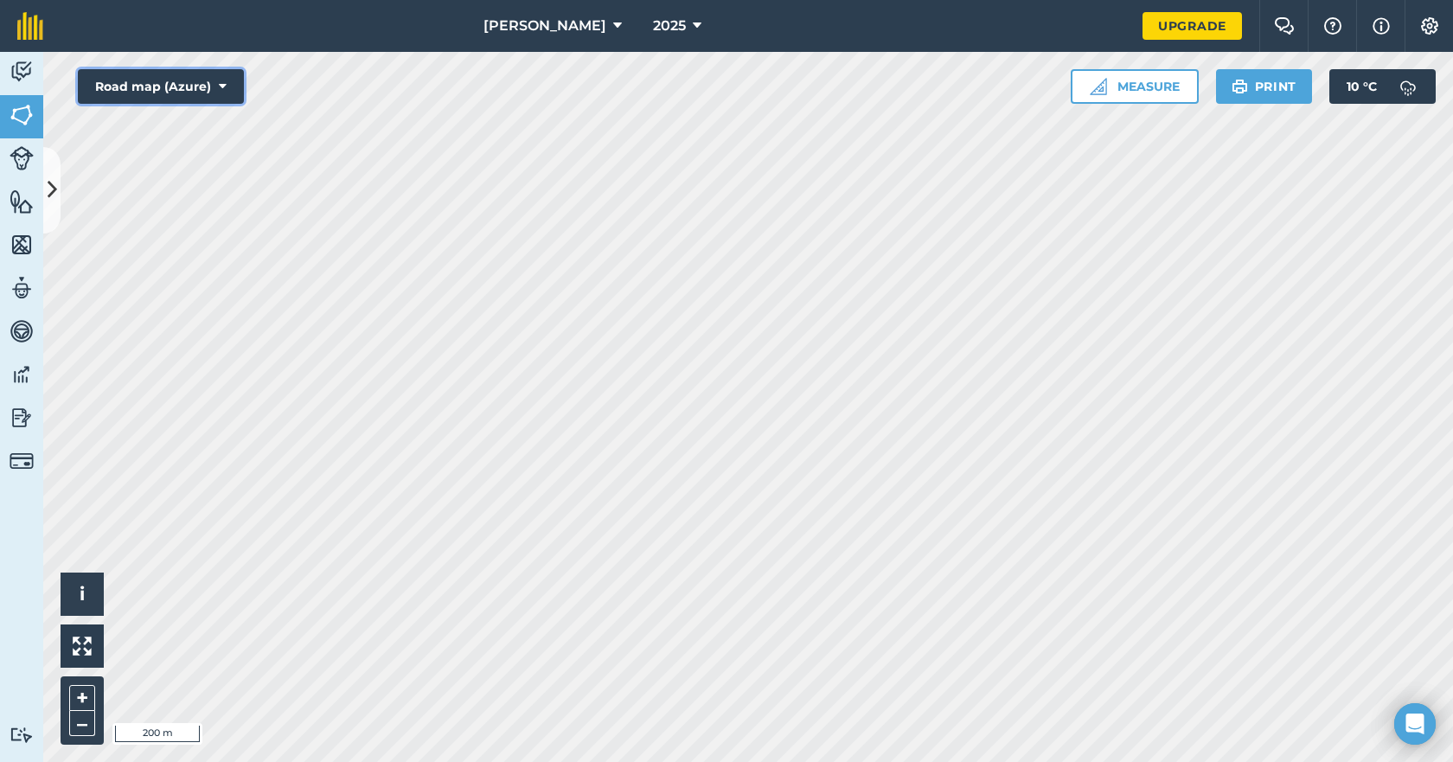
click at [222, 87] on icon at bounding box center [223, 86] width 8 height 17
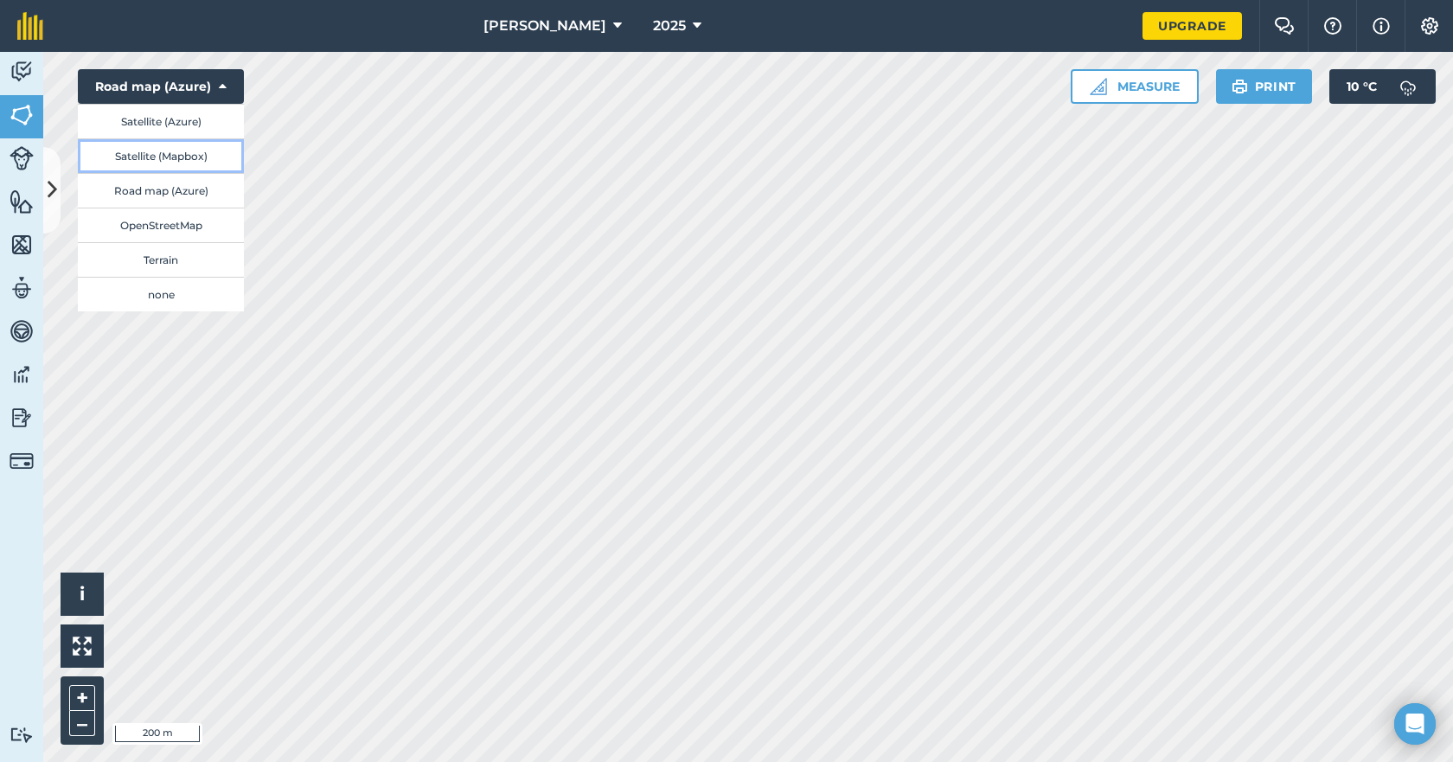
click at [182, 167] on button "Satellite (Mapbox)" at bounding box center [161, 155] width 166 height 35
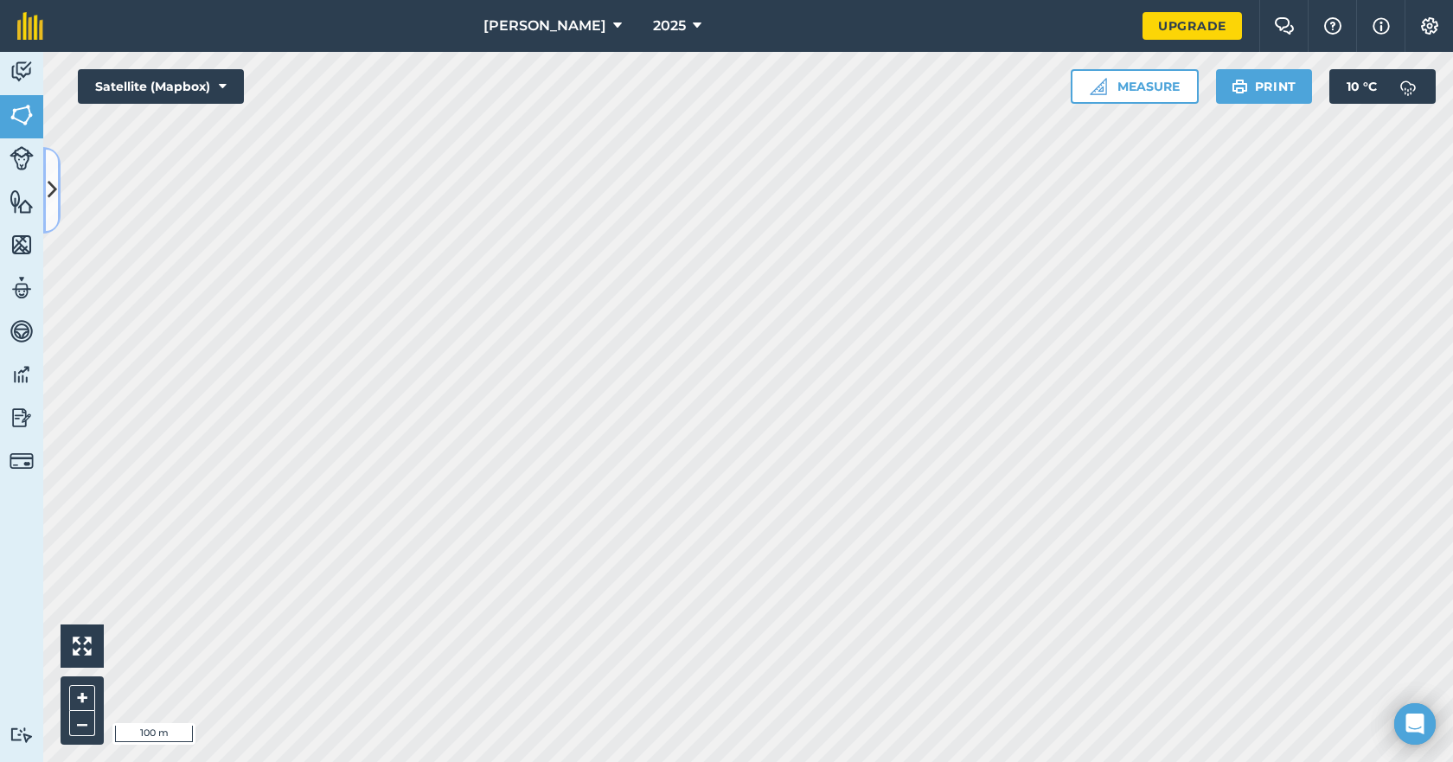
click at [59, 187] on button at bounding box center [51, 190] width 17 height 87
